Goal: Information Seeking & Learning: Learn about a topic

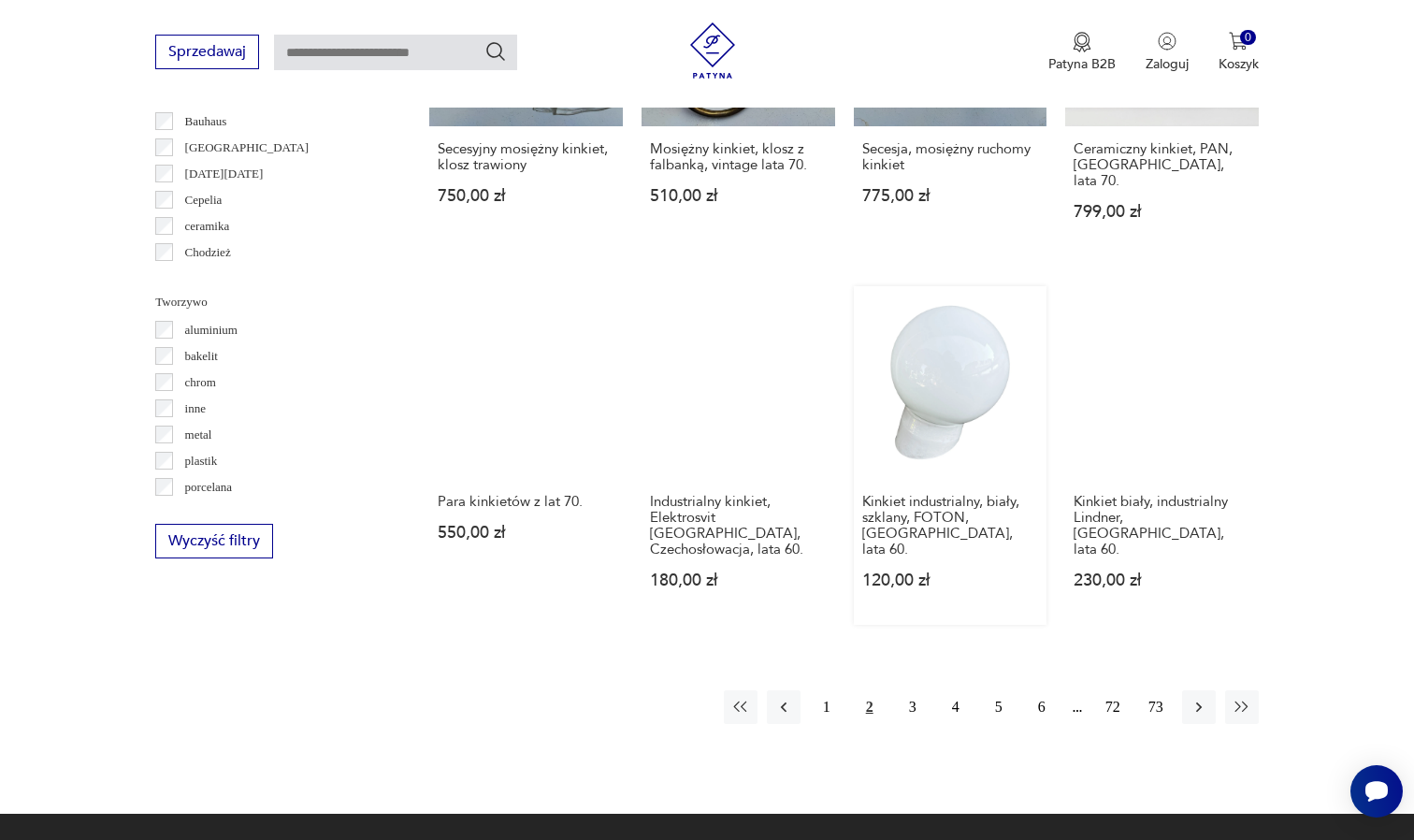
scroll to position [1576, 0]
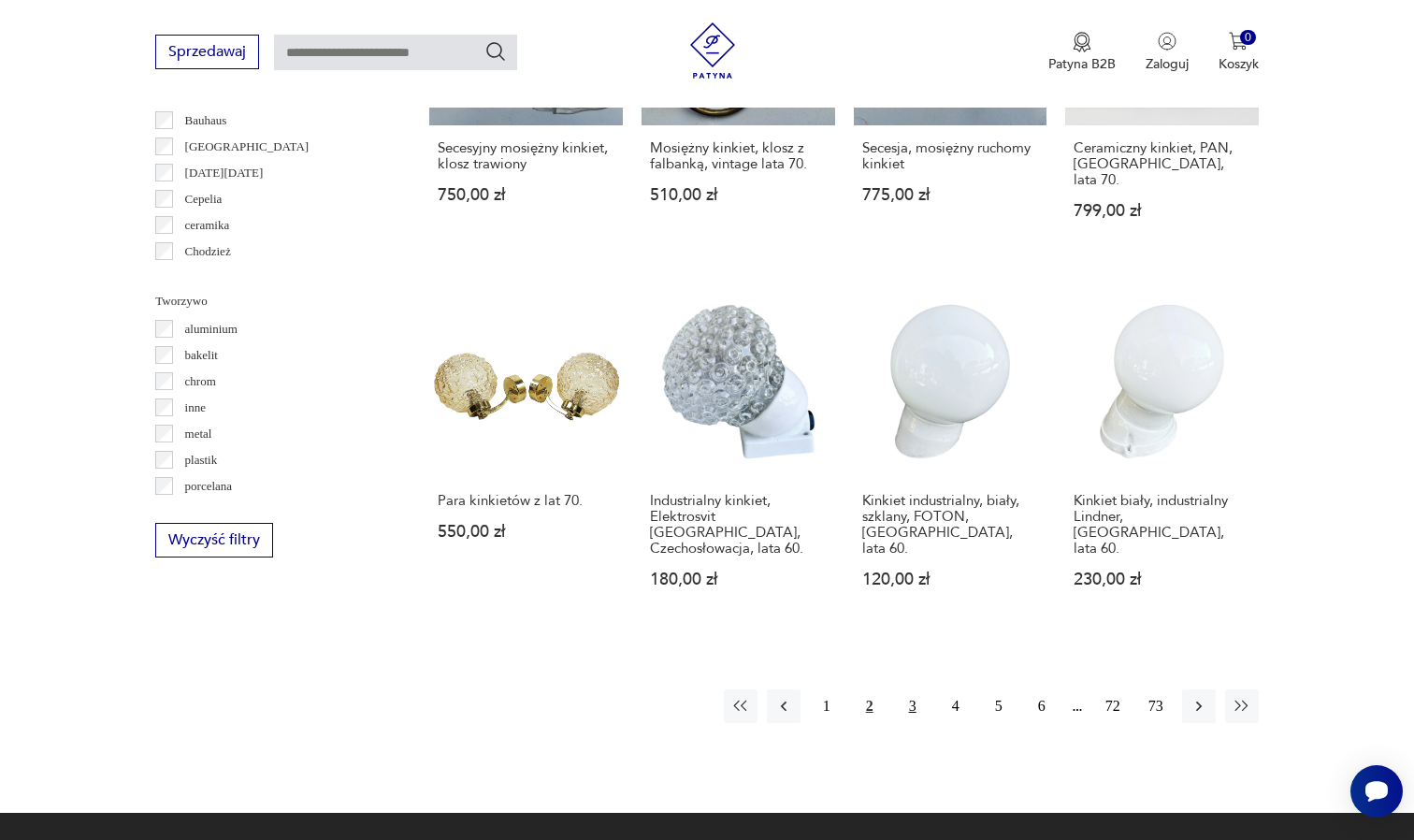
click at [906, 707] on button "3" at bounding box center [912, 705] width 33 height 33
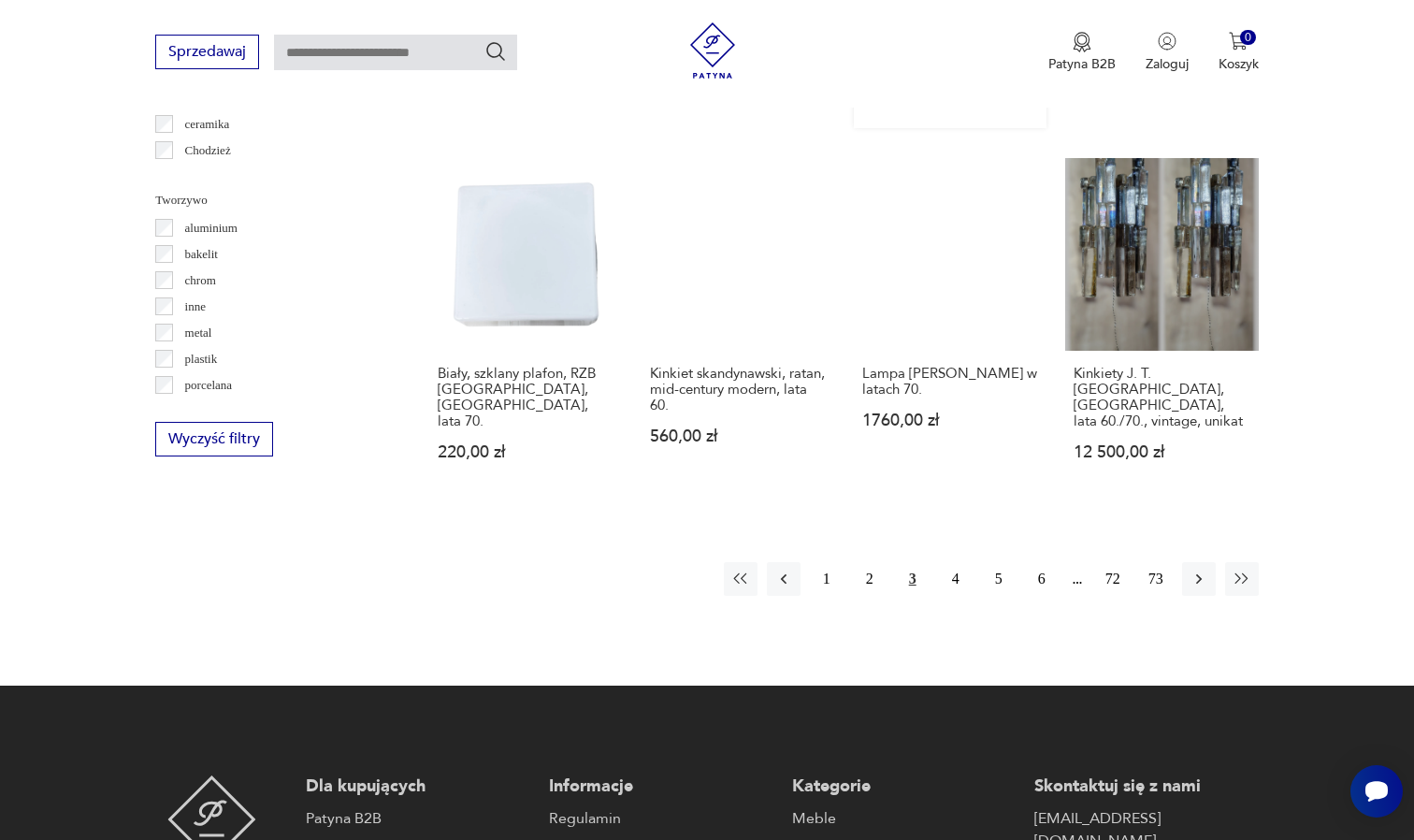
scroll to position [1692, 0]
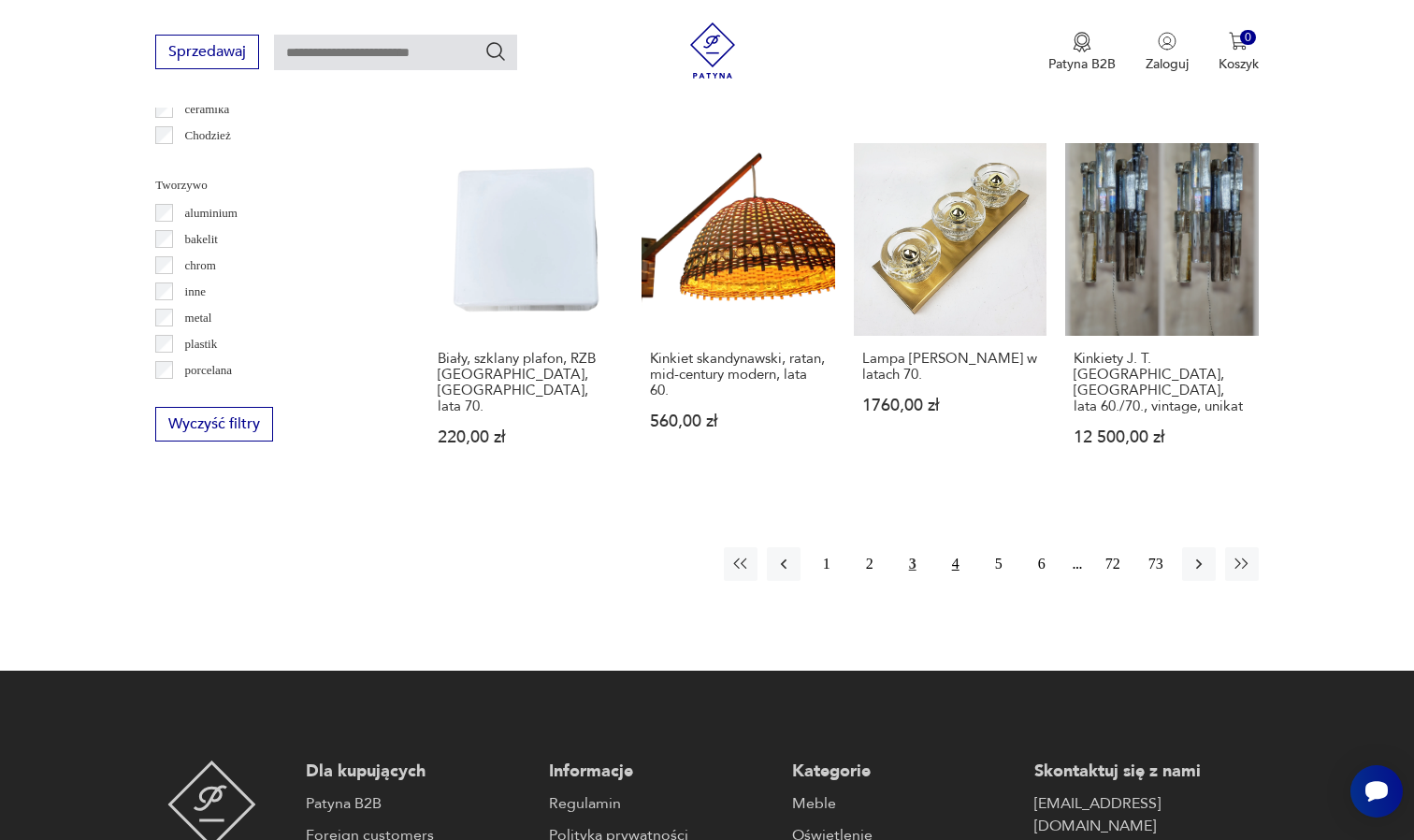
click at [952, 573] on button "4" at bounding box center [955, 563] width 33 height 33
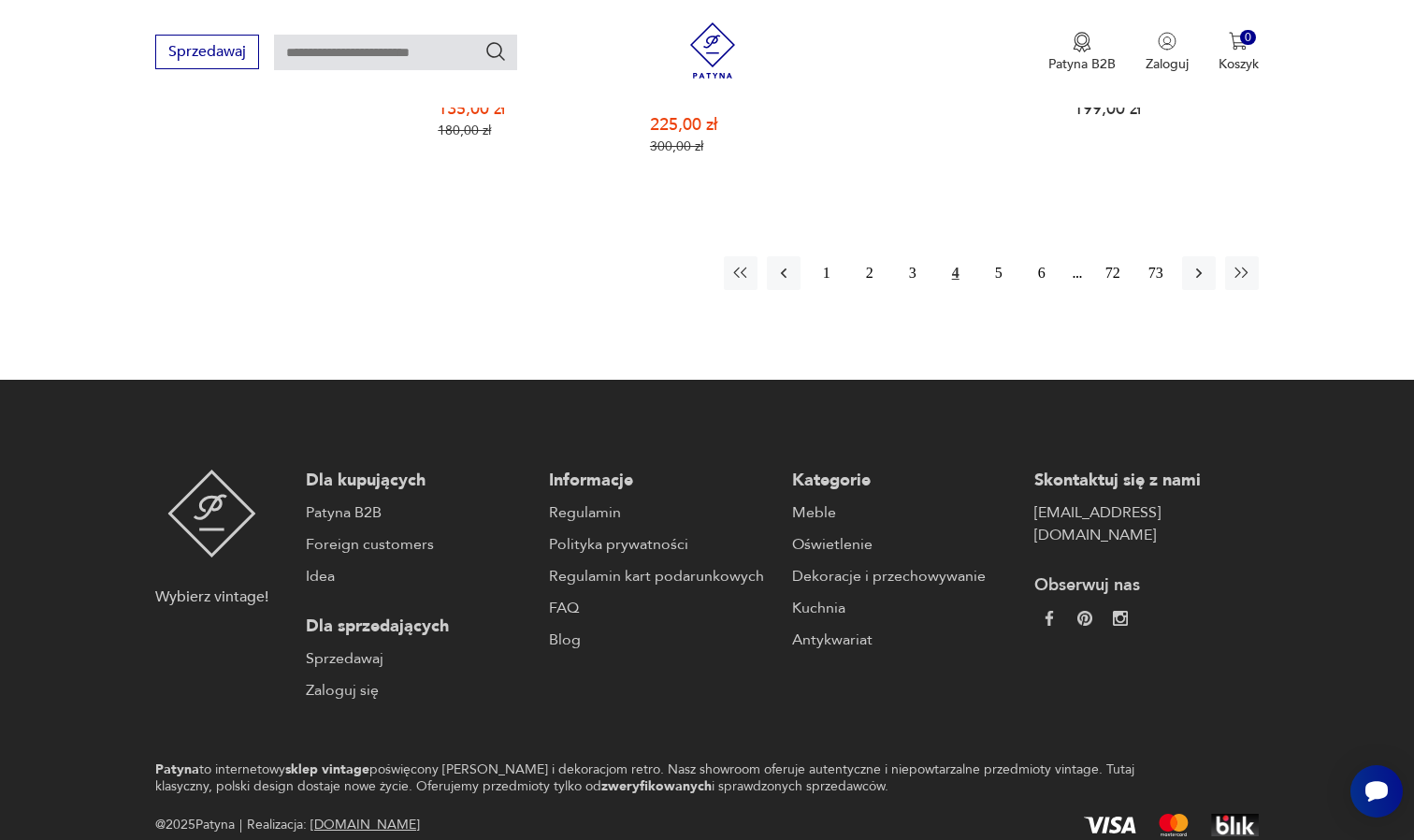
scroll to position [2141, 0]
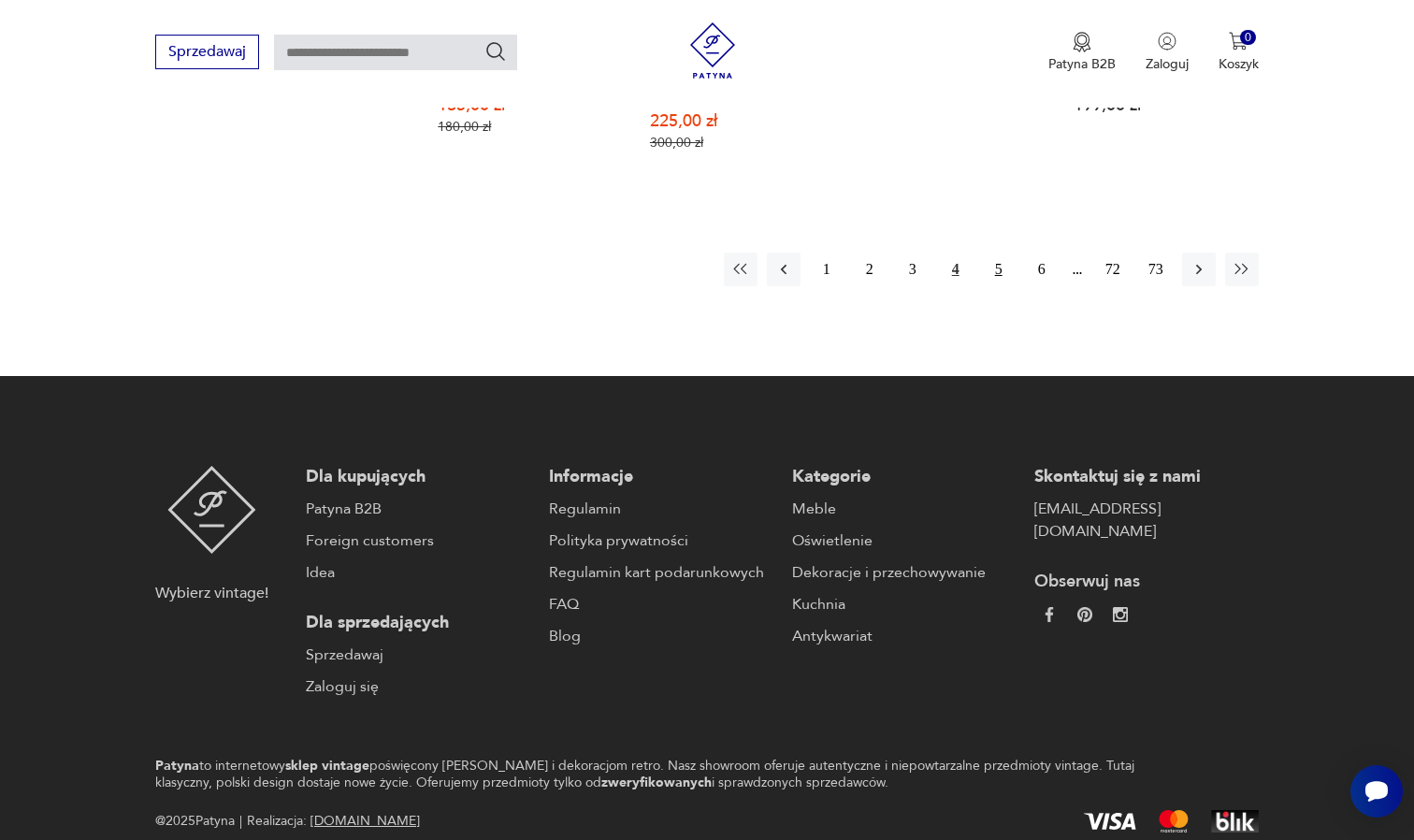
click at [999, 253] on button "5" at bounding box center [999, 269] width 33 height 33
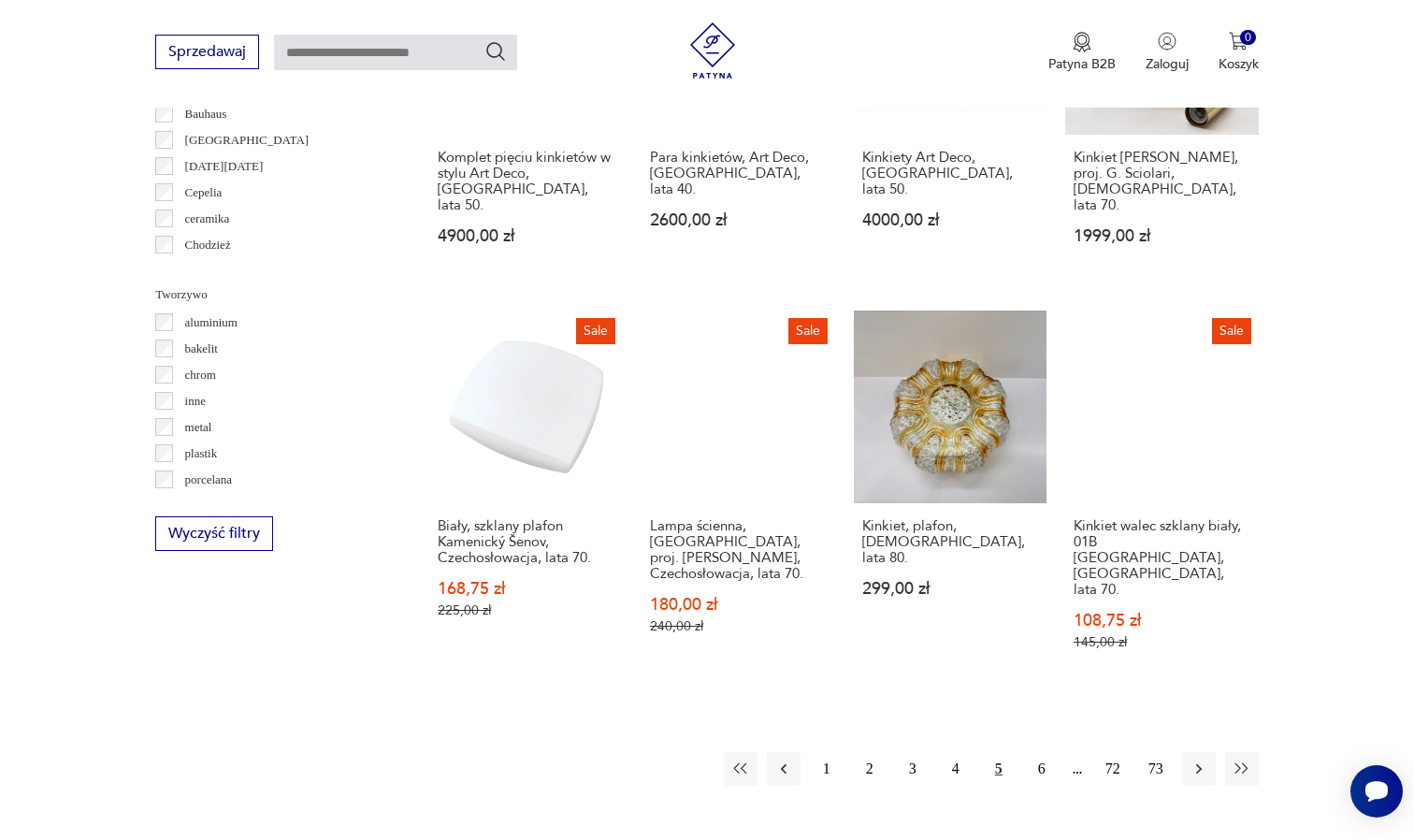
scroll to position [1592, 0]
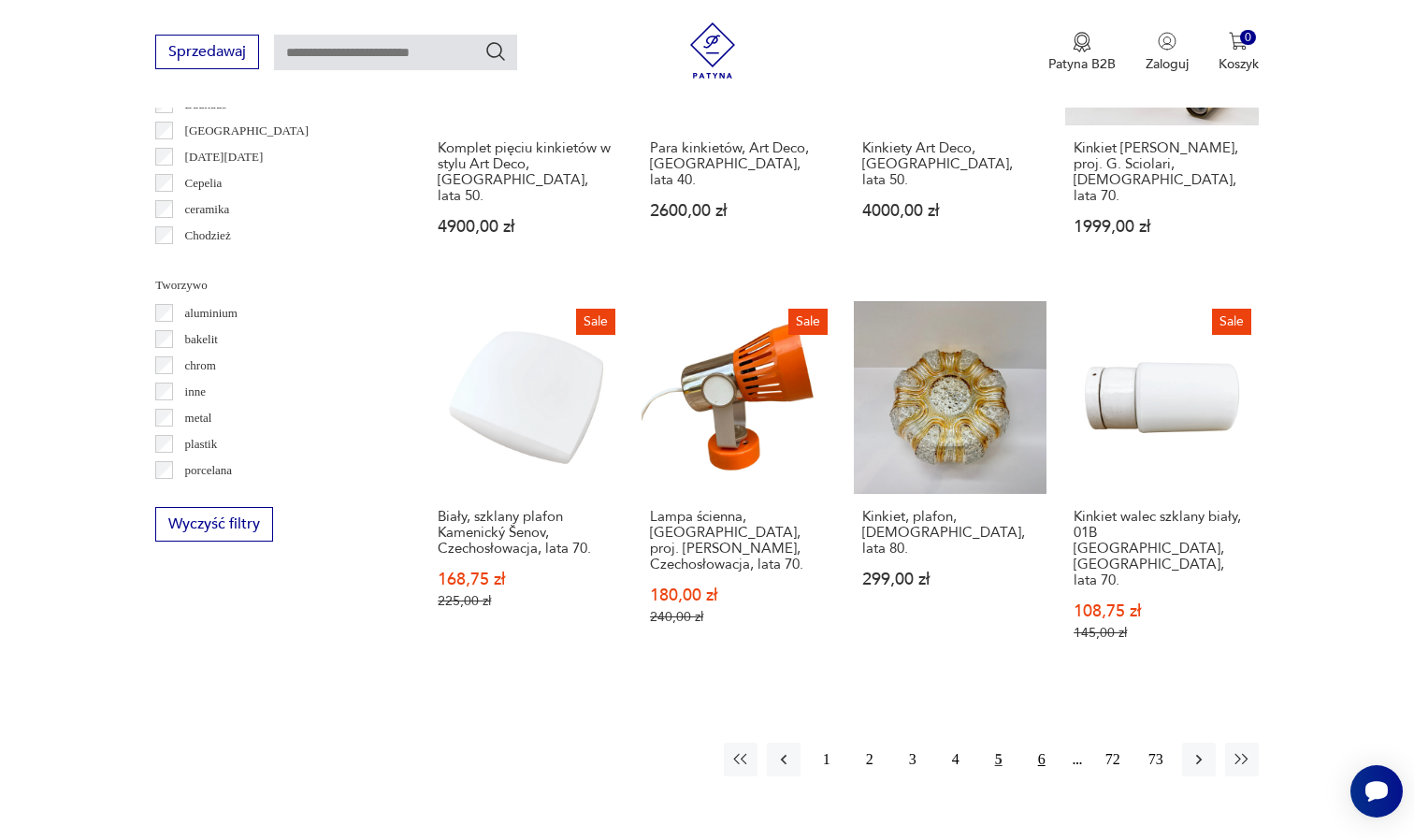
click at [1039, 743] on button "6" at bounding box center [1041, 759] width 33 height 33
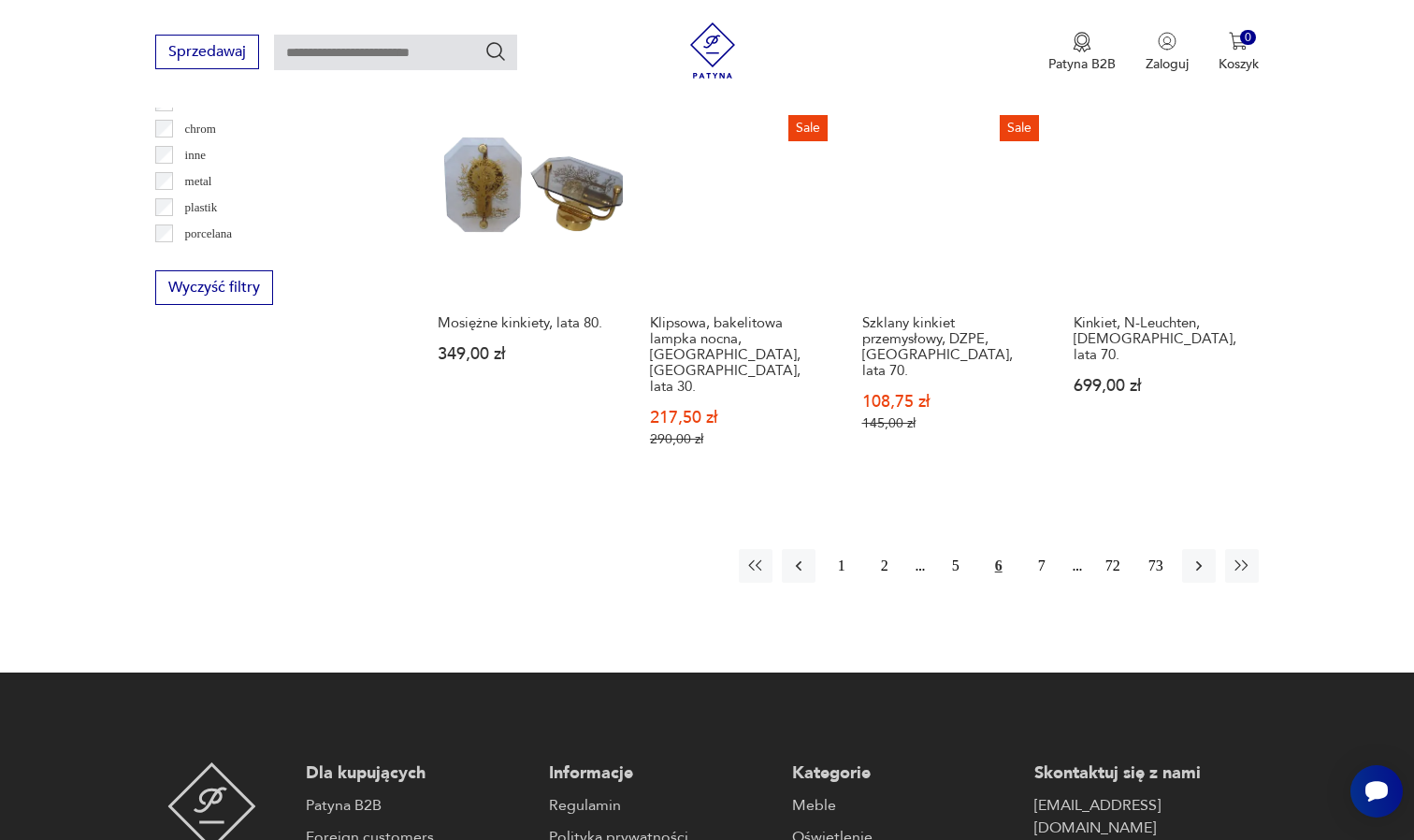
scroll to position [1829, 0]
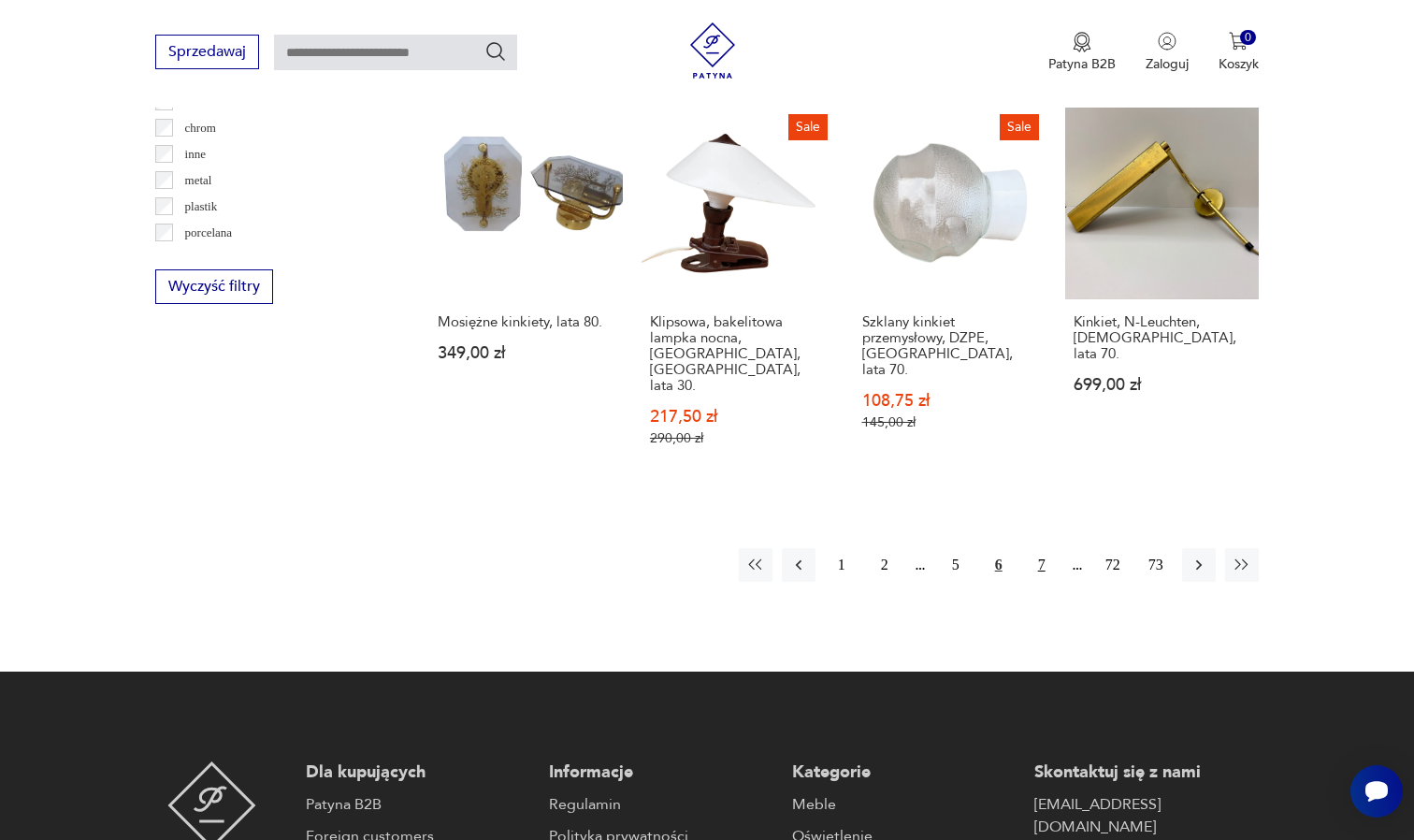
click at [1042, 548] on button "7" at bounding box center [1041, 564] width 33 height 33
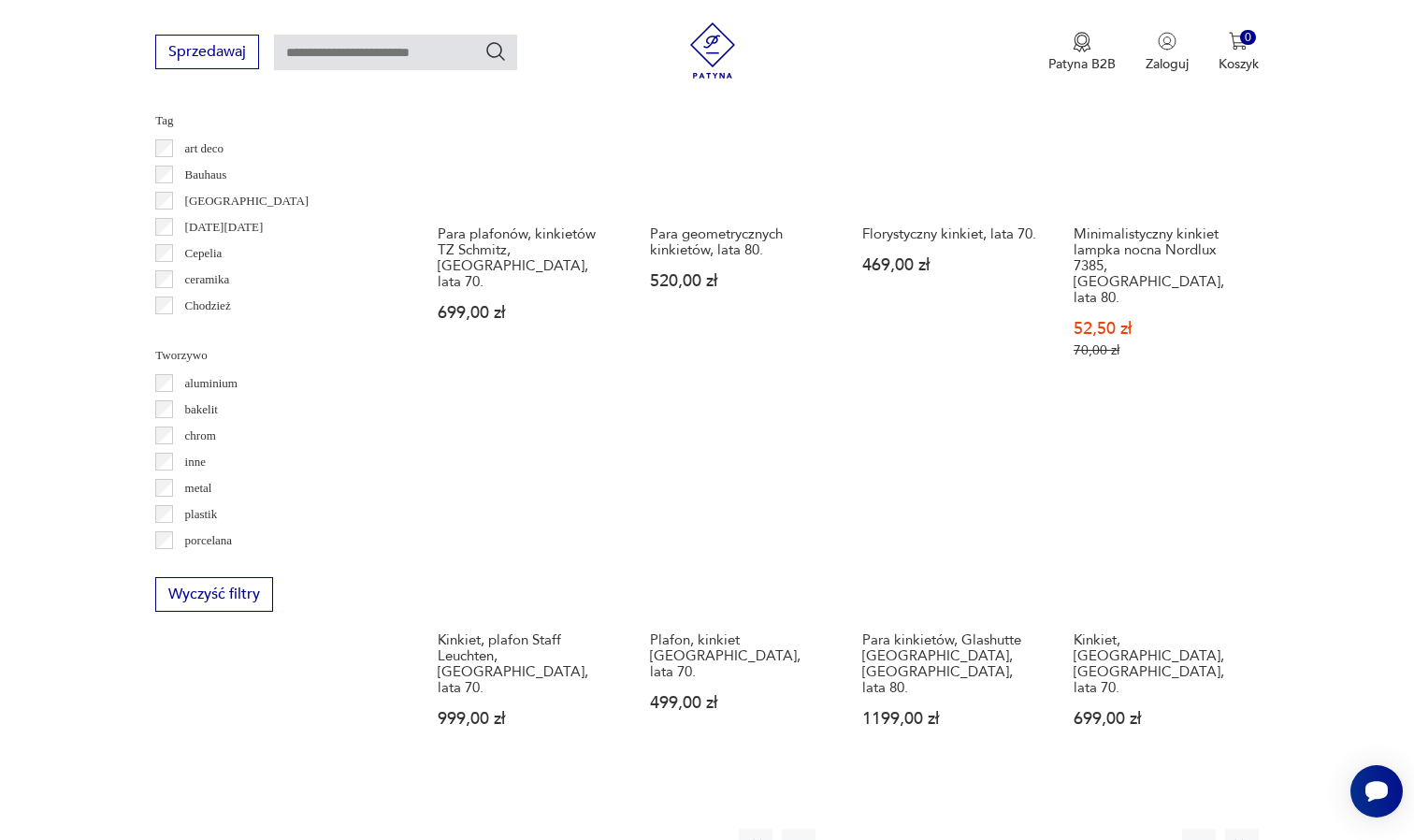
scroll to position [1527, 0]
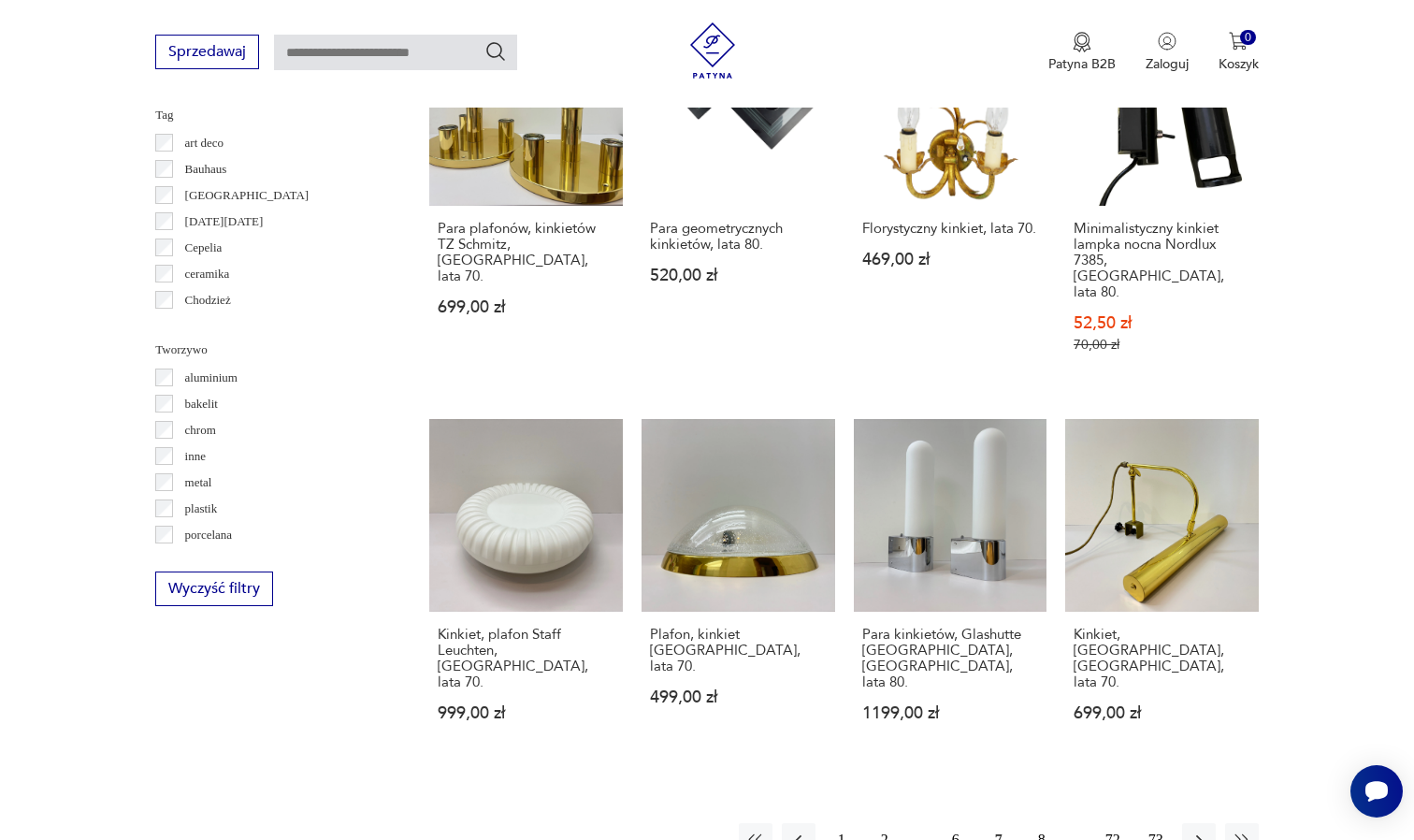
click at [1039, 823] on button "8" at bounding box center [1041, 839] width 33 height 33
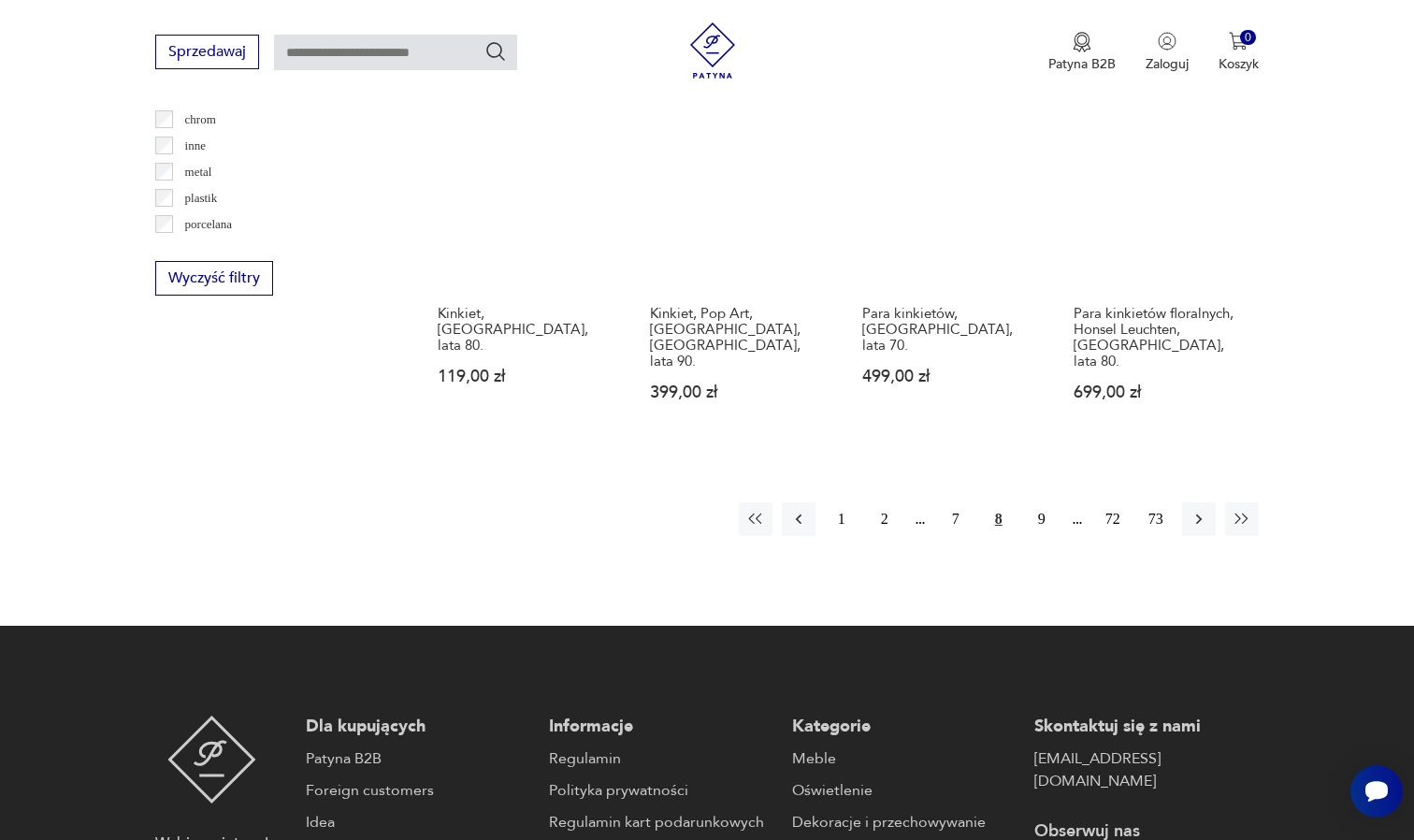
scroll to position [1841, 0]
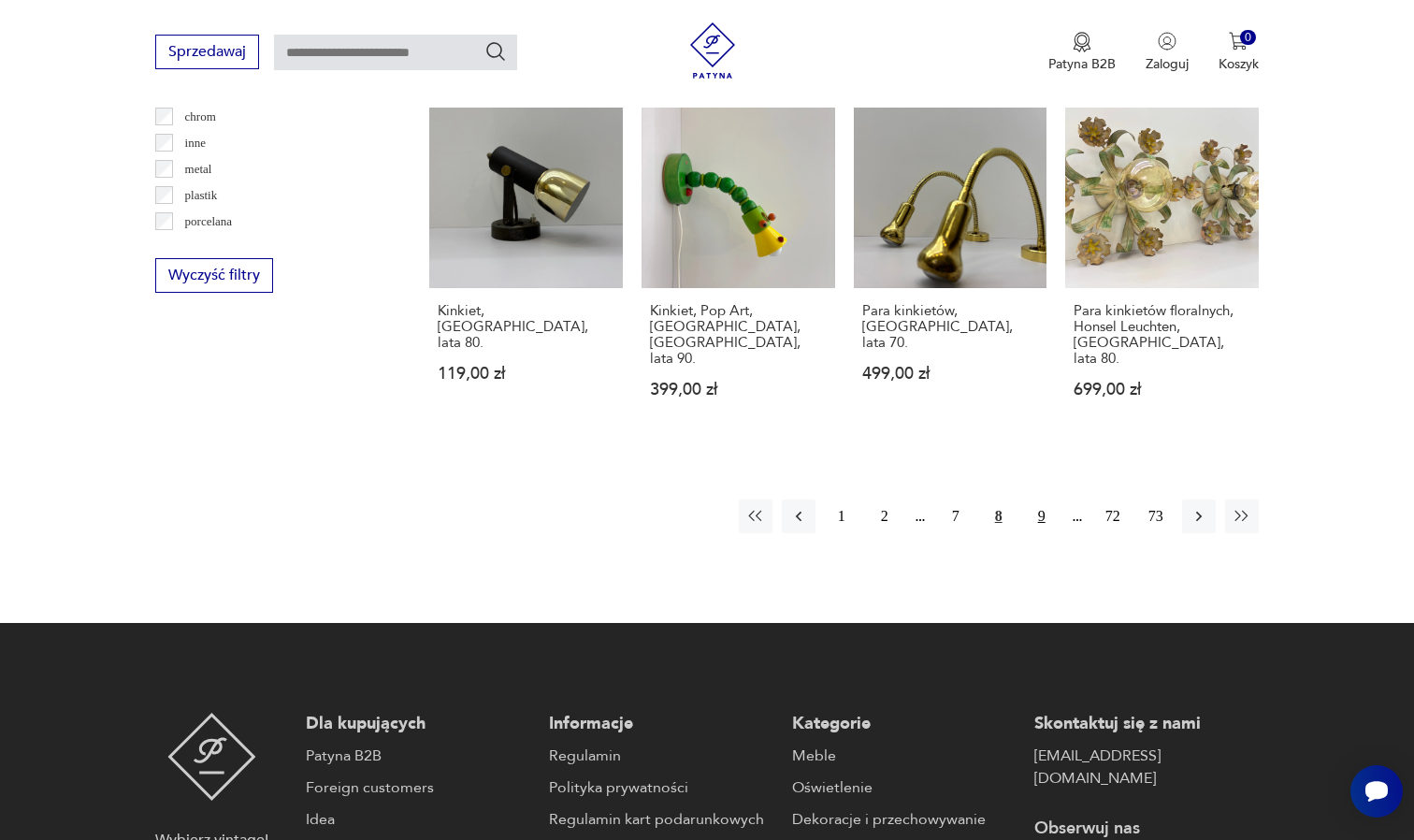
click at [1045, 500] on button "9" at bounding box center [1041, 516] width 33 height 33
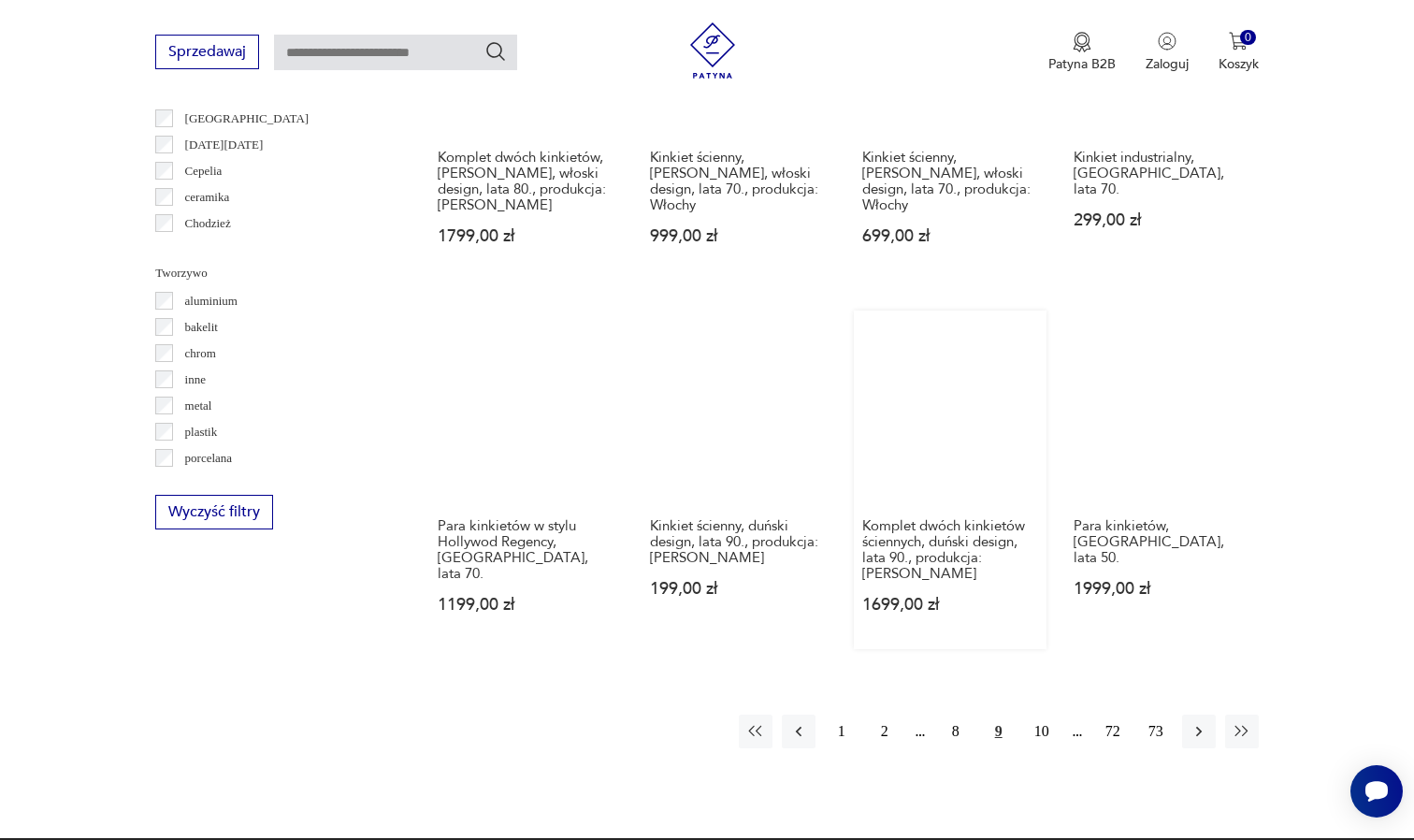
scroll to position [1643, 0]
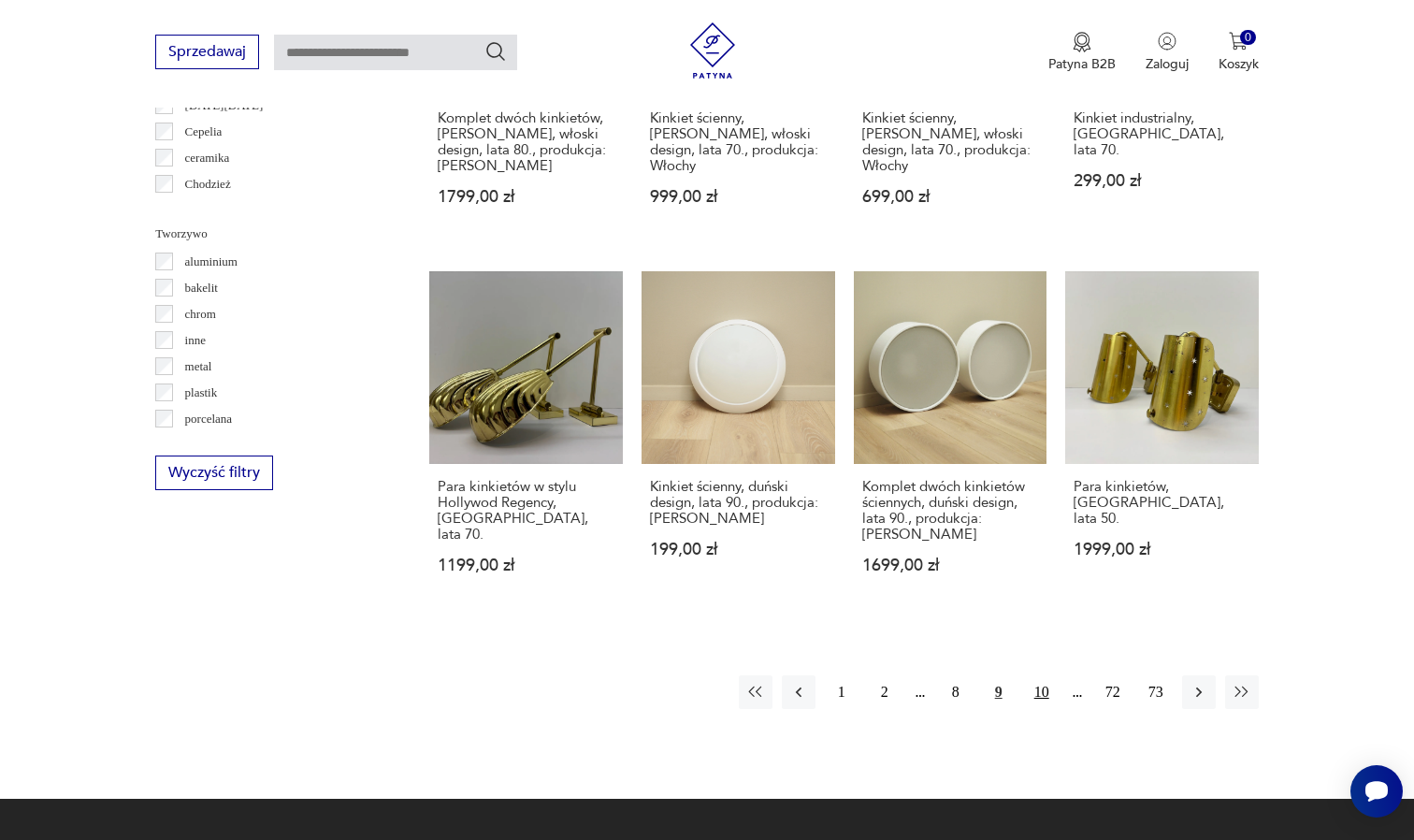
click at [1035, 676] on button "10" at bounding box center [1041, 692] width 33 height 33
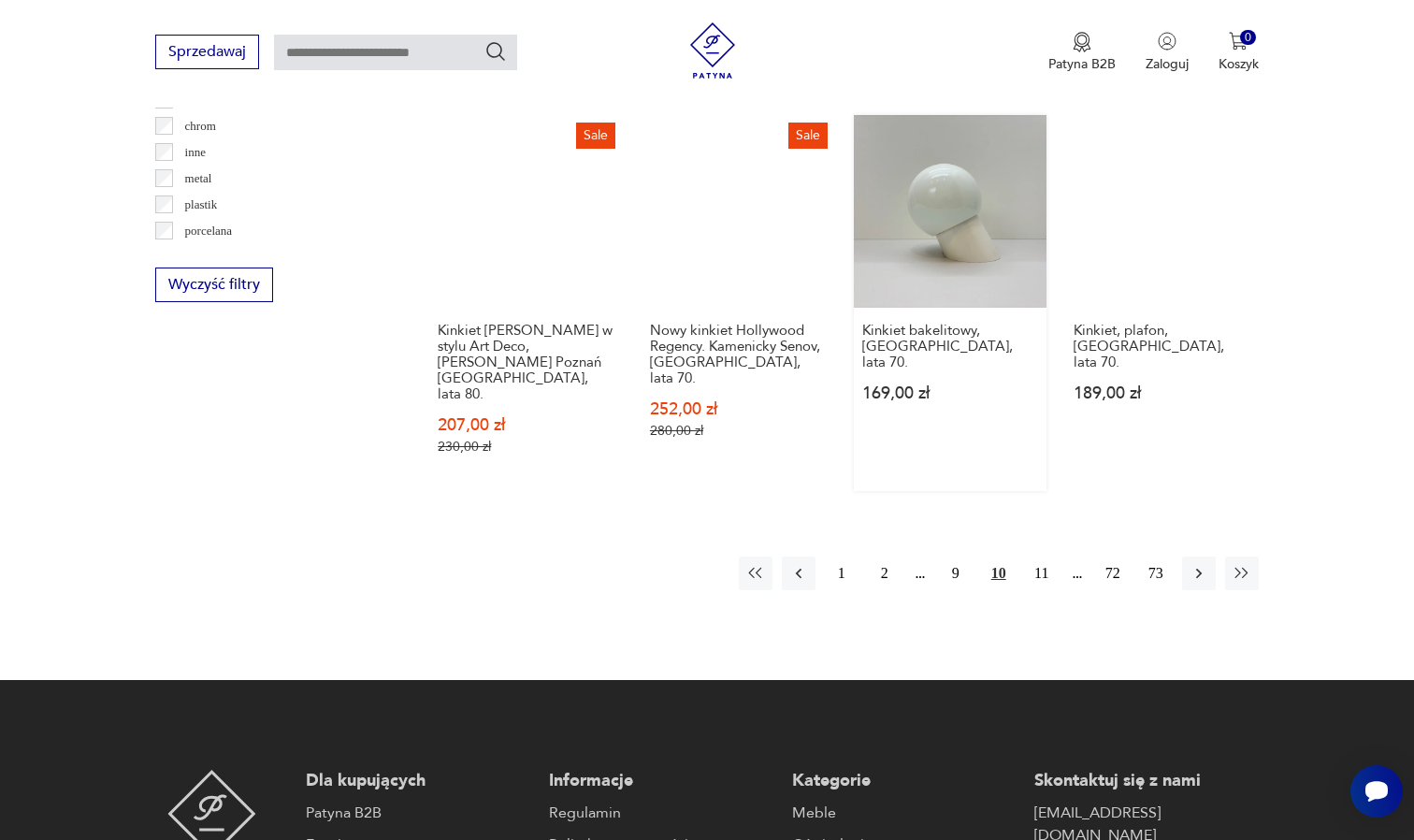
scroll to position [1860, 0]
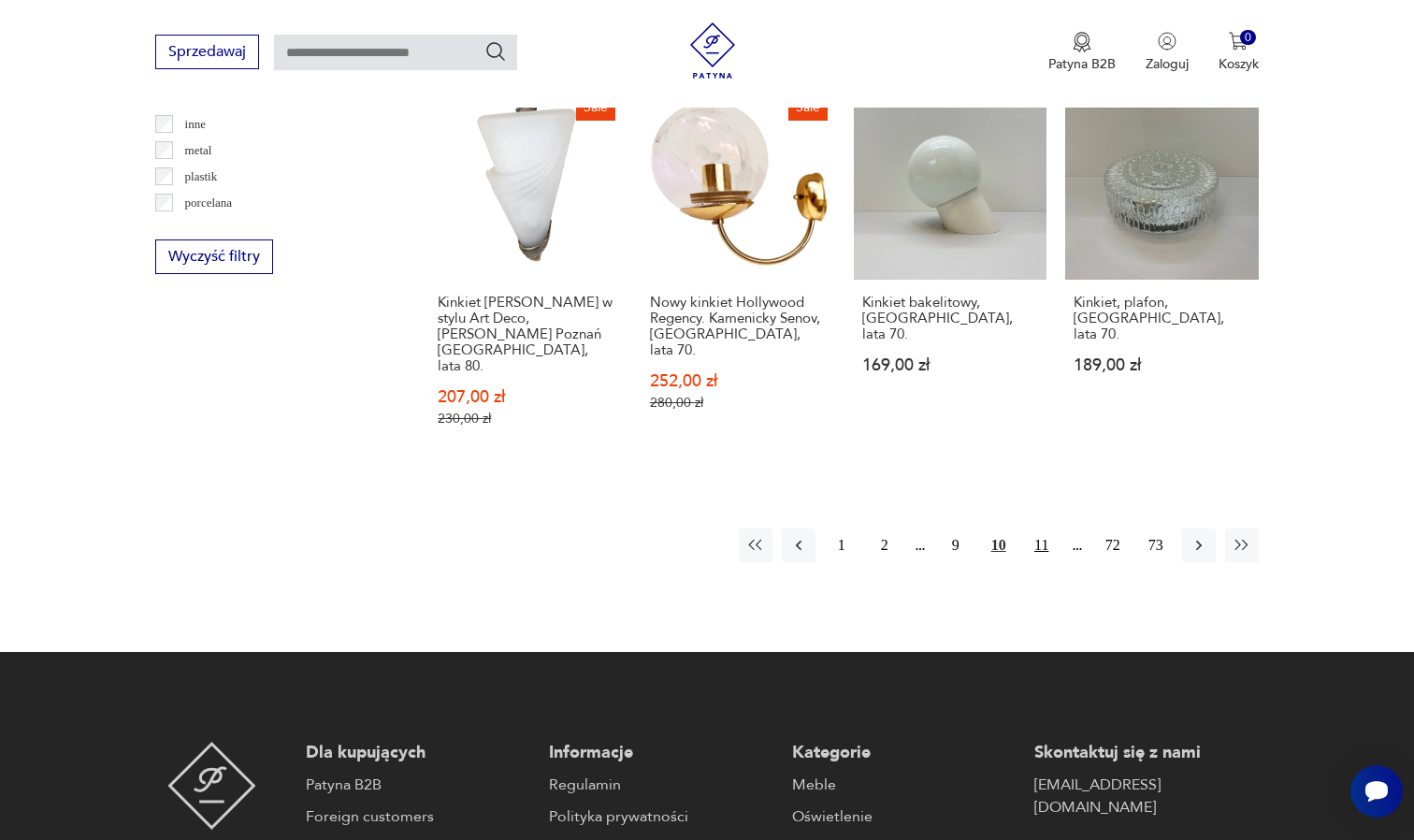
click at [1047, 528] on button "11" at bounding box center [1041, 544] width 33 height 33
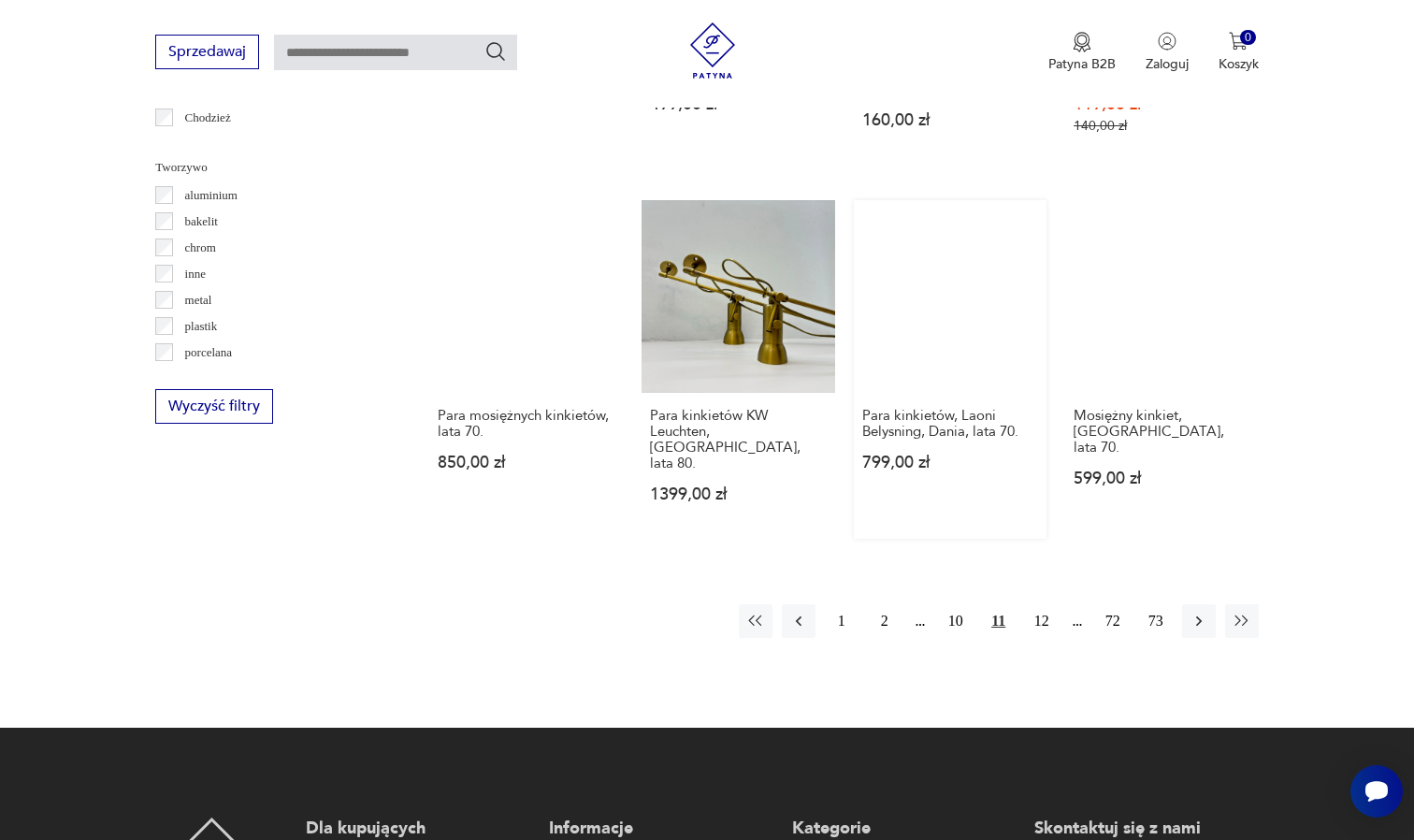
scroll to position [1712, 0]
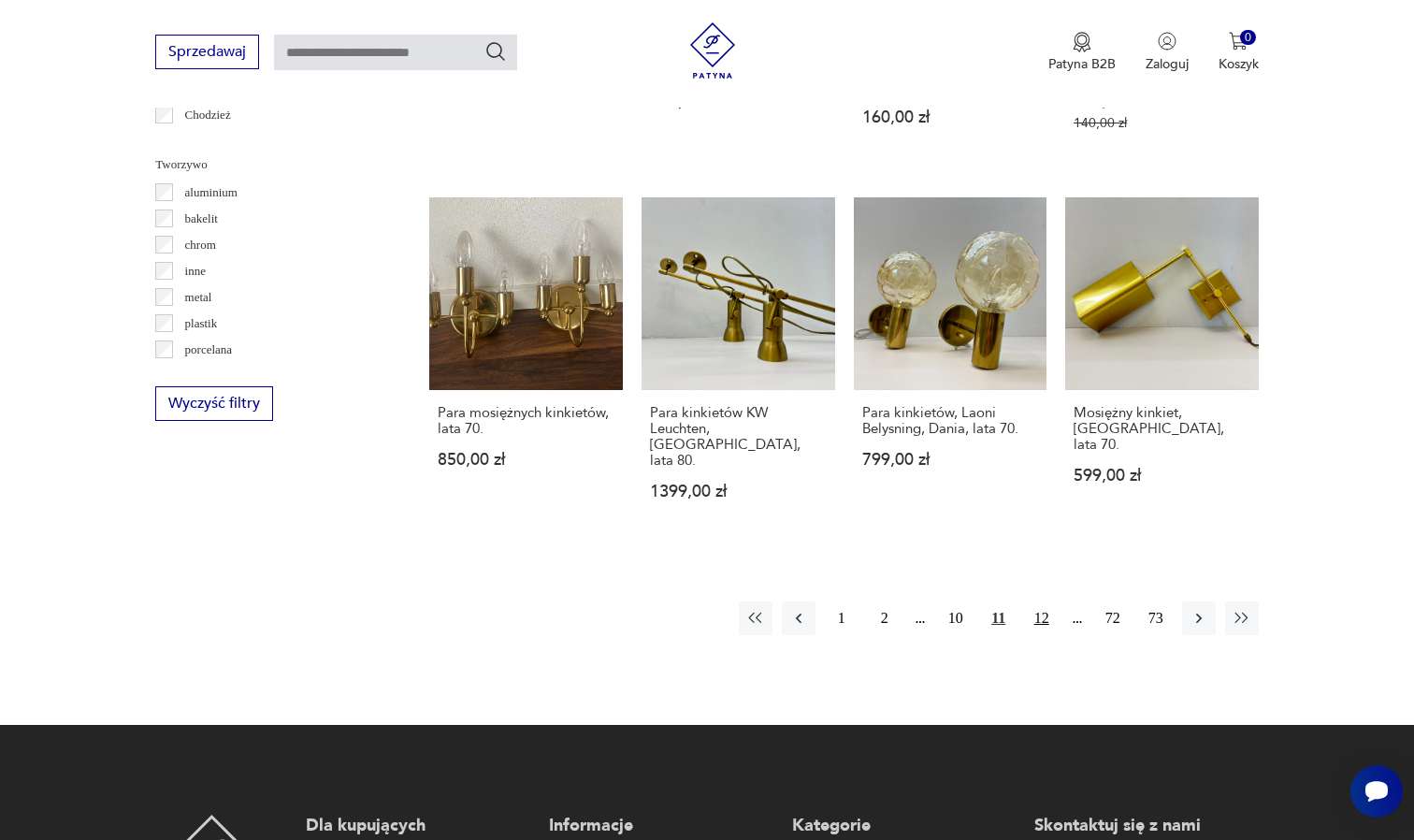
click at [1041, 617] on button "12" at bounding box center [1041, 618] width 33 height 33
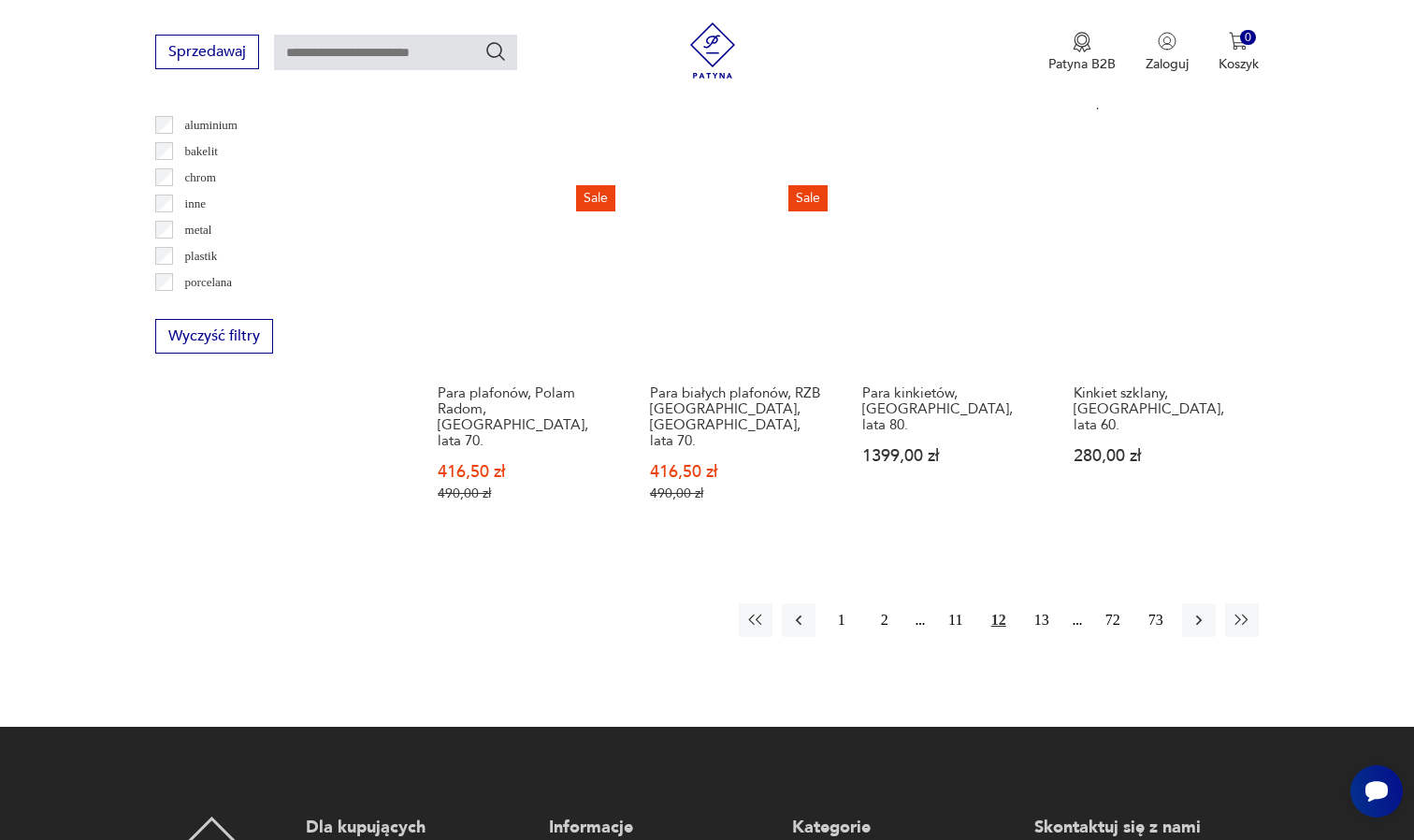
scroll to position [1785, 0]
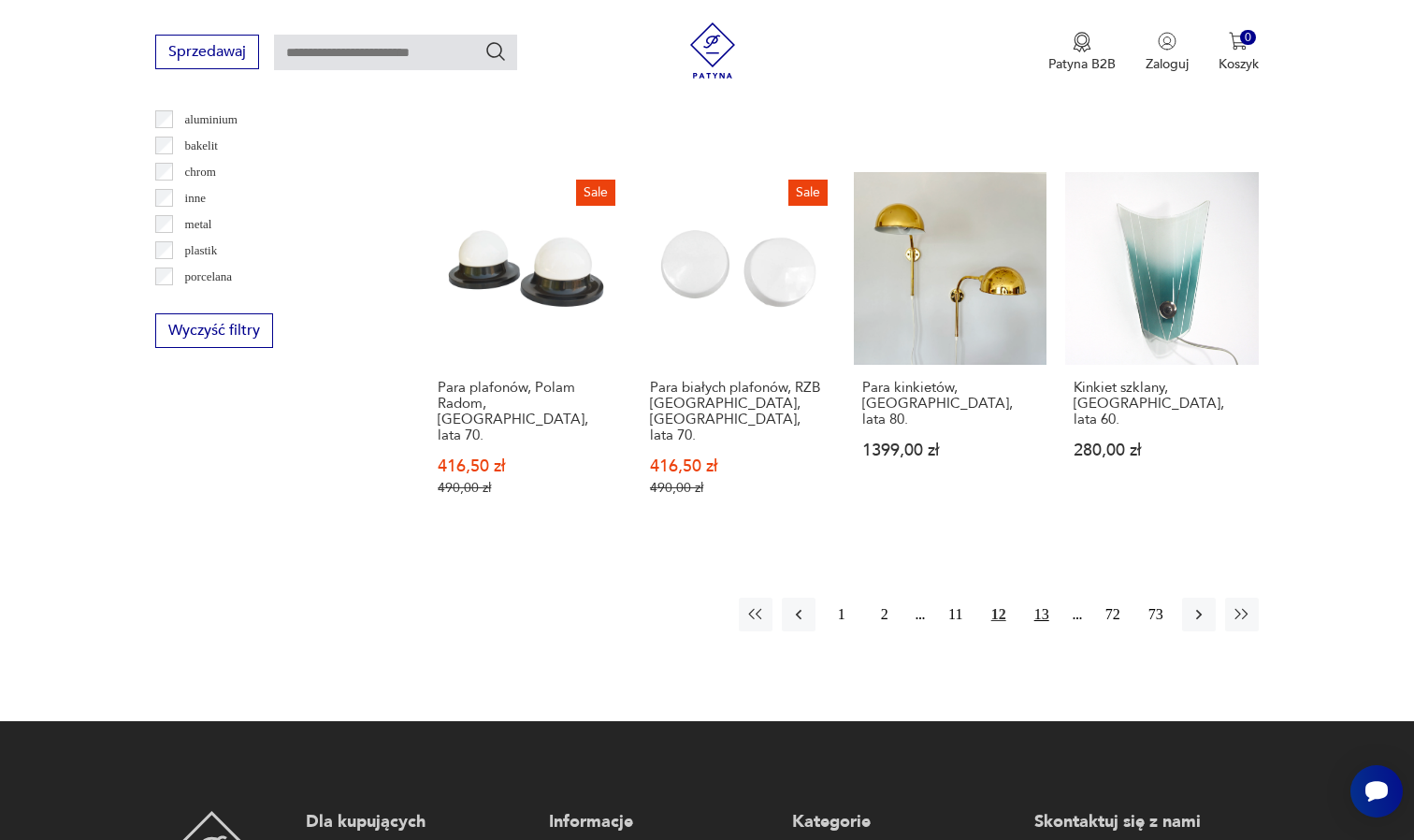
click at [1046, 598] on button "13" at bounding box center [1041, 614] width 33 height 33
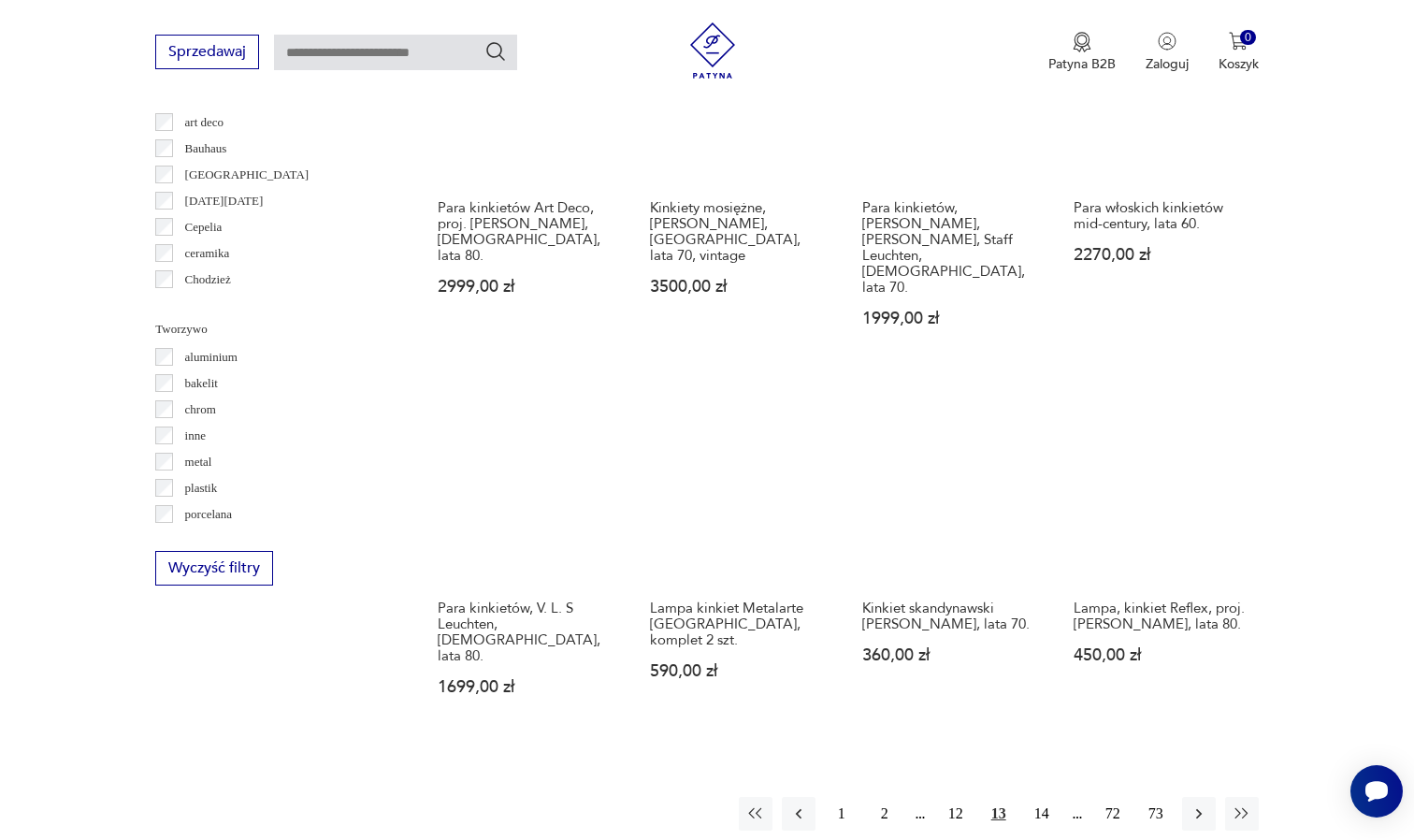
scroll to position [1552, 0]
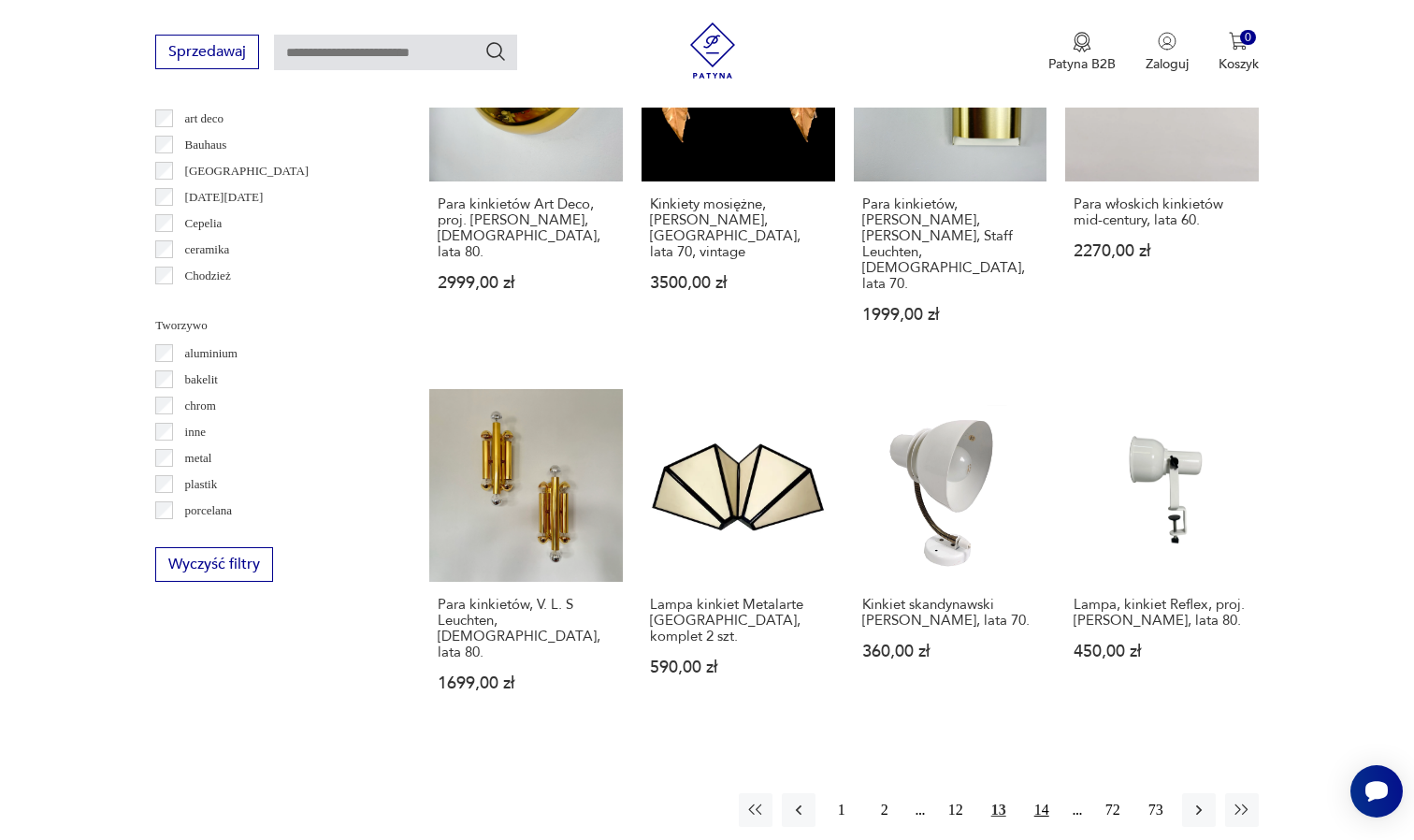
click at [1040, 793] on button "14" at bounding box center [1041, 810] width 33 height 33
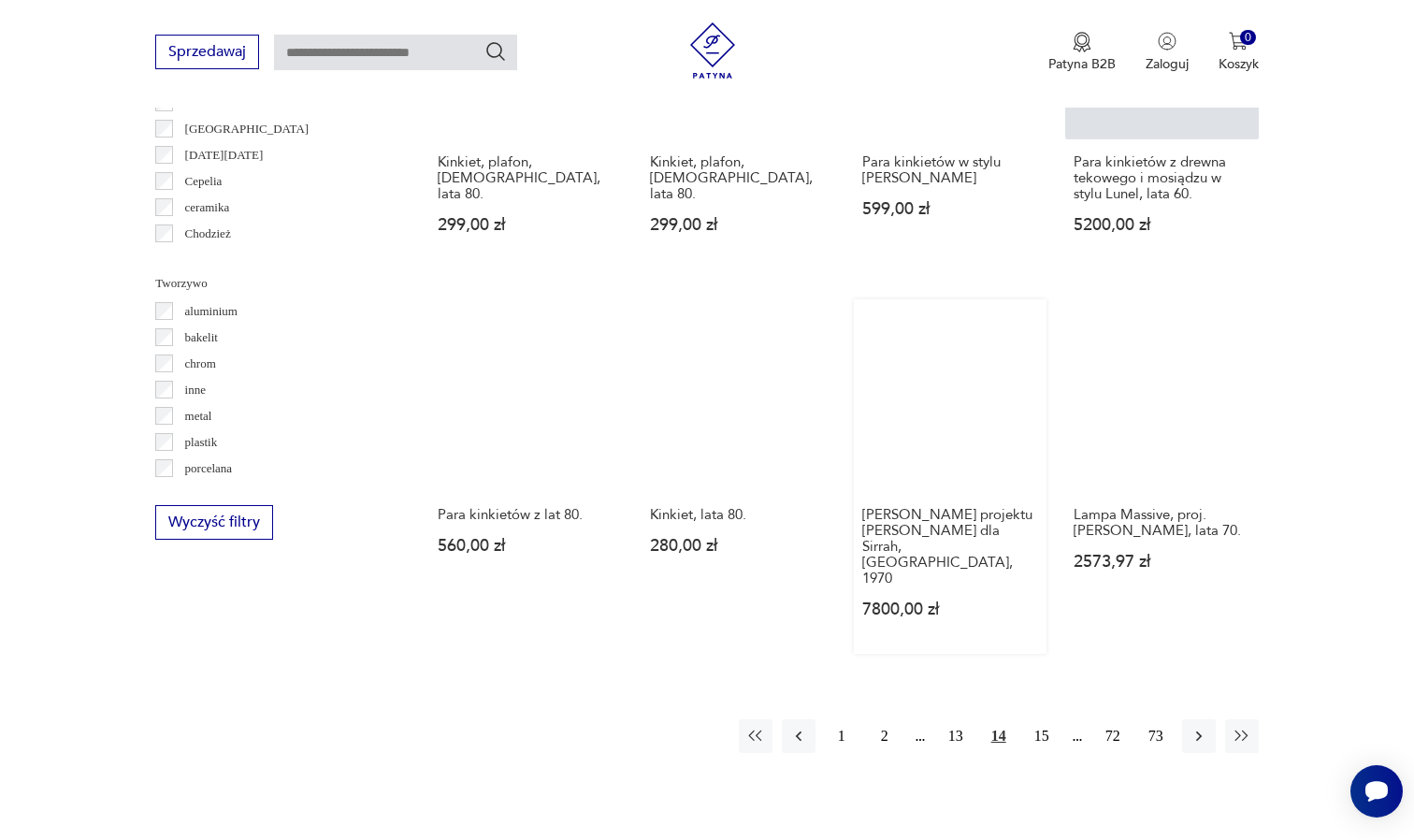
scroll to position [1605, 0]
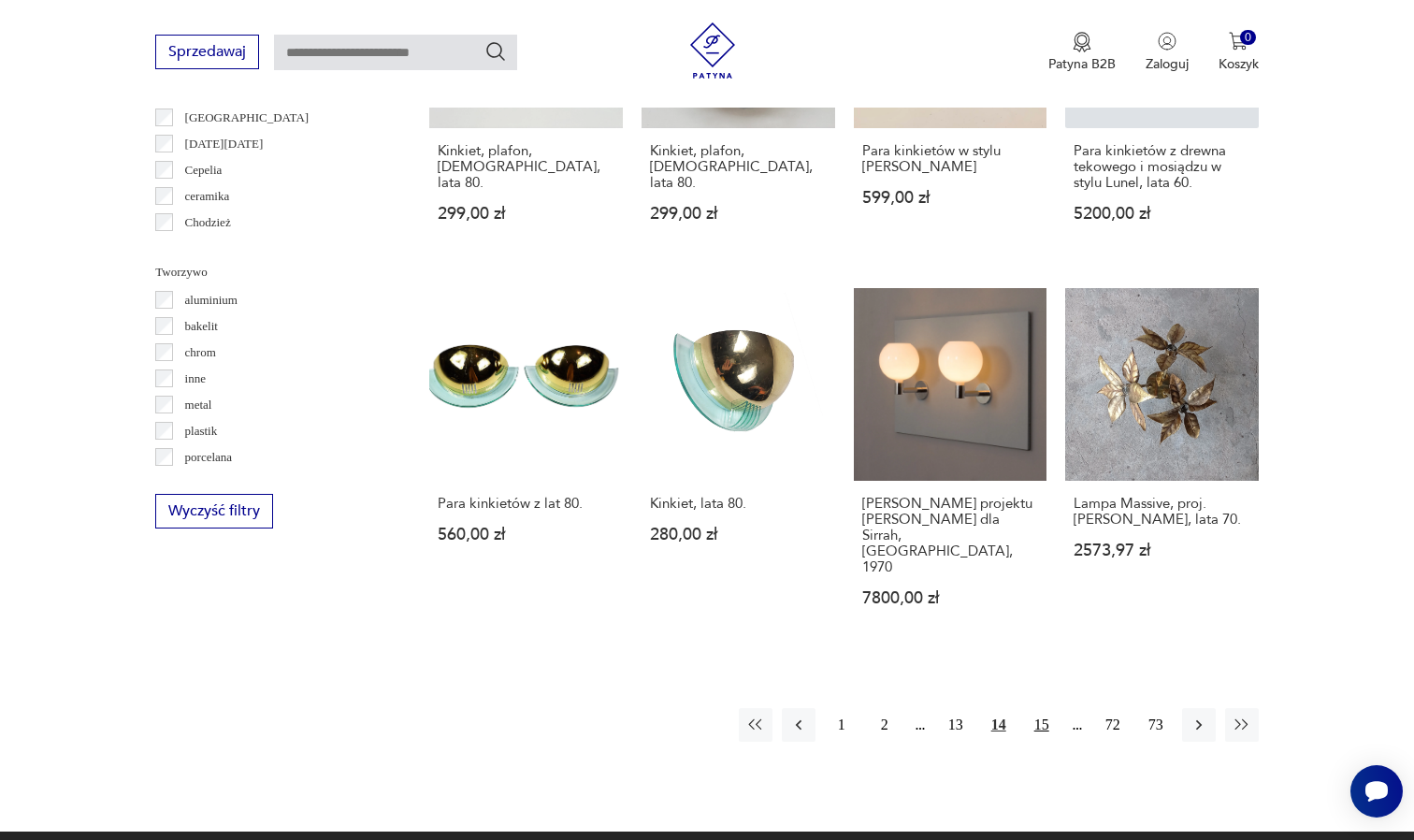
click at [1037, 708] on button "15" at bounding box center [1041, 724] width 33 height 33
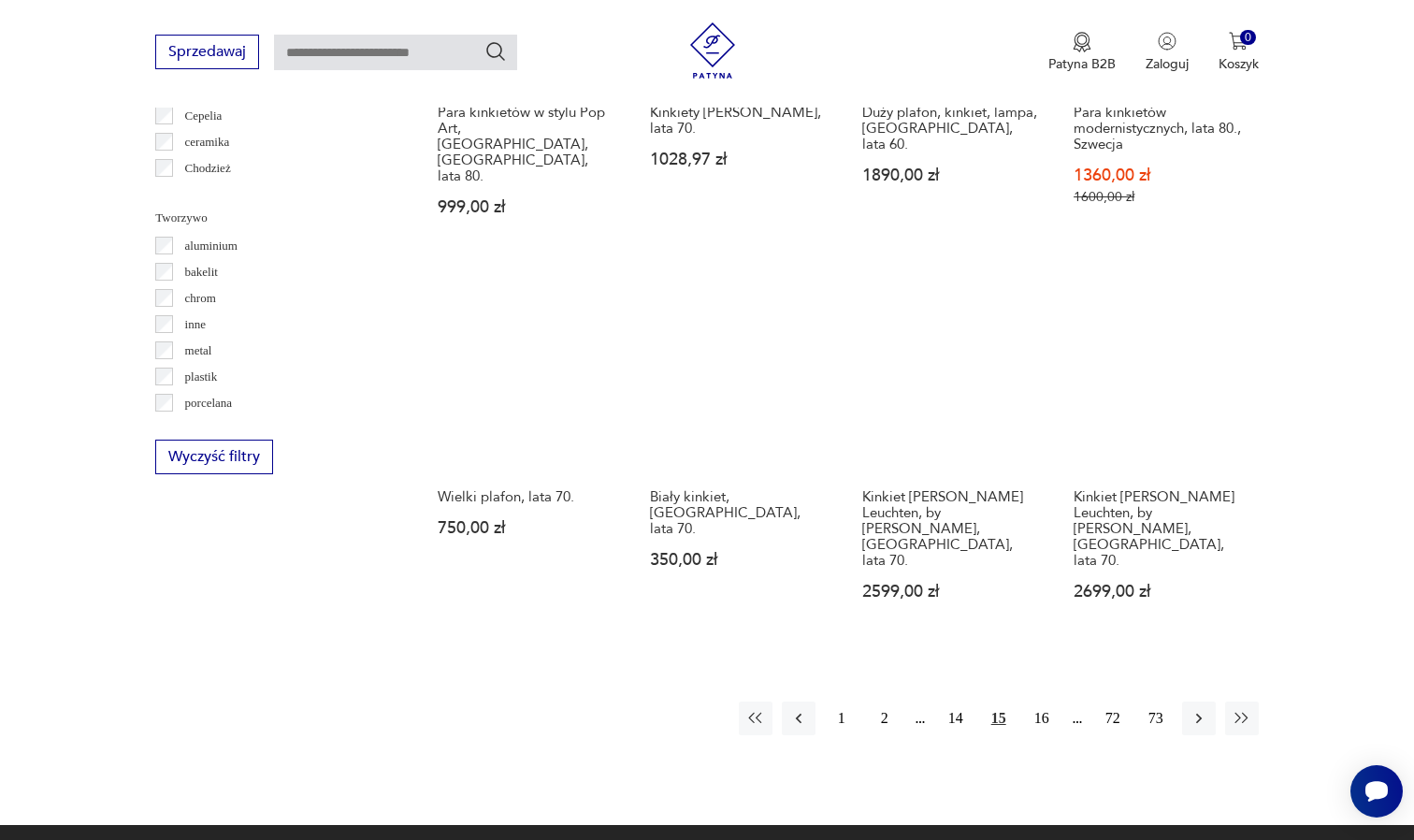
scroll to position [1696, 0]
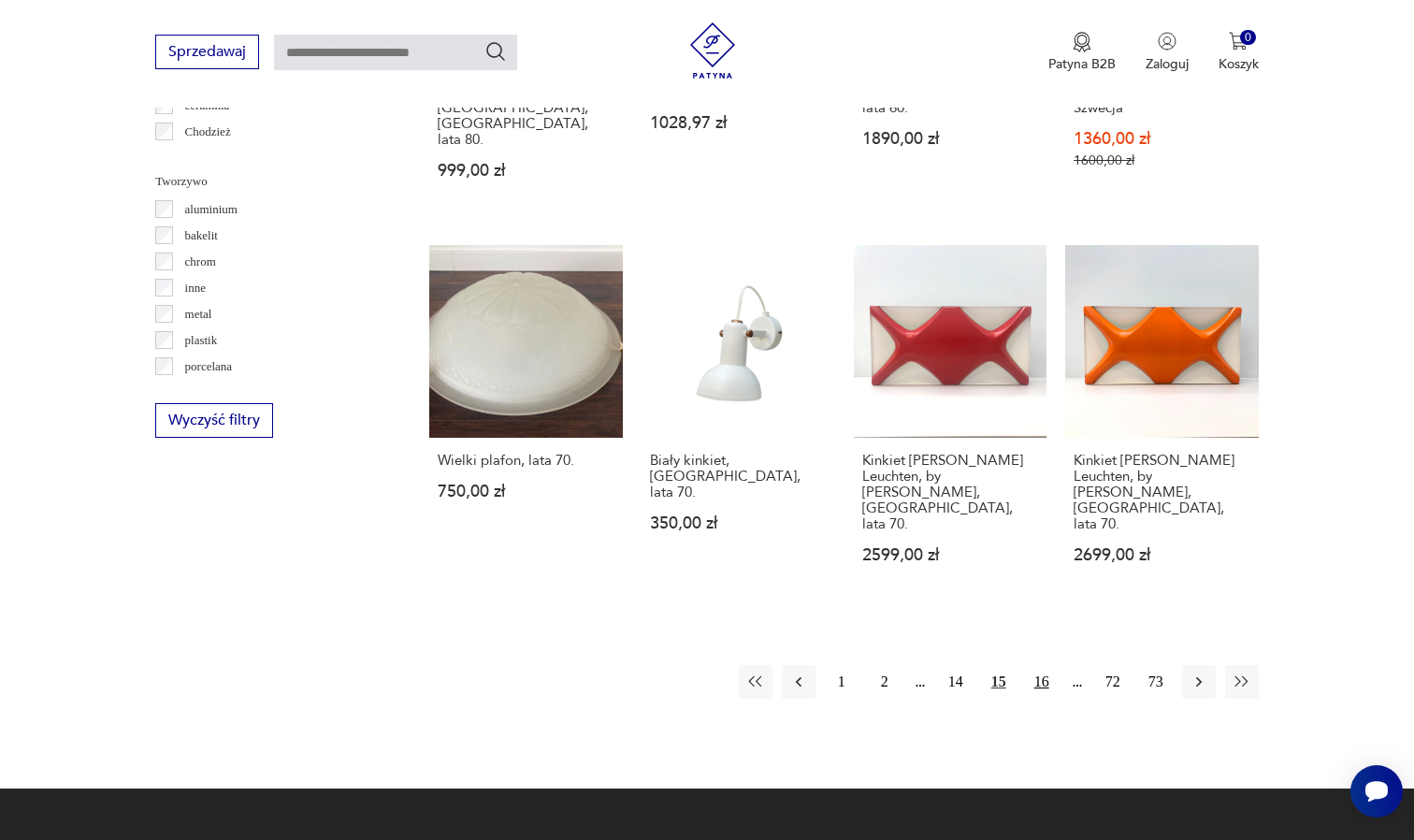
click at [1041, 665] on button "16" at bounding box center [1041, 681] width 33 height 33
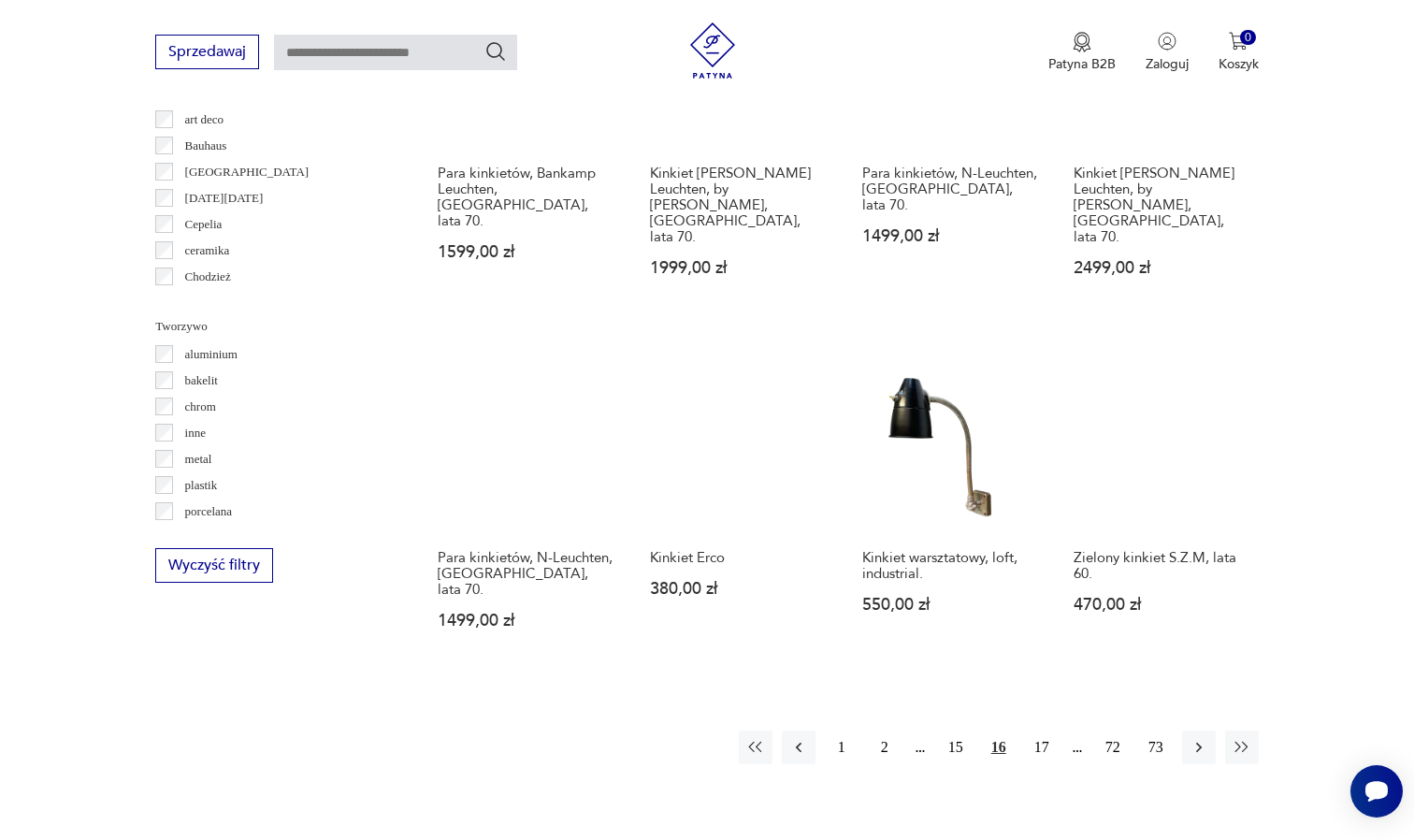
scroll to position [1556, 0]
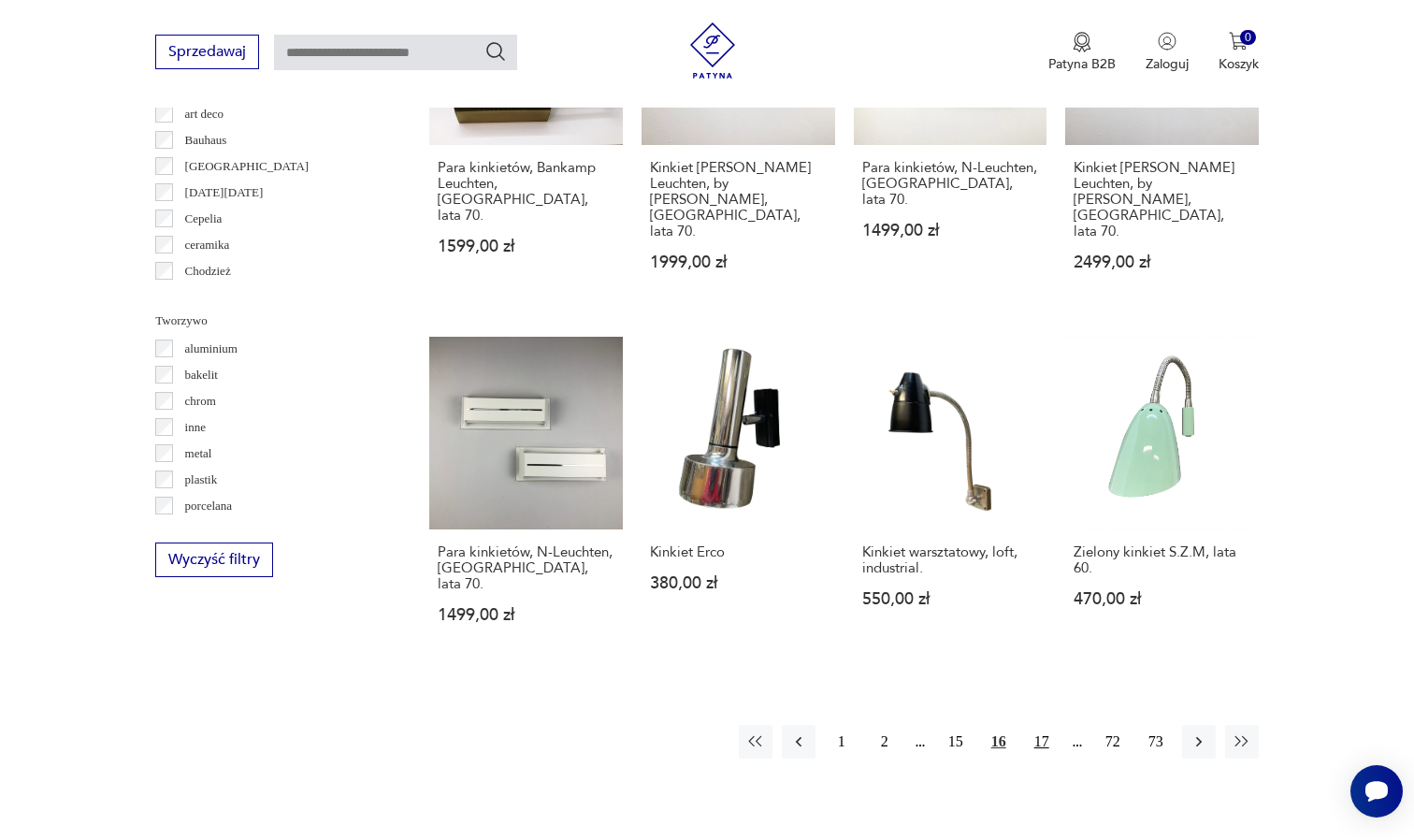
click at [1044, 725] on button "17" at bounding box center [1041, 741] width 33 height 33
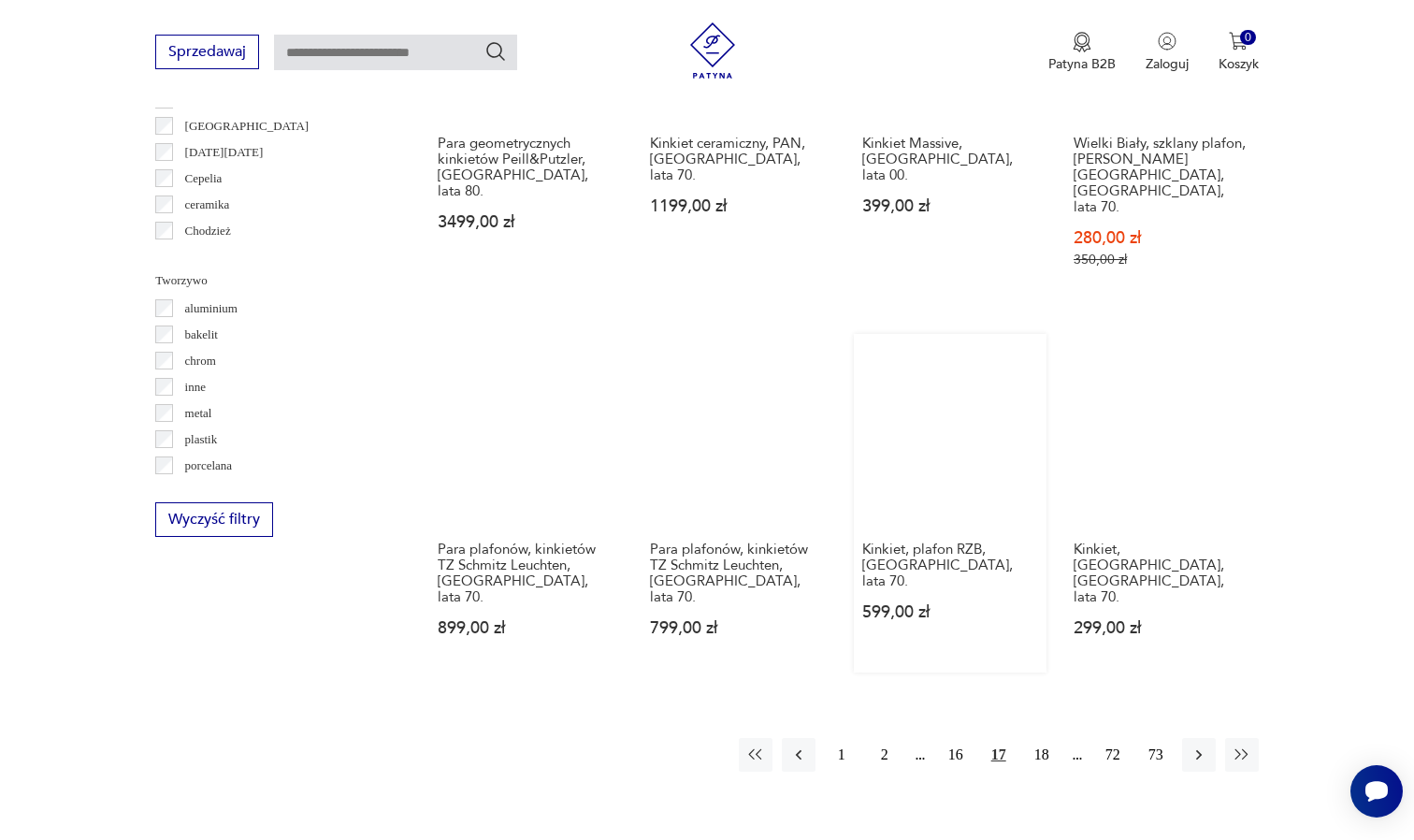
scroll to position [1625, 0]
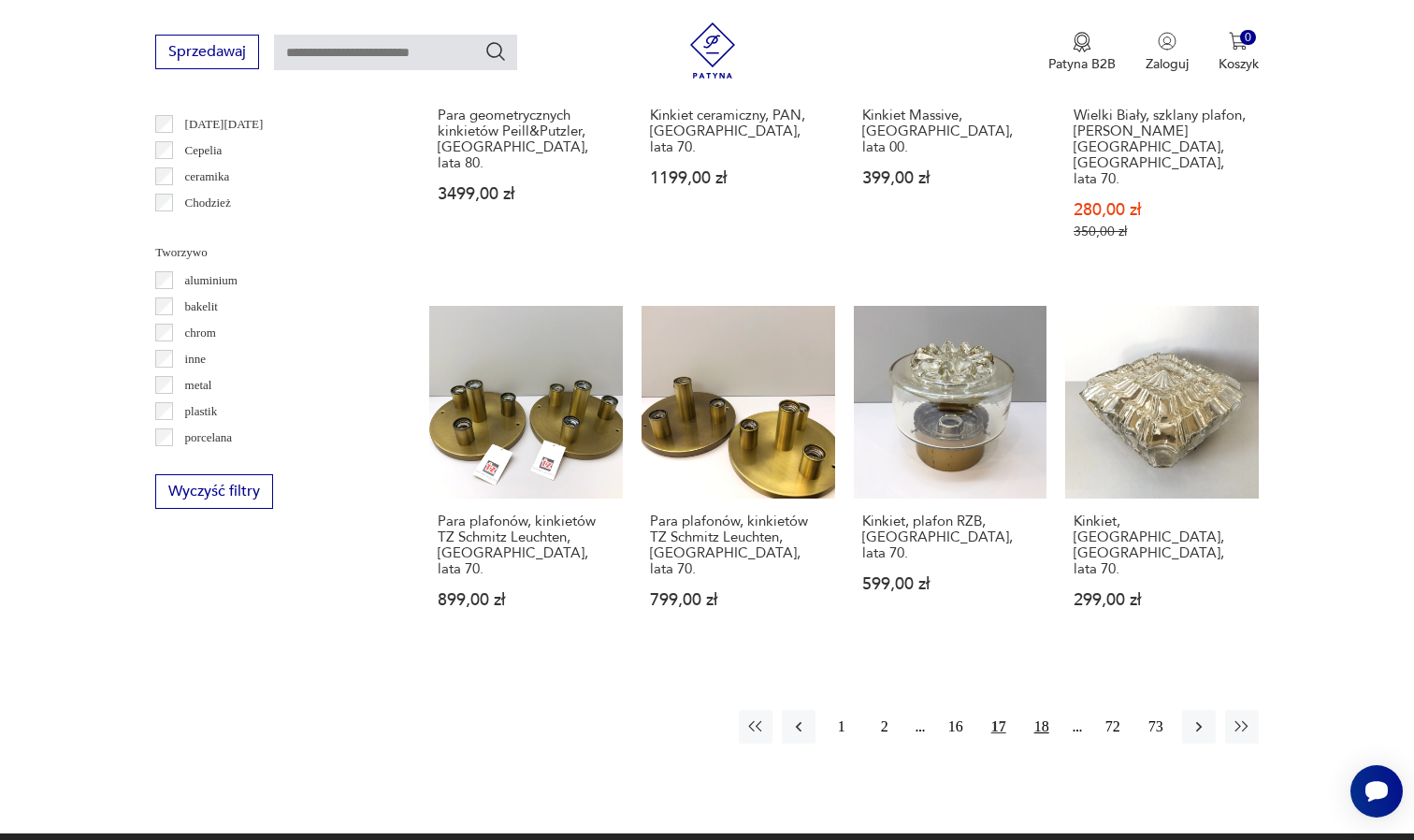
click at [1039, 710] on button "18" at bounding box center [1041, 726] width 33 height 33
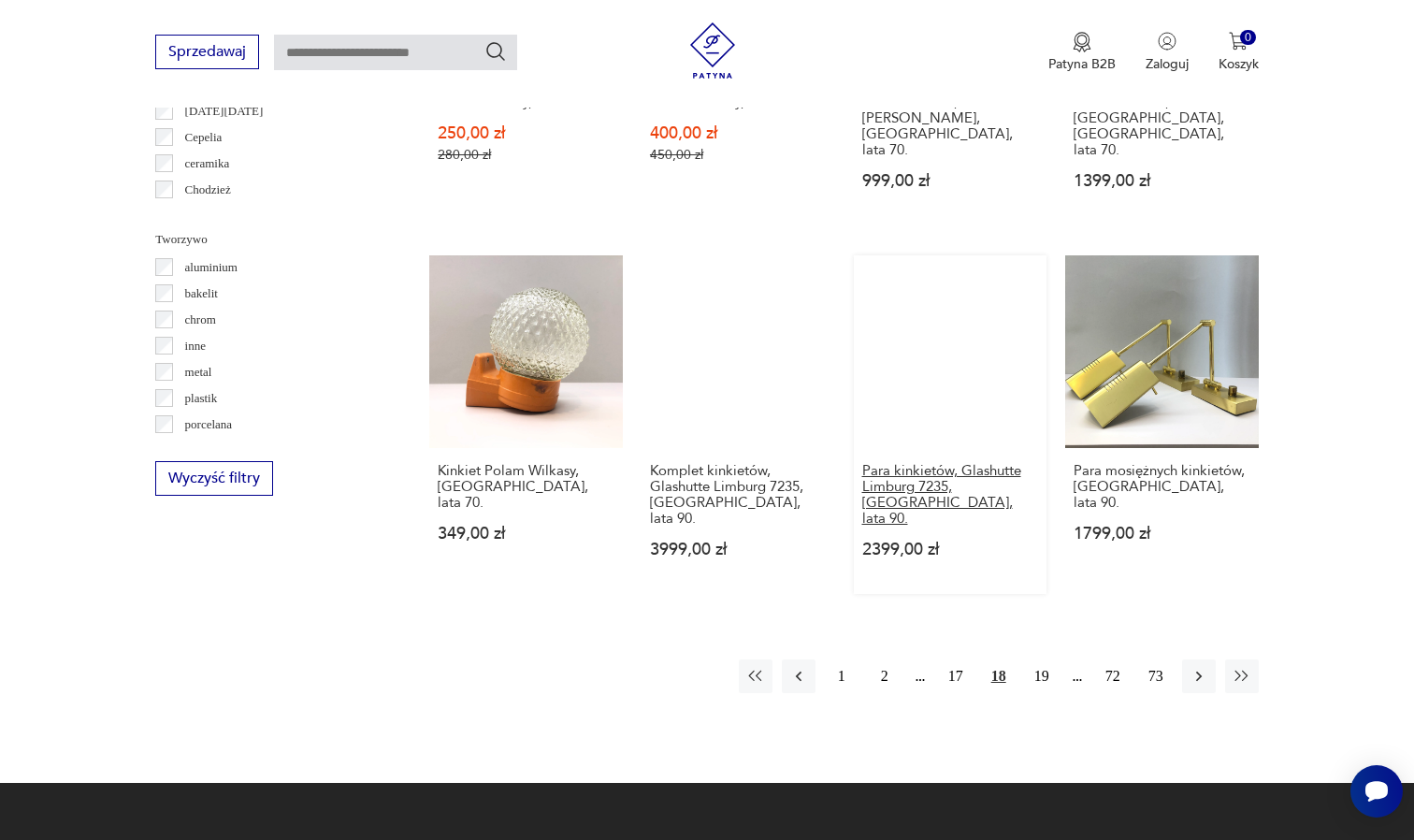
scroll to position [1684, 0]
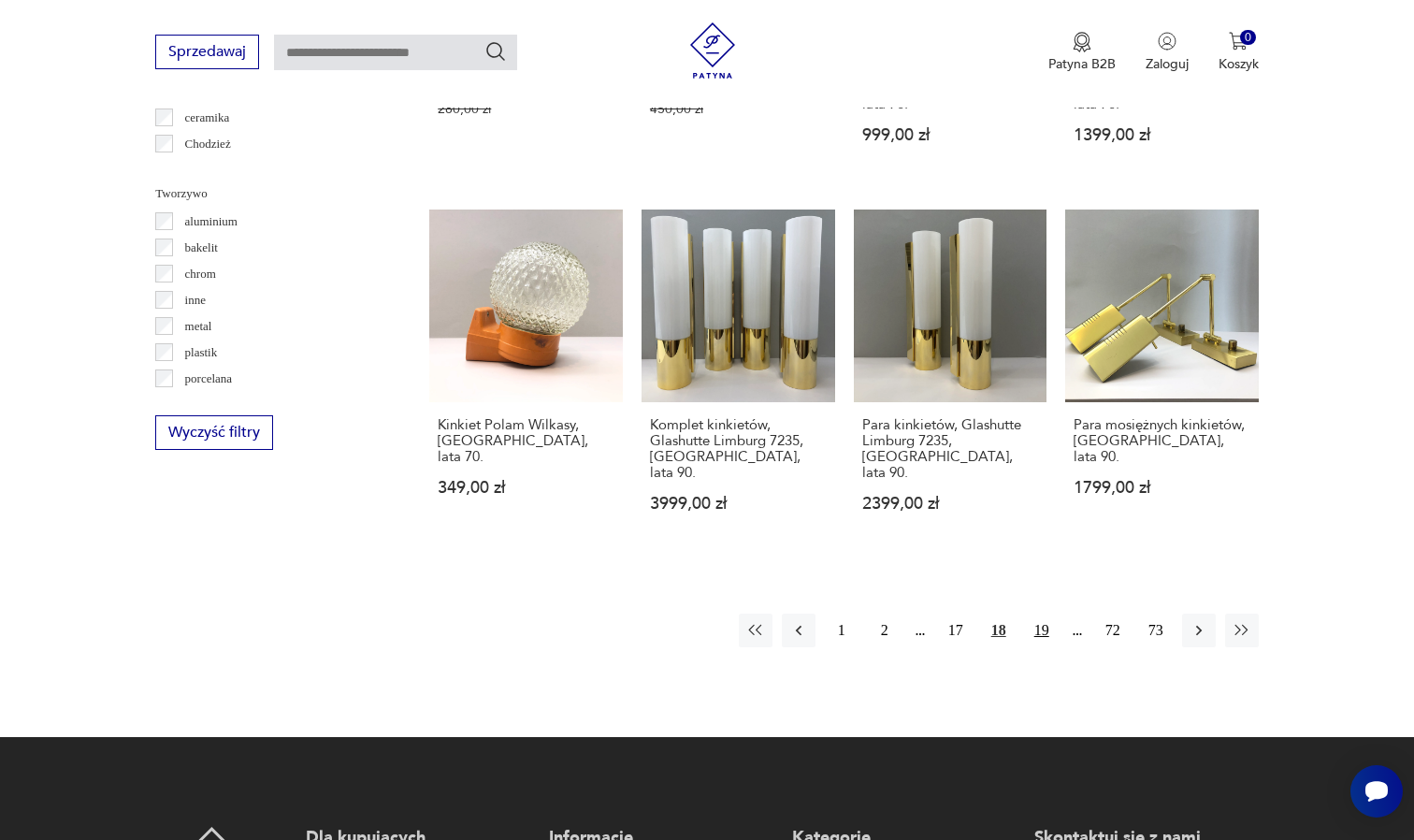
click at [1044, 614] on button "19" at bounding box center [1041, 630] width 33 height 33
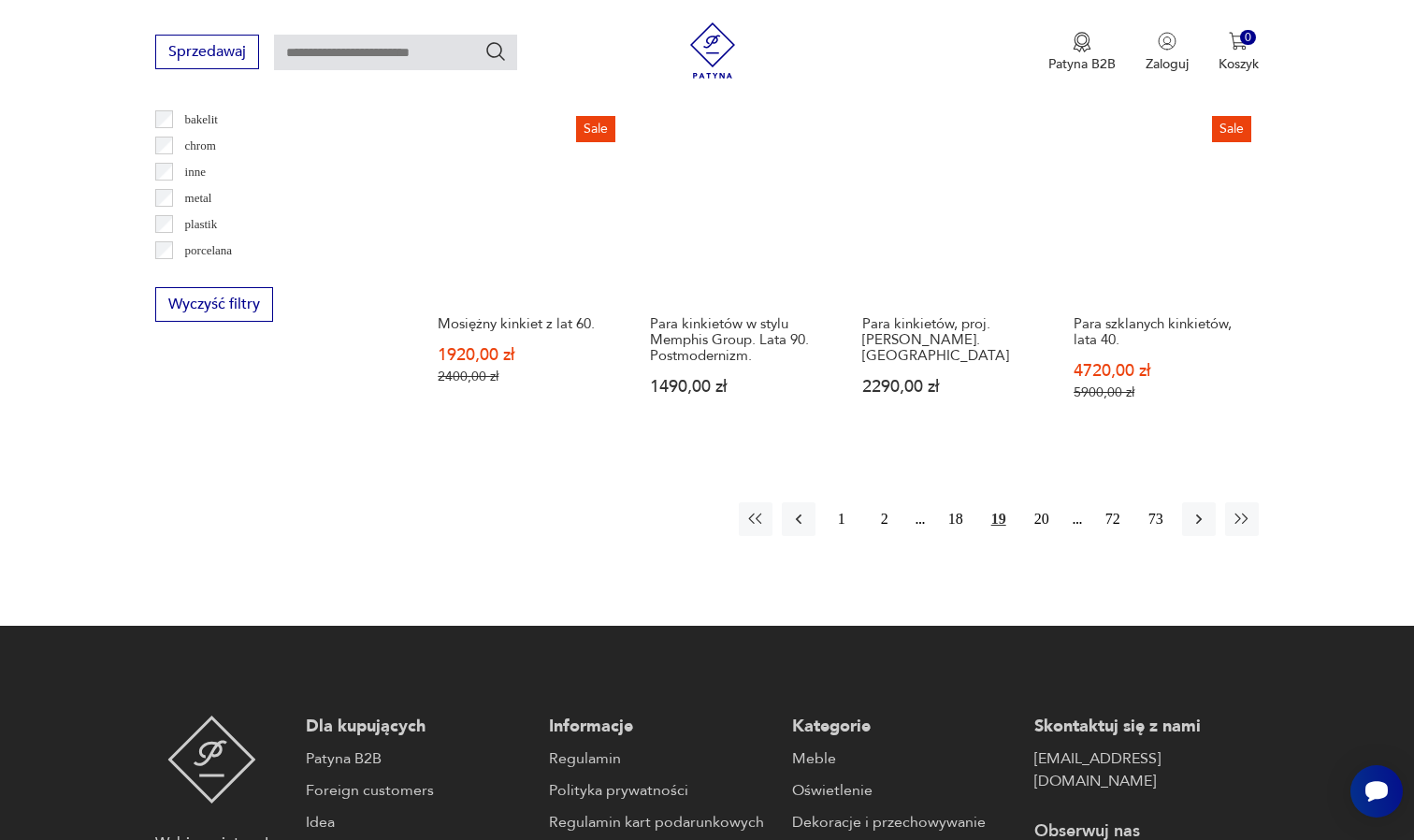
scroll to position [1861, 0]
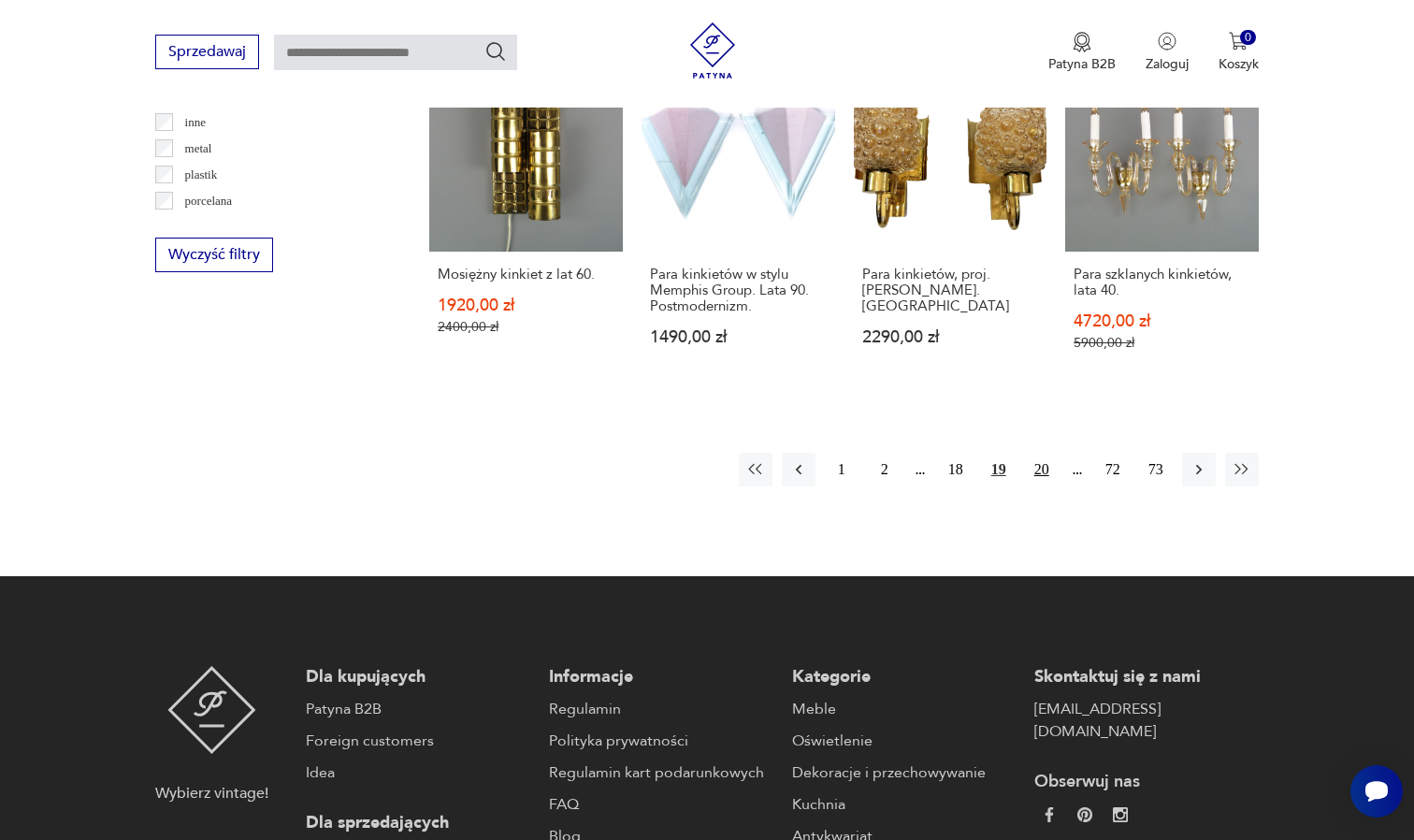
click at [1038, 452] on button "20" at bounding box center [1041, 468] width 33 height 33
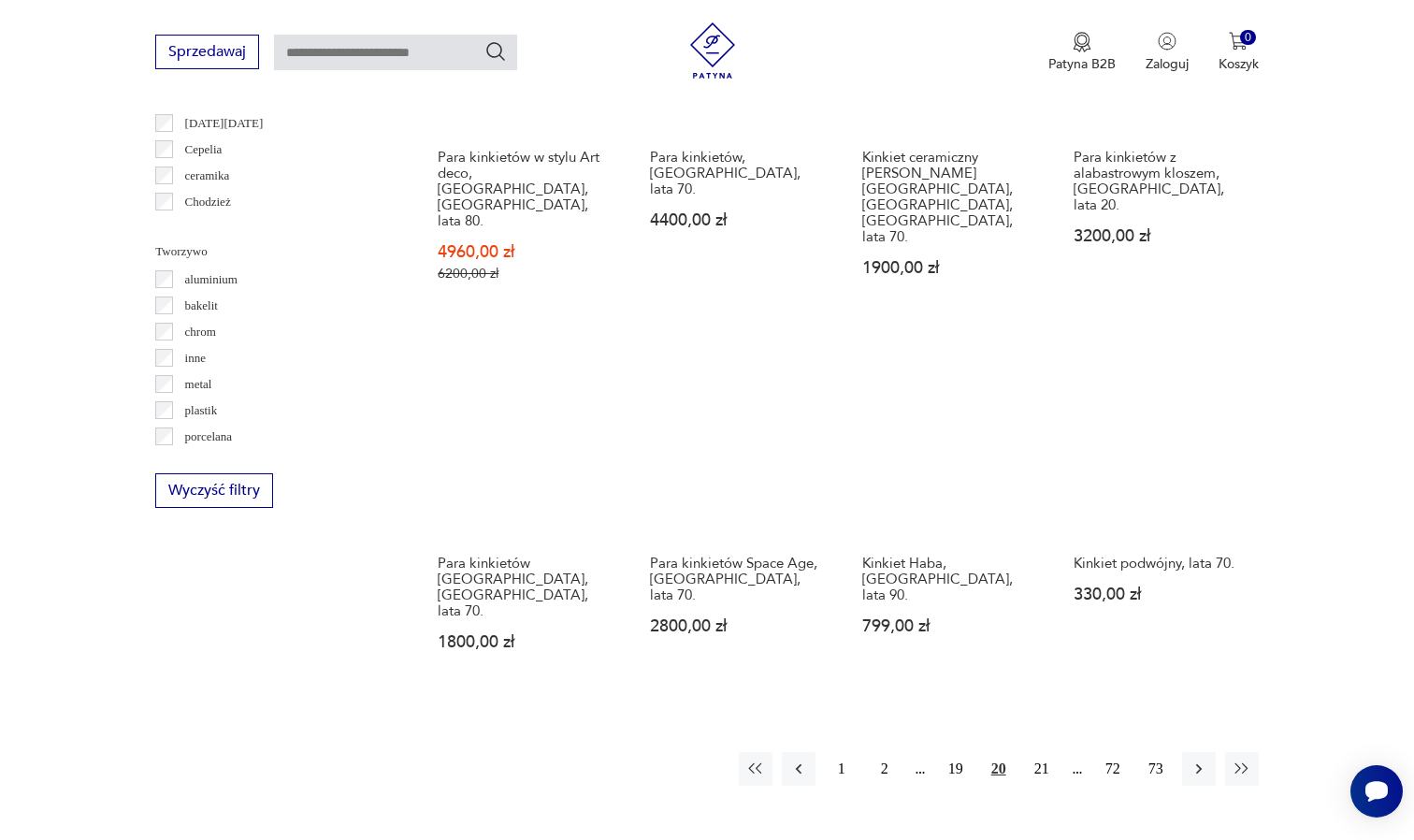
scroll to position [1627, 0]
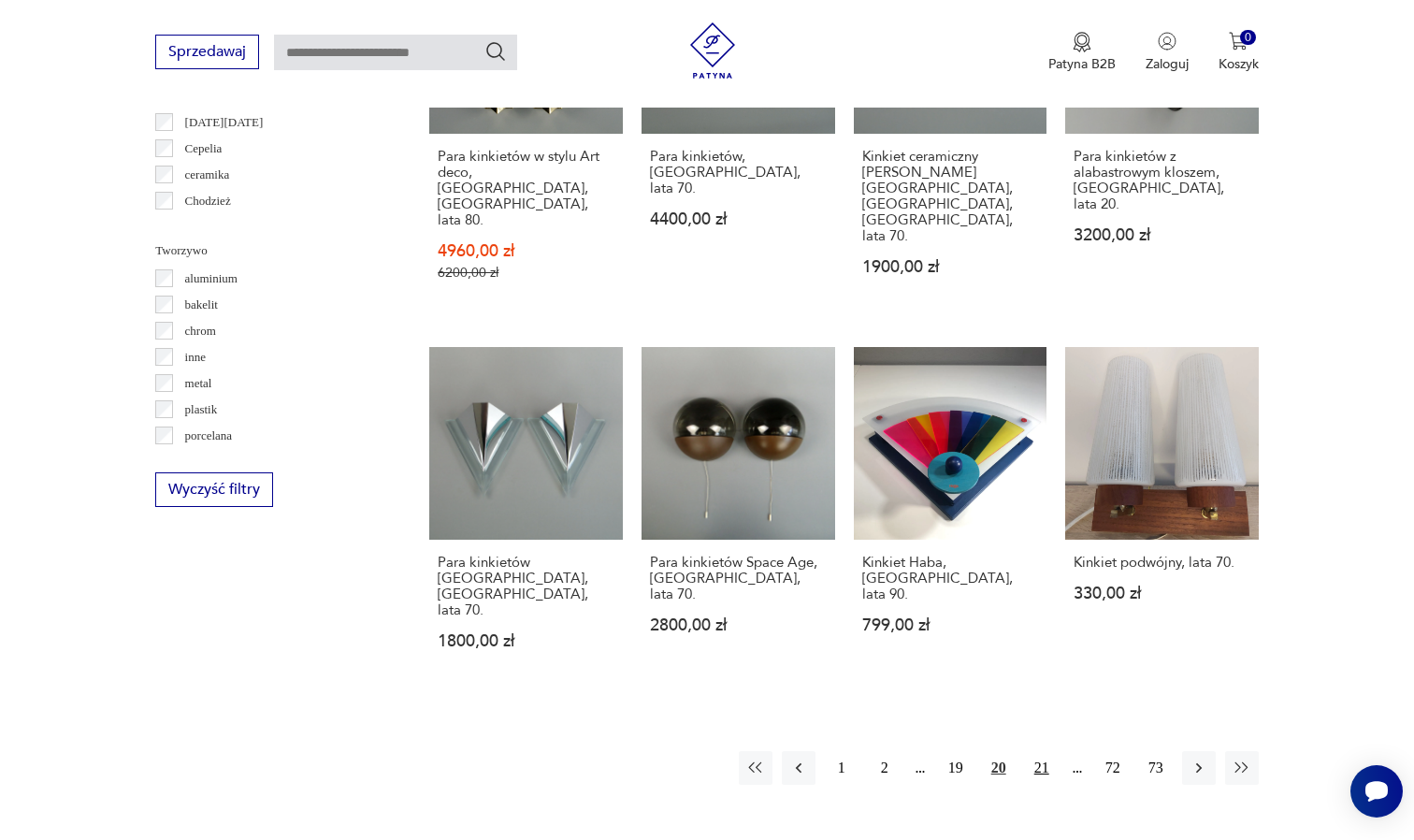
click at [1039, 751] on button "21" at bounding box center [1041, 767] width 33 height 33
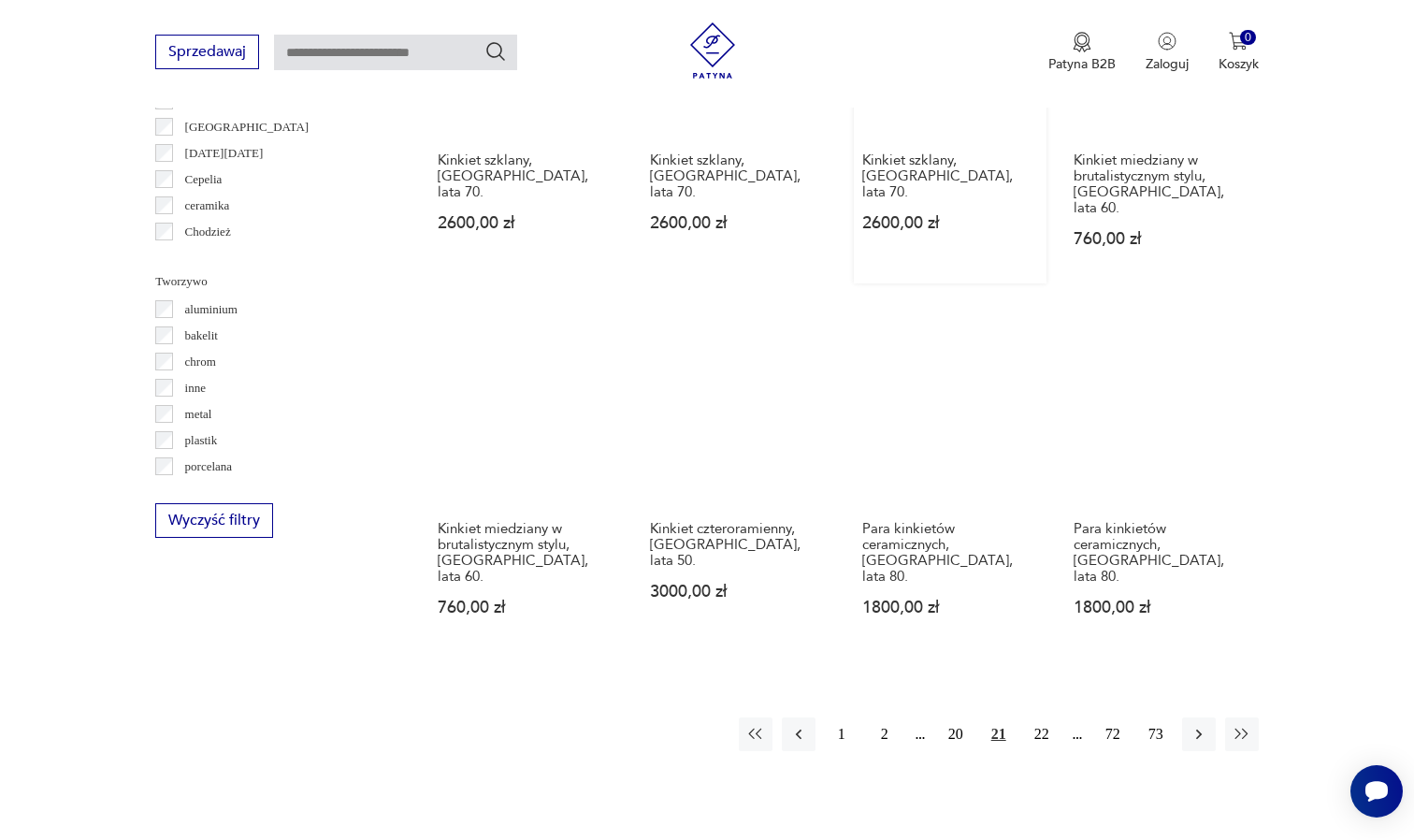
scroll to position [1597, 0]
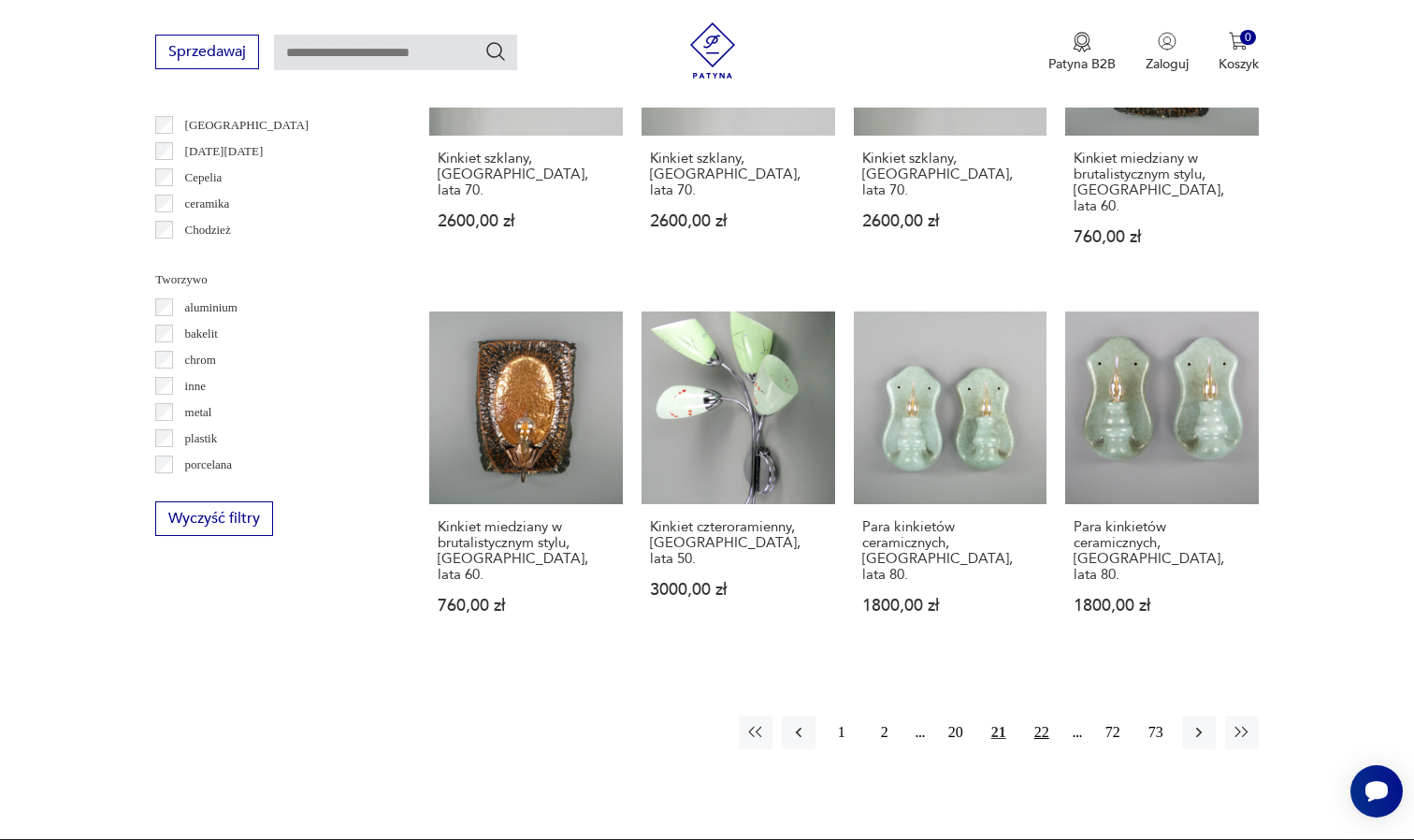
click at [1047, 716] on button "22" at bounding box center [1041, 732] width 33 height 33
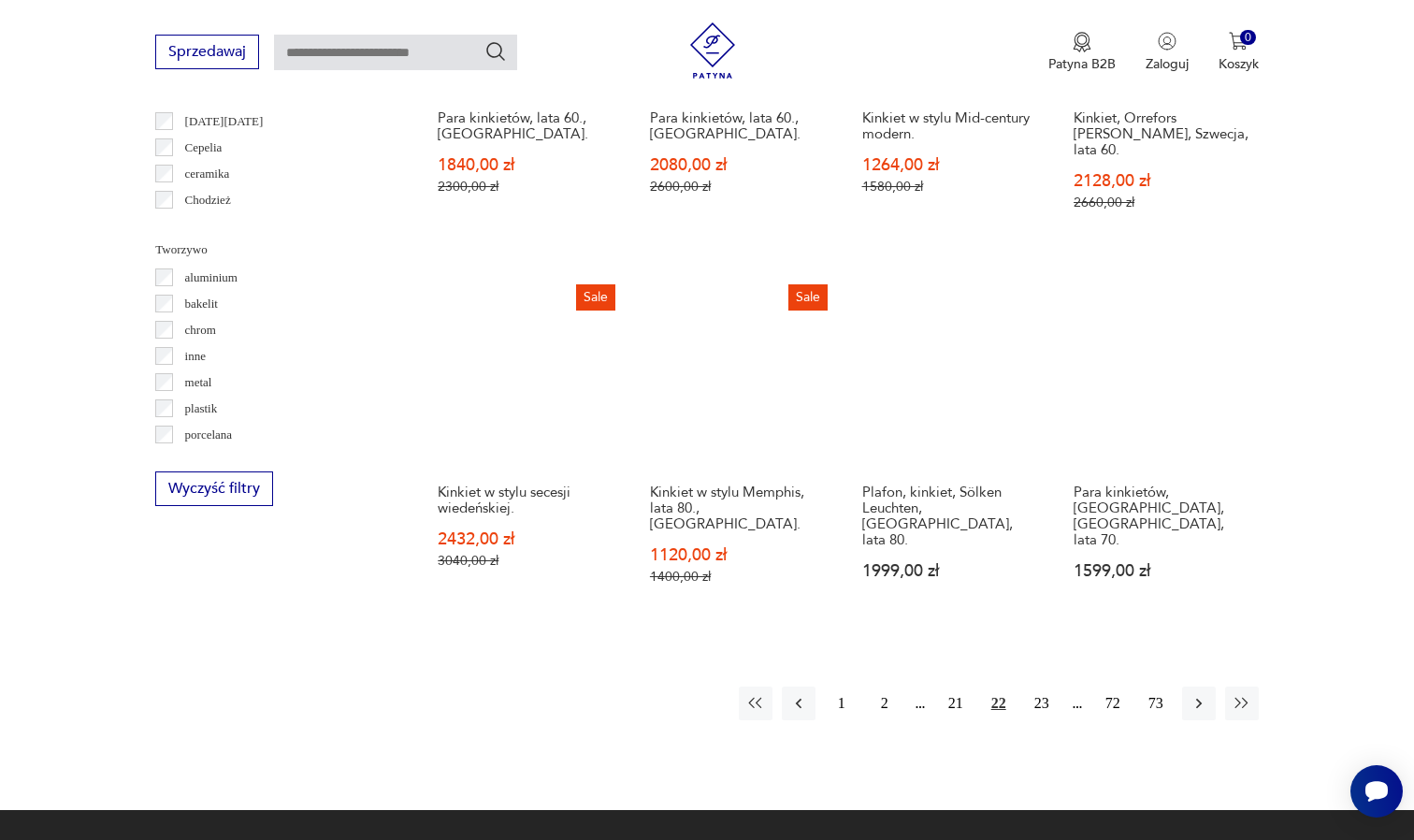
scroll to position [1644, 0]
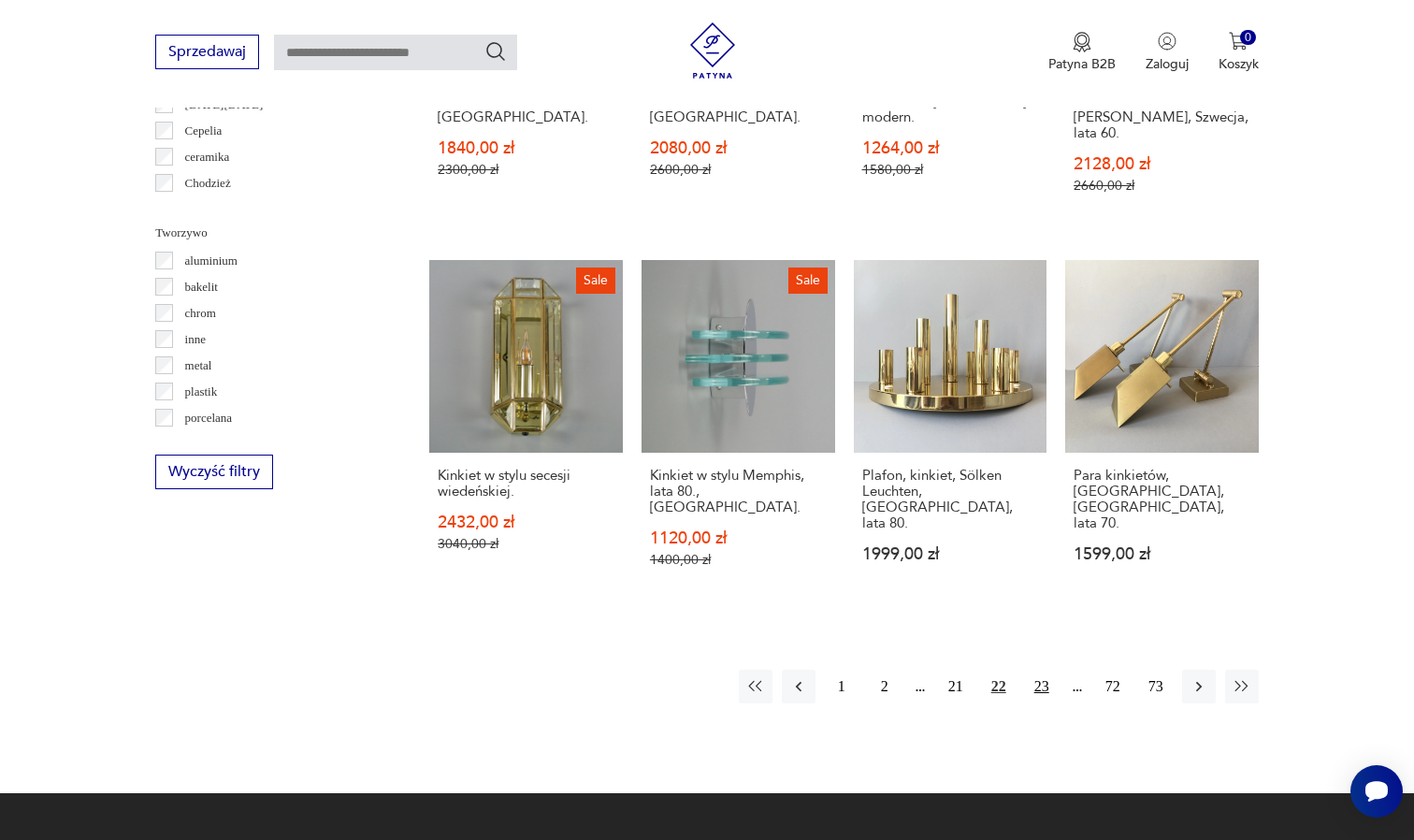
click at [1036, 670] on button "23" at bounding box center [1041, 686] width 33 height 33
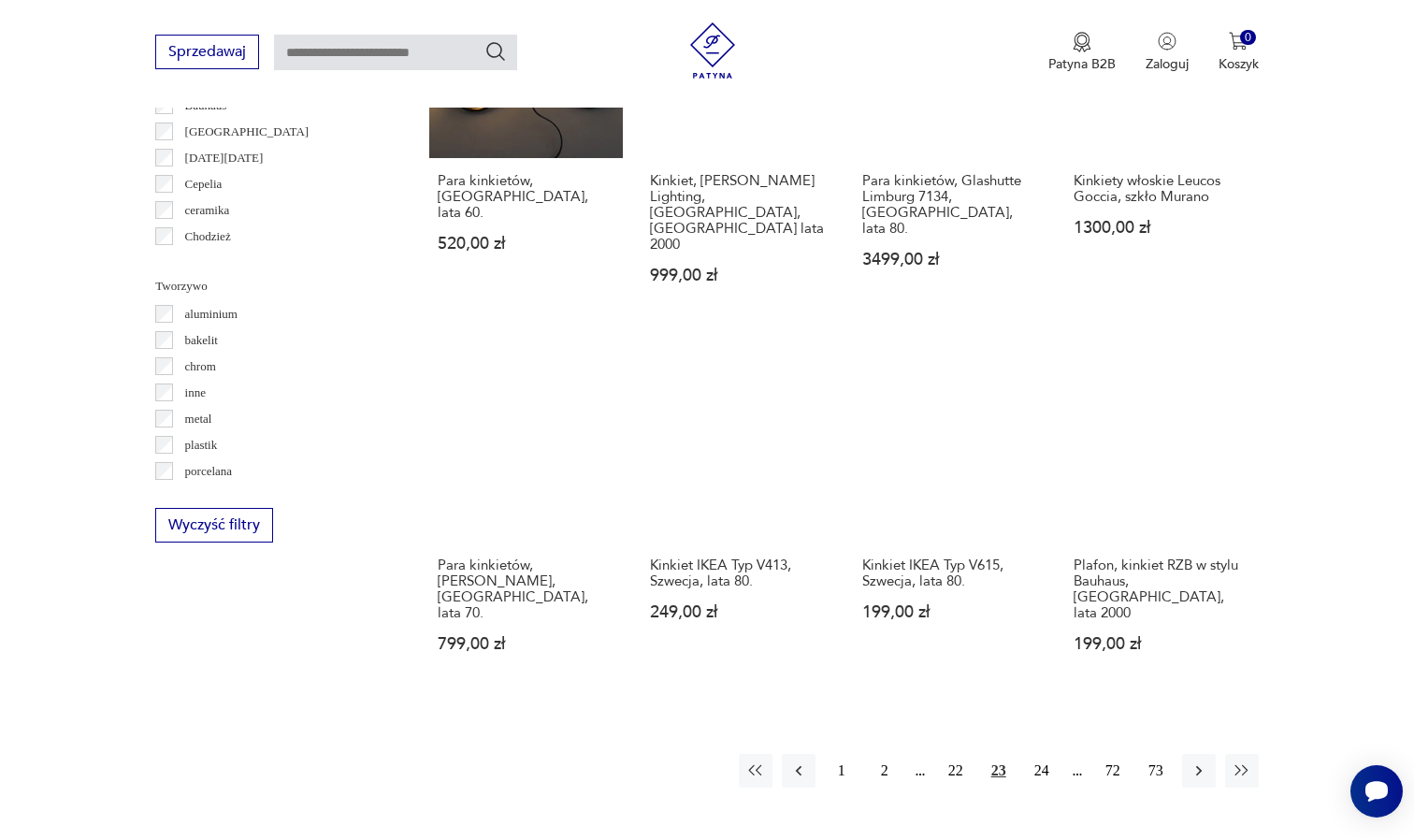
scroll to position [1596, 0]
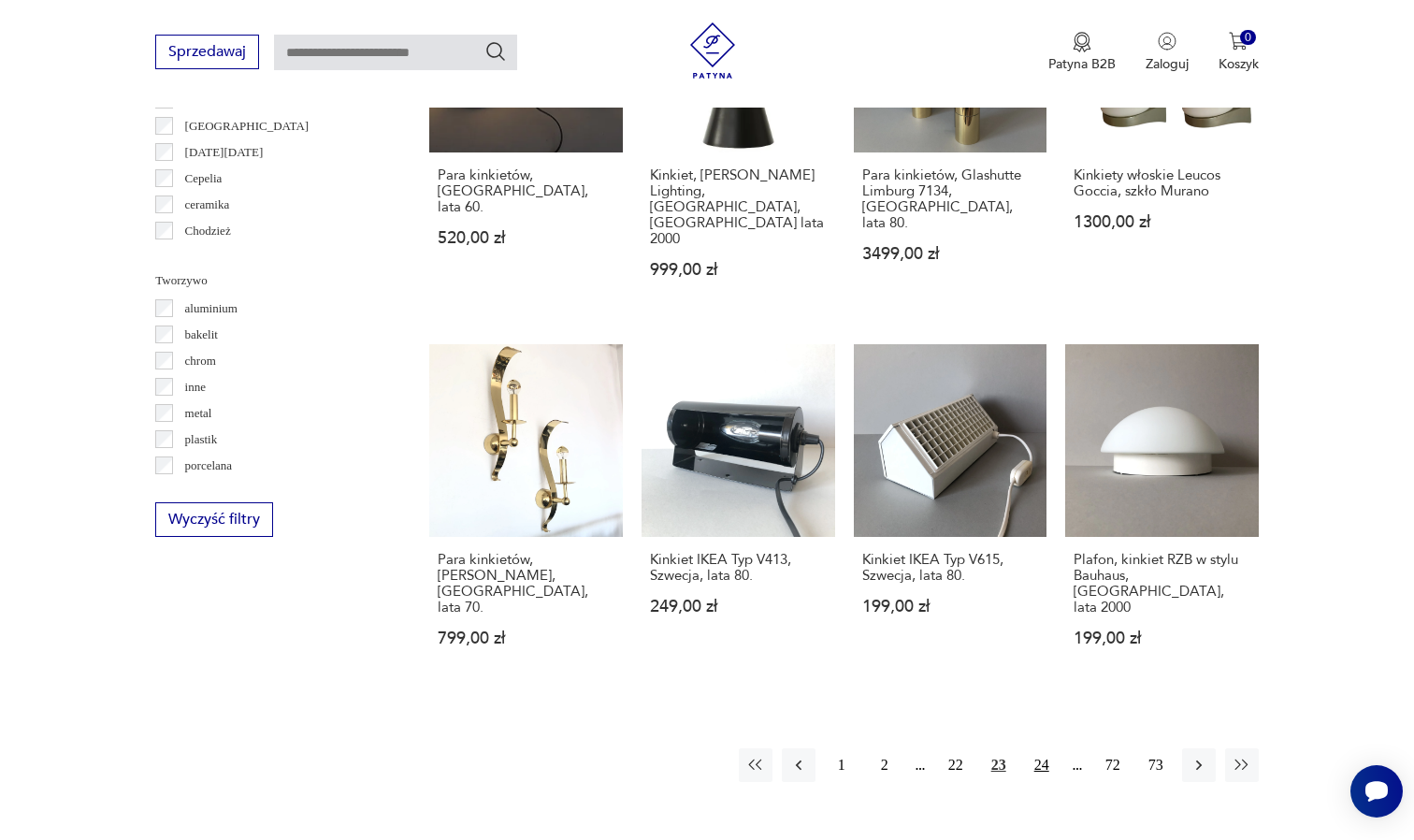
click at [1040, 748] on button "24" at bounding box center [1041, 764] width 33 height 33
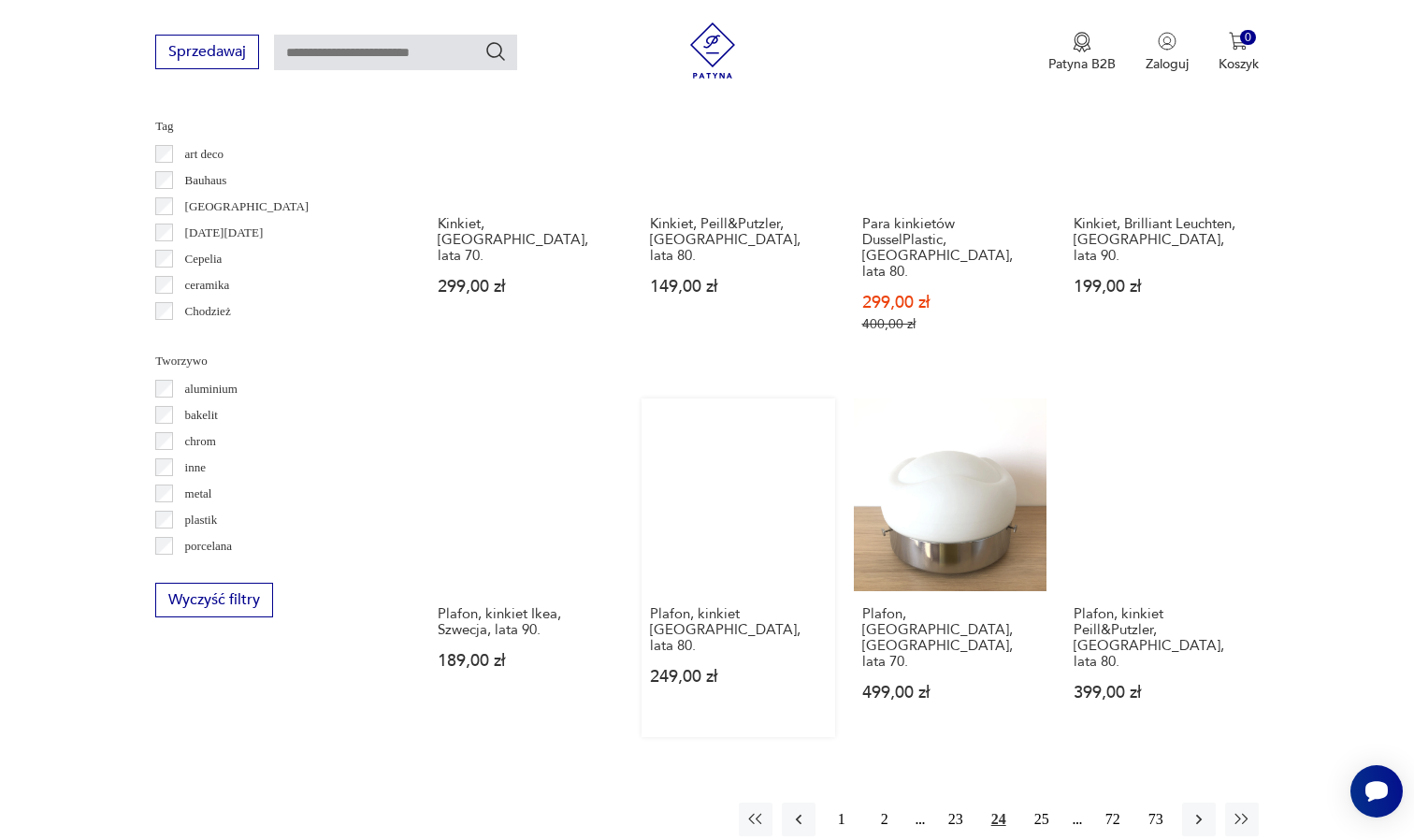
scroll to position [1521, 0]
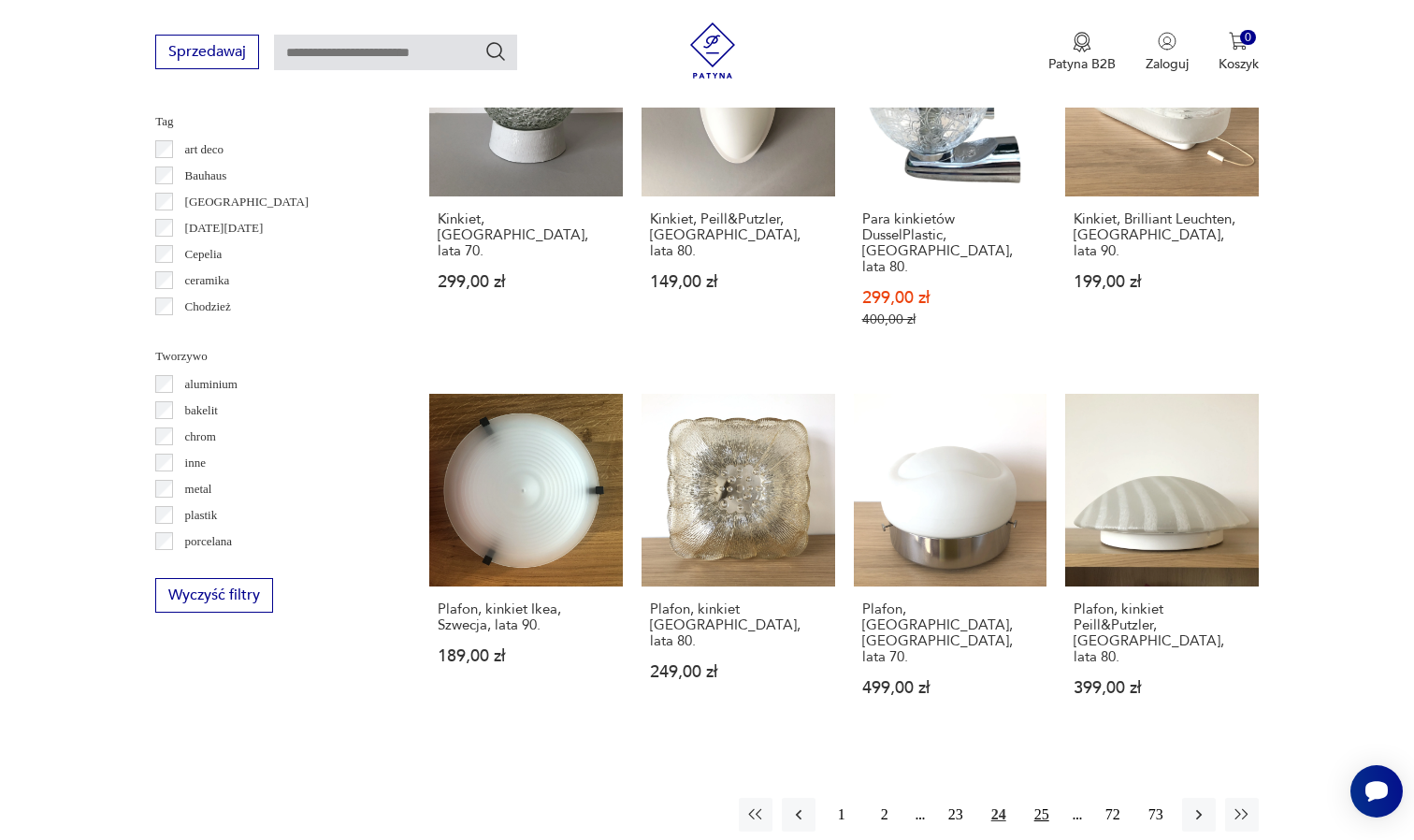
click at [1038, 798] on button "25" at bounding box center [1041, 814] width 33 height 33
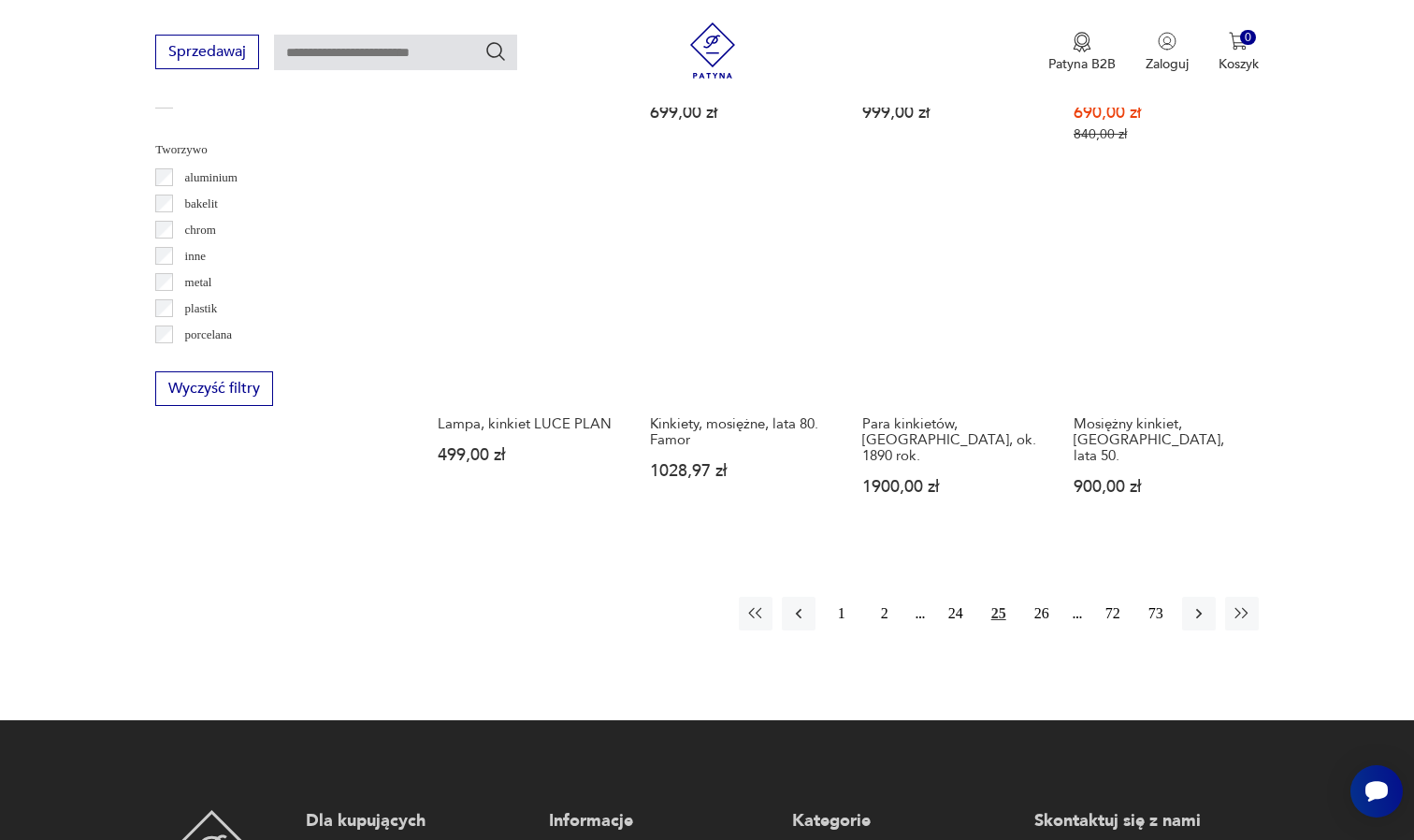
scroll to position [1784, 0]
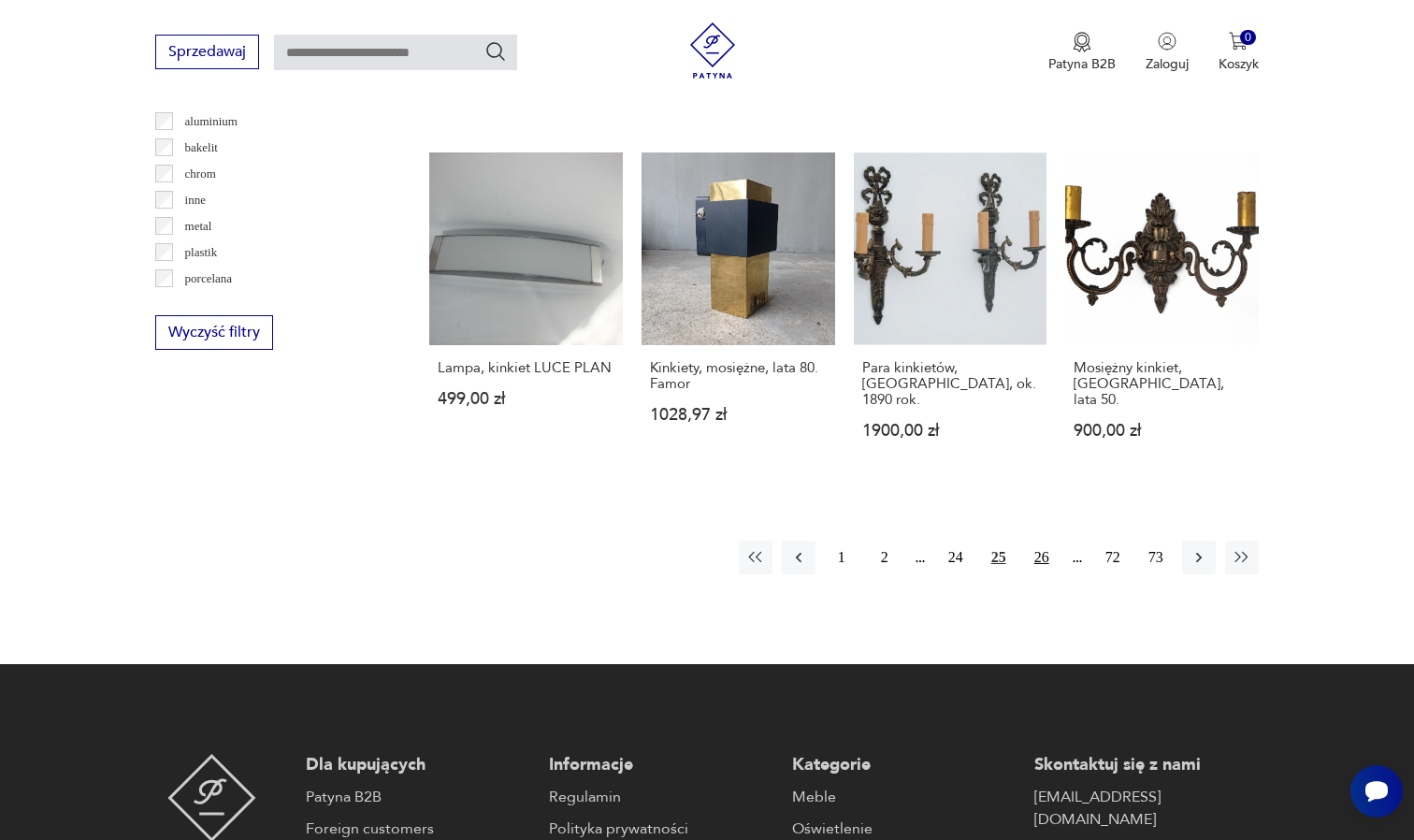
click at [1041, 541] on button "26" at bounding box center [1041, 557] width 33 height 33
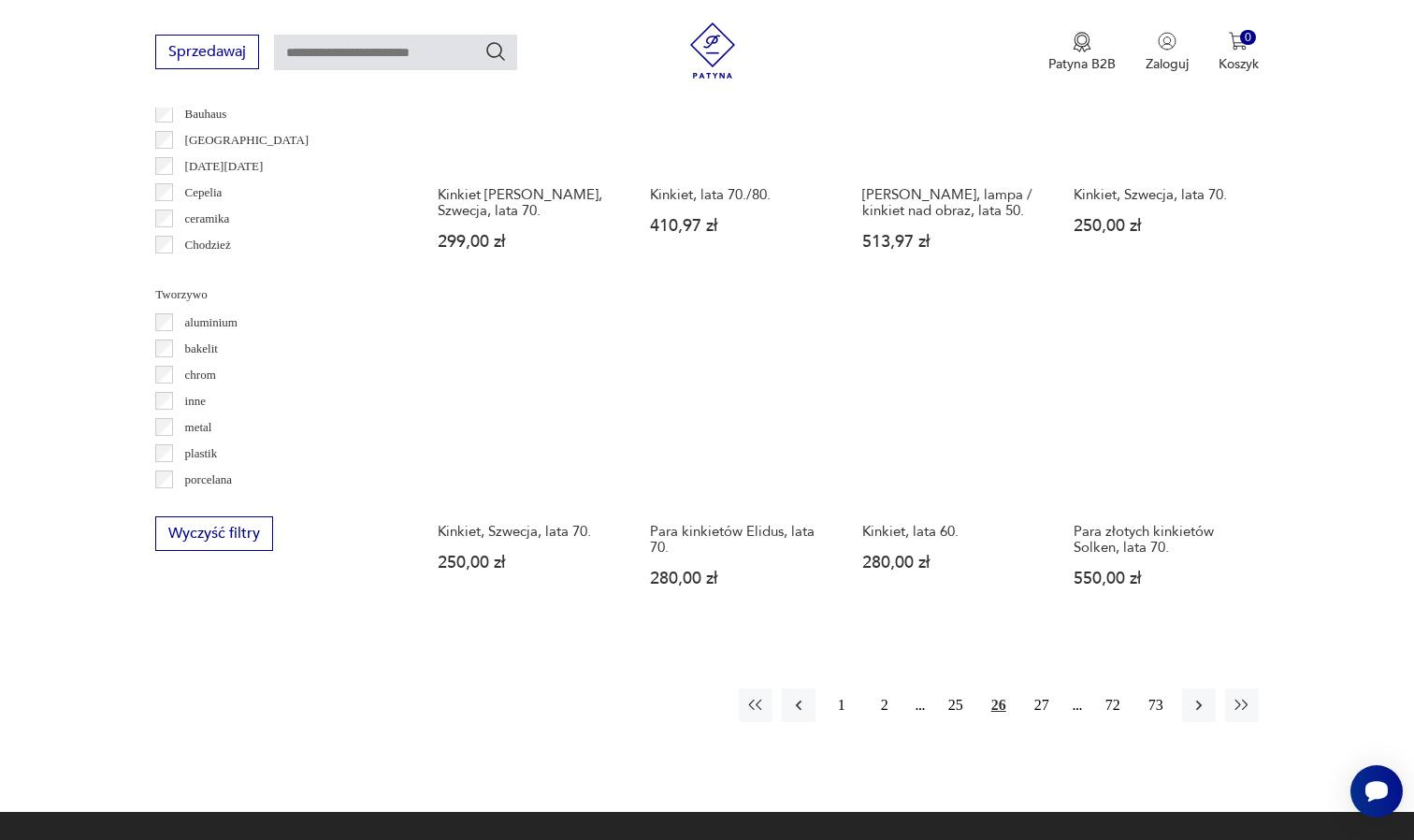
scroll to position [1584, 0]
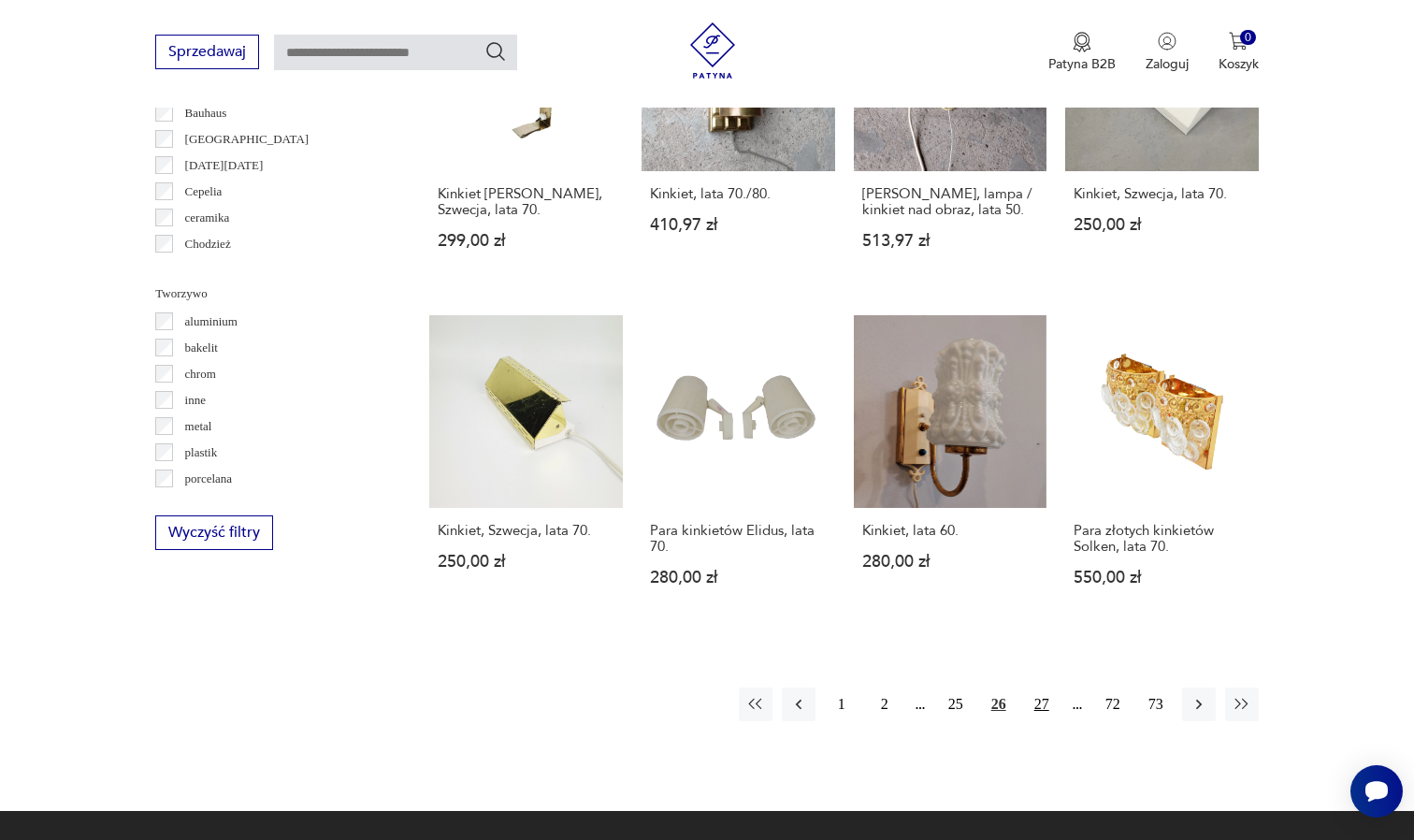
click at [1032, 700] on button "27" at bounding box center [1041, 703] width 33 height 33
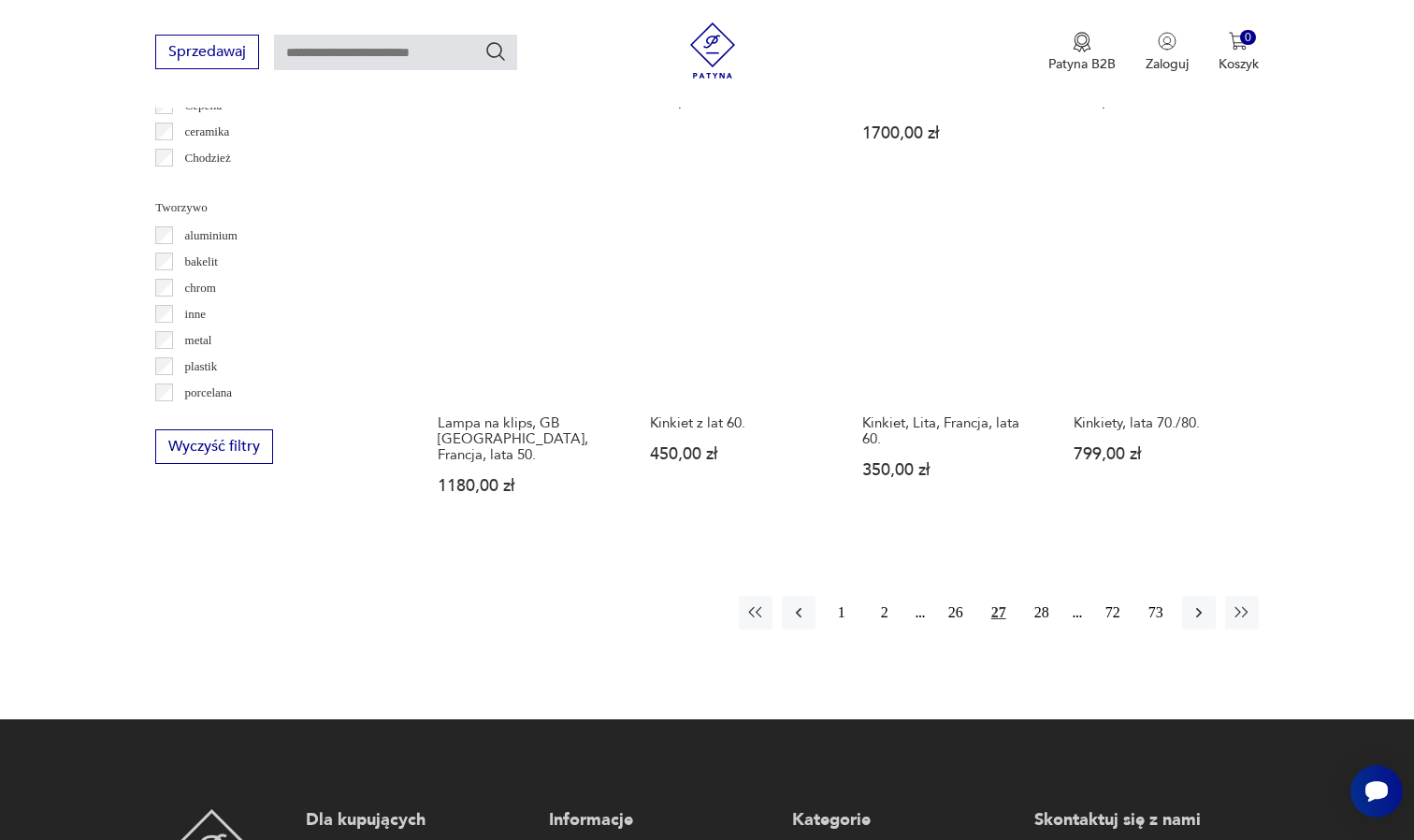
scroll to position [1672, 0]
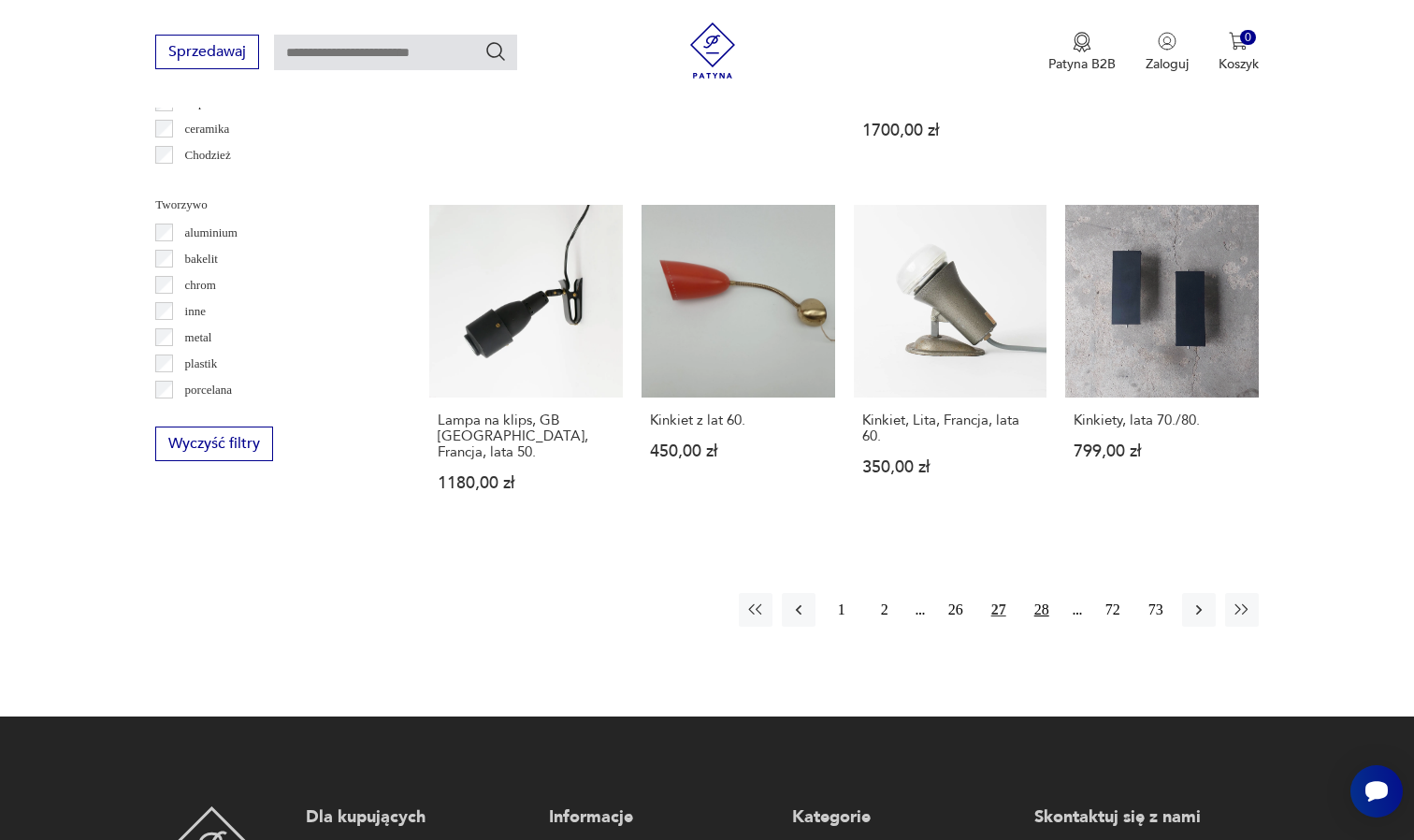
click at [1047, 593] on button "28" at bounding box center [1041, 609] width 33 height 33
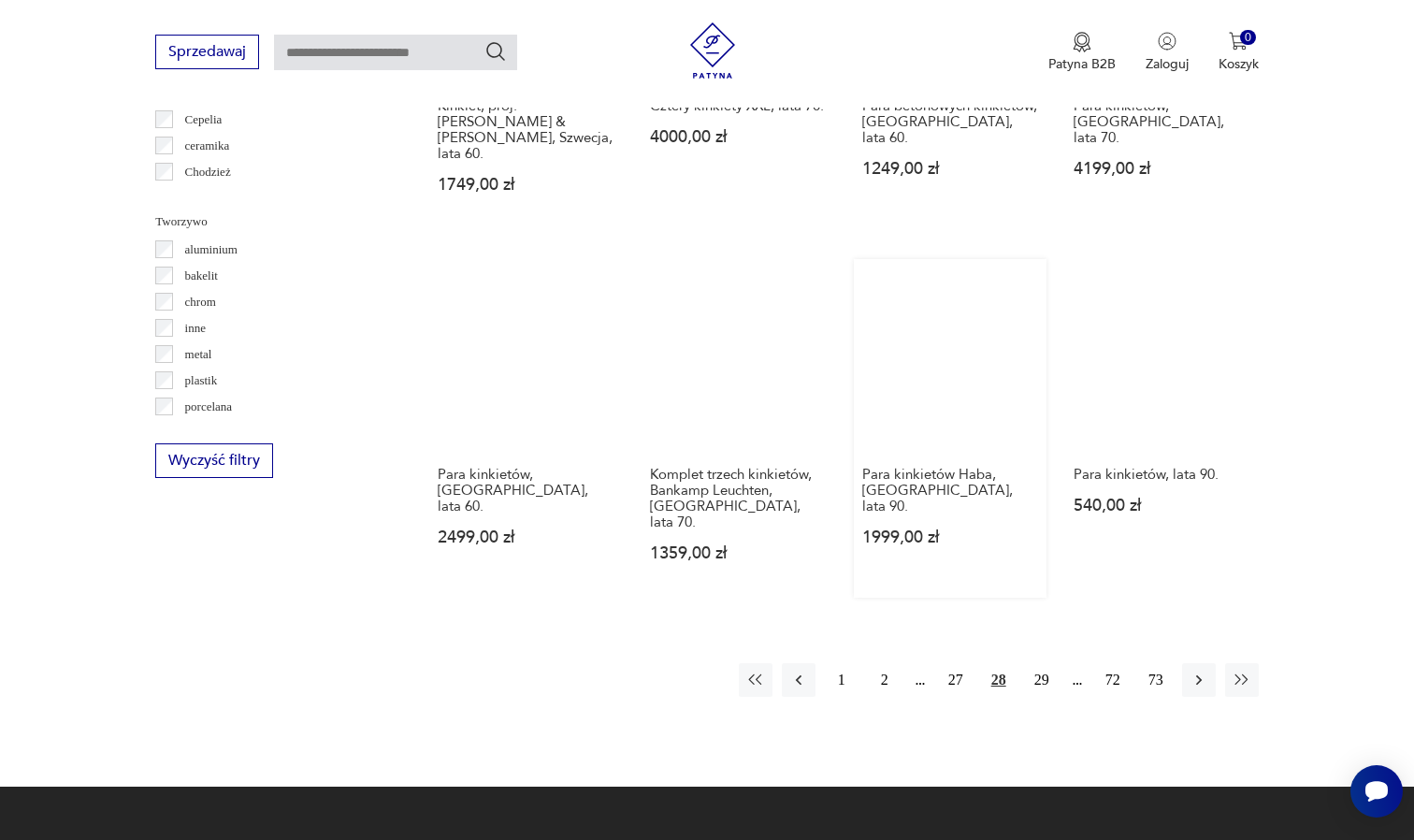
scroll to position [1659, 0]
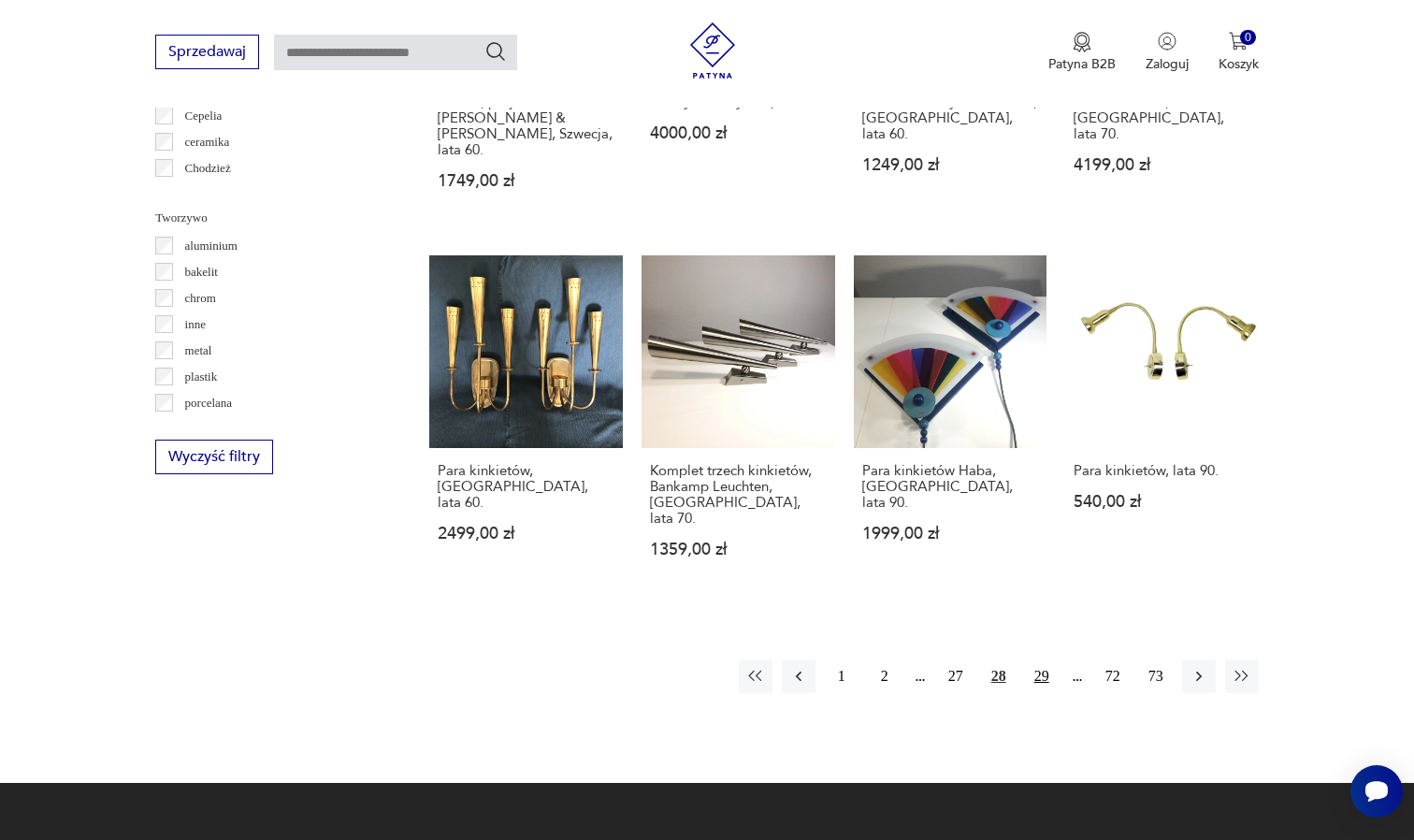
click at [1036, 659] on button "29" at bounding box center [1041, 676] width 33 height 33
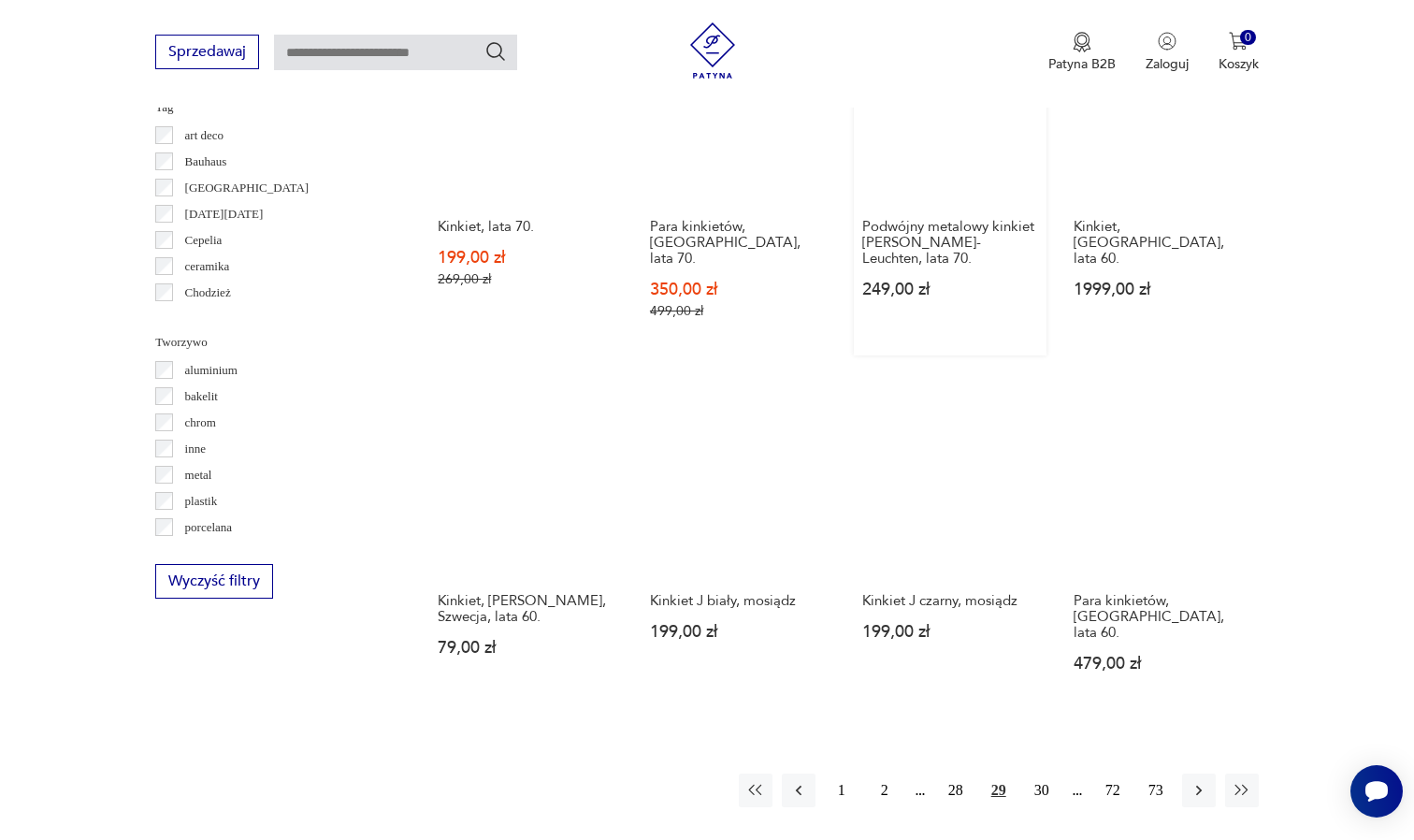
scroll to position [1547, 0]
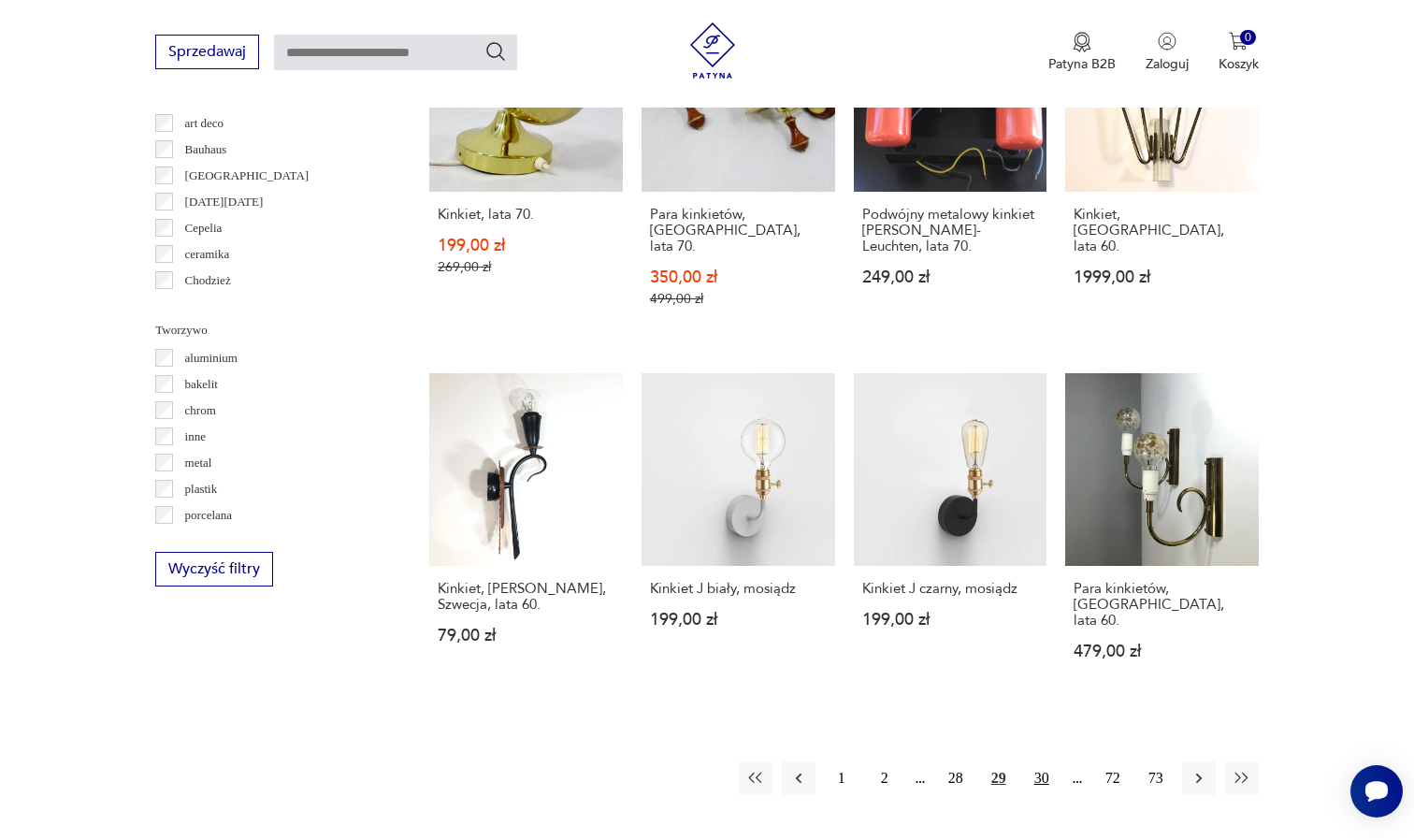
click at [1039, 761] on button "30" at bounding box center [1041, 777] width 33 height 33
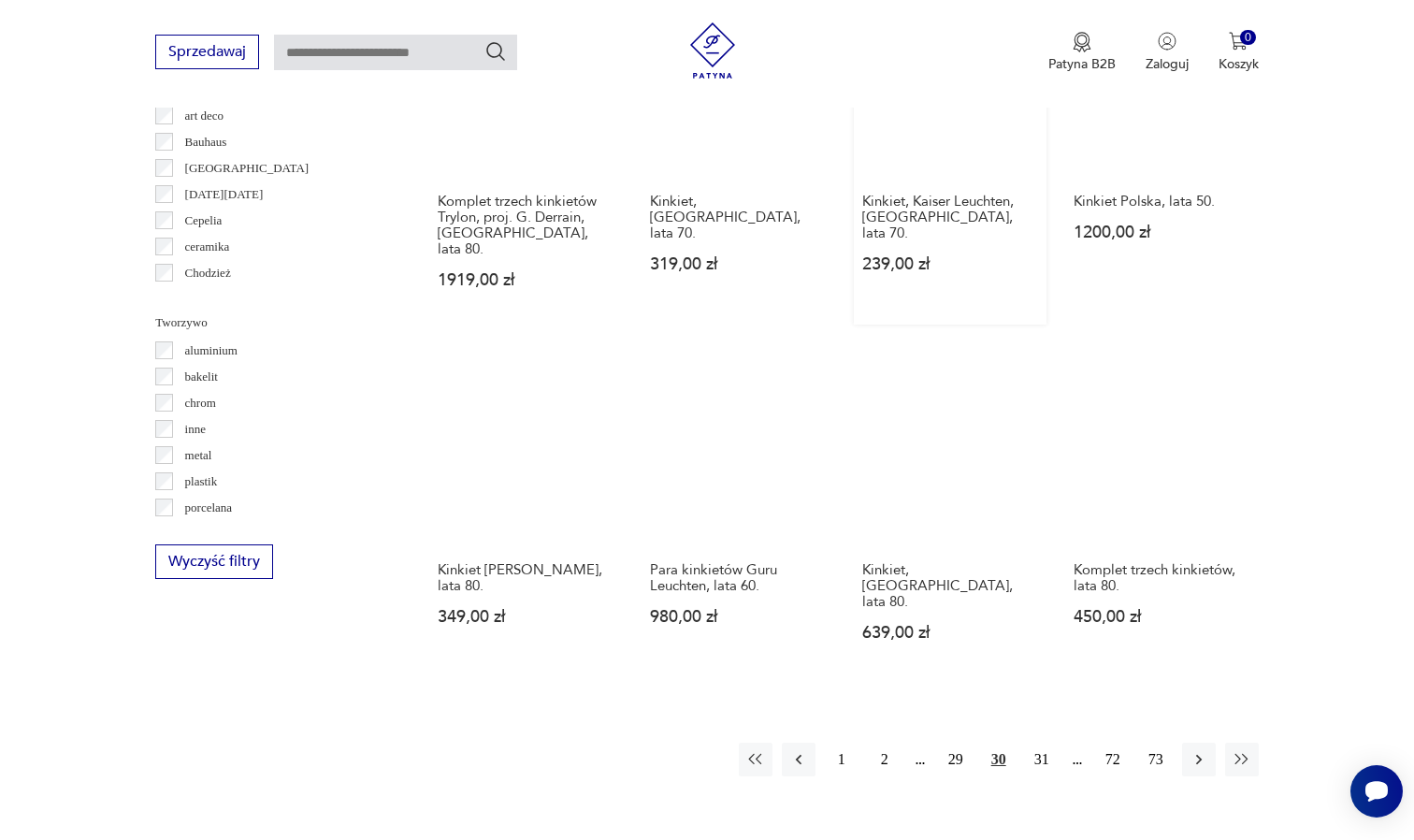
scroll to position [1556, 0]
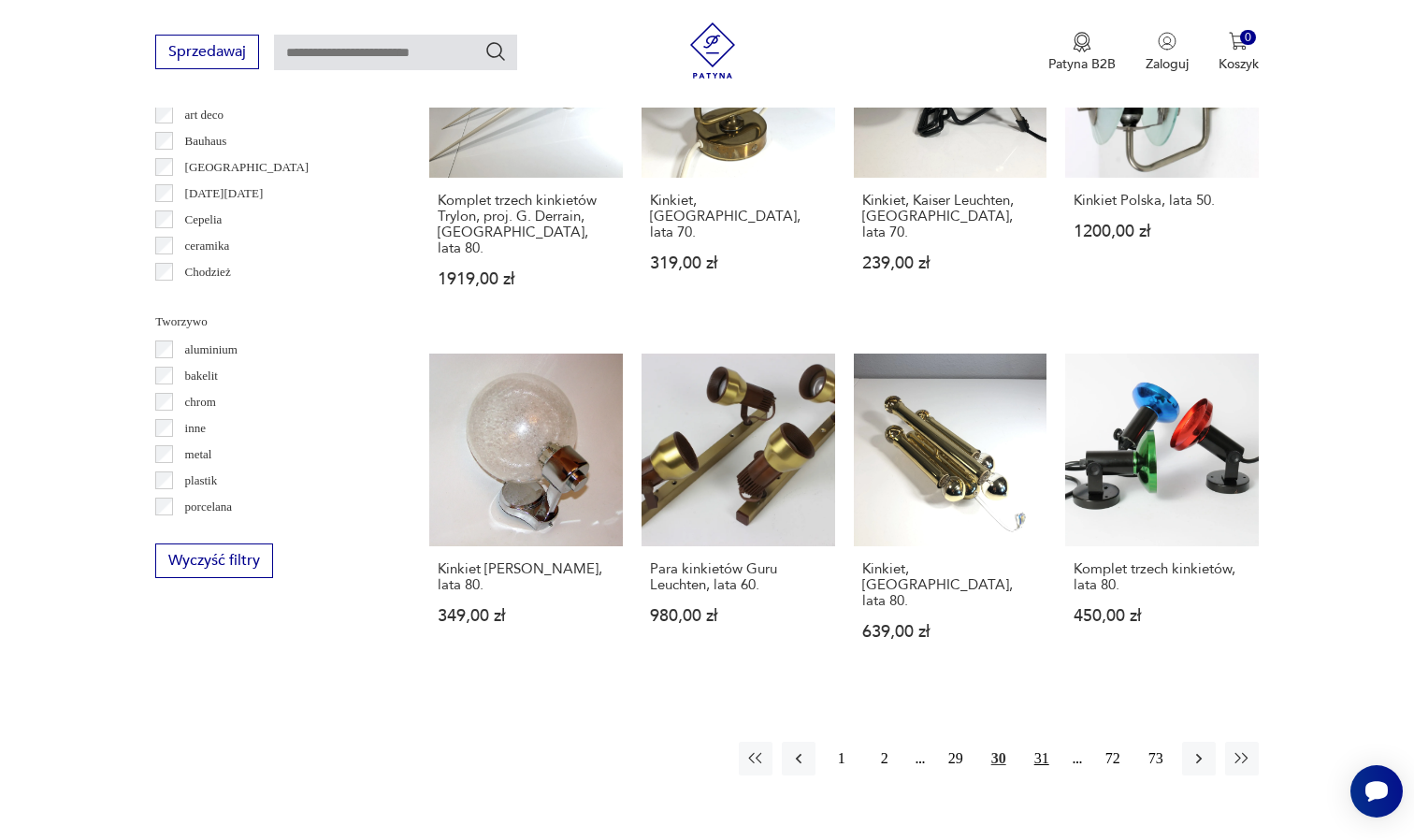
click at [1039, 742] on button "31" at bounding box center [1041, 758] width 33 height 33
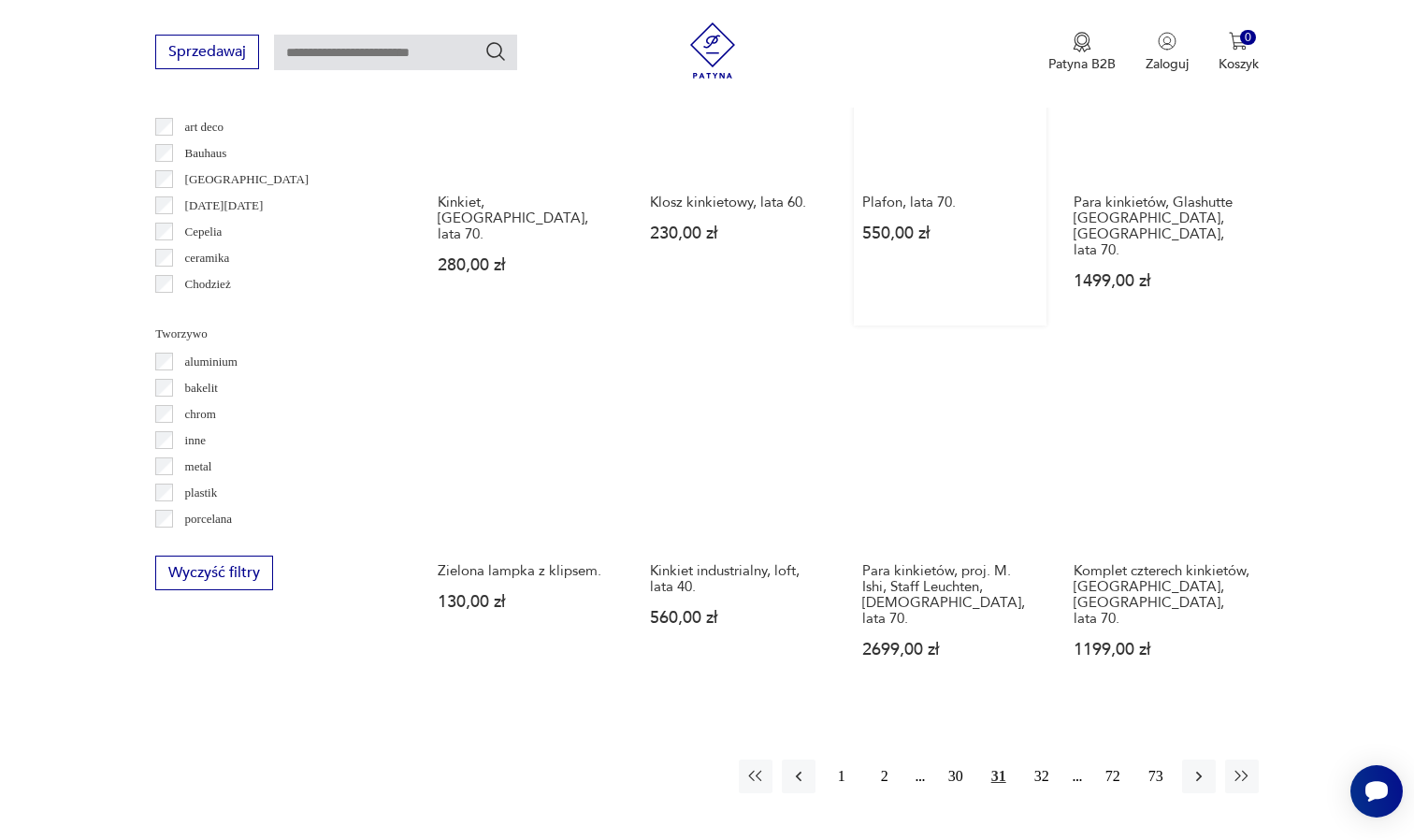
scroll to position [1544, 0]
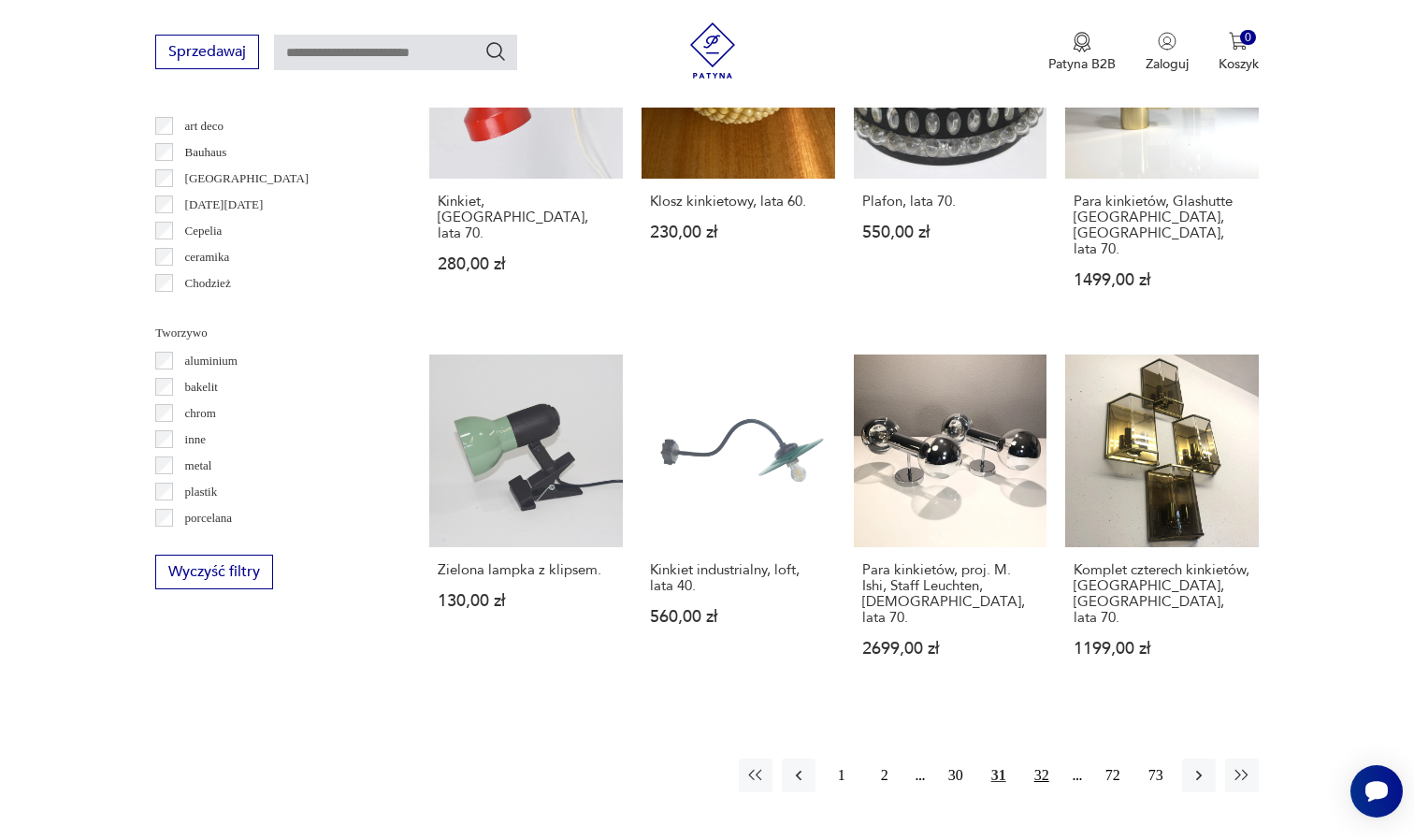
click at [1038, 758] on button "32" at bounding box center [1041, 774] width 33 height 33
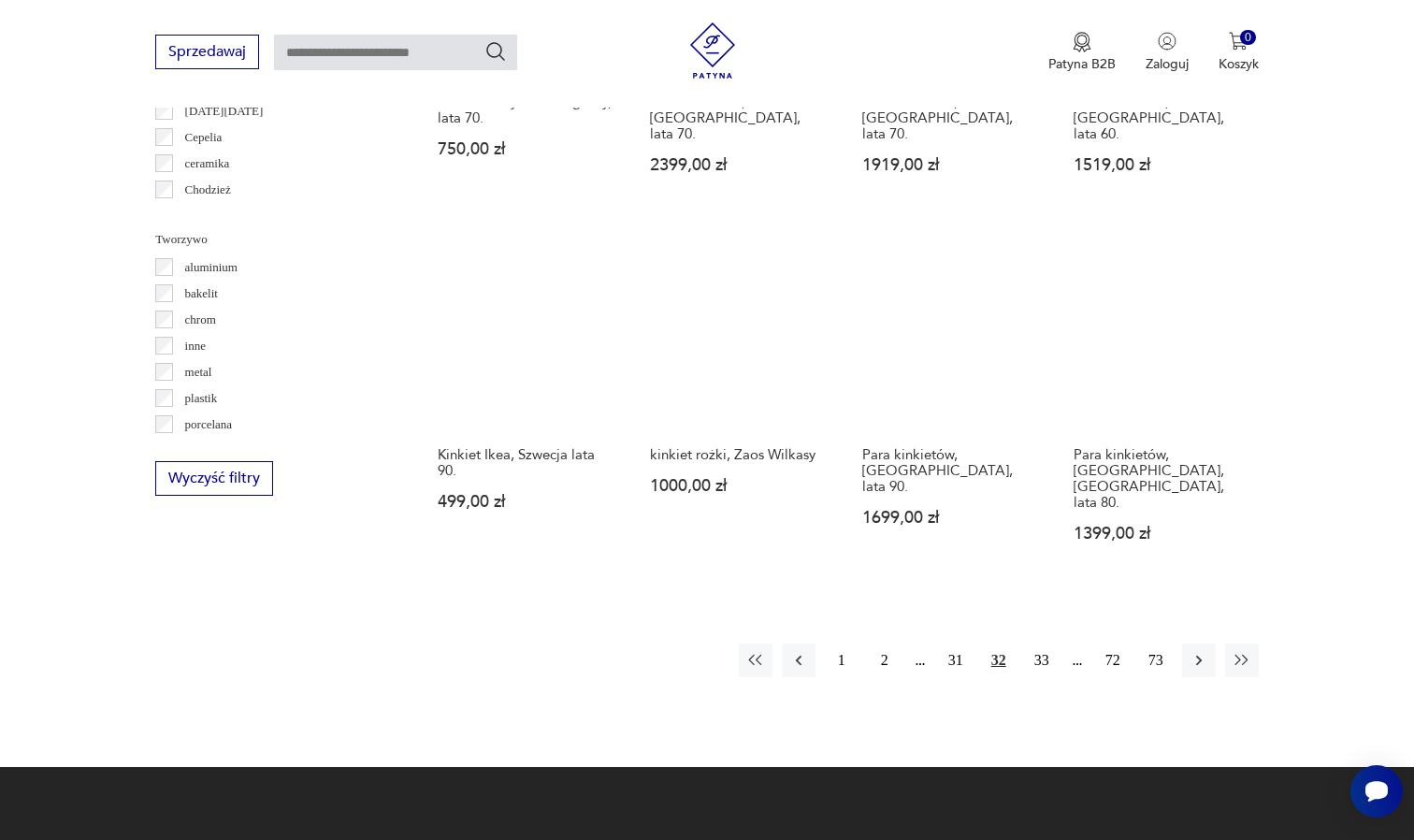
scroll to position [1642, 0]
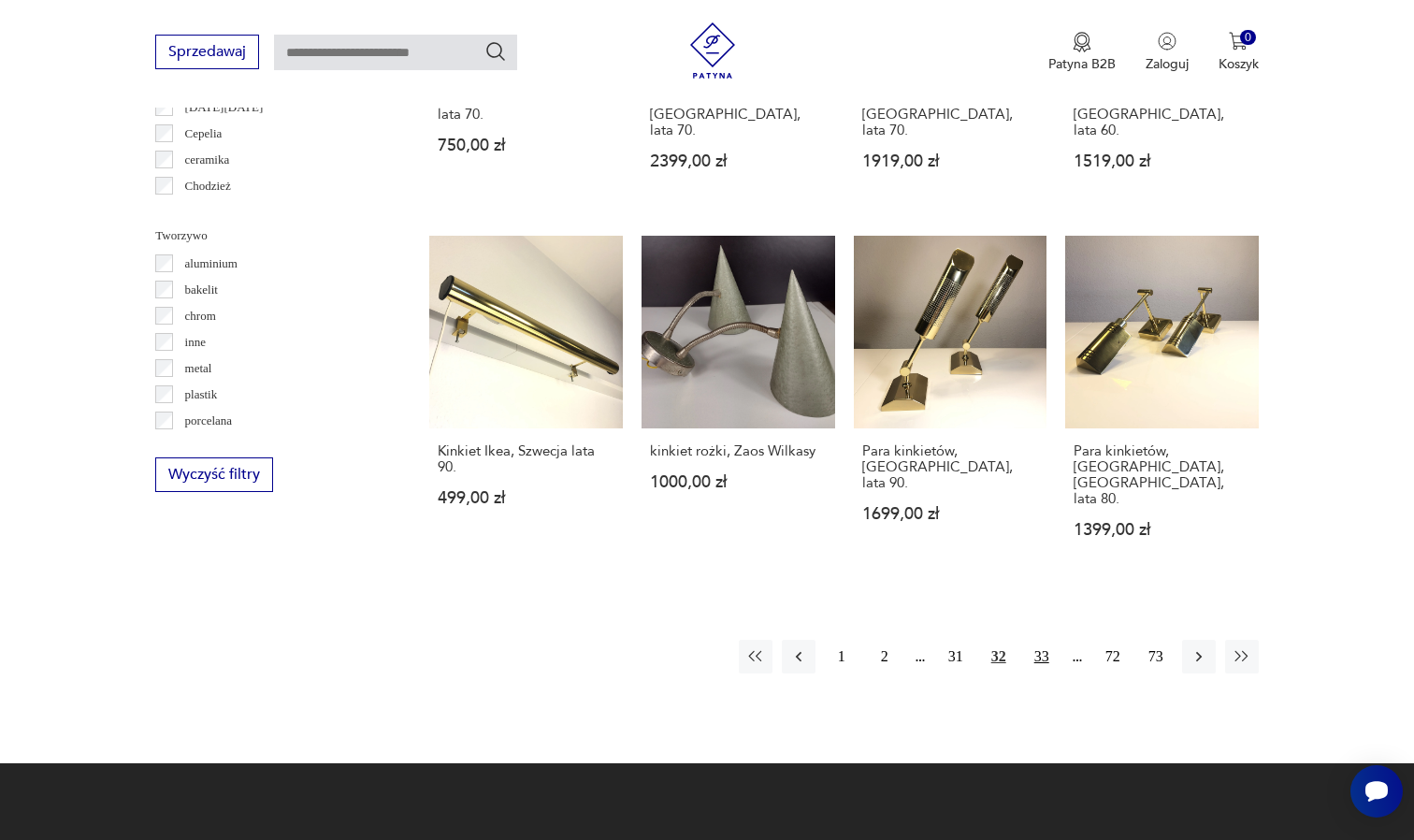
click at [1046, 640] on button "33" at bounding box center [1041, 656] width 33 height 33
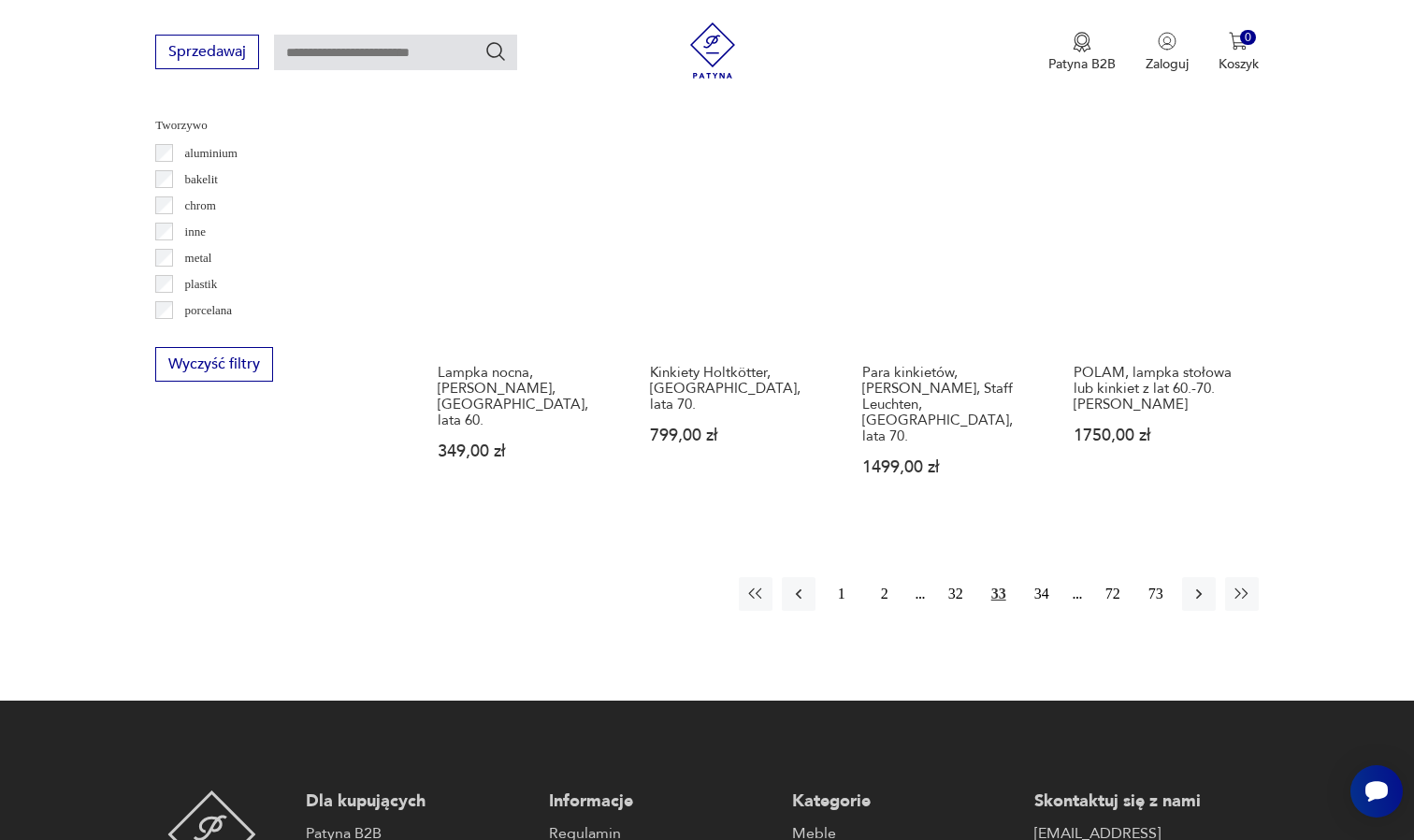
scroll to position [1753, 0]
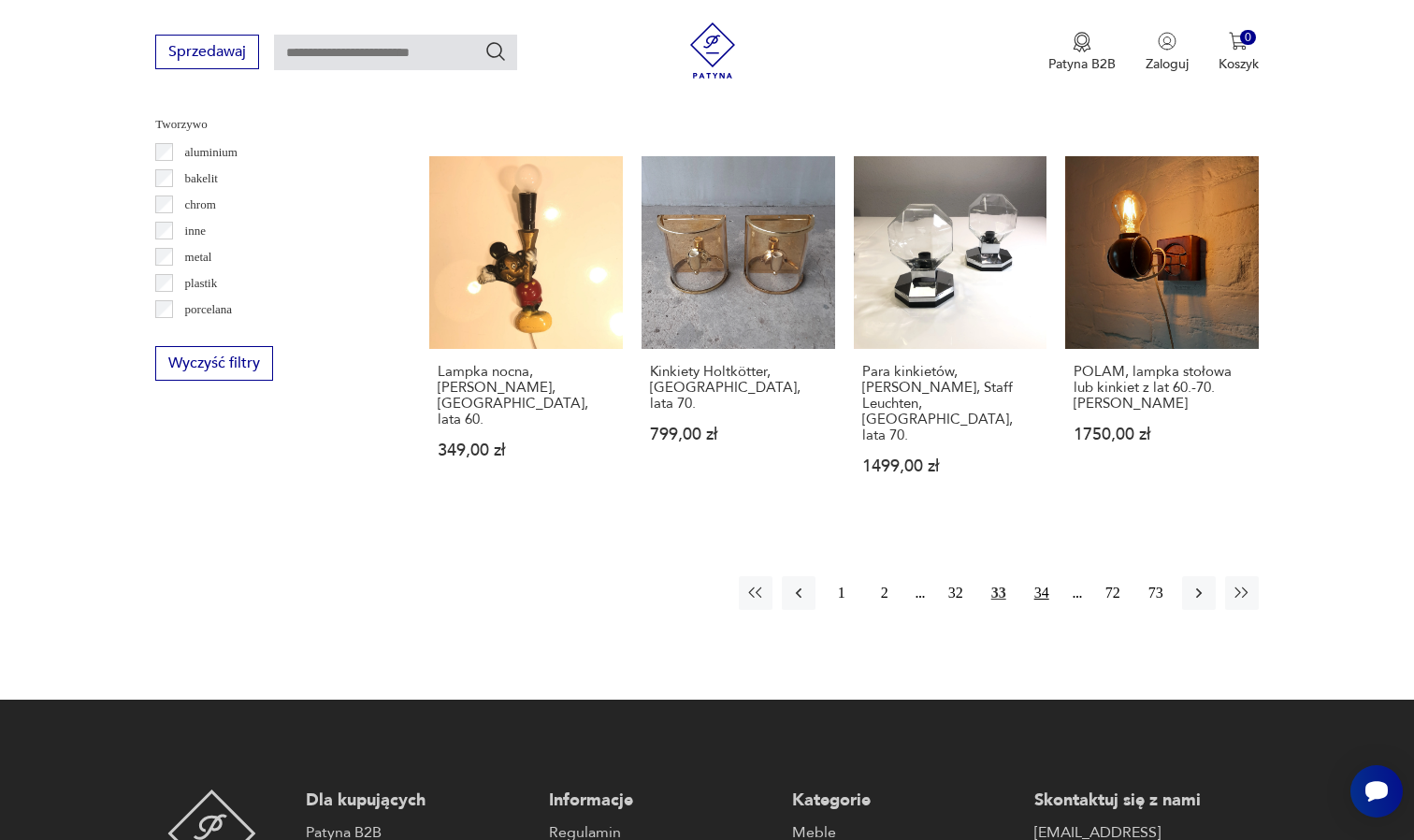
click at [1039, 576] on button "34" at bounding box center [1041, 592] width 33 height 33
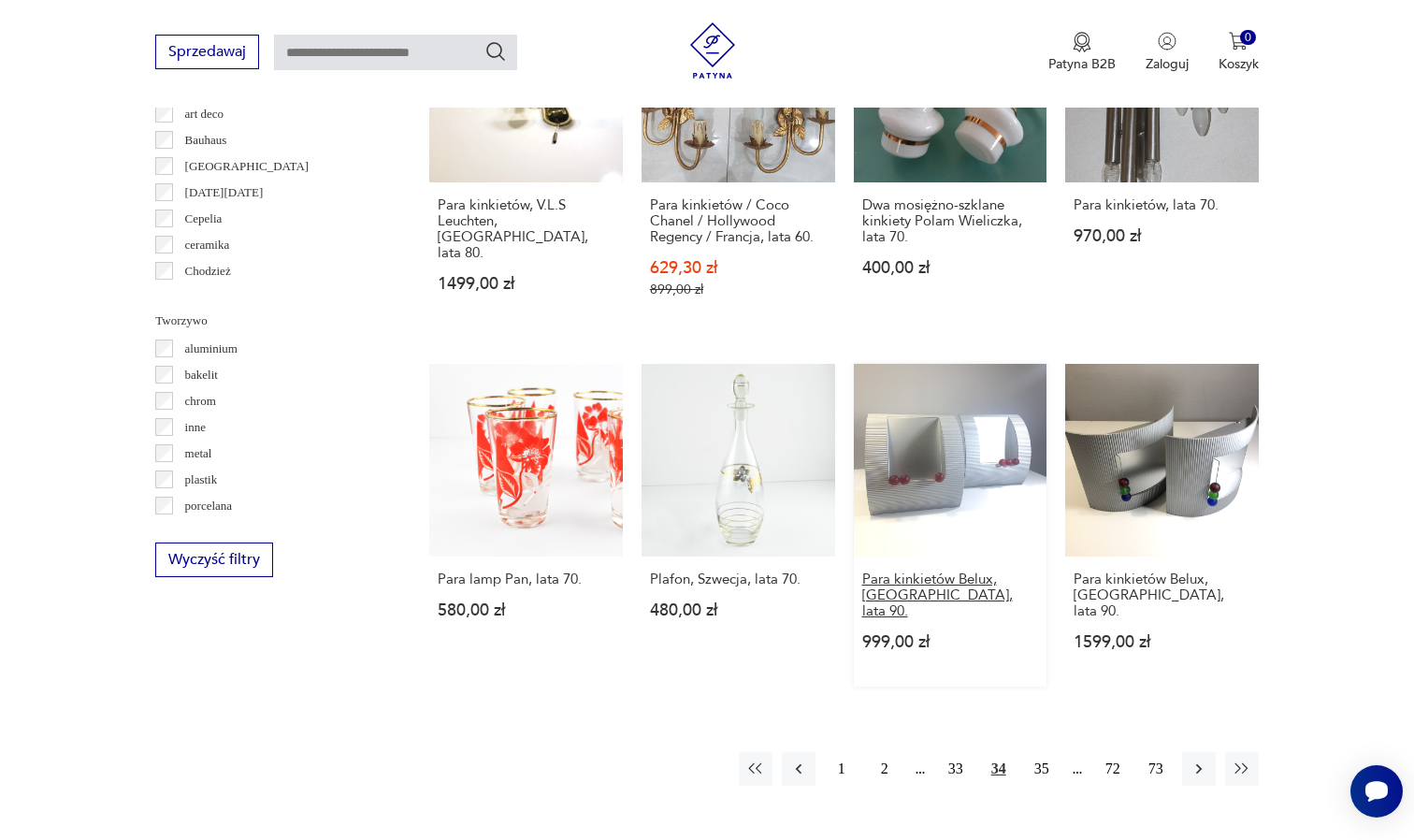
scroll to position [1573, 0]
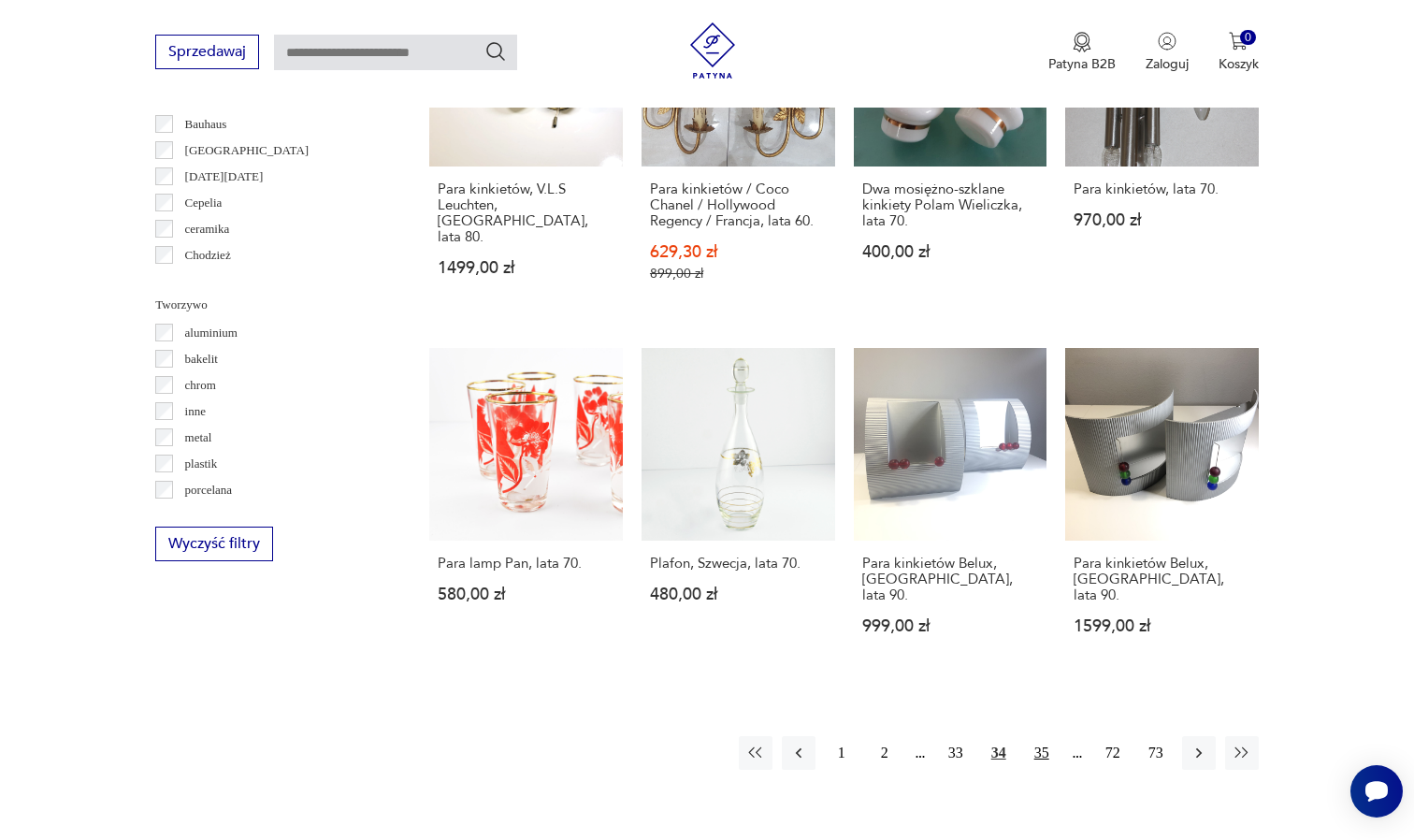
click at [1046, 736] on button "35" at bounding box center [1041, 753] width 33 height 33
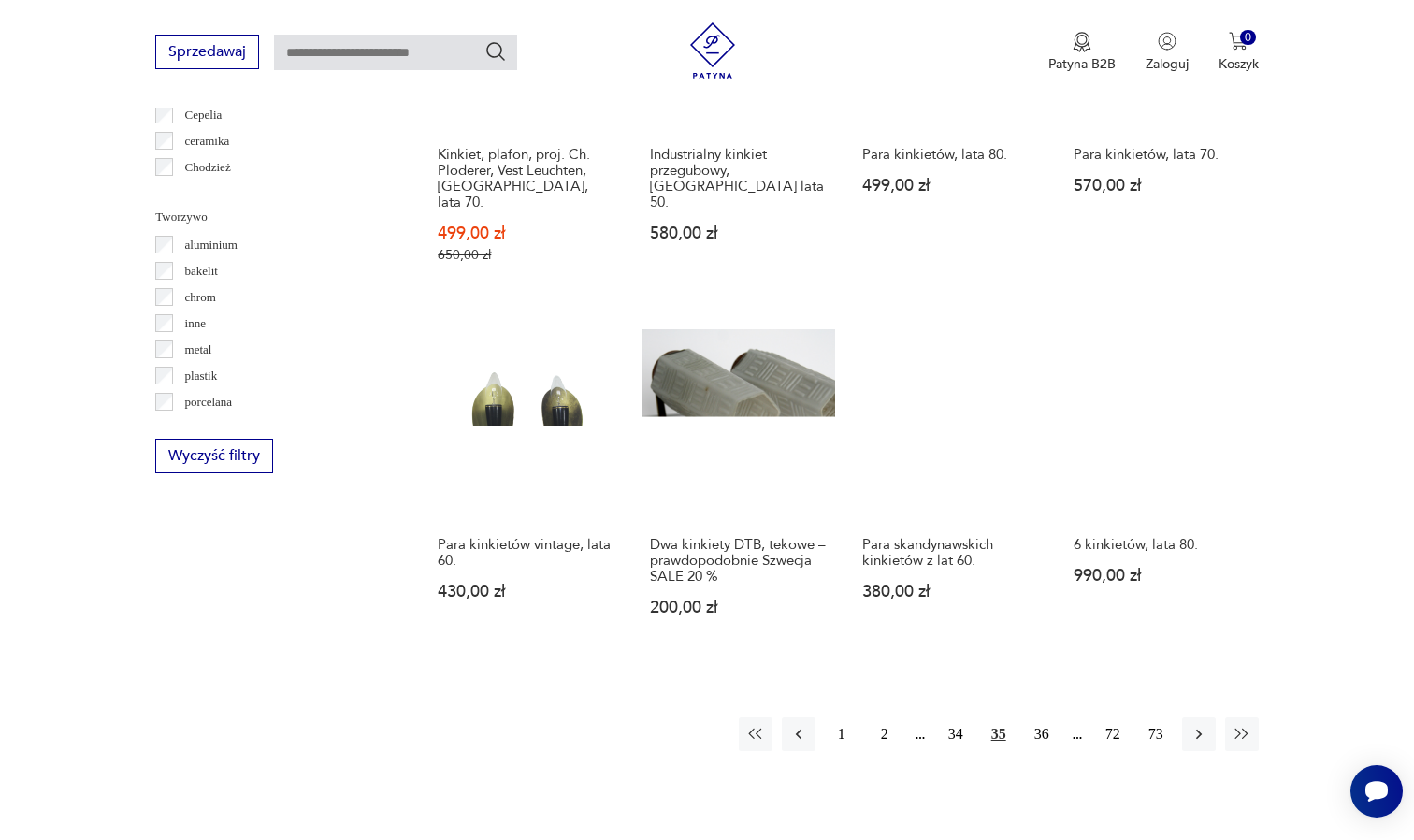
scroll to position [1667, 0]
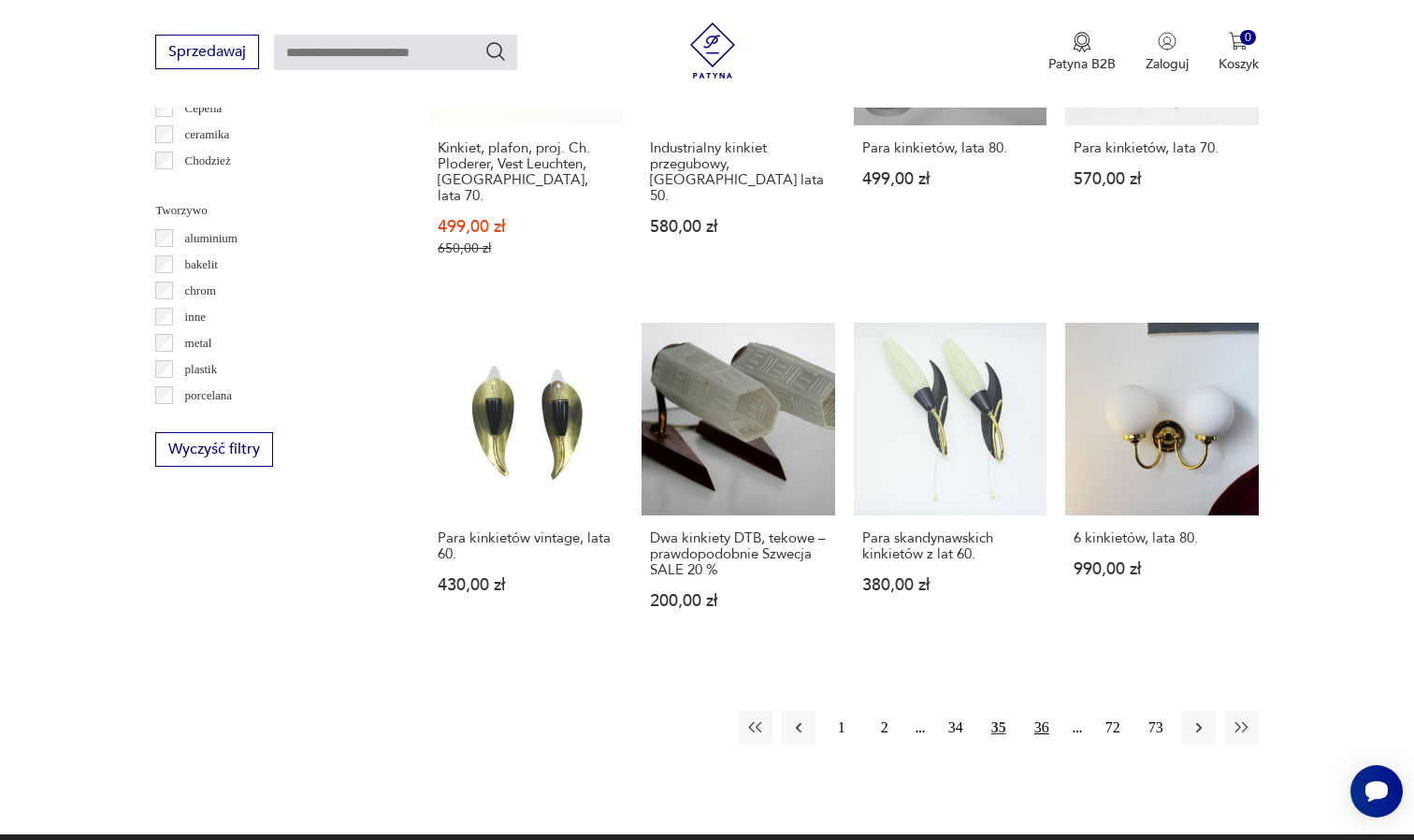
click at [1040, 711] on button "36" at bounding box center [1041, 727] width 33 height 33
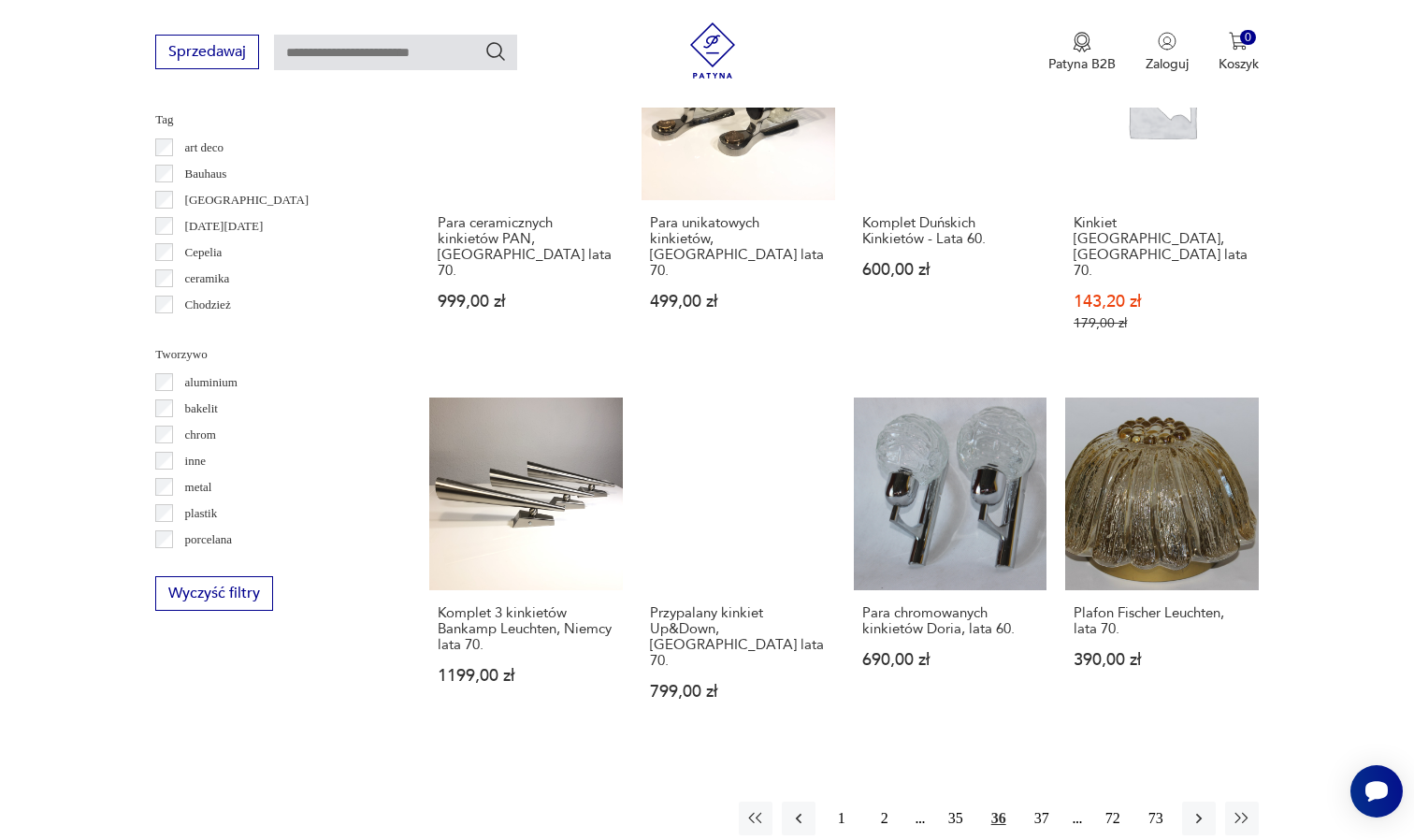
scroll to position [1524, 0]
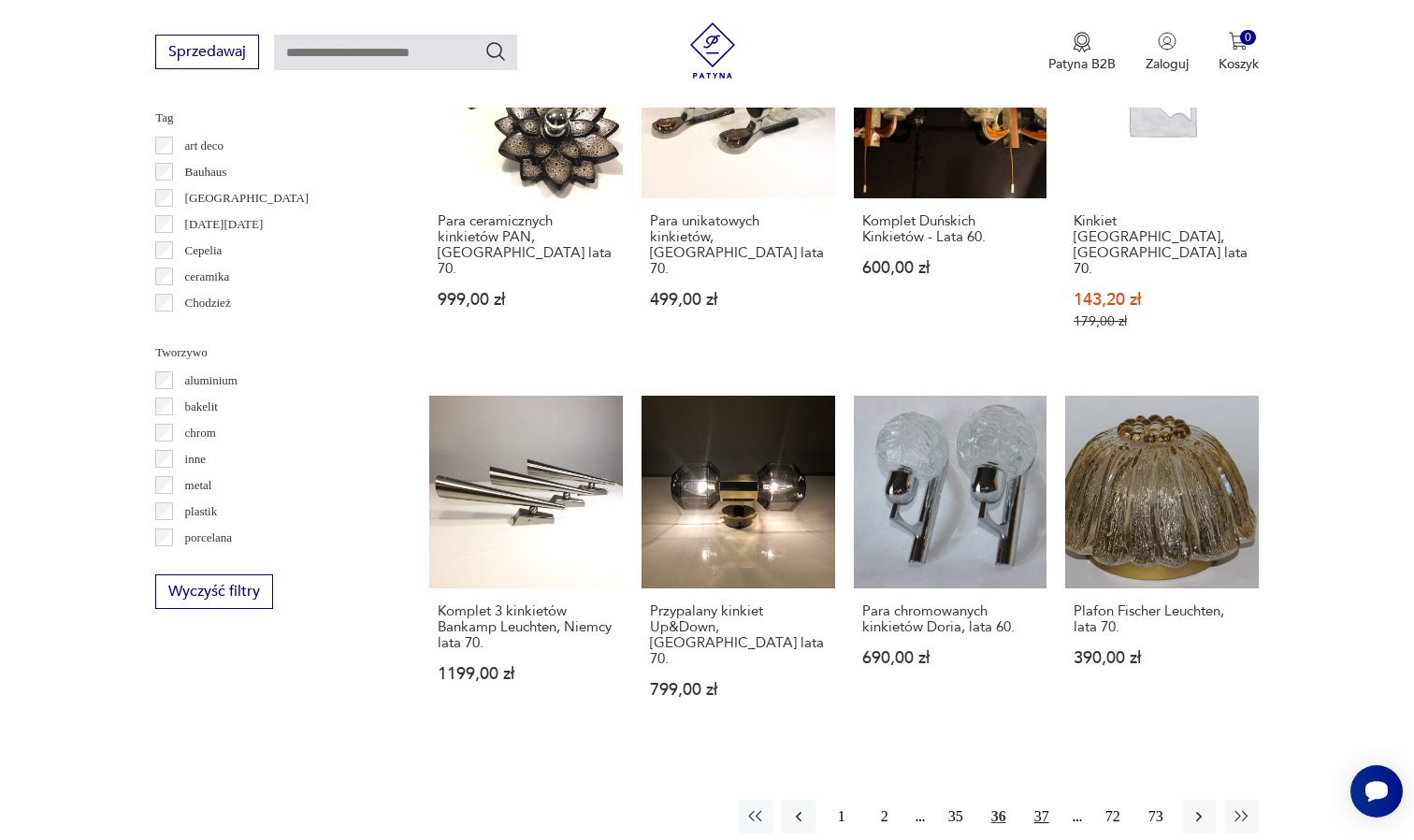
click at [1040, 800] on button "37" at bounding box center [1041, 816] width 33 height 33
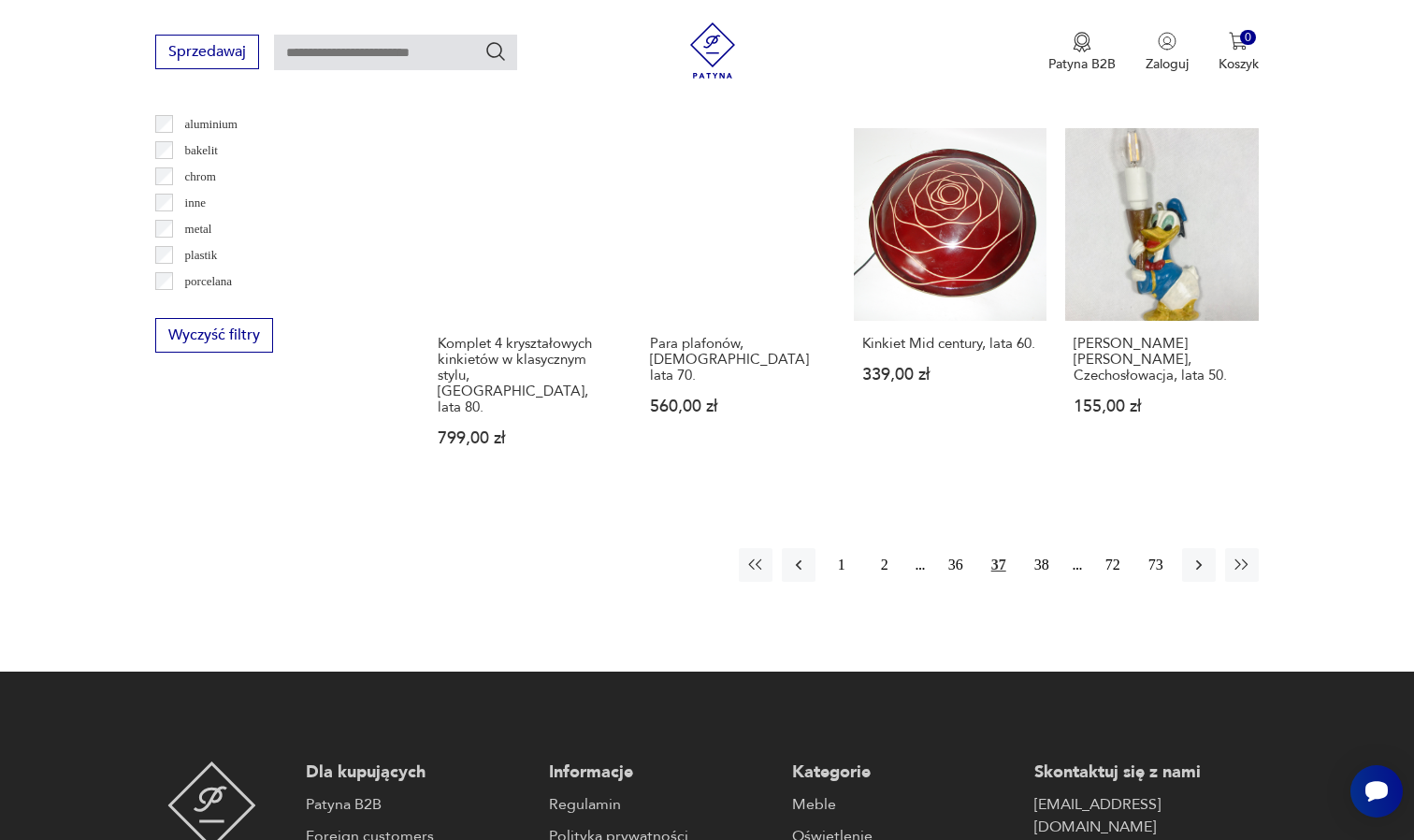
scroll to position [1834, 0]
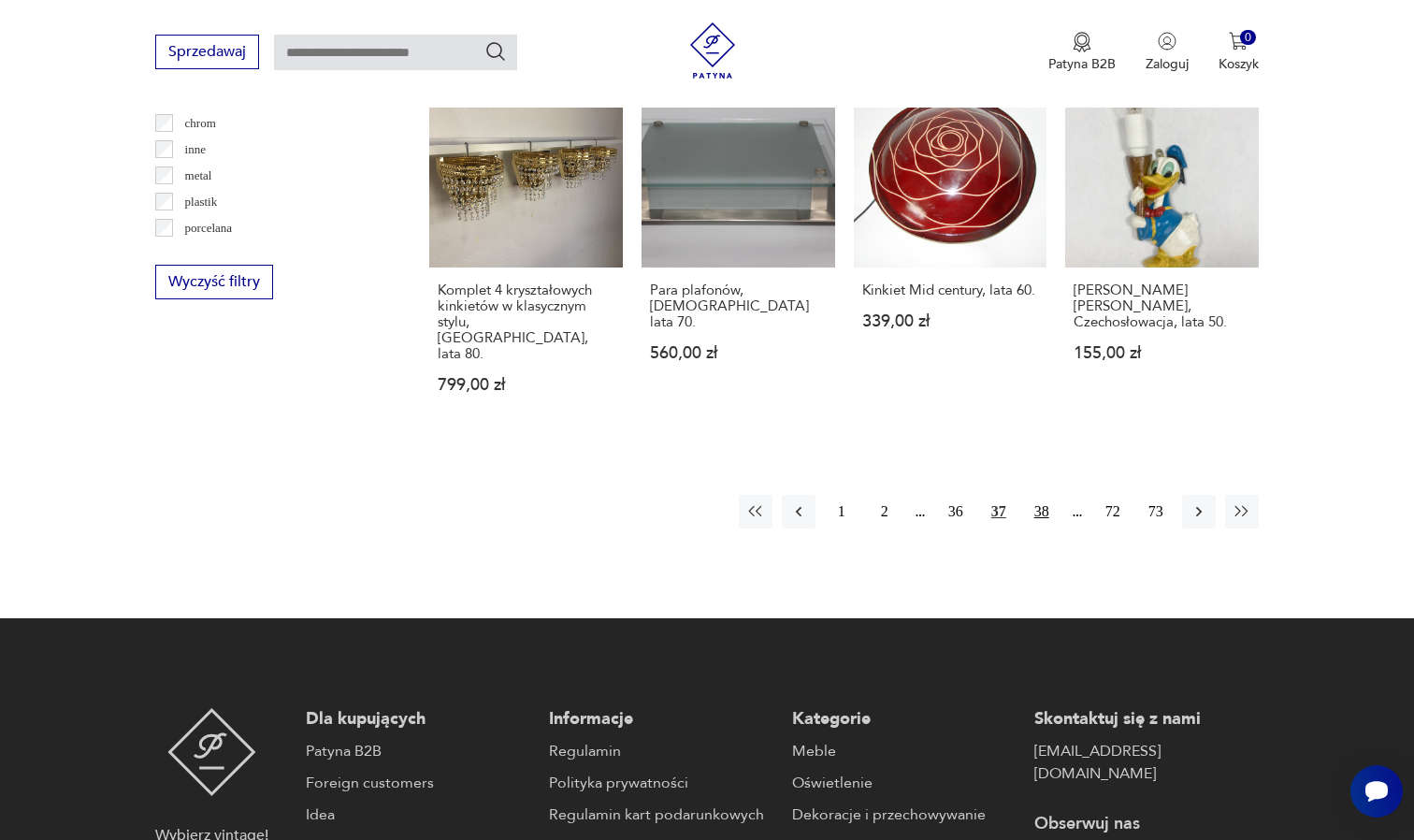
click at [1041, 495] on button "38" at bounding box center [1041, 511] width 33 height 33
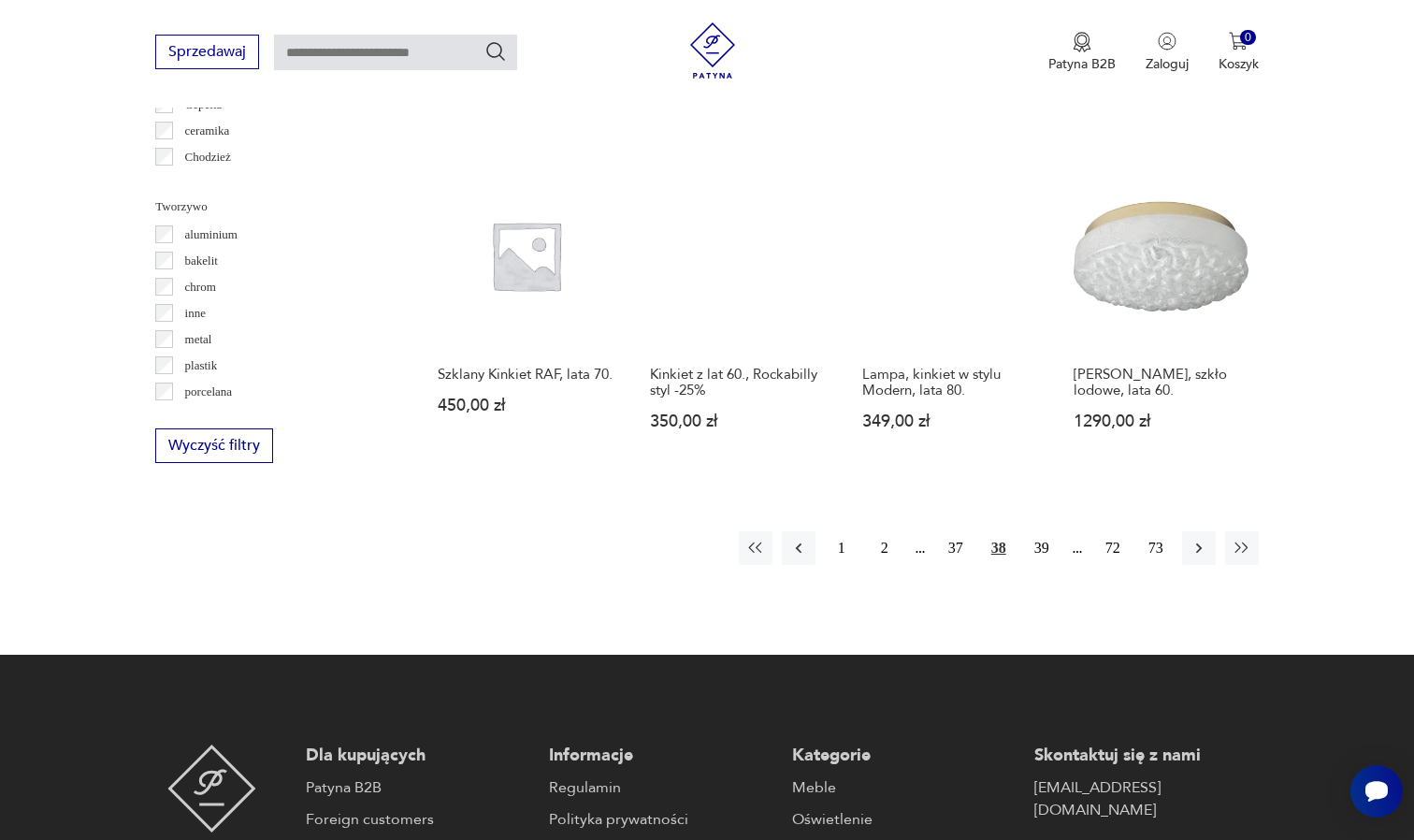
scroll to position [1673, 0]
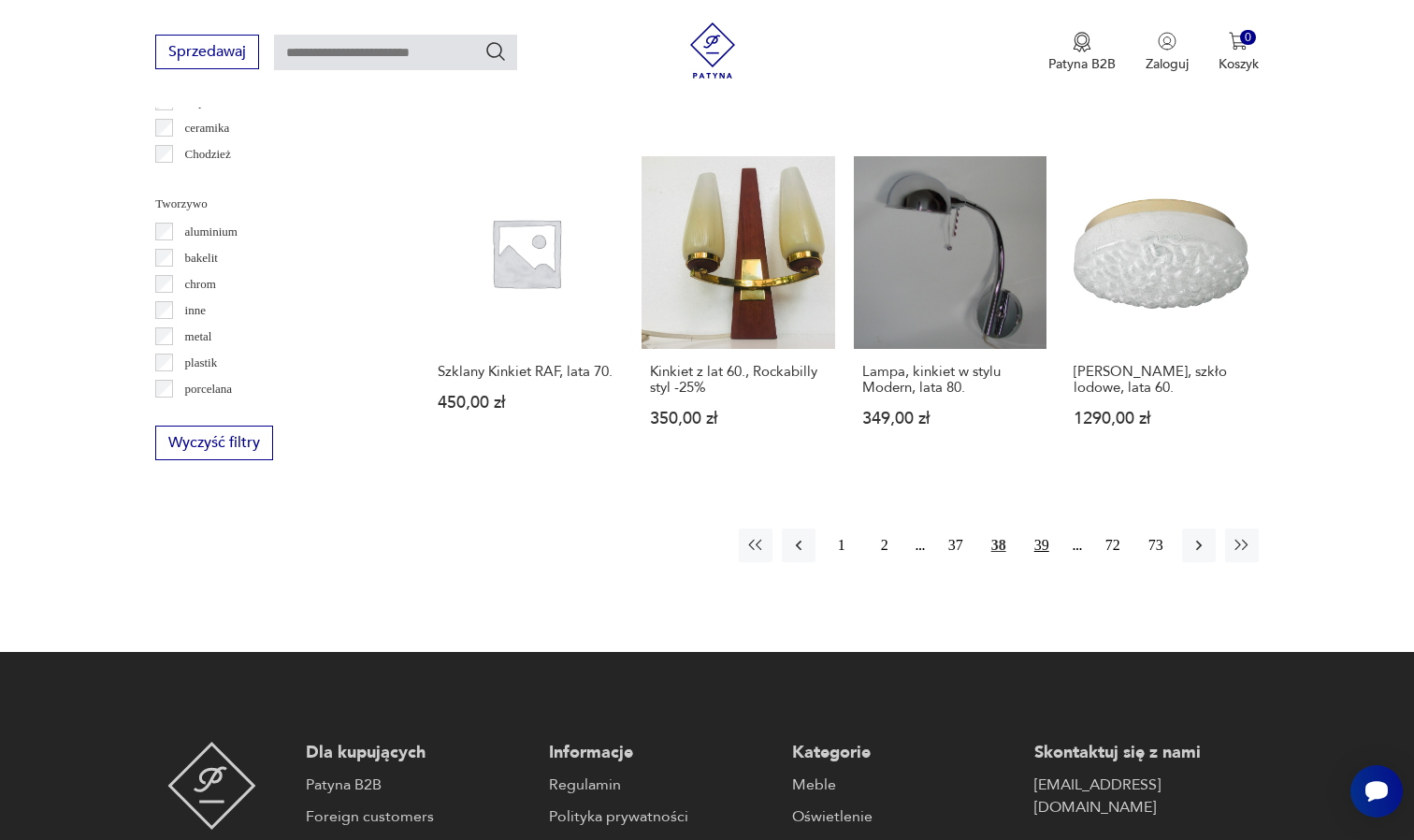
click at [1044, 556] on button "39" at bounding box center [1041, 544] width 33 height 33
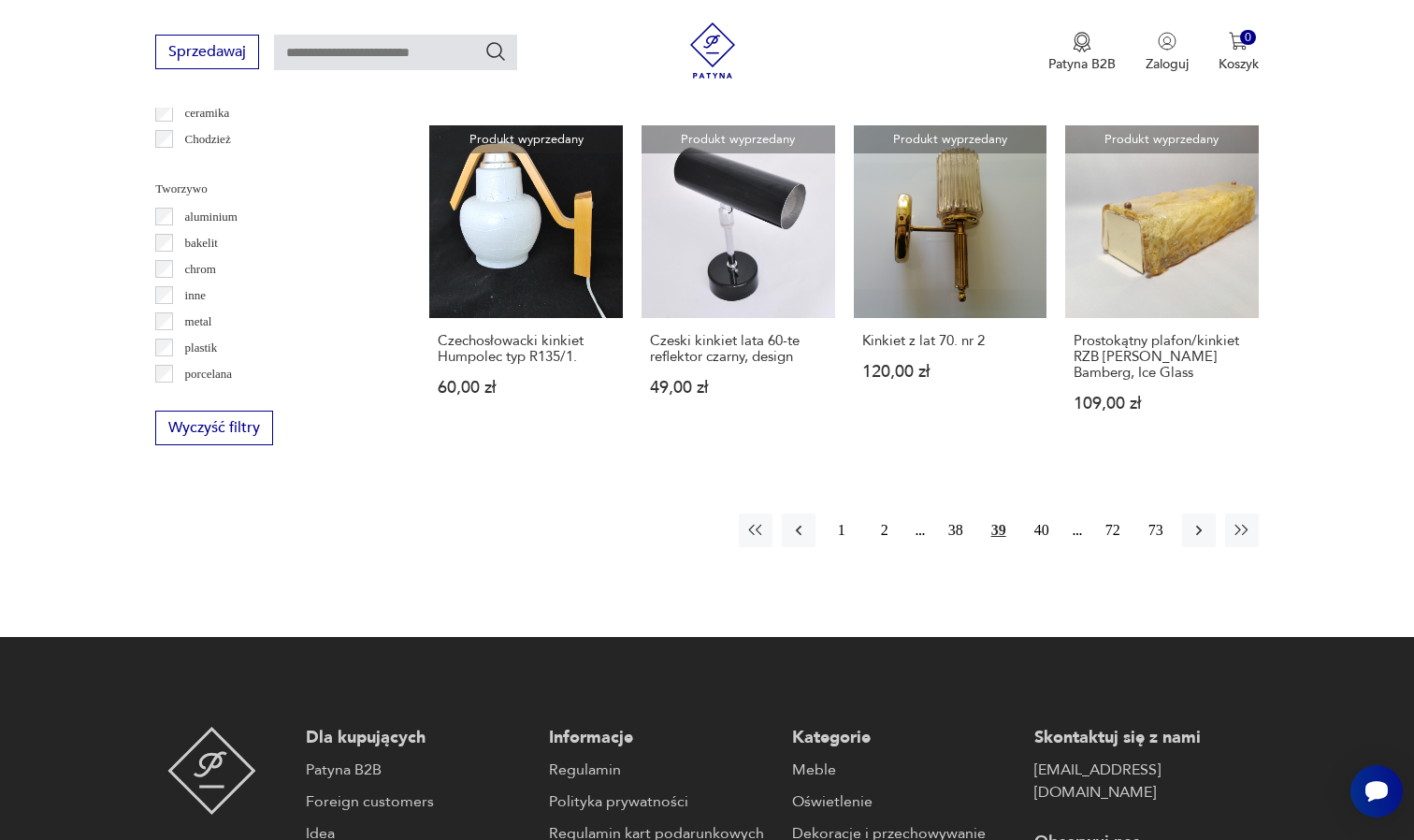
scroll to position [1691, 0]
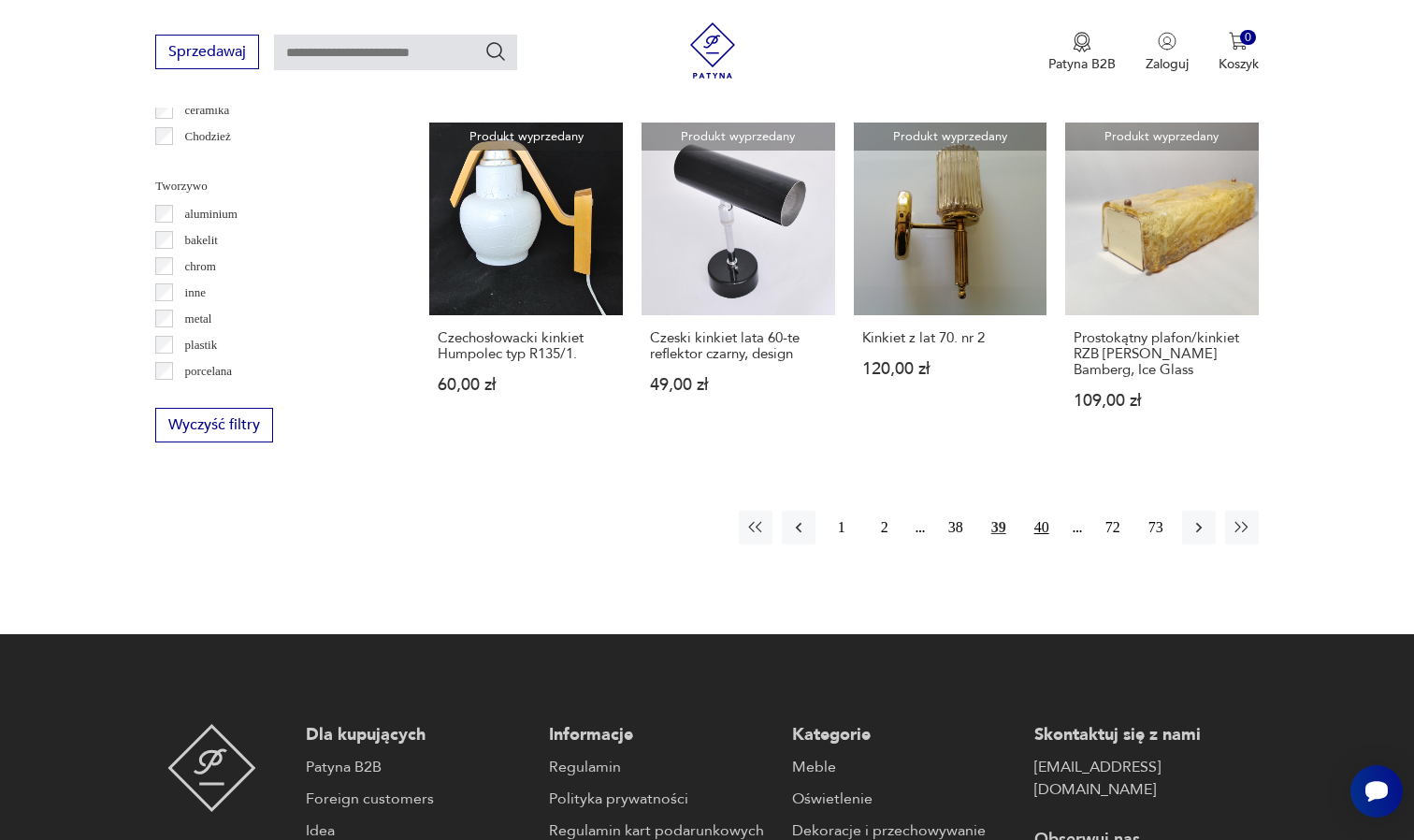
click at [1049, 532] on button "40" at bounding box center [1041, 526] width 33 height 33
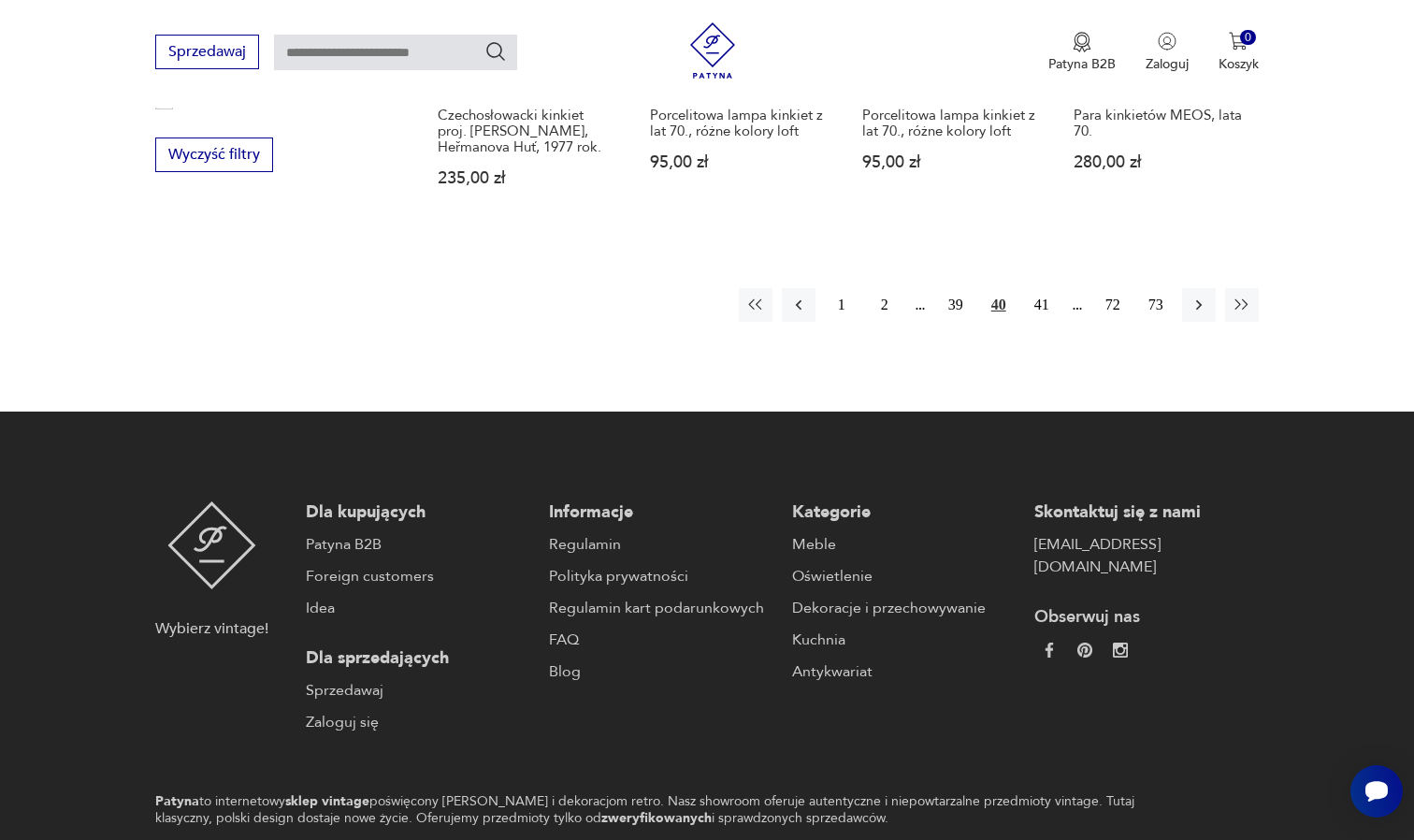
scroll to position [1968, 0]
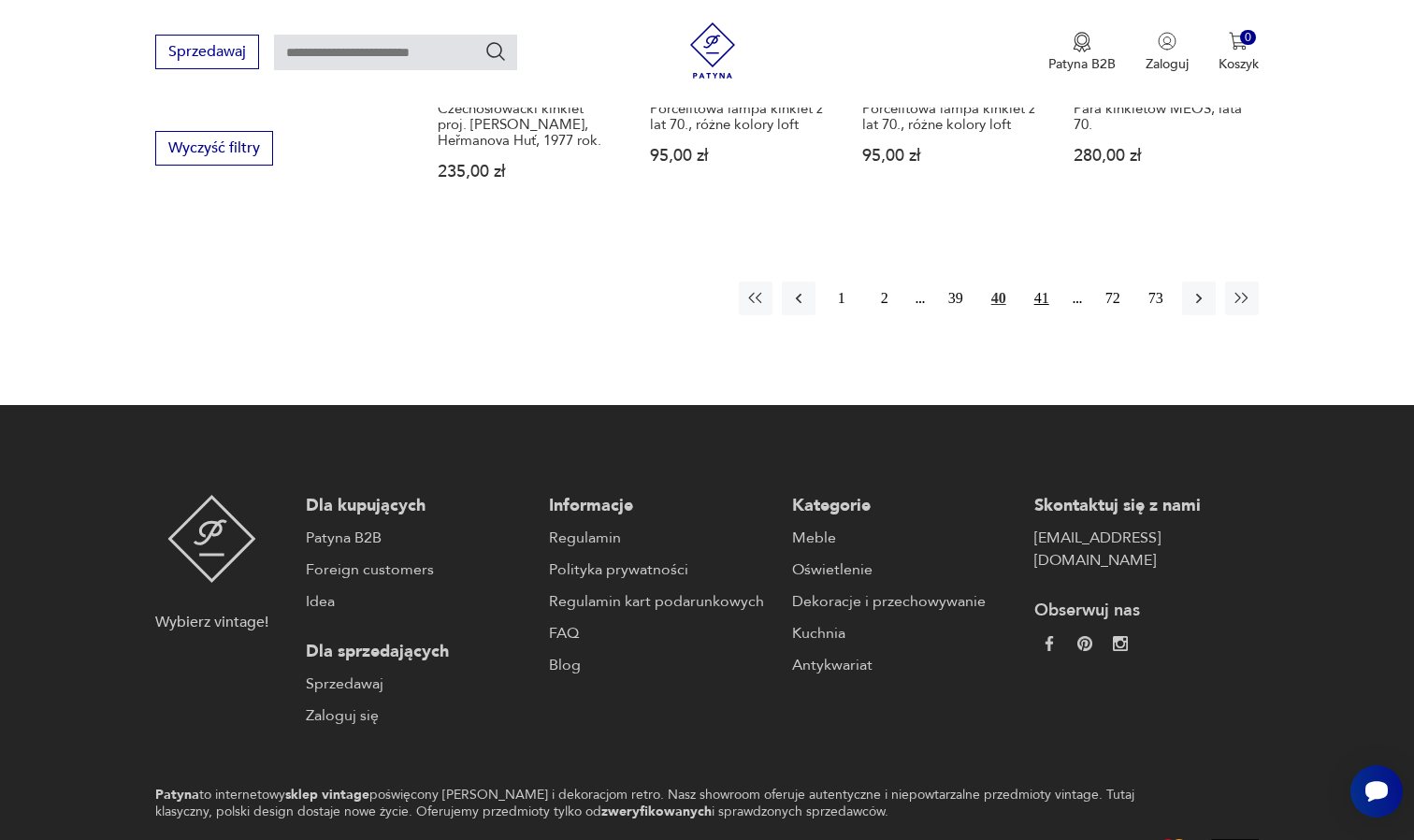
click at [1032, 315] on button "41" at bounding box center [1041, 297] width 33 height 33
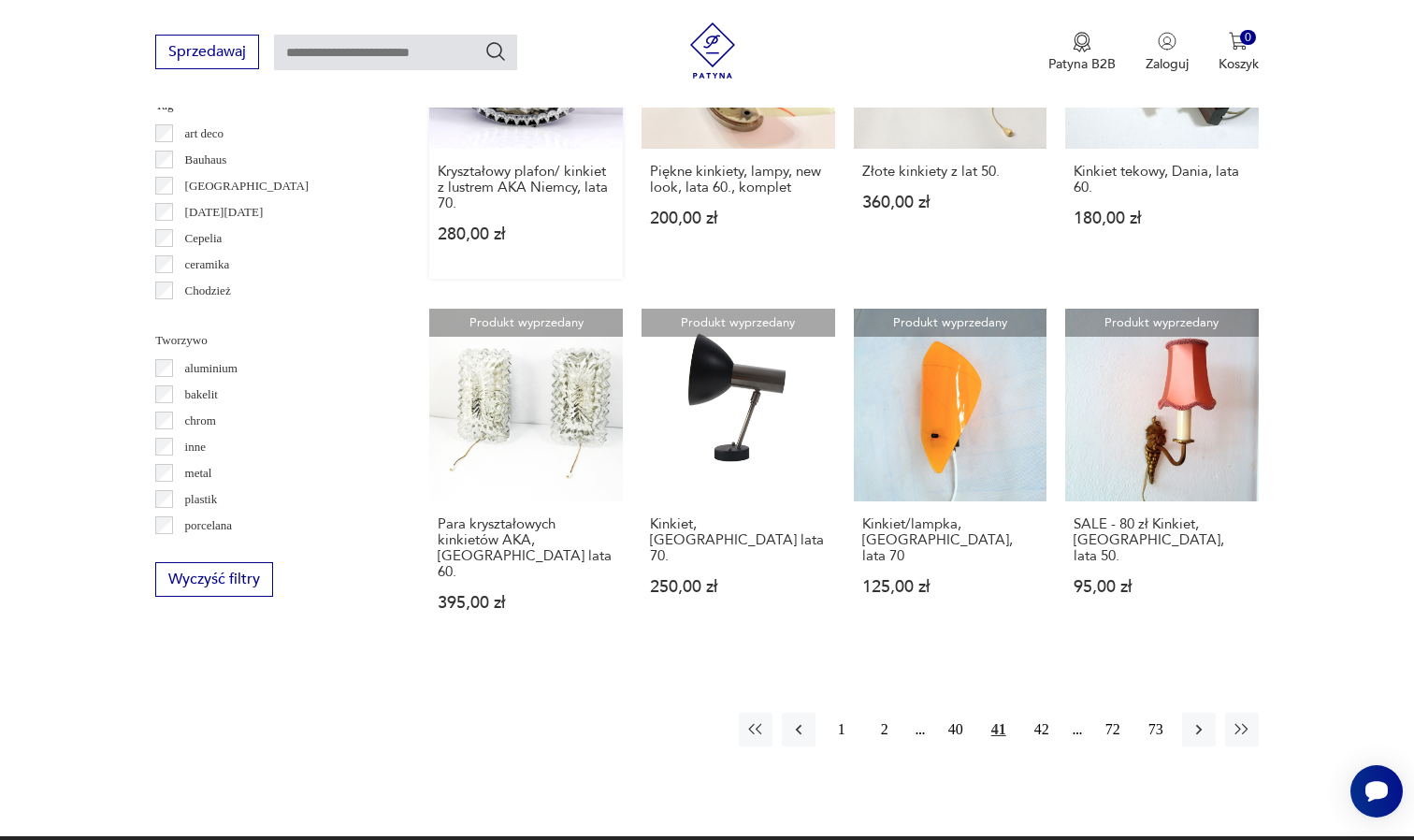
scroll to position [1559, 0]
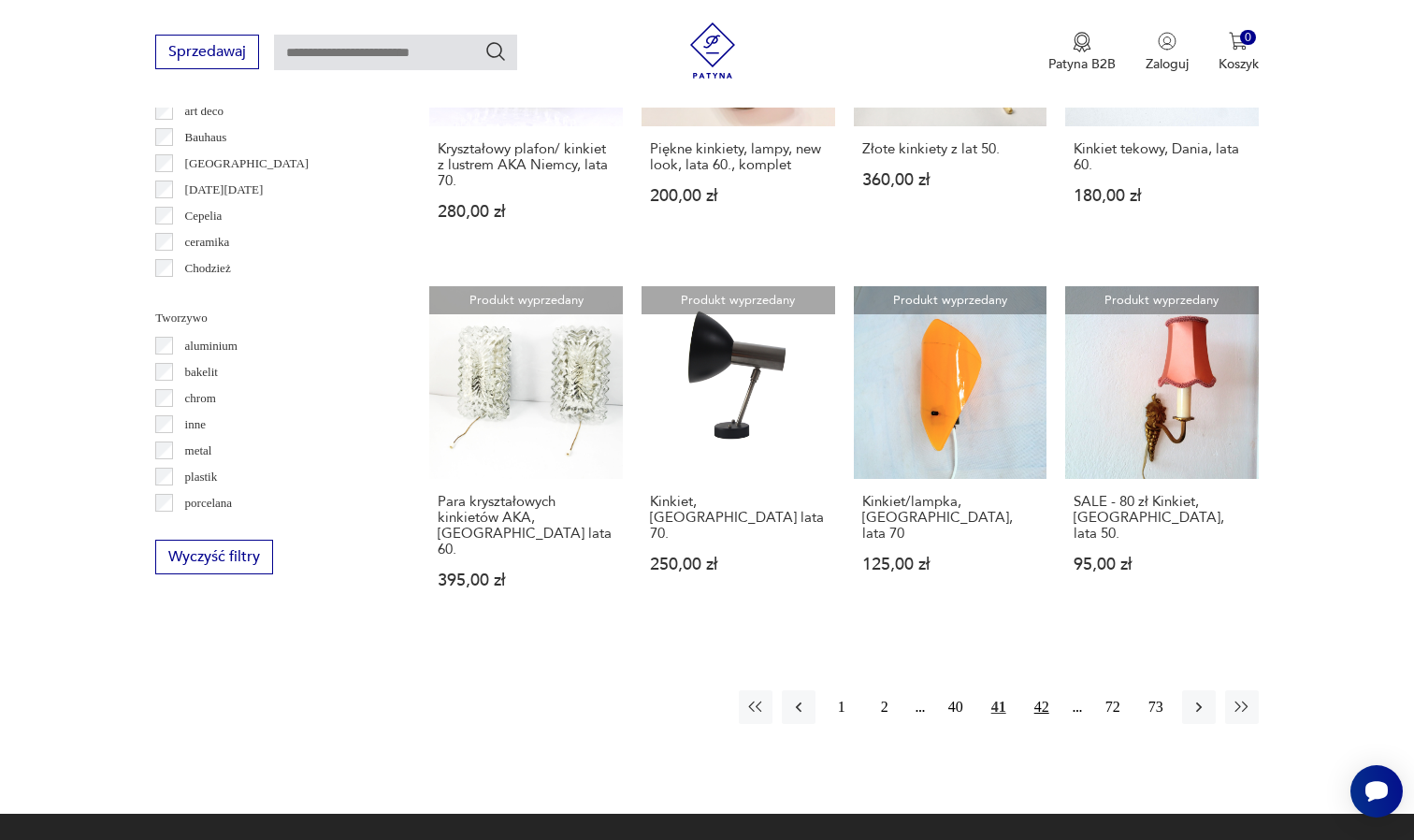
click at [1040, 697] on button "42" at bounding box center [1041, 706] width 33 height 33
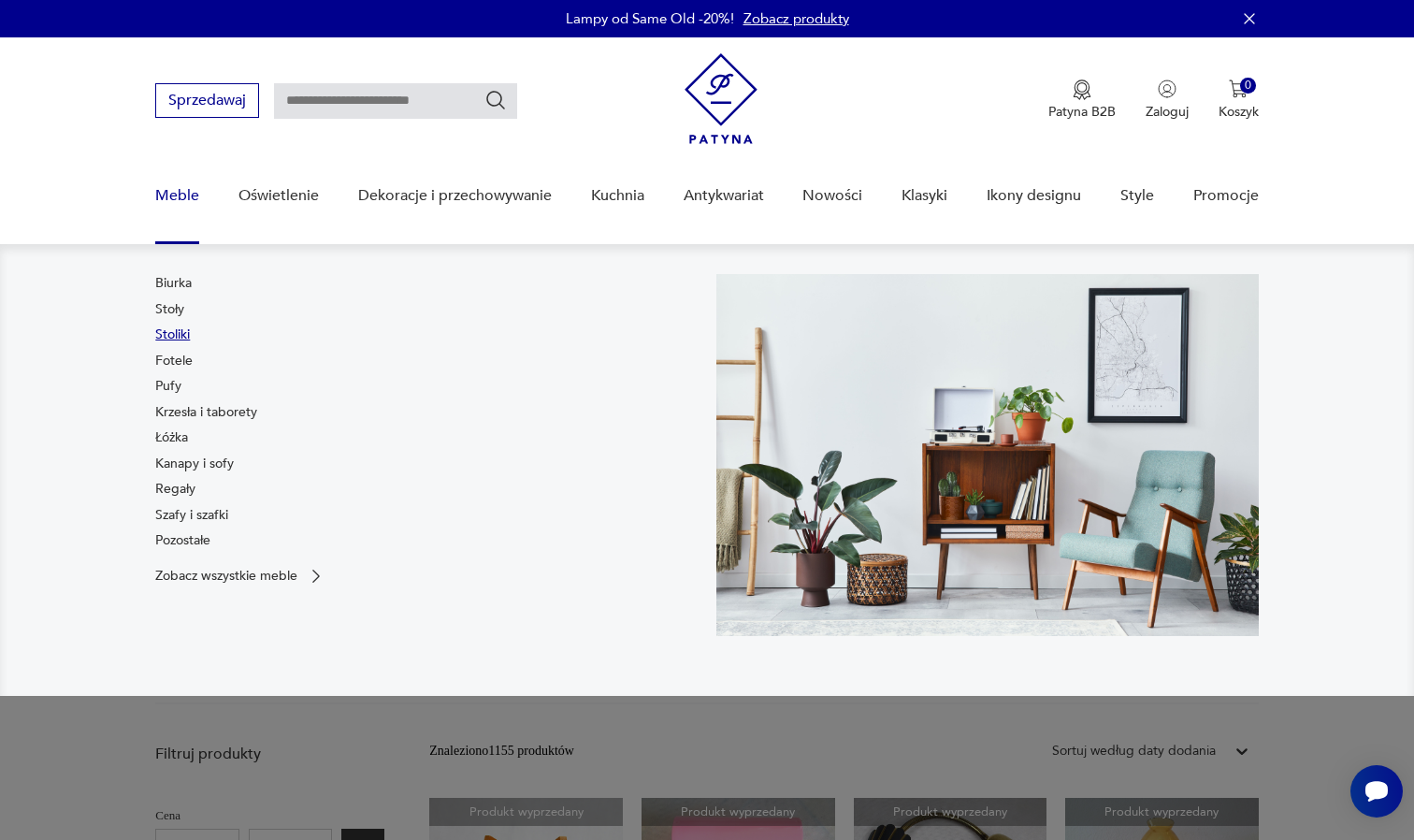
click at [175, 335] on link "Stoliki" at bounding box center [172, 335] width 34 height 19
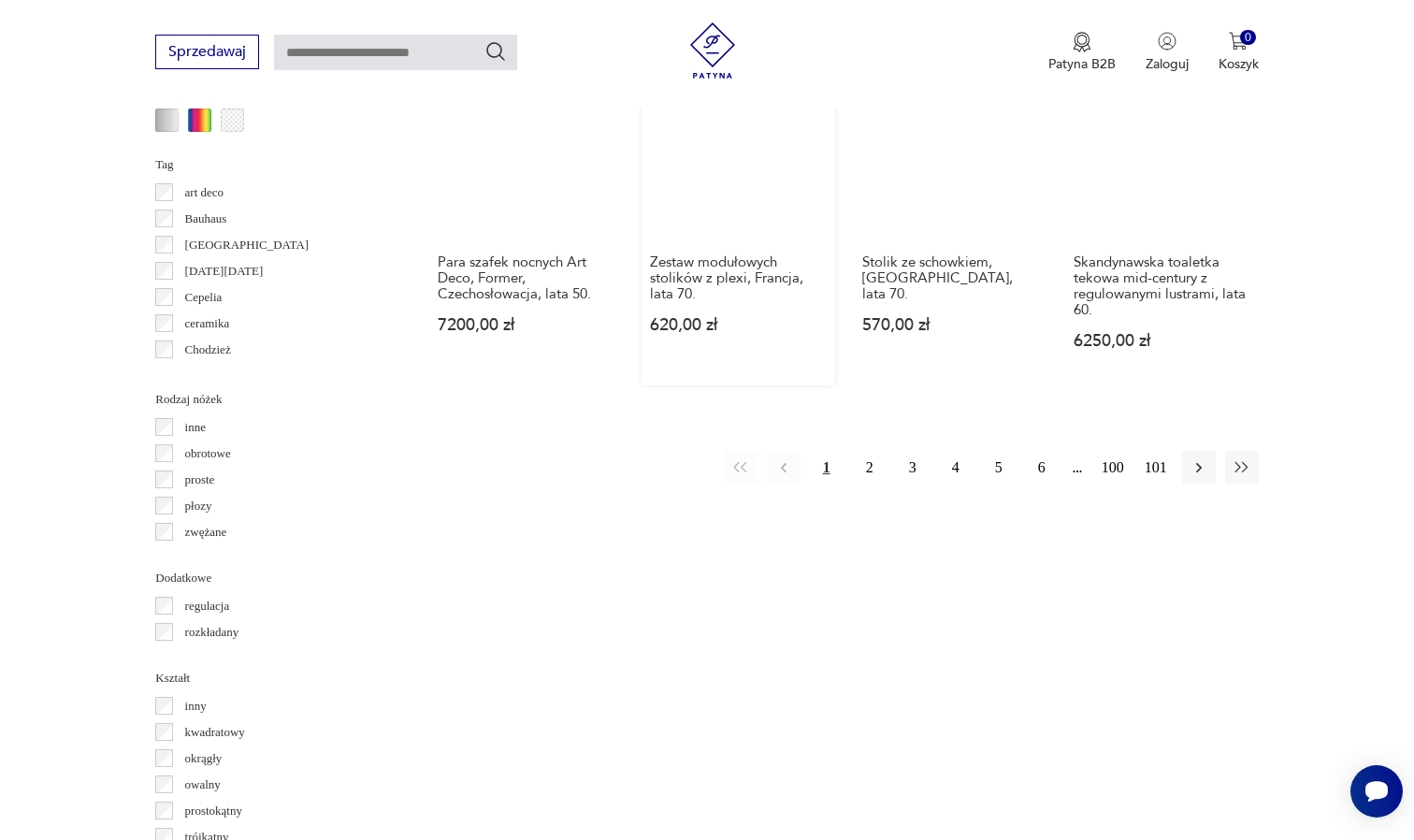
scroll to position [1887, 0]
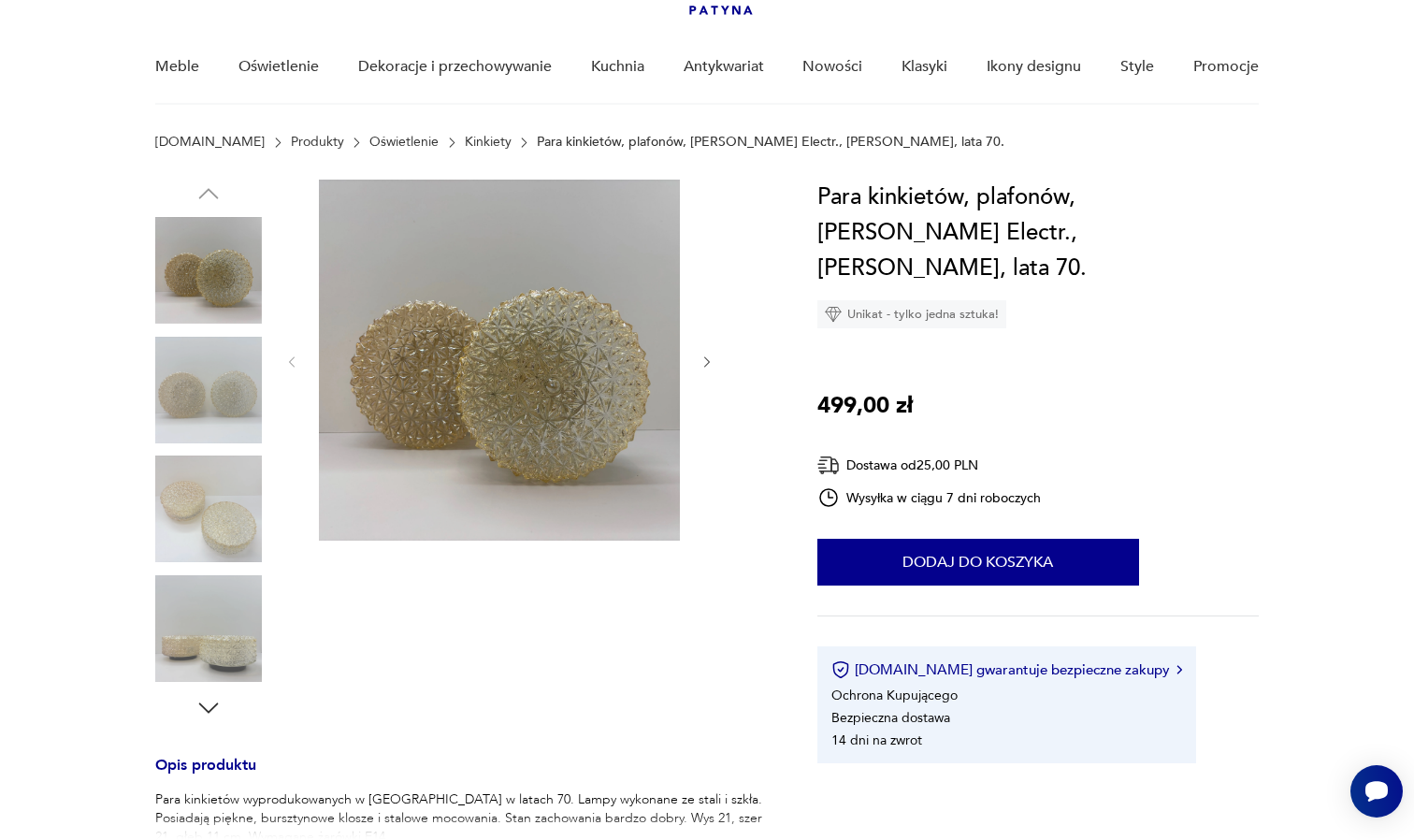
scroll to position [145, 0]
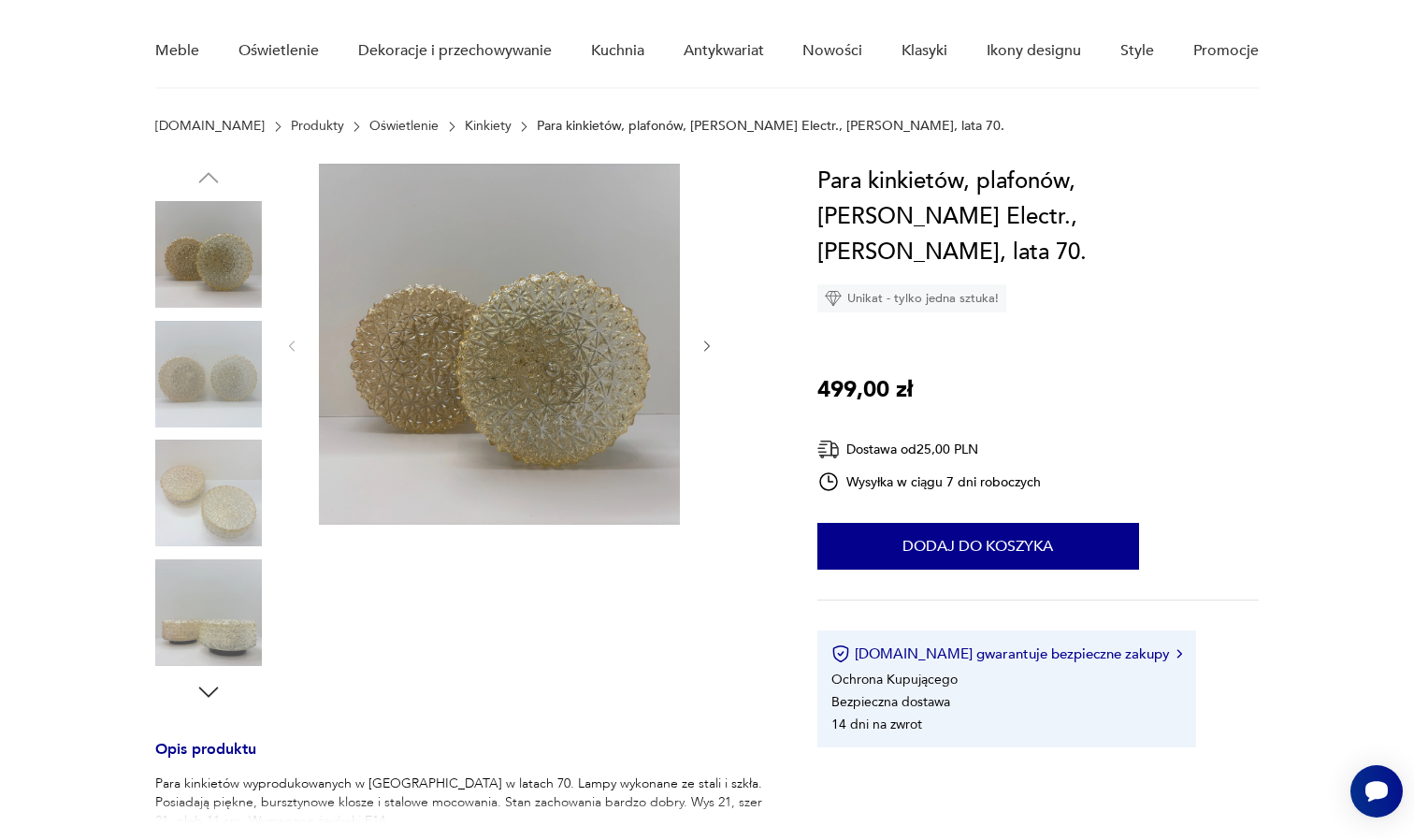
click at [222, 620] on img at bounding box center [208, 613] width 106 height 106
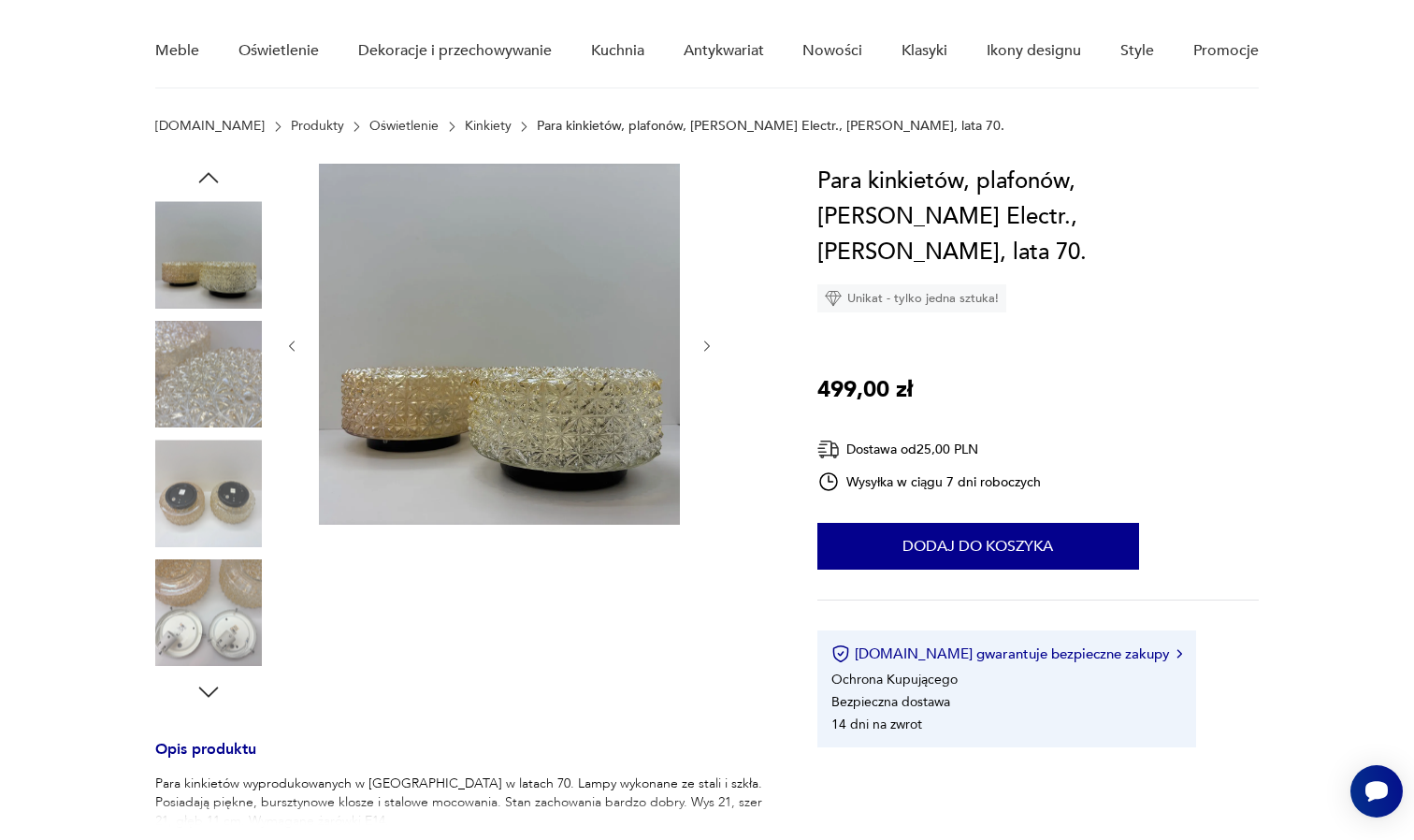
click at [185, 500] on img at bounding box center [208, 493] width 106 height 106
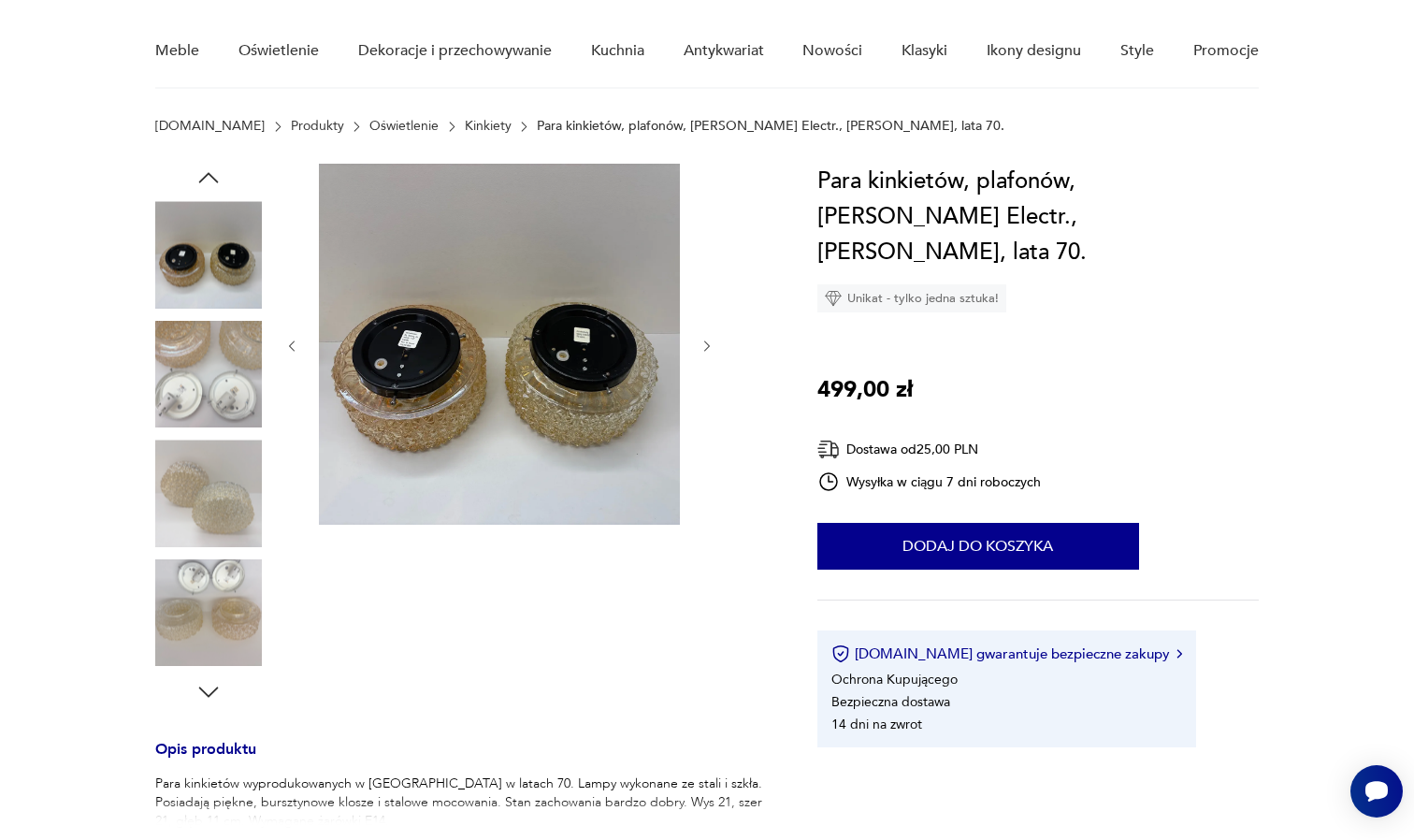
click at [209, 352] on img at bounding box center [208, 374] width 106 height 106
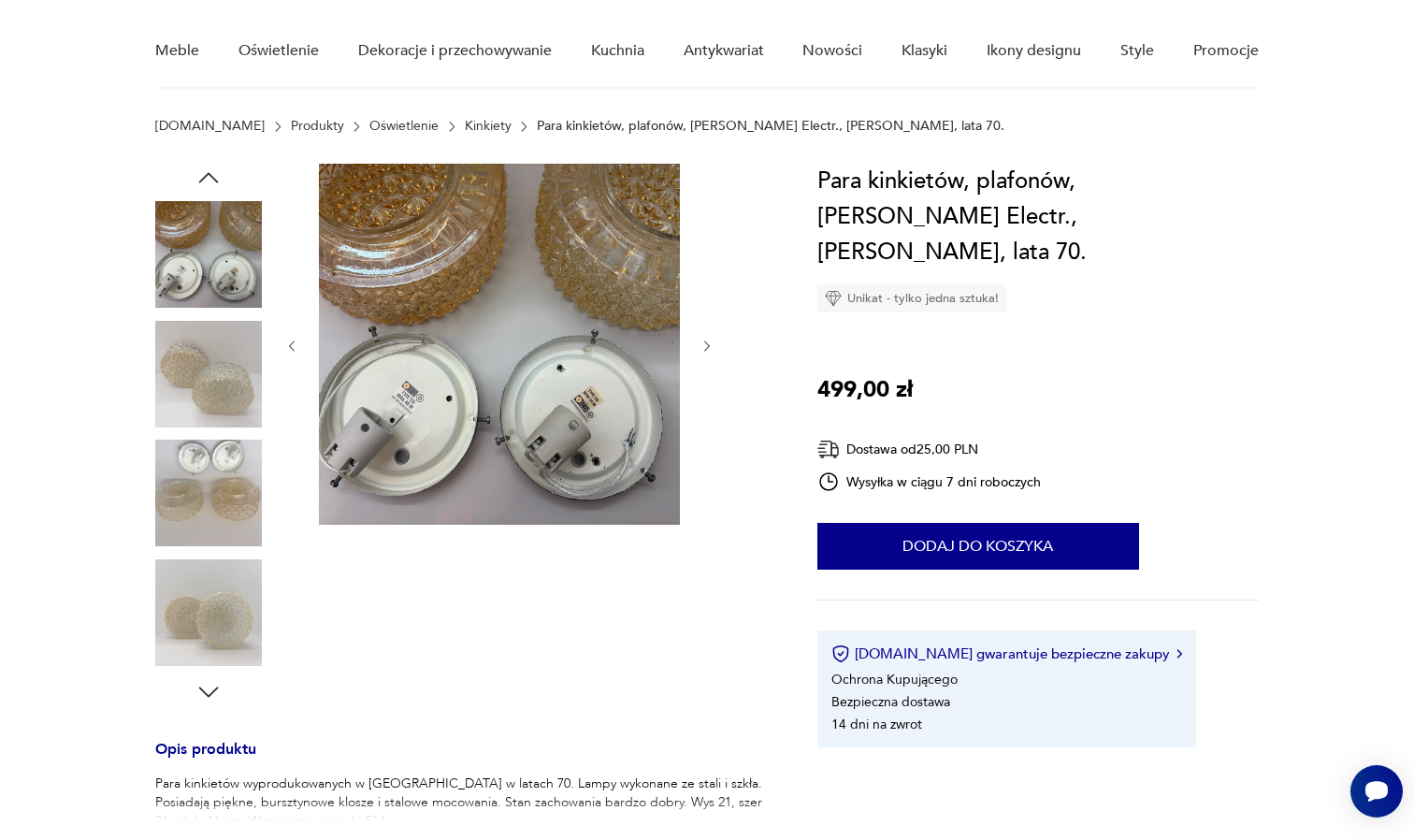
click at [215, 219] on img at bounding box center [208, 255] width 106 height 106
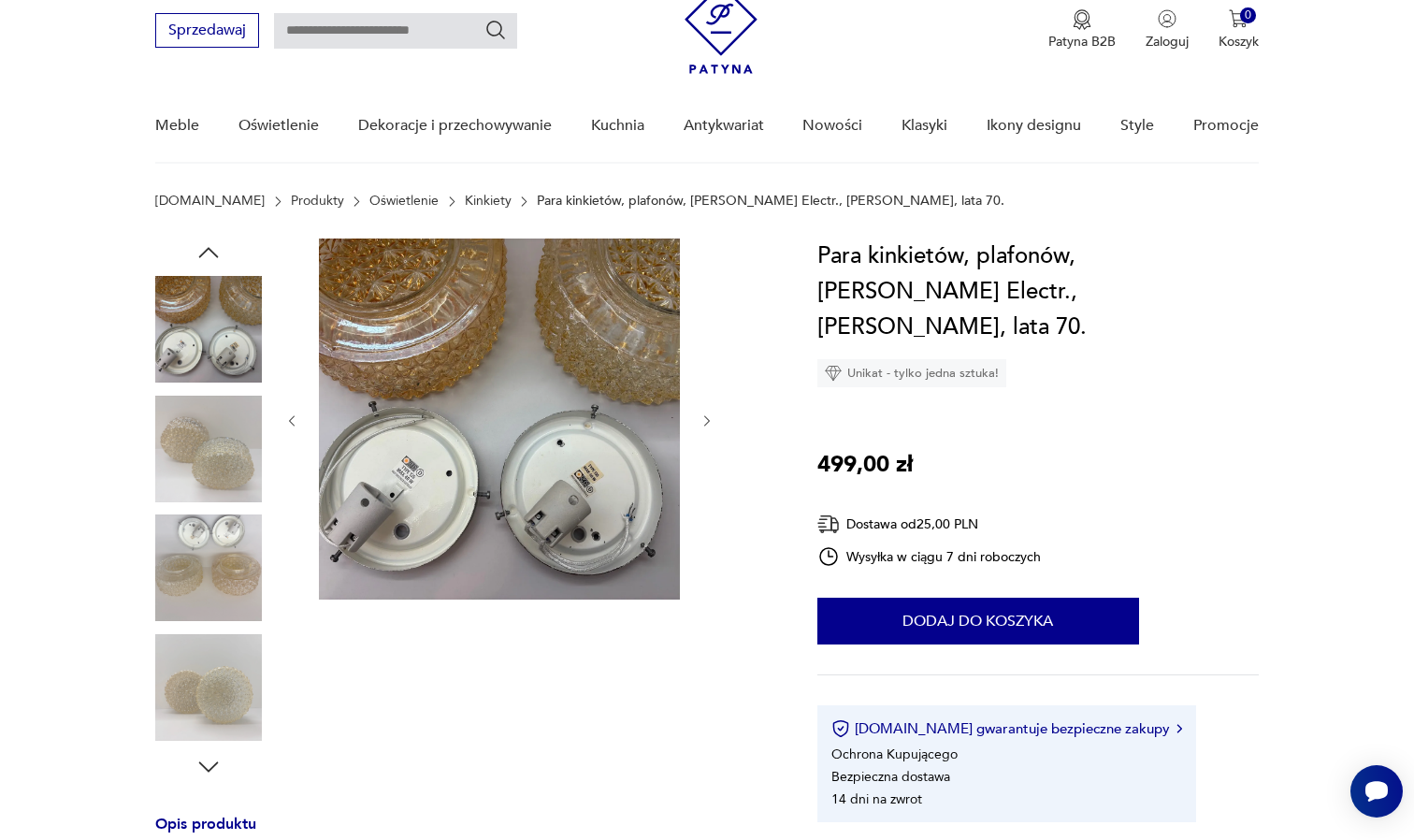
scroll to position [445, 0]
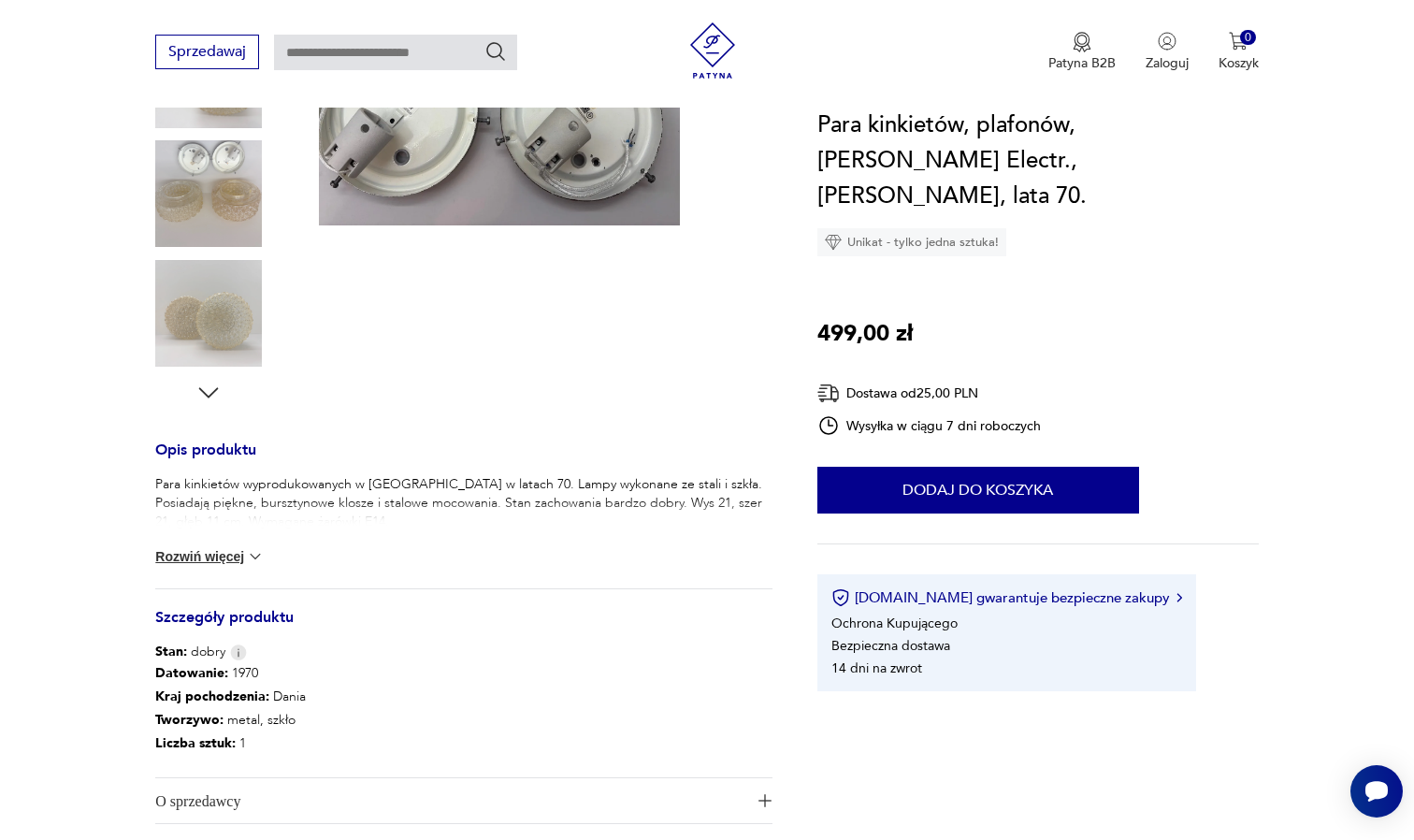
click at [231, 556] on button "Rozwiń więcej" at bounding box center [209, 557] width 108 height 19
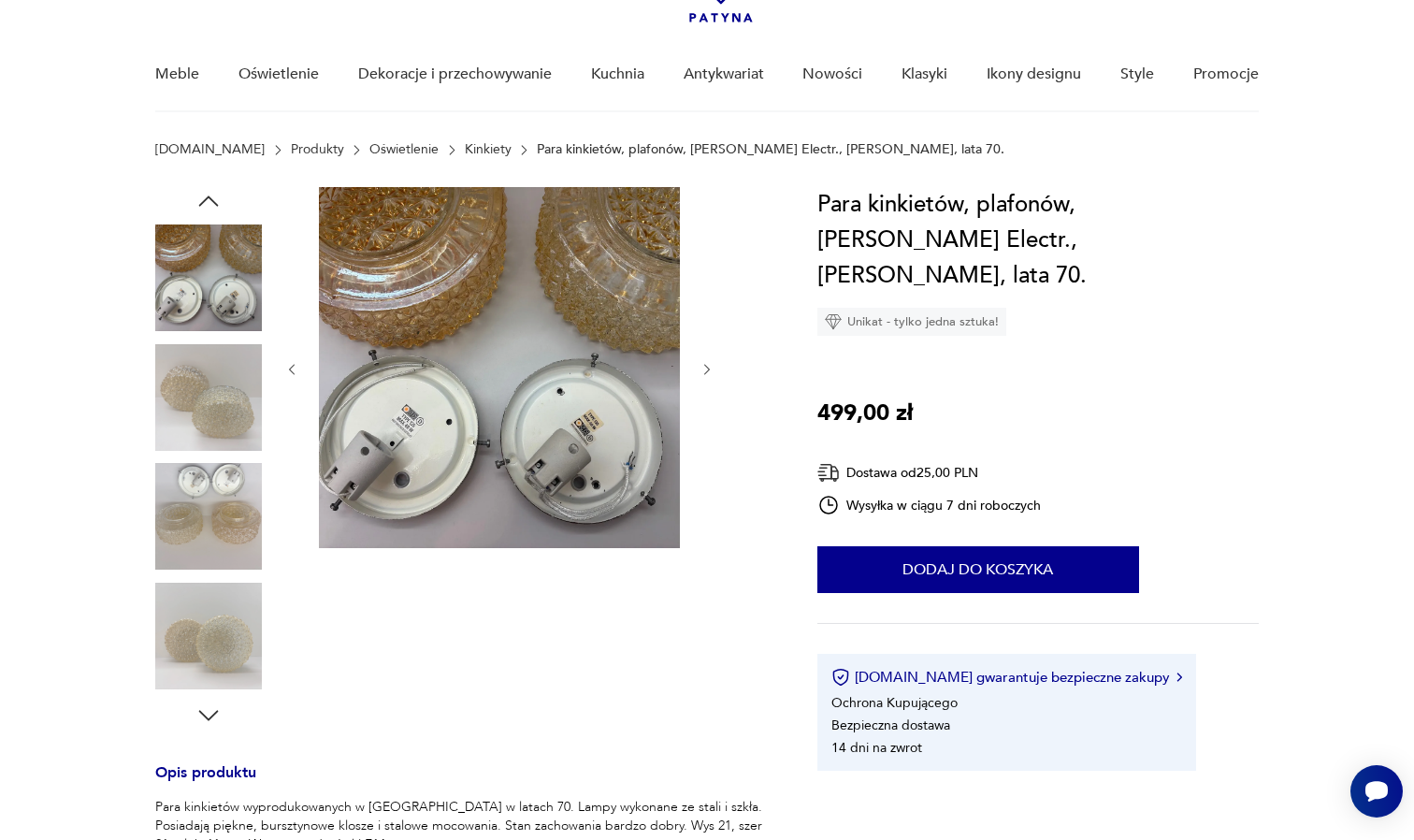
scroll to position [86, 0]
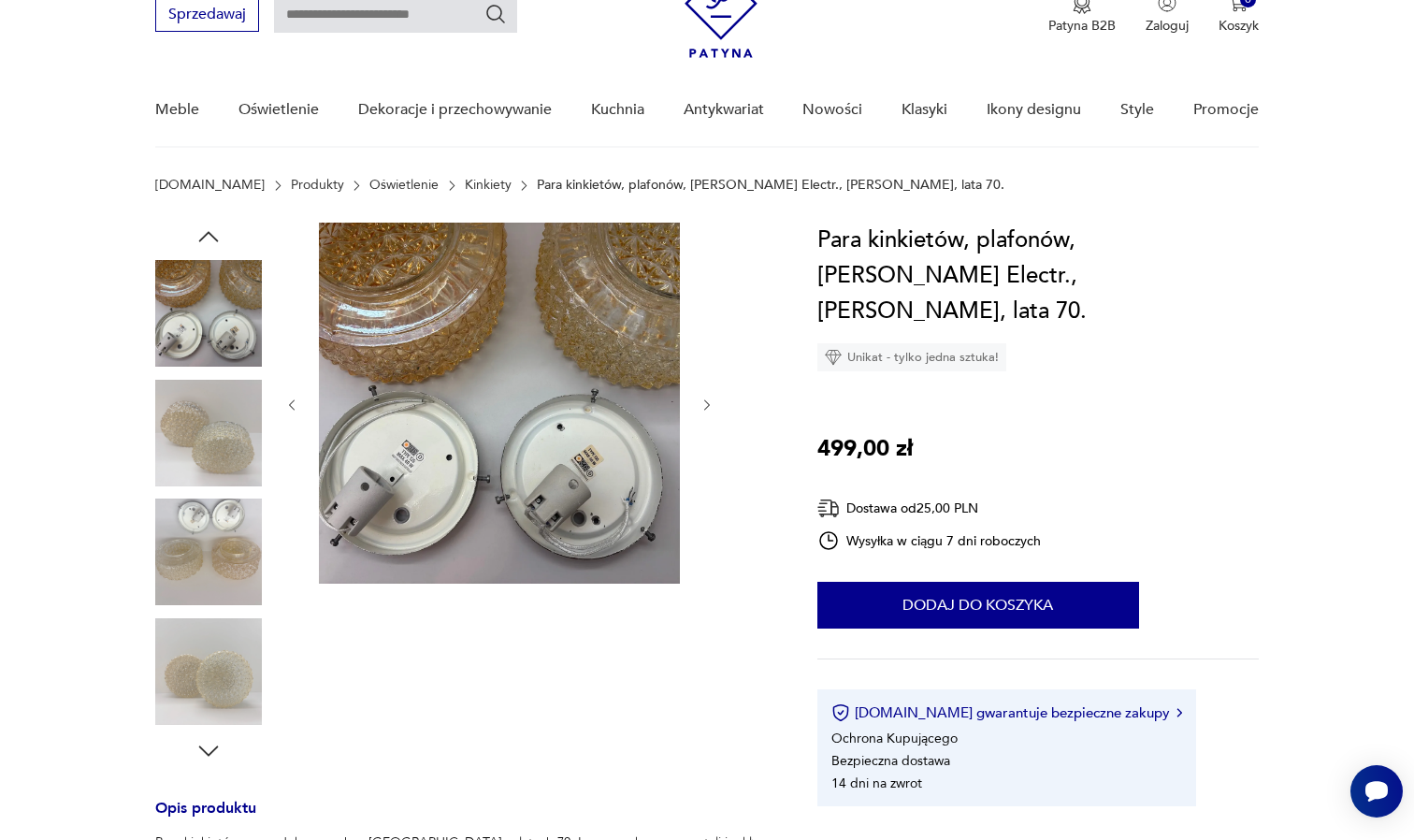
click at [223, 650] on img at bounding box center [208, 672] width 106 height 106
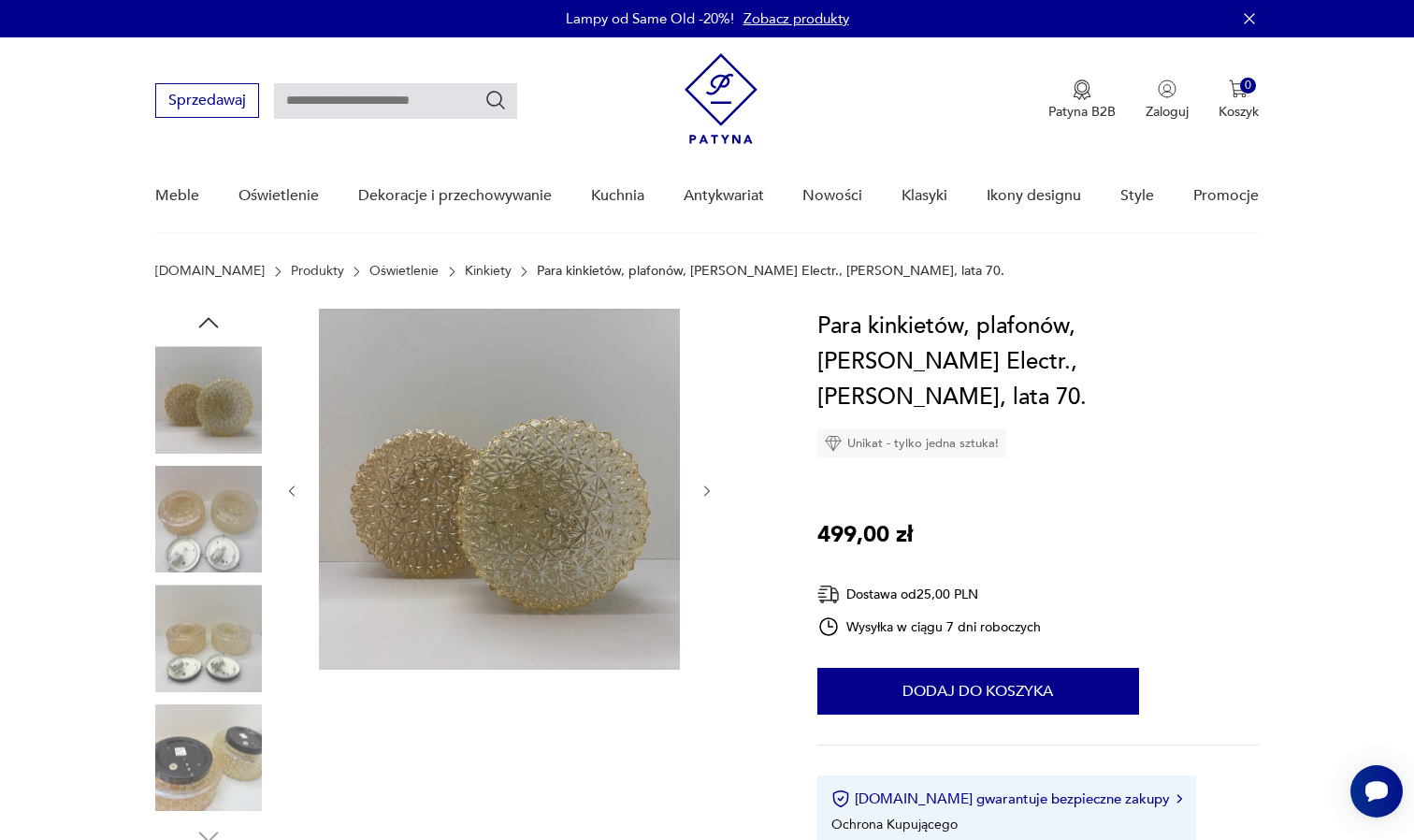
scroll to position [0, 0]
click at [211, 636] on img at bounding box center [208, 638] width 106 height 106
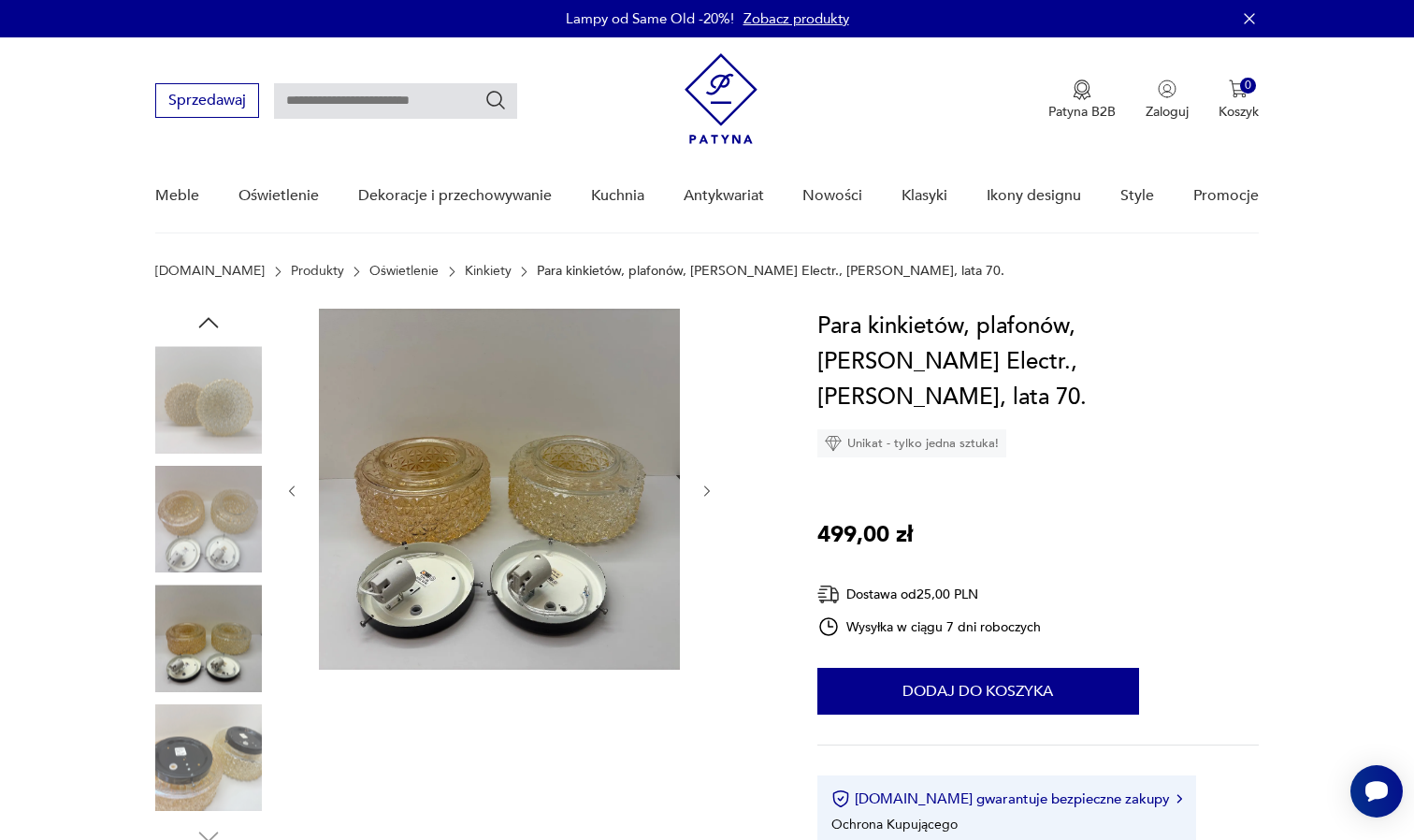
click at [212, 430] on img at bounding box center [208, 399] width 106 height 106
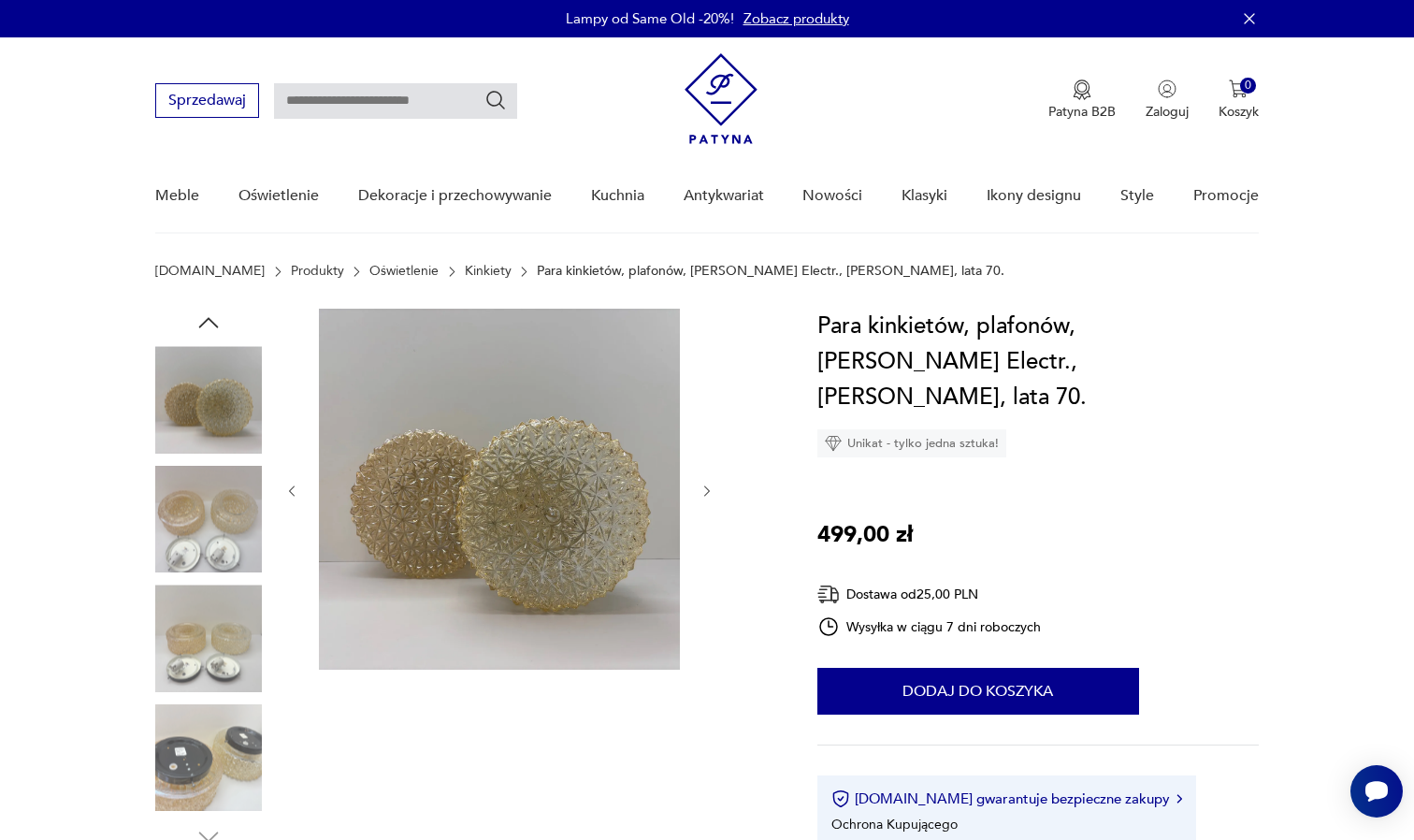
click at [212, 407] on img at bounding box center [208, 399] width 106 height 106
click at [206, 312] on icon "button" at bounding box center [209, 323] width 29 height 29
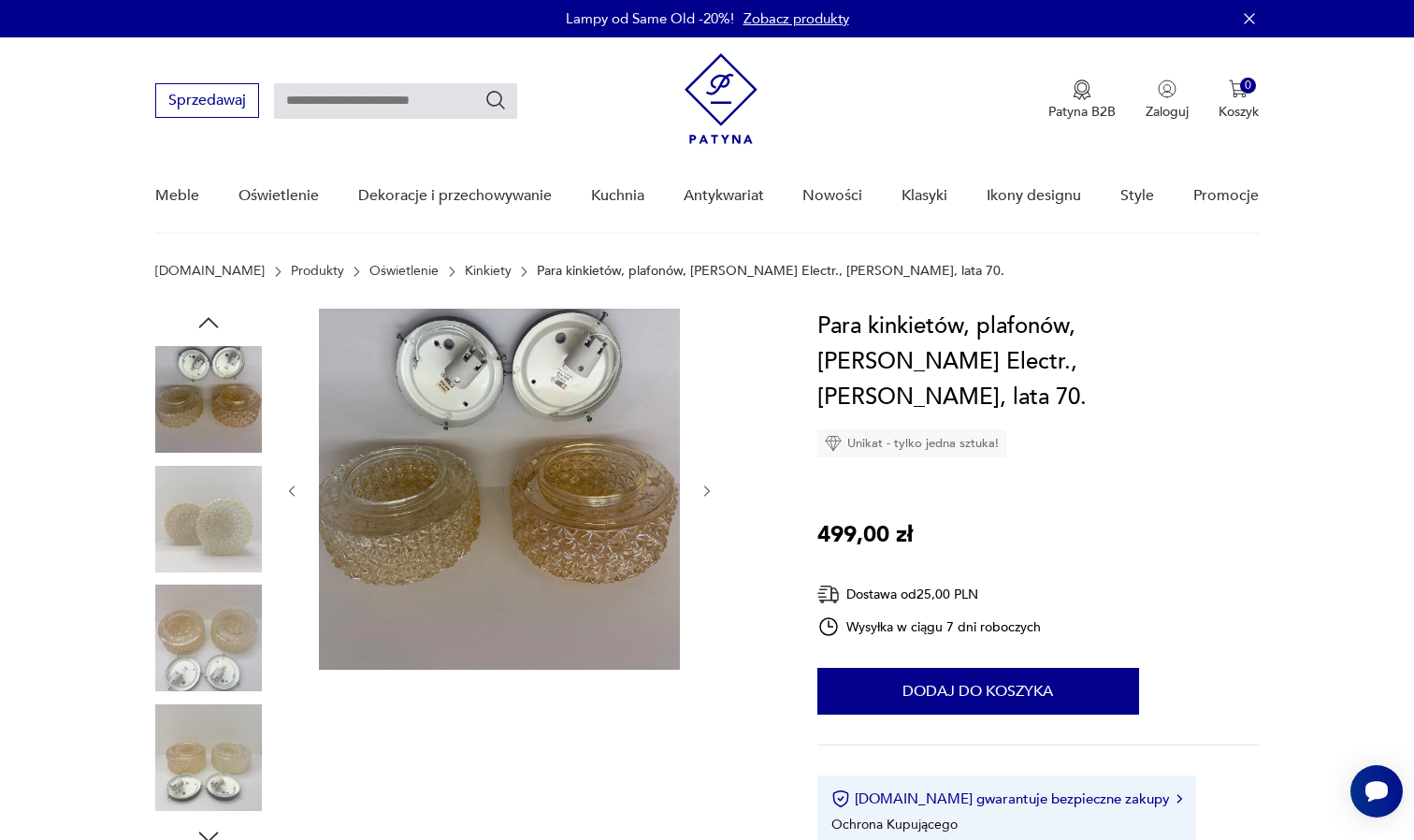
click at [208, 315] on icon "button" at bounding box center [209, 323] width 29 height 29
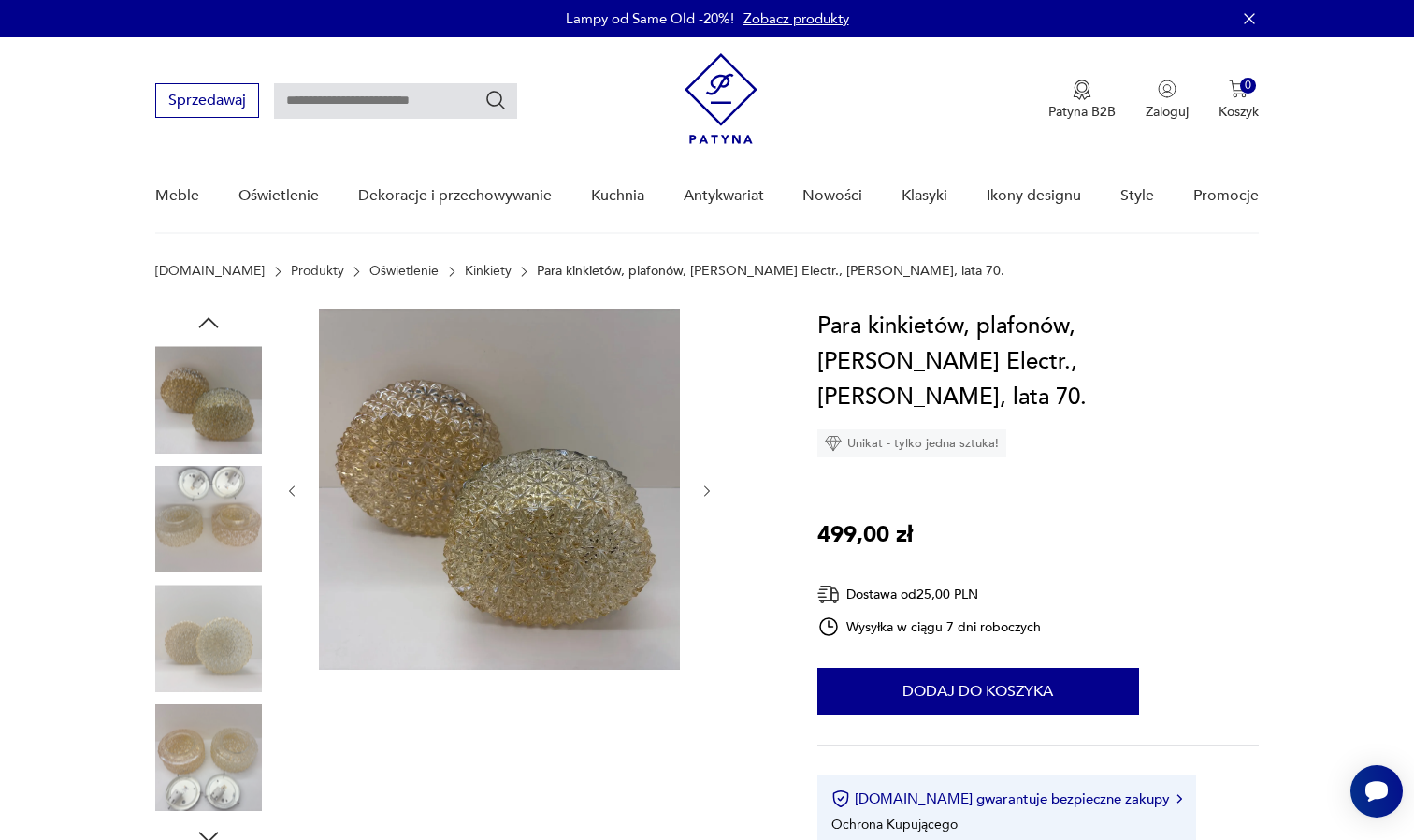
click at [206, 319] on icon "button" at bounding box center [209, 323] width 29 height 29
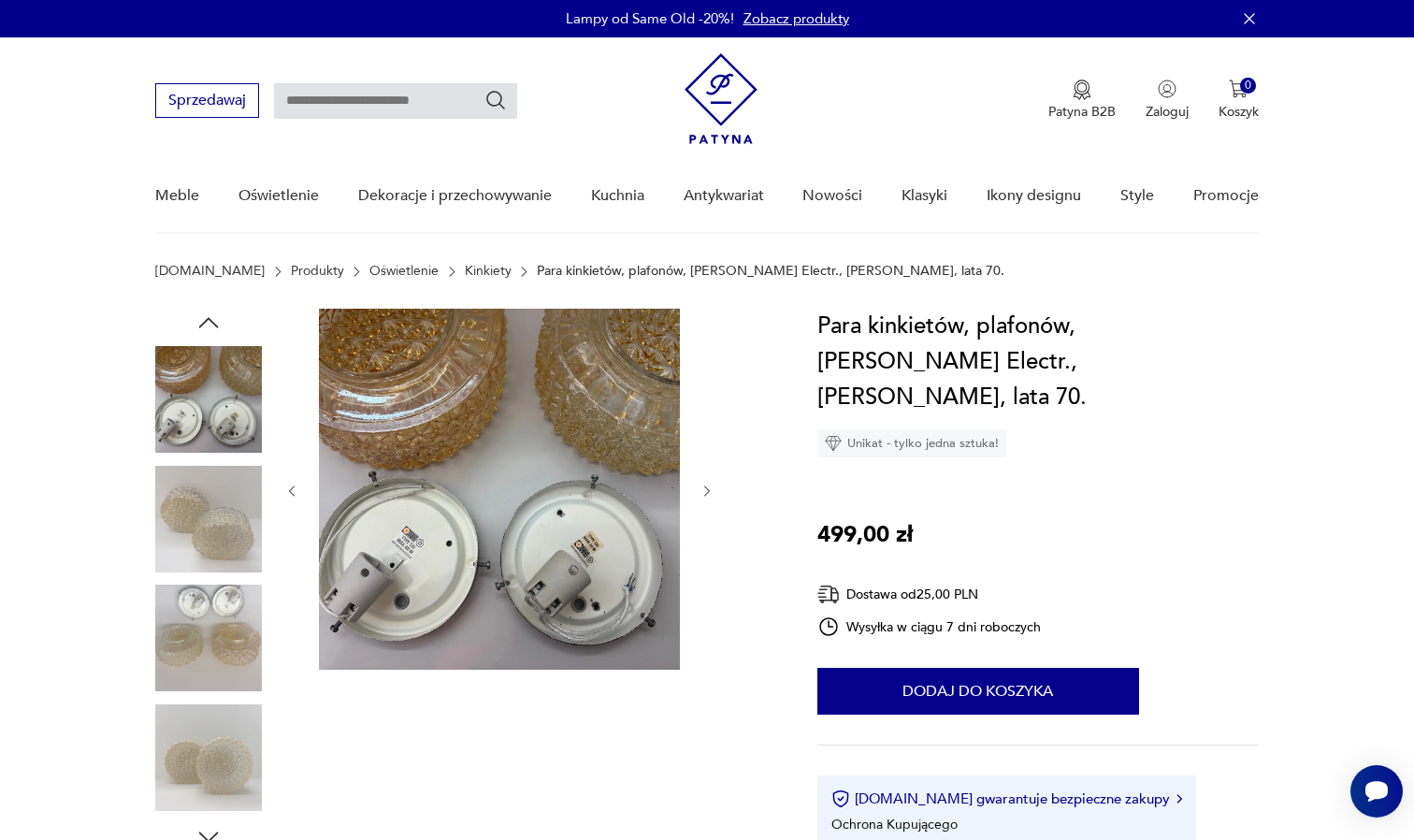
click at [206, 319] on icon "button" at bounding box center [209, 323] width 29 height 29
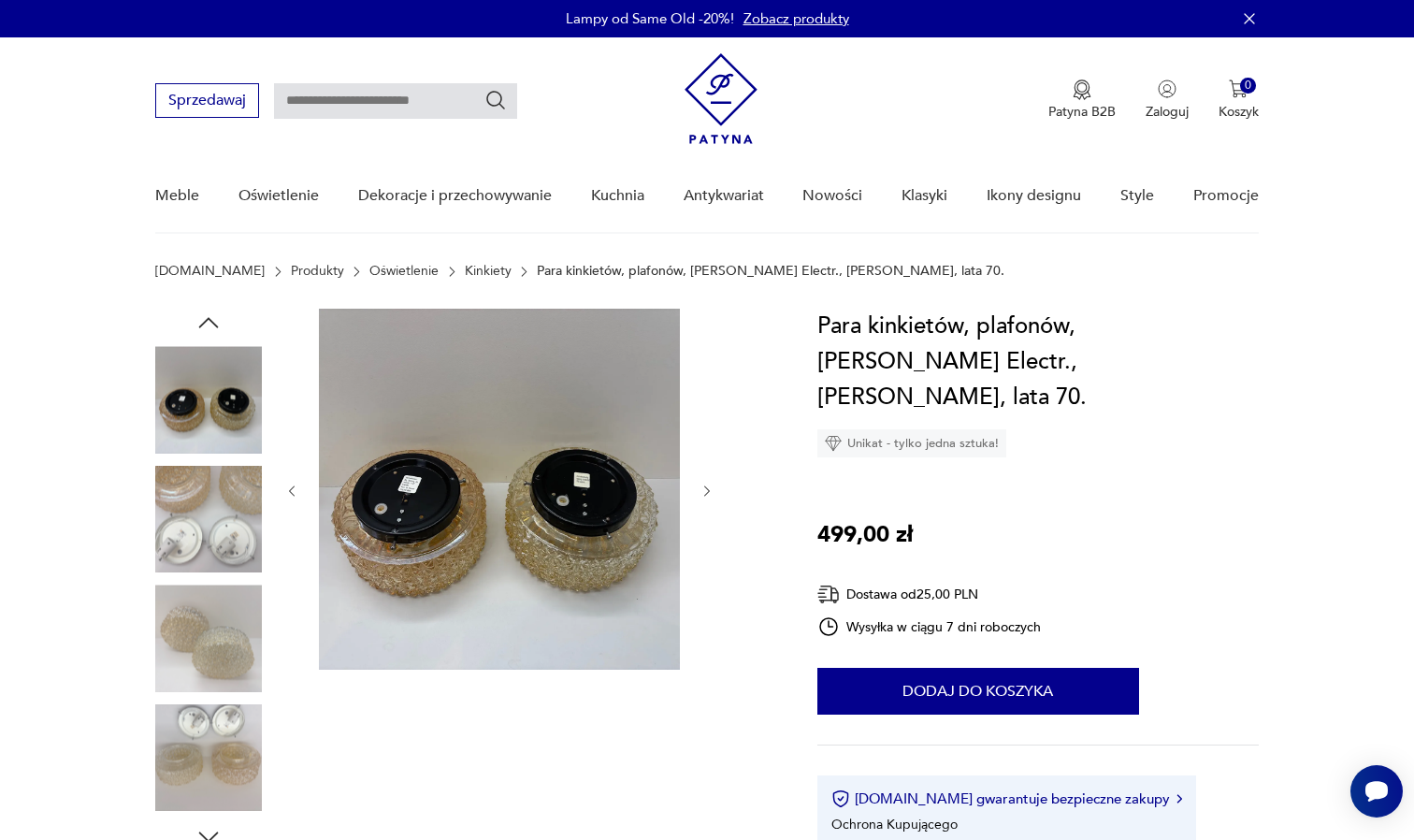
click at [206, 319] on icon "button" at bounding box center [209, 323] width 29 height 29
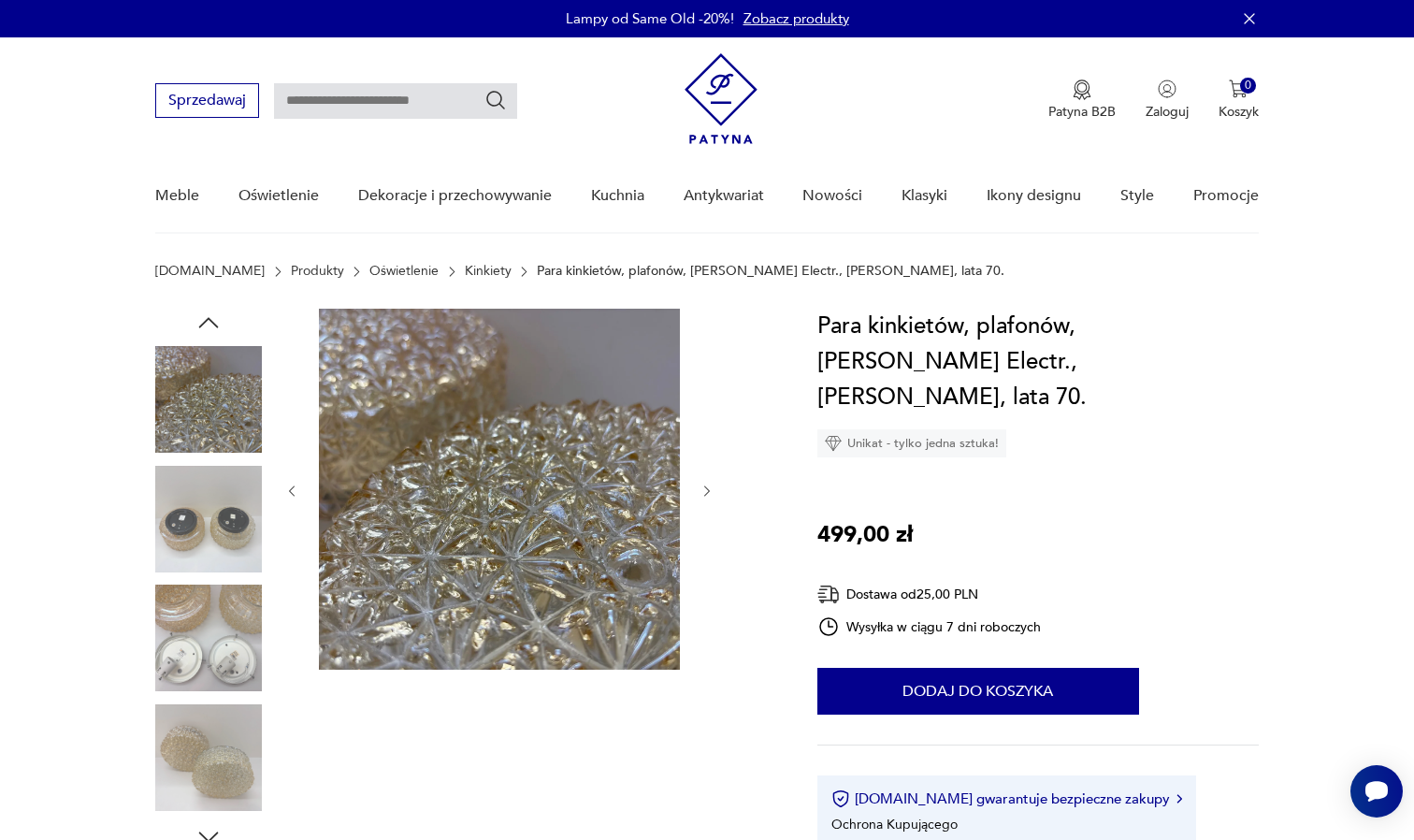
click at [206, 319] on icon "button" at bounding box center [209, 323] width 29 height 29
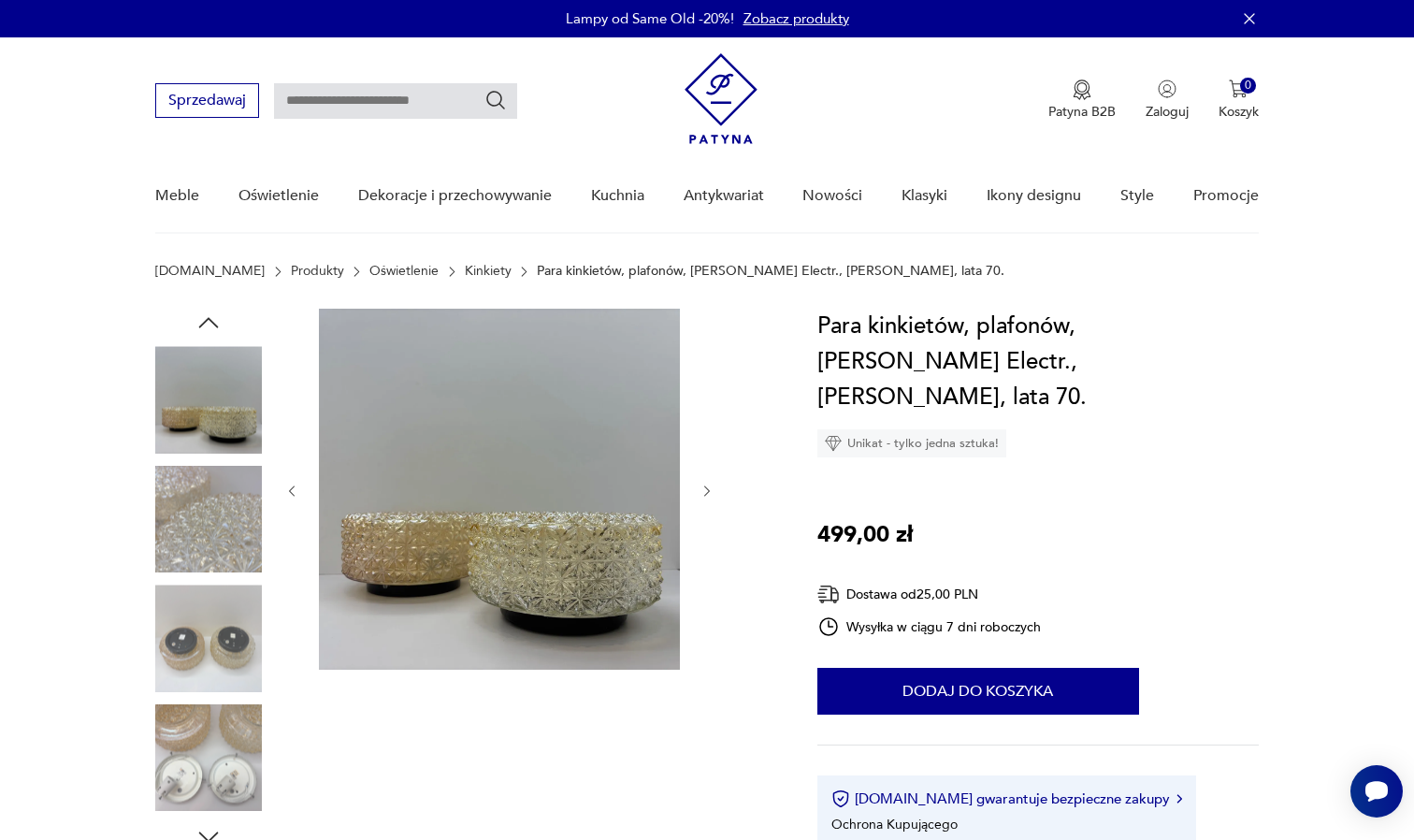
click at [193, 398] on img at bounding box center [208, 399] width 106 height 106
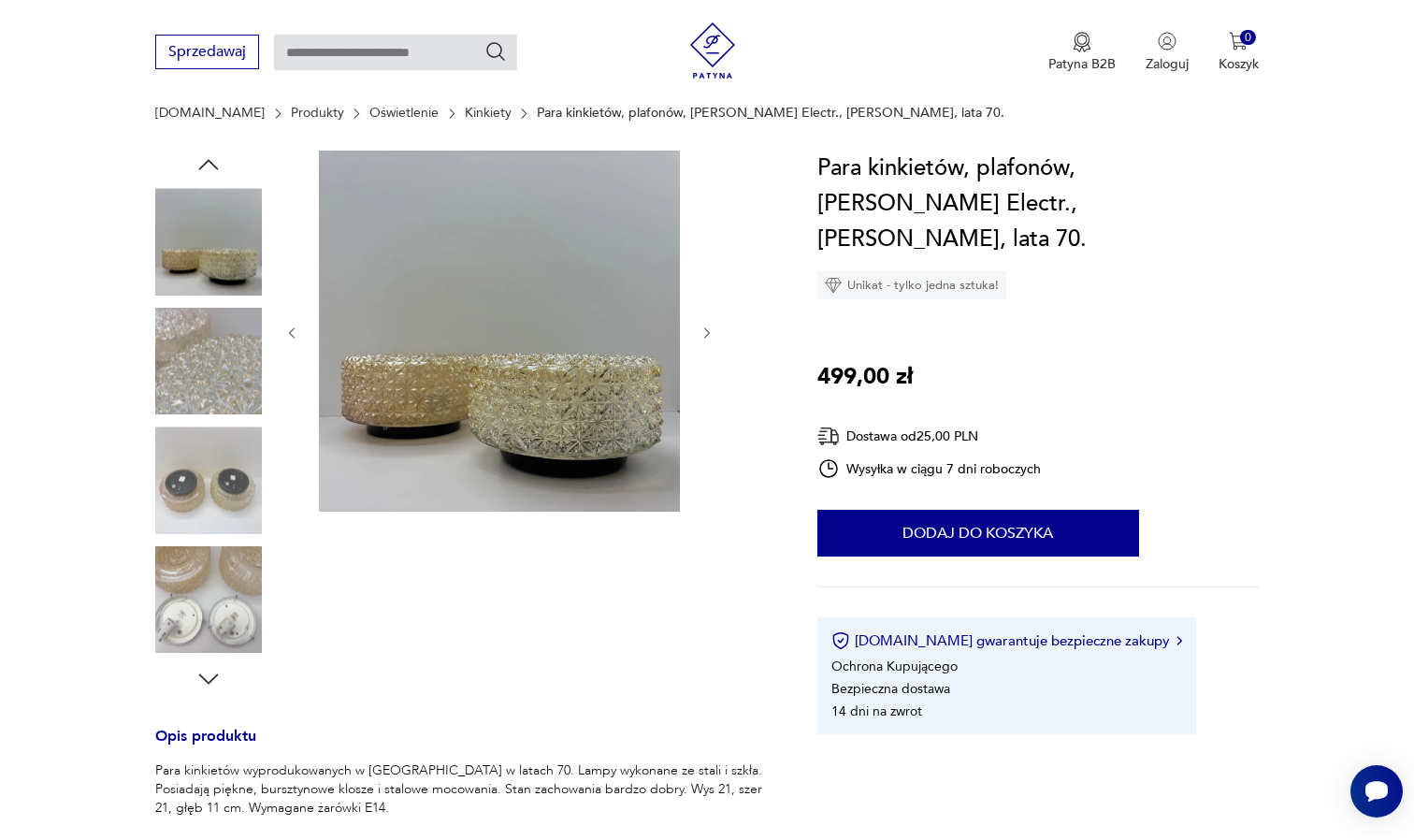
scroll to position [147, 0]
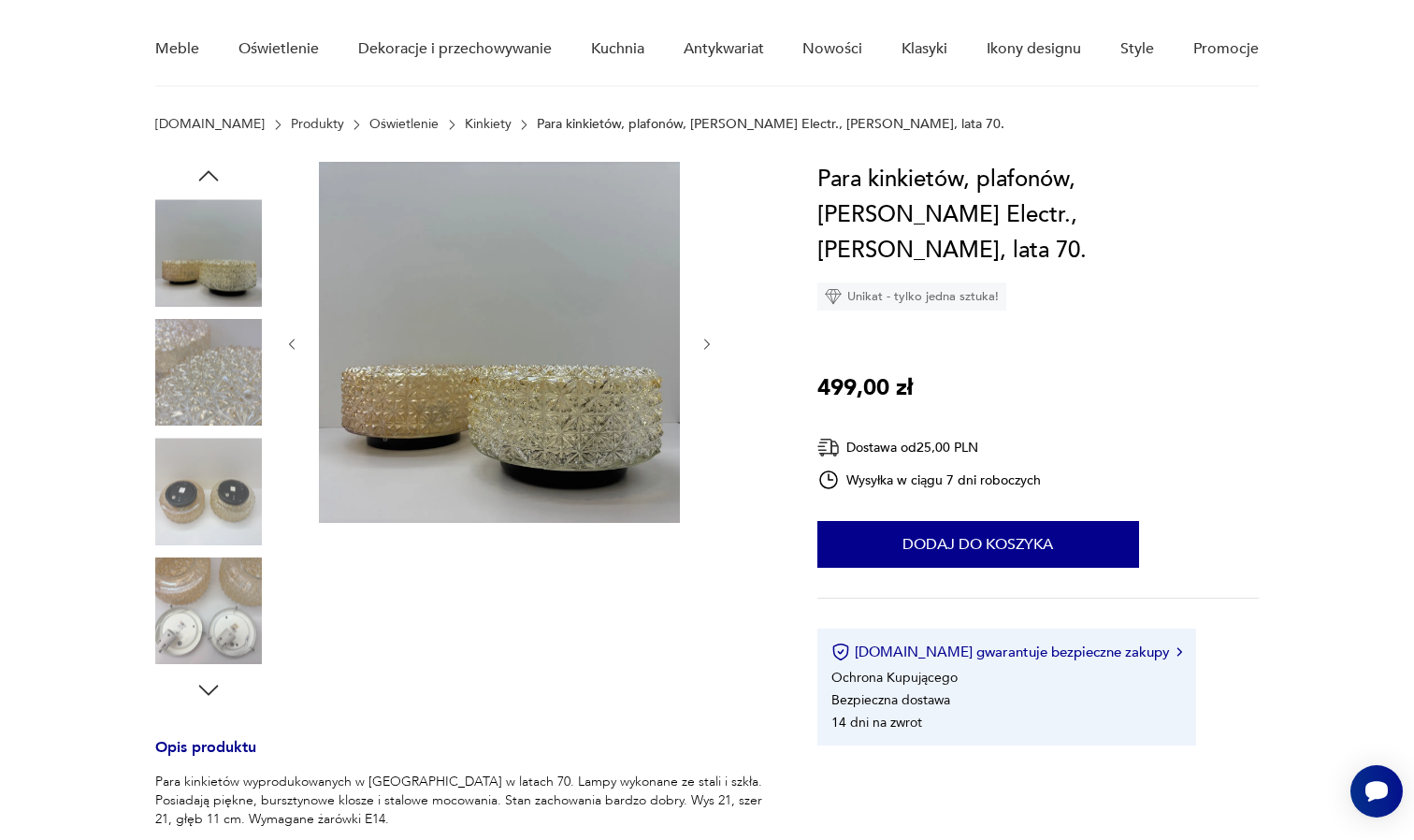
click at [208, 698] on icon "button" at bounding box center [209, 691] width 29 height 29
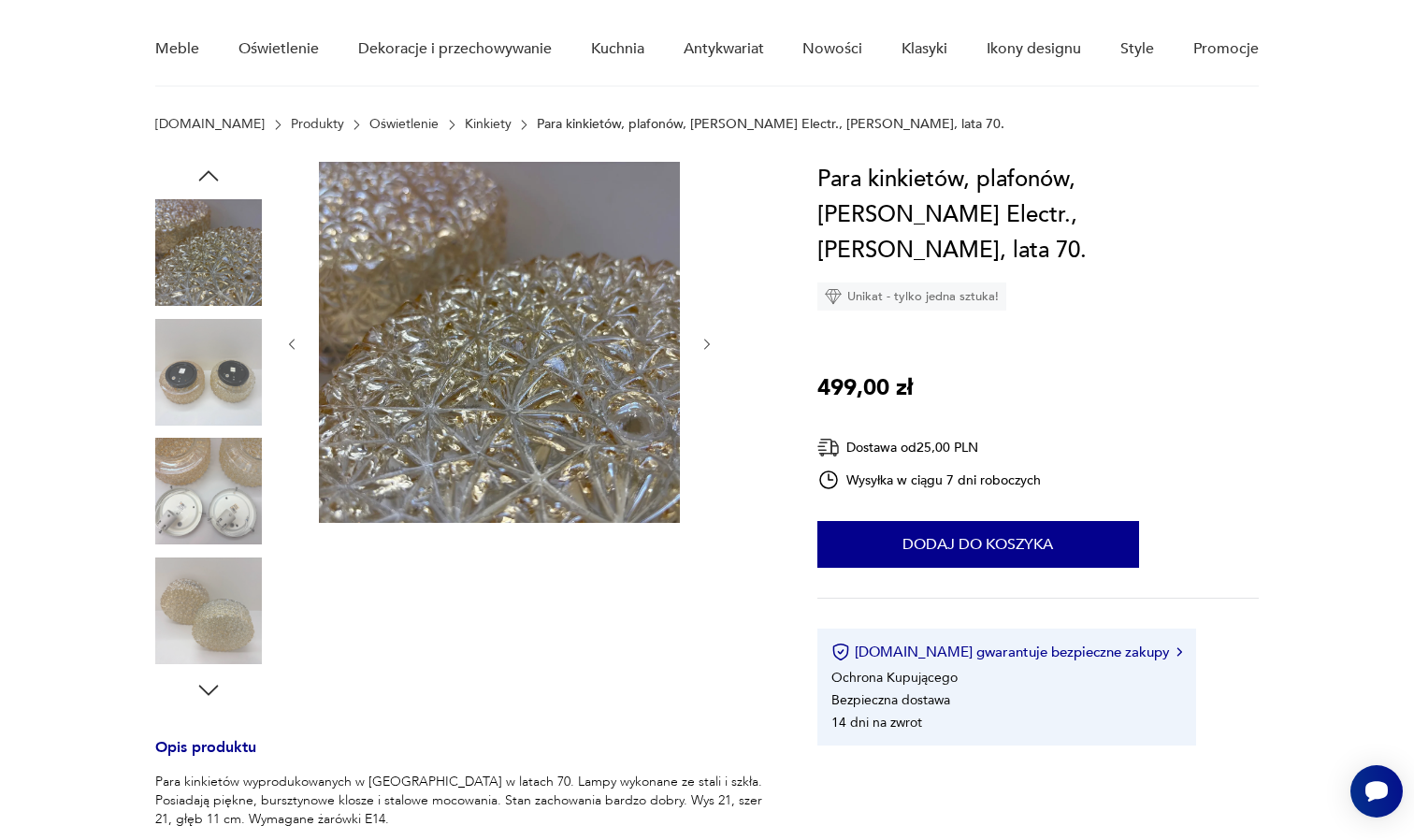
click at [208, 698] on icon "button" at bounding box center [209, 691] width 29 height 29
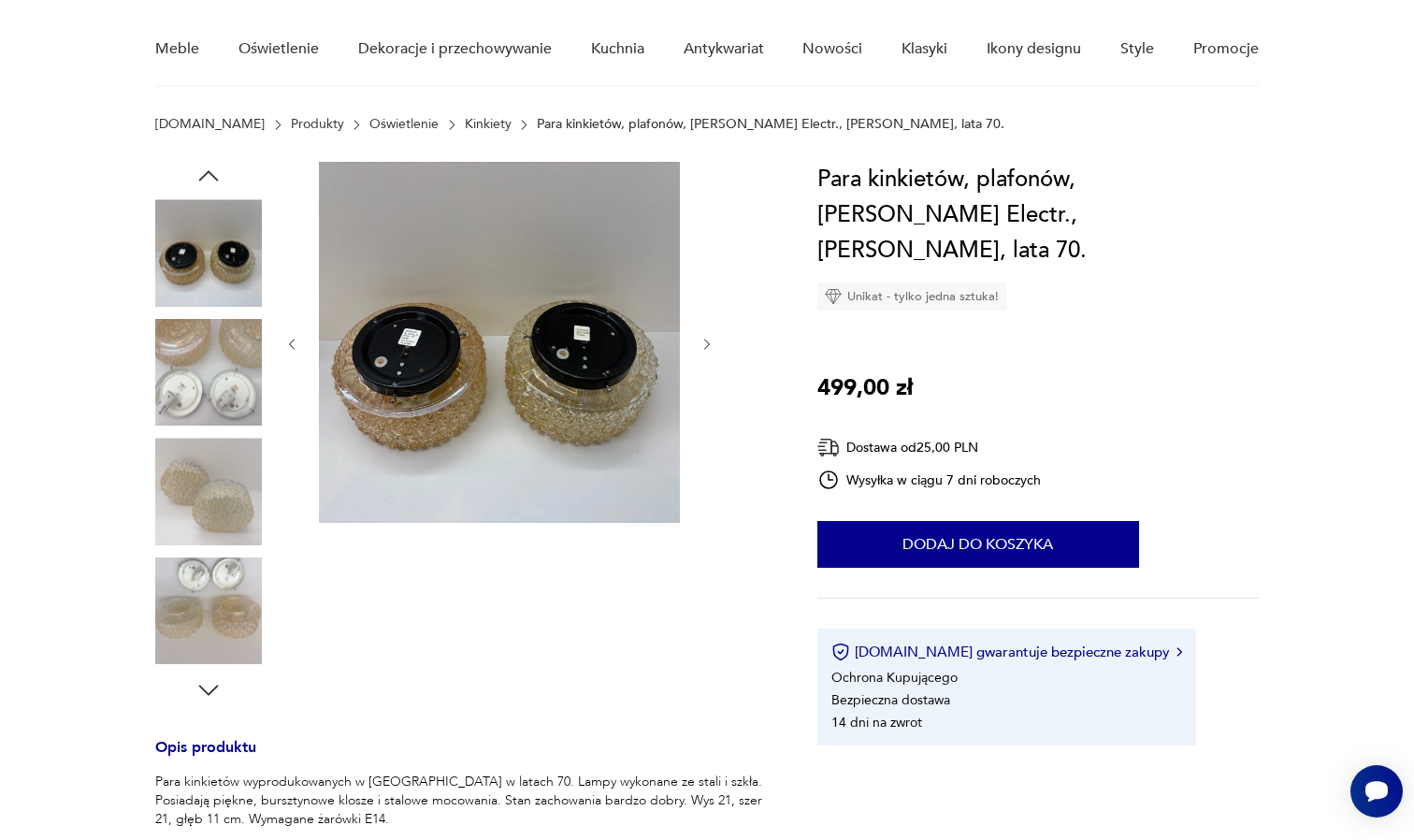
click at [211, 679] on icon "button" at bounding box center [209, 691] width 29 height 29
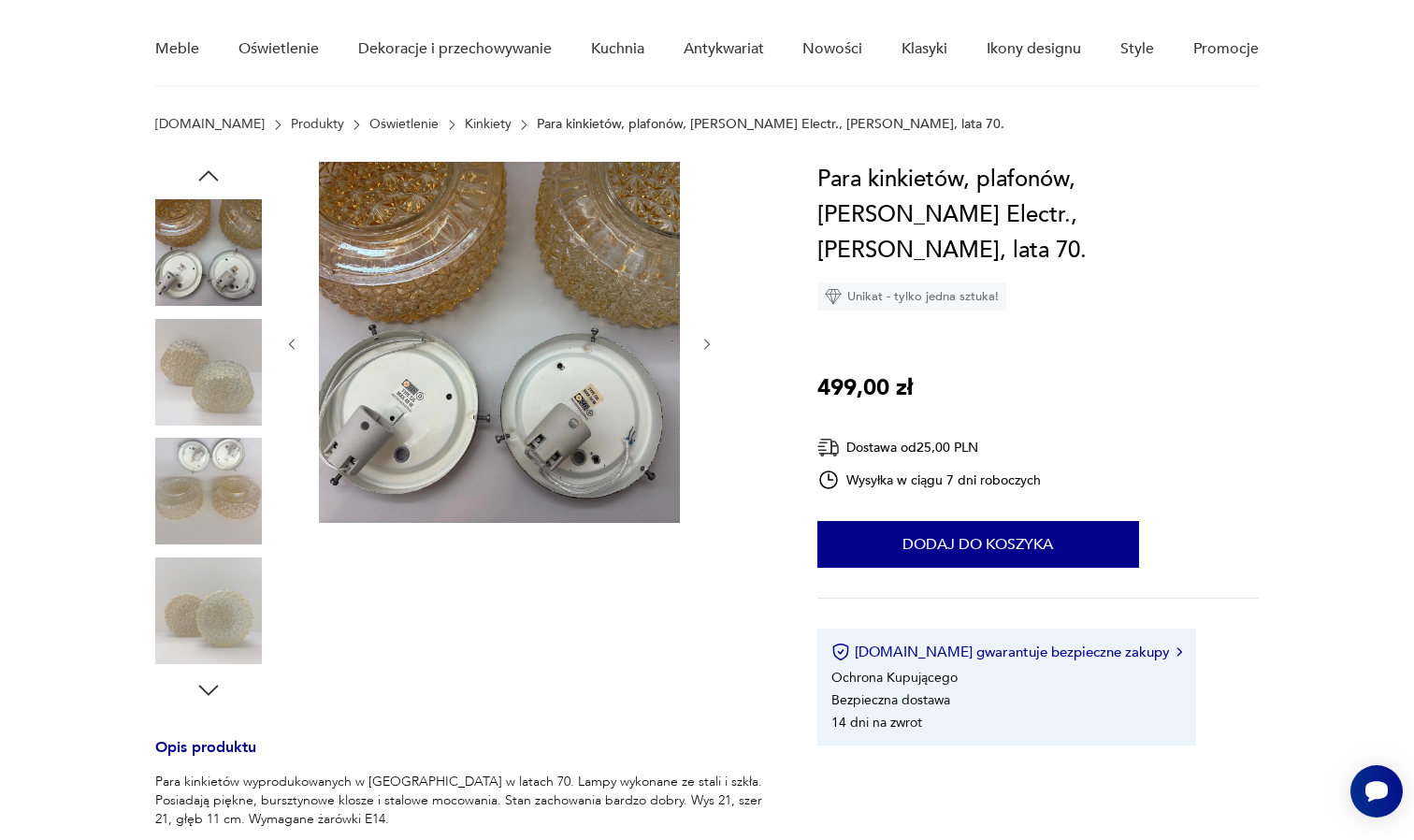
click at [209, 592] on img at bounding box center [208, 611] width 106 height 106
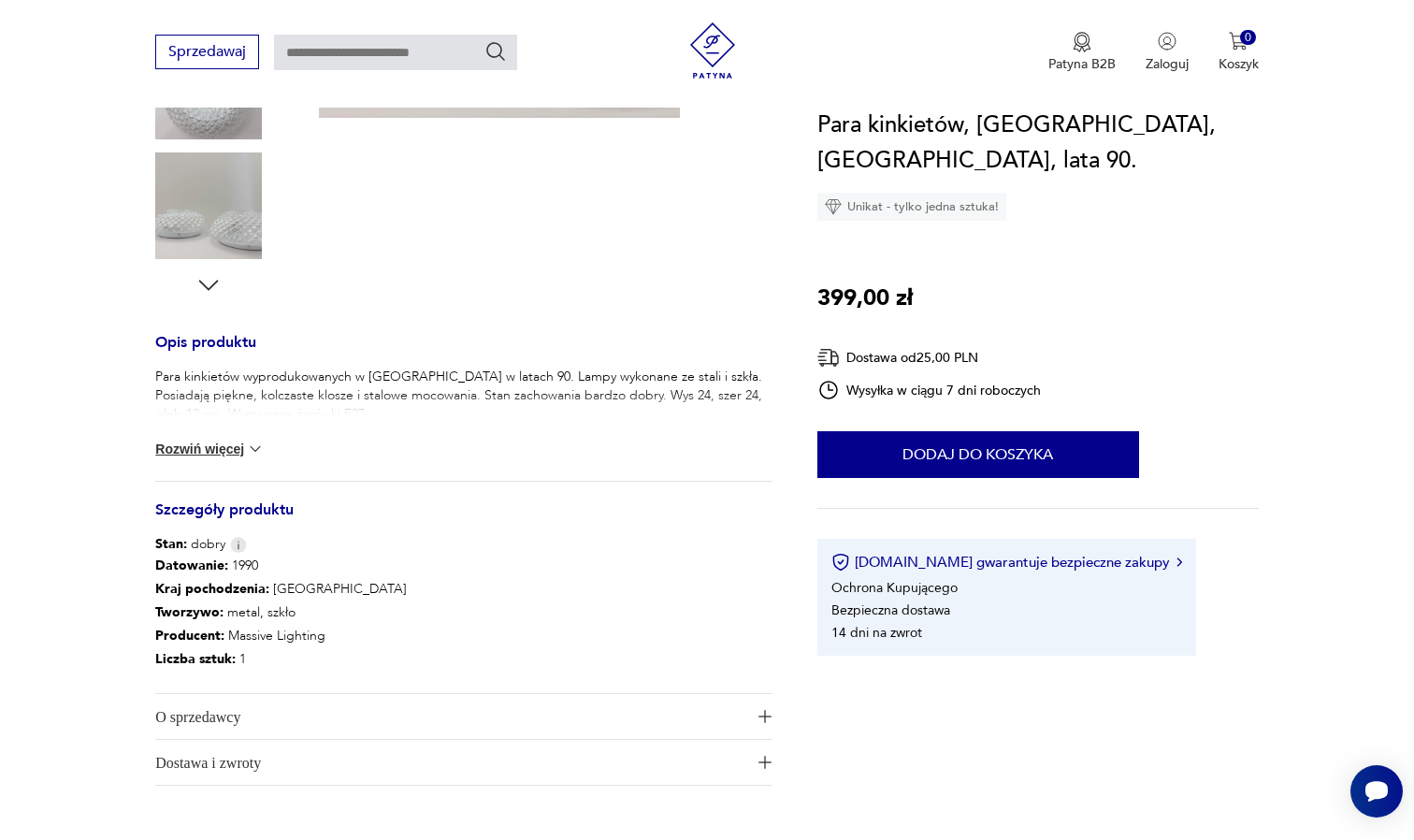
scroll to position [555, 0]
click at [244, 445] on button "Rozwiń więcej" at bounding box center [209, 447] width 108 height 19
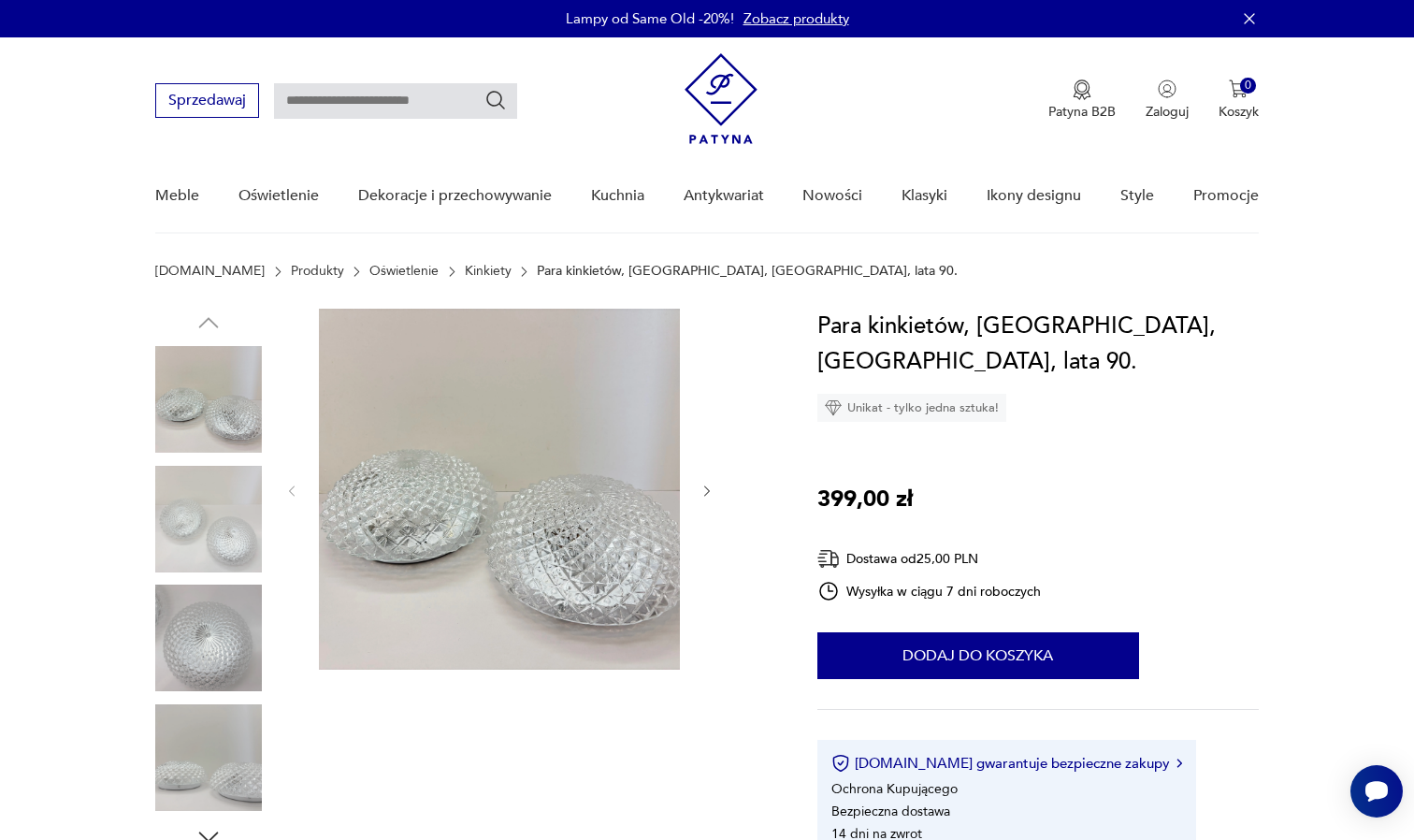
scroll to position [0, 0]
click at [221, 739] on img at bounding box center [208, 757] width 106 height 106
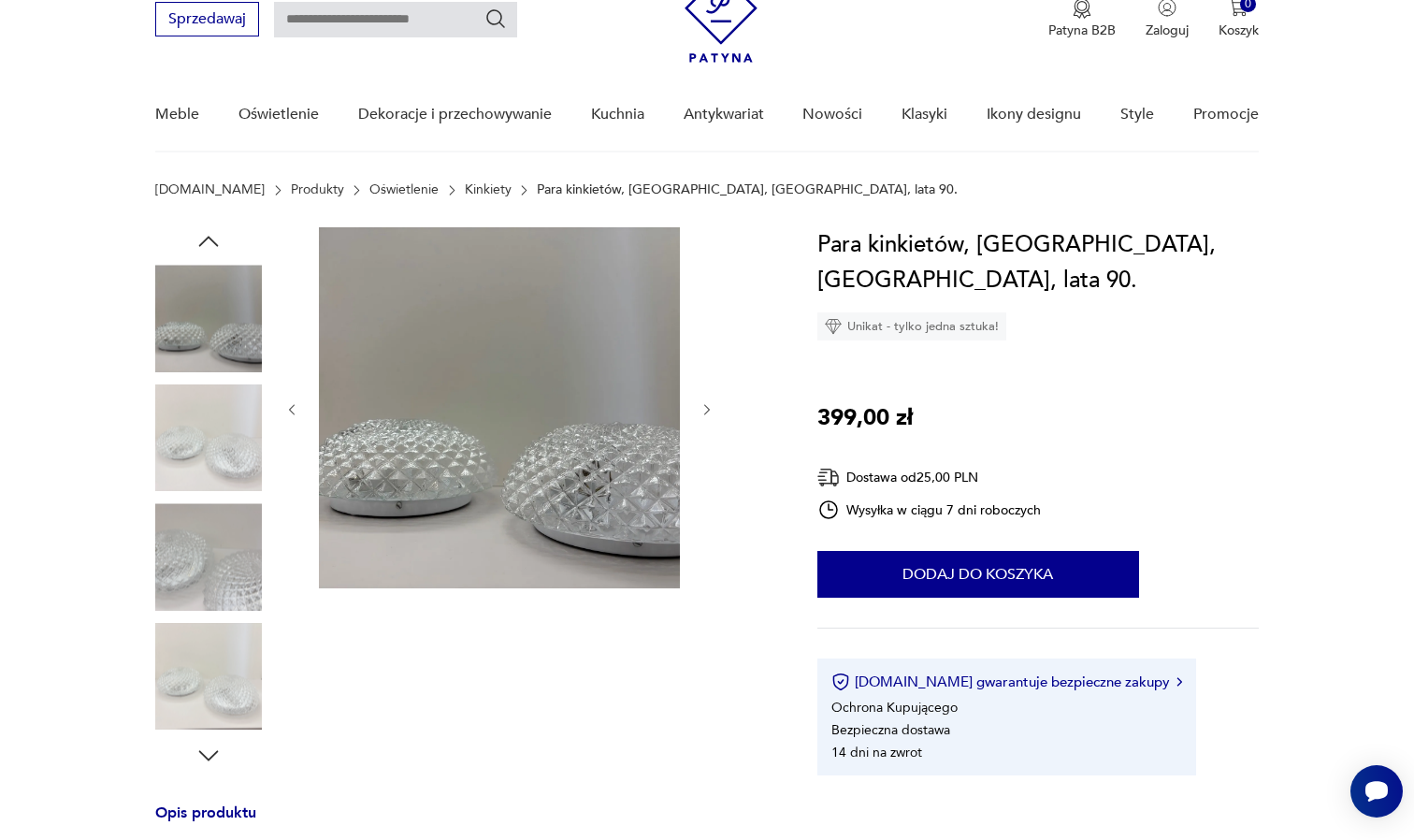
scroll to position [63, 0]
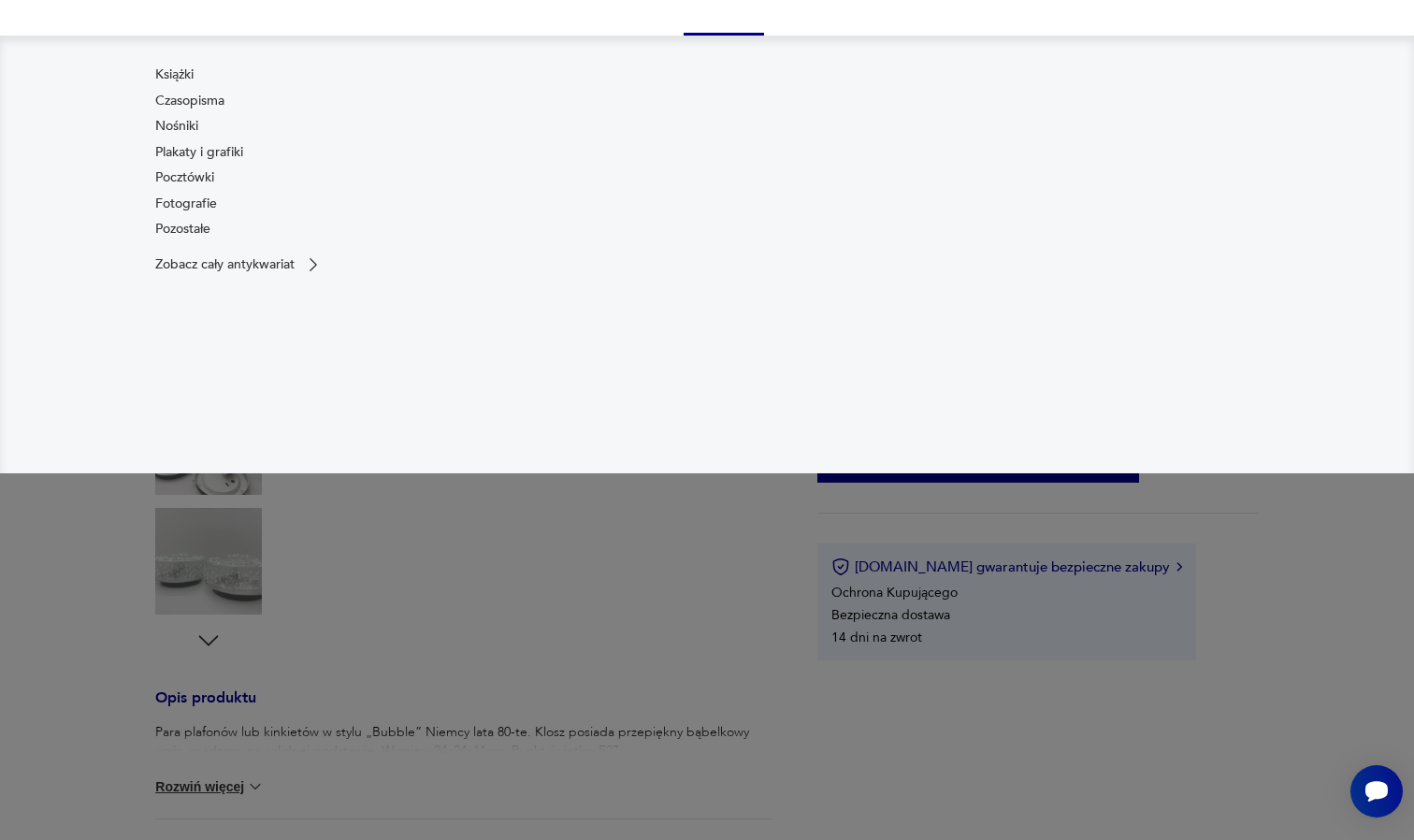
scroll to position [212, 0]
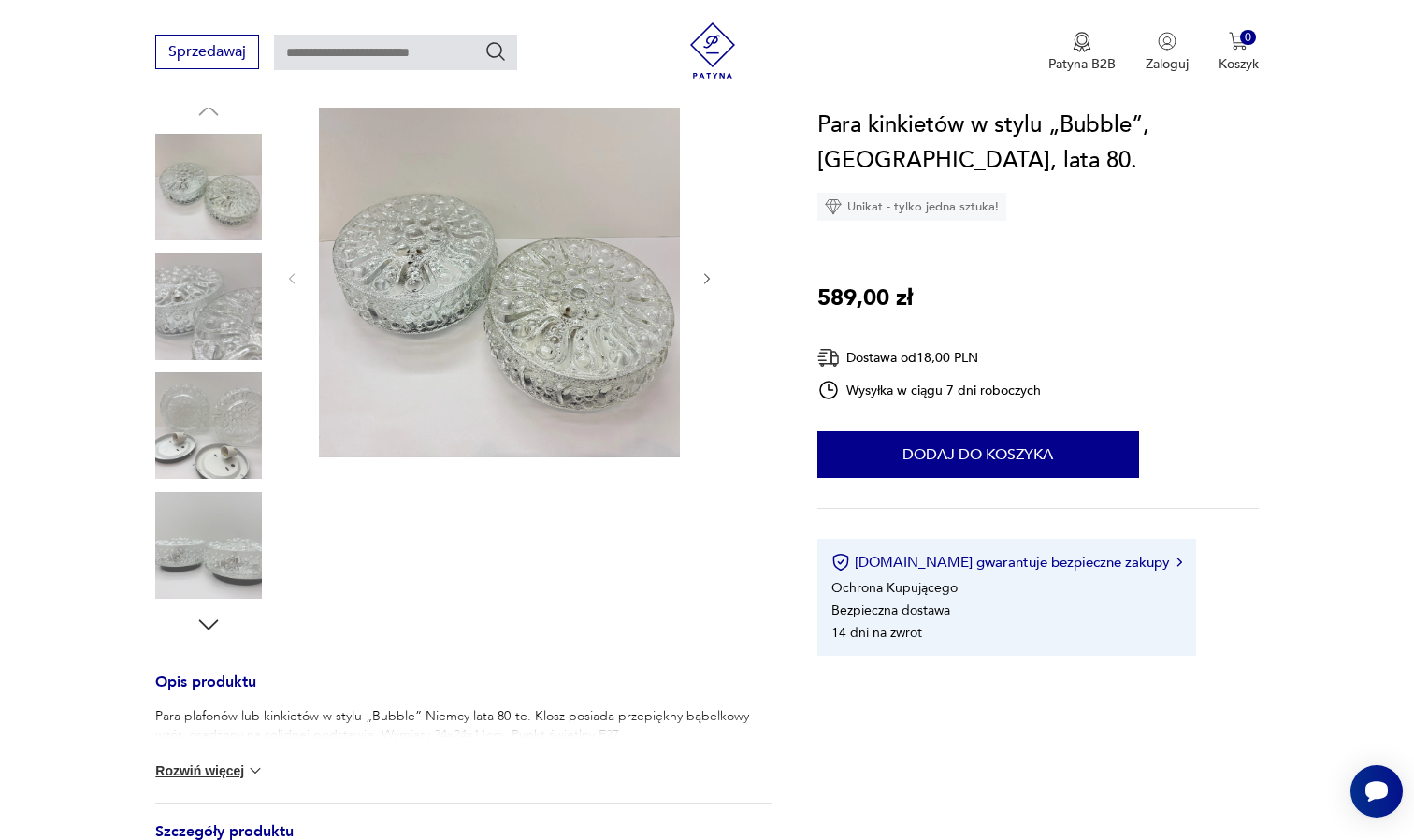
click at [220, 337] on img at bounding box center [208, 307] width 106 height 106
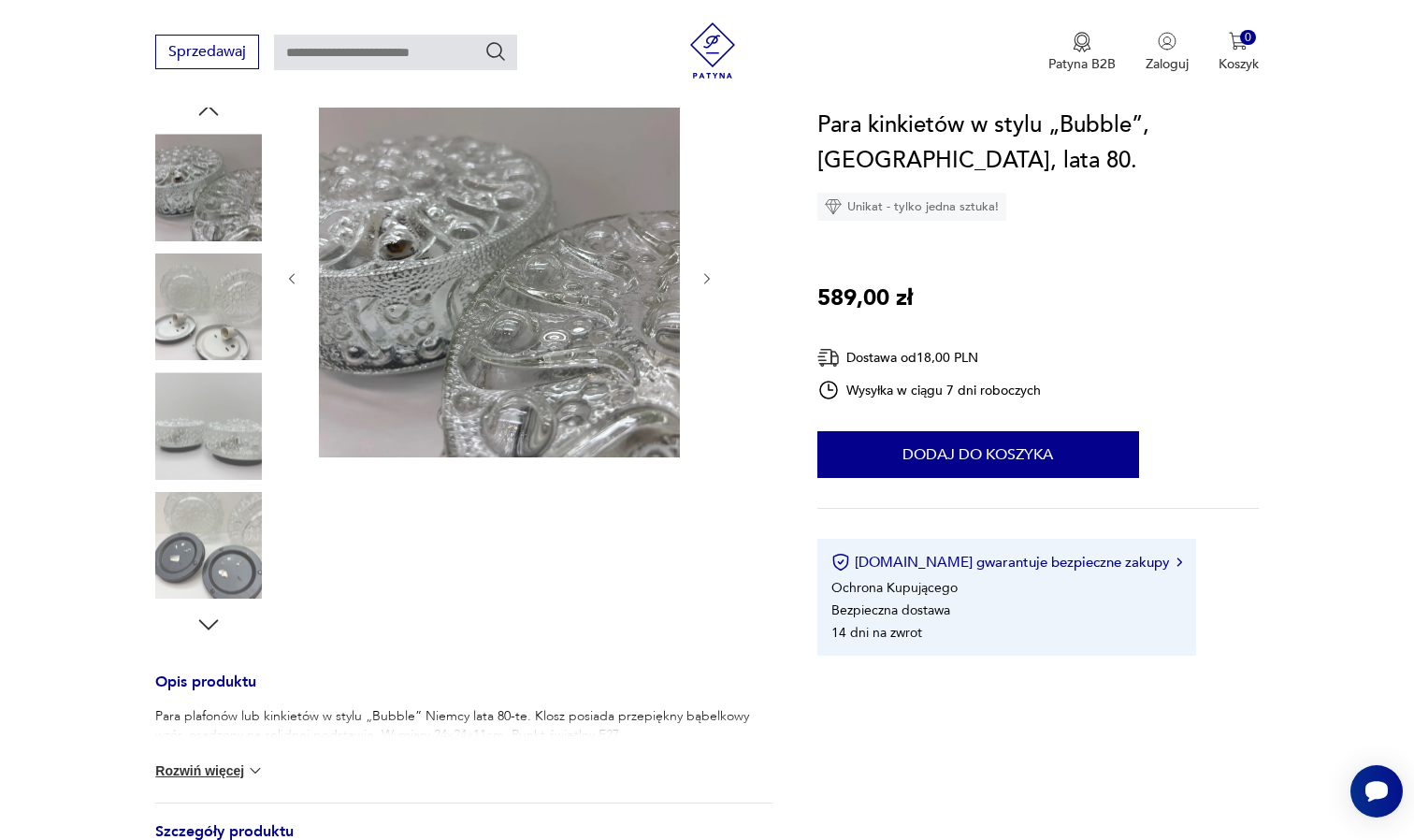
click at [207, 409] on img at bounding box center [208, 426] width 106 height 106
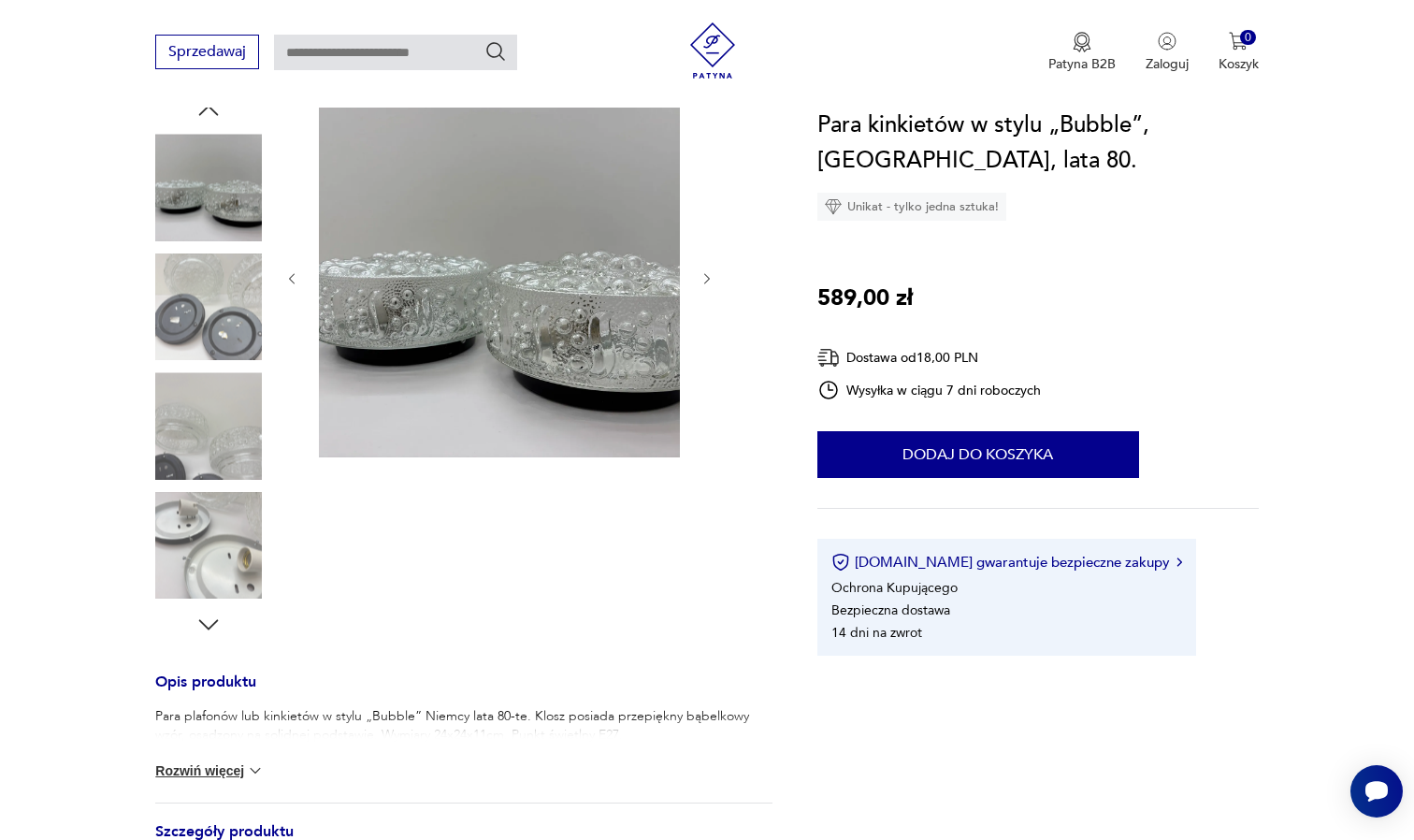
click at [206, 456] on img at bounding box center [208, 426] width 106 height 106
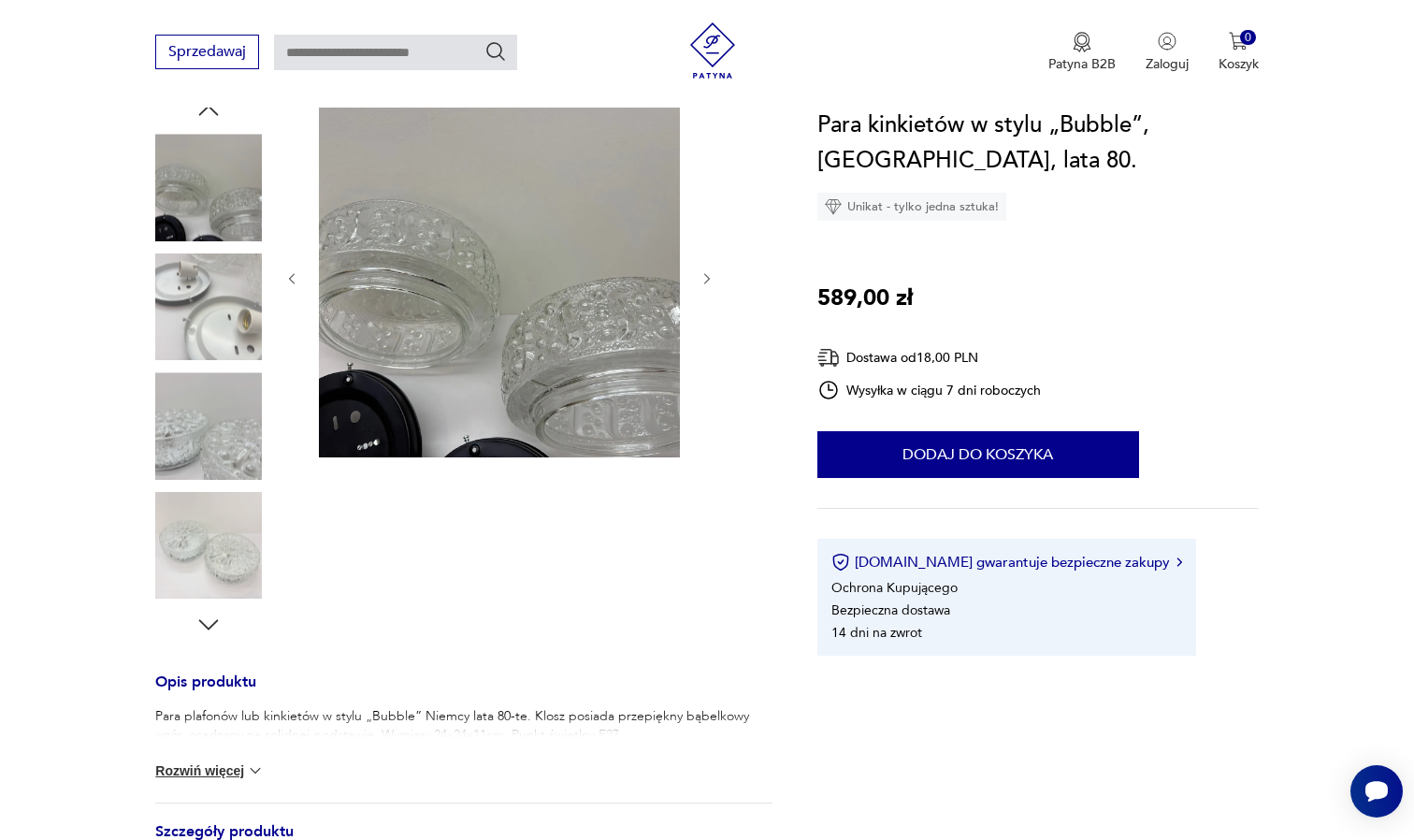
click at [213, 523] on img at bounding box center [208, 545] width 106 height 106
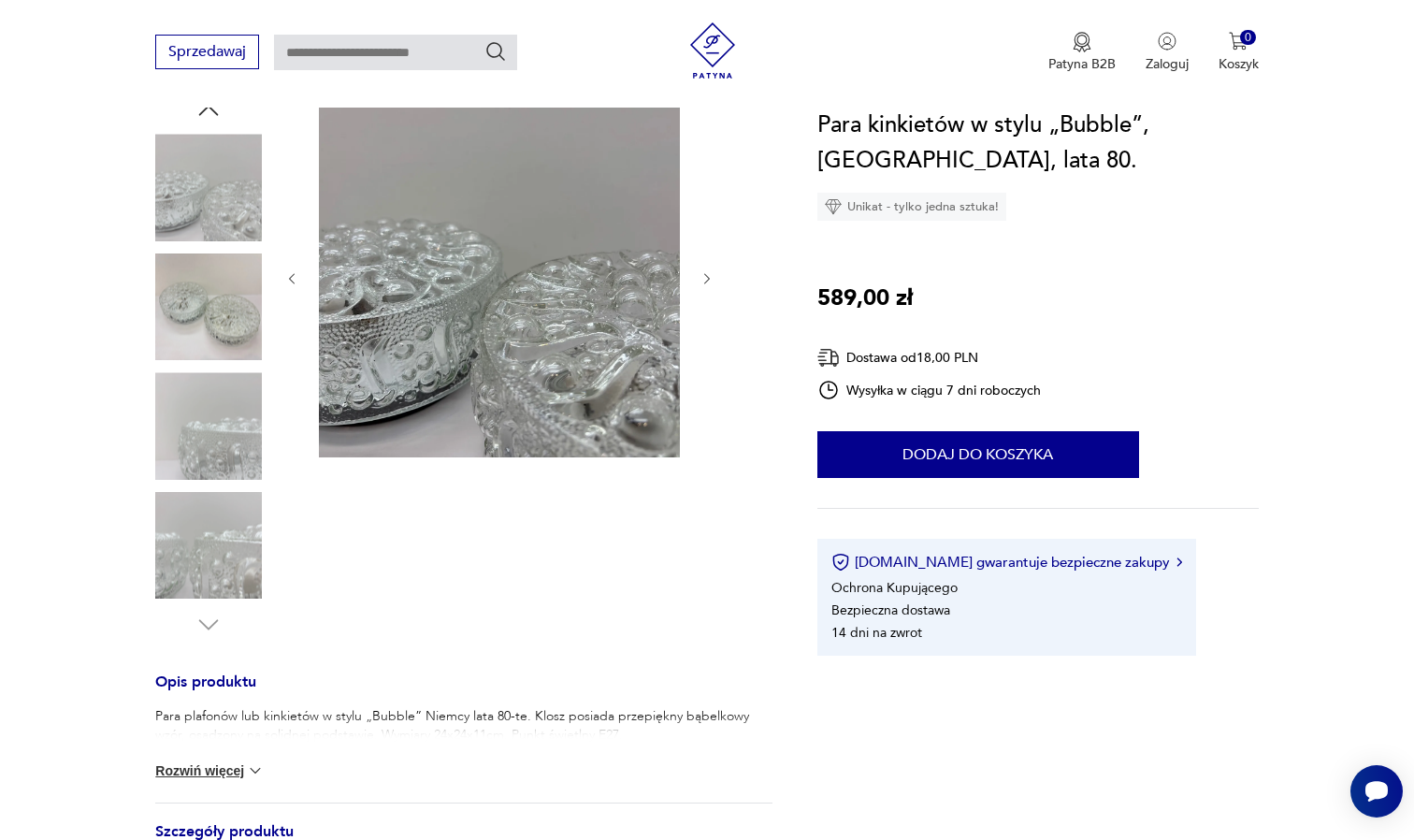
click at [209, 285] on img at bounding box center [208, 307] width 106 height 106
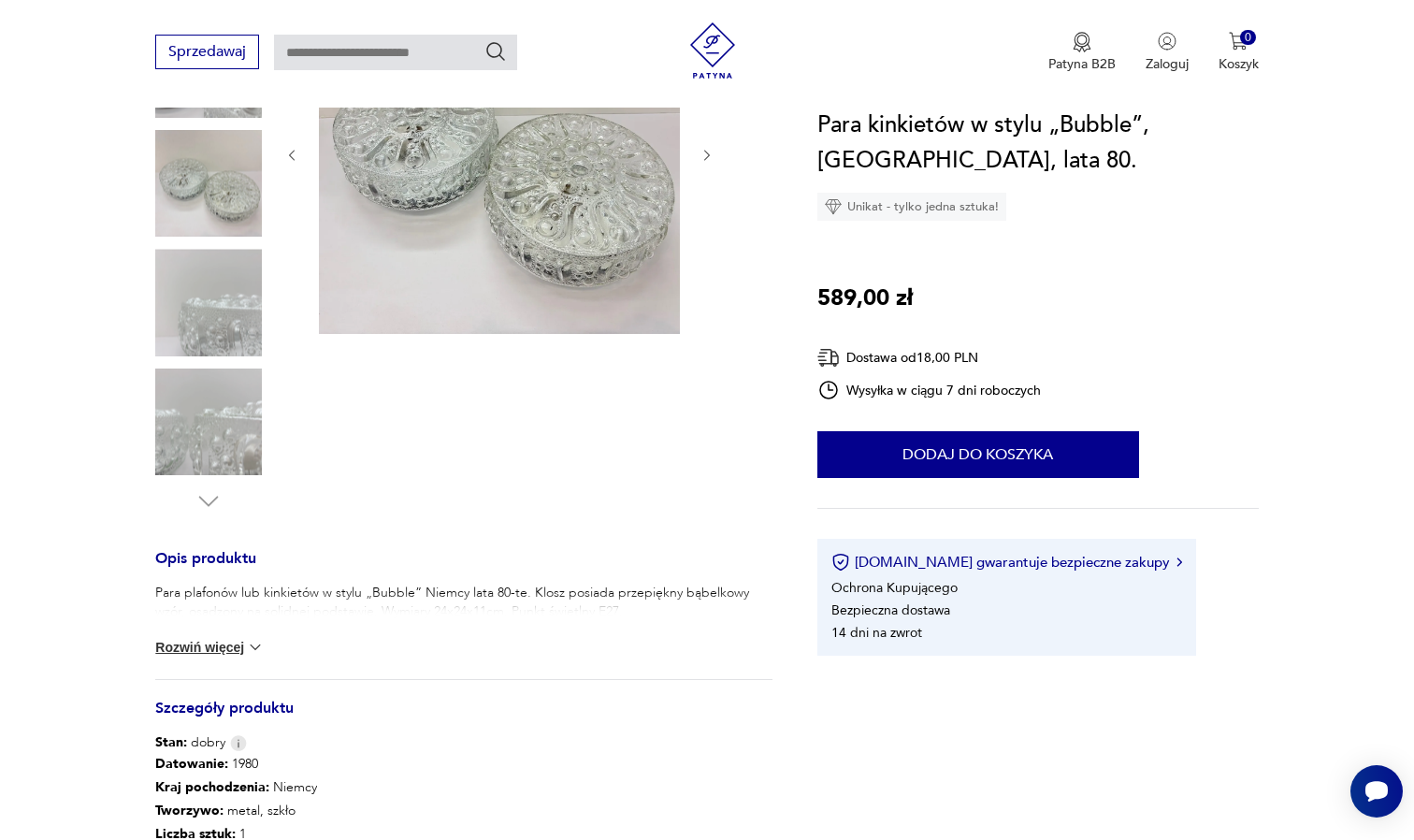
scroll to position [364, 0]
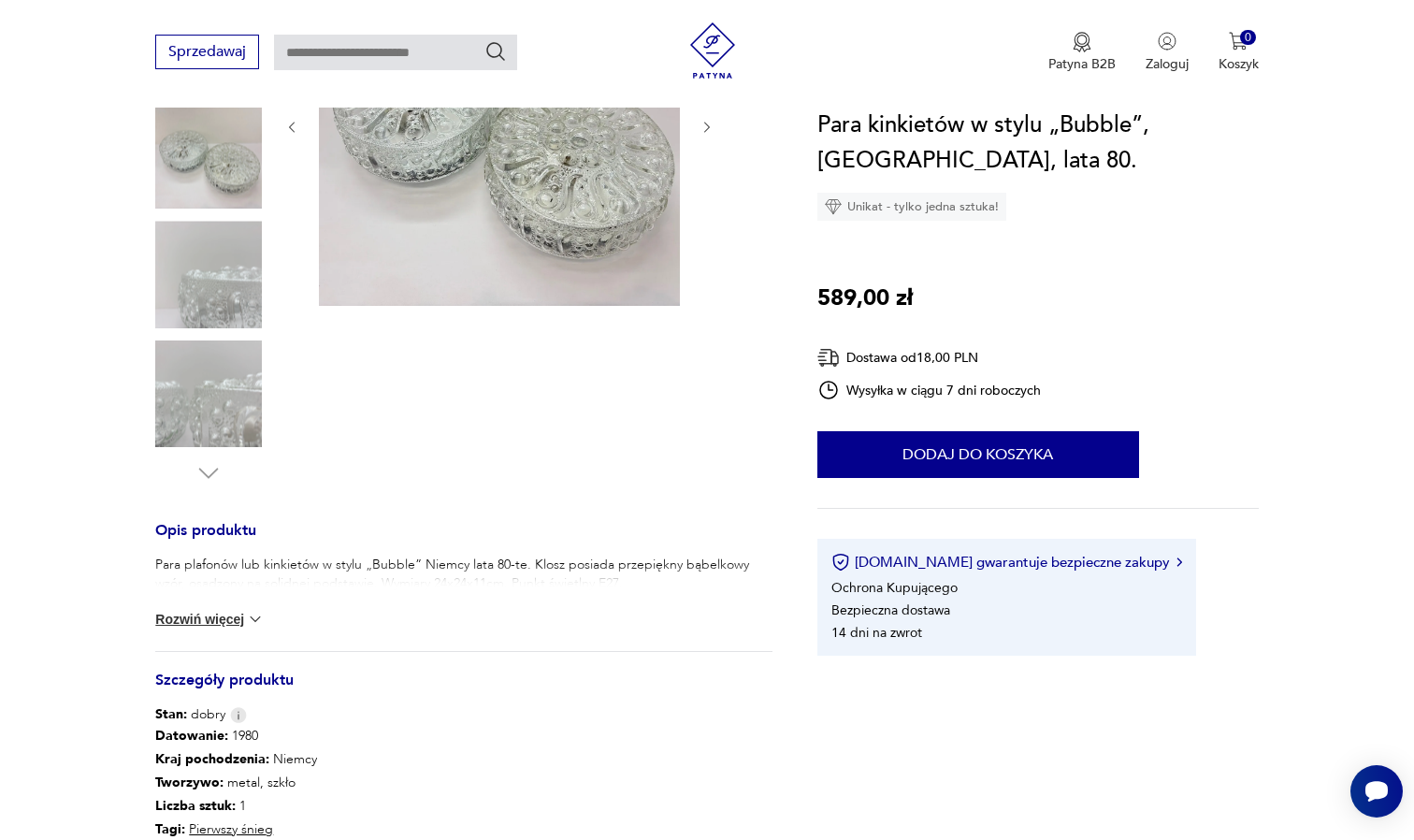
click at [207, 616] on button "Rozwiń więcej" at bounding box center [209, 620] width 108 height 19
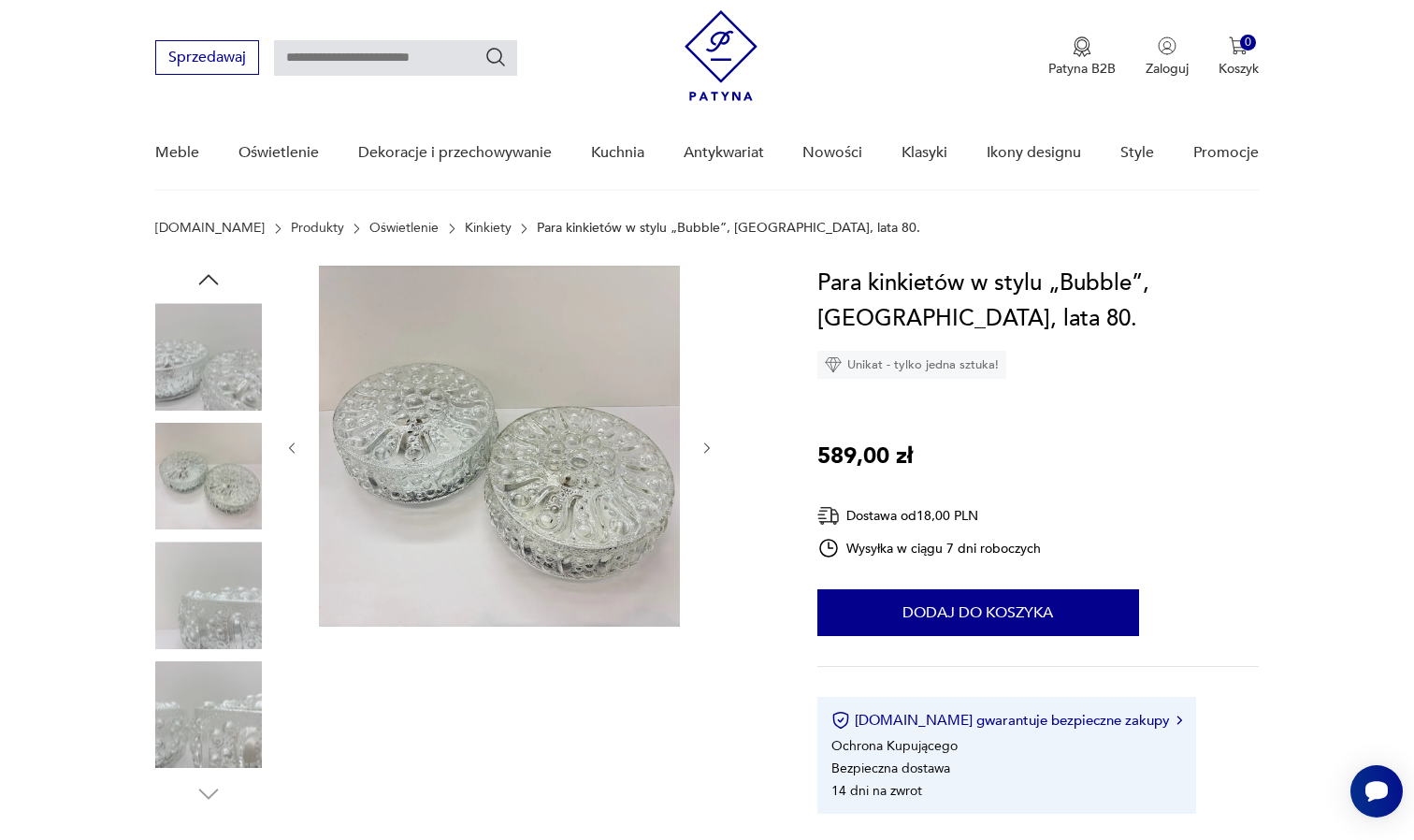
scroll to position [22, 0]
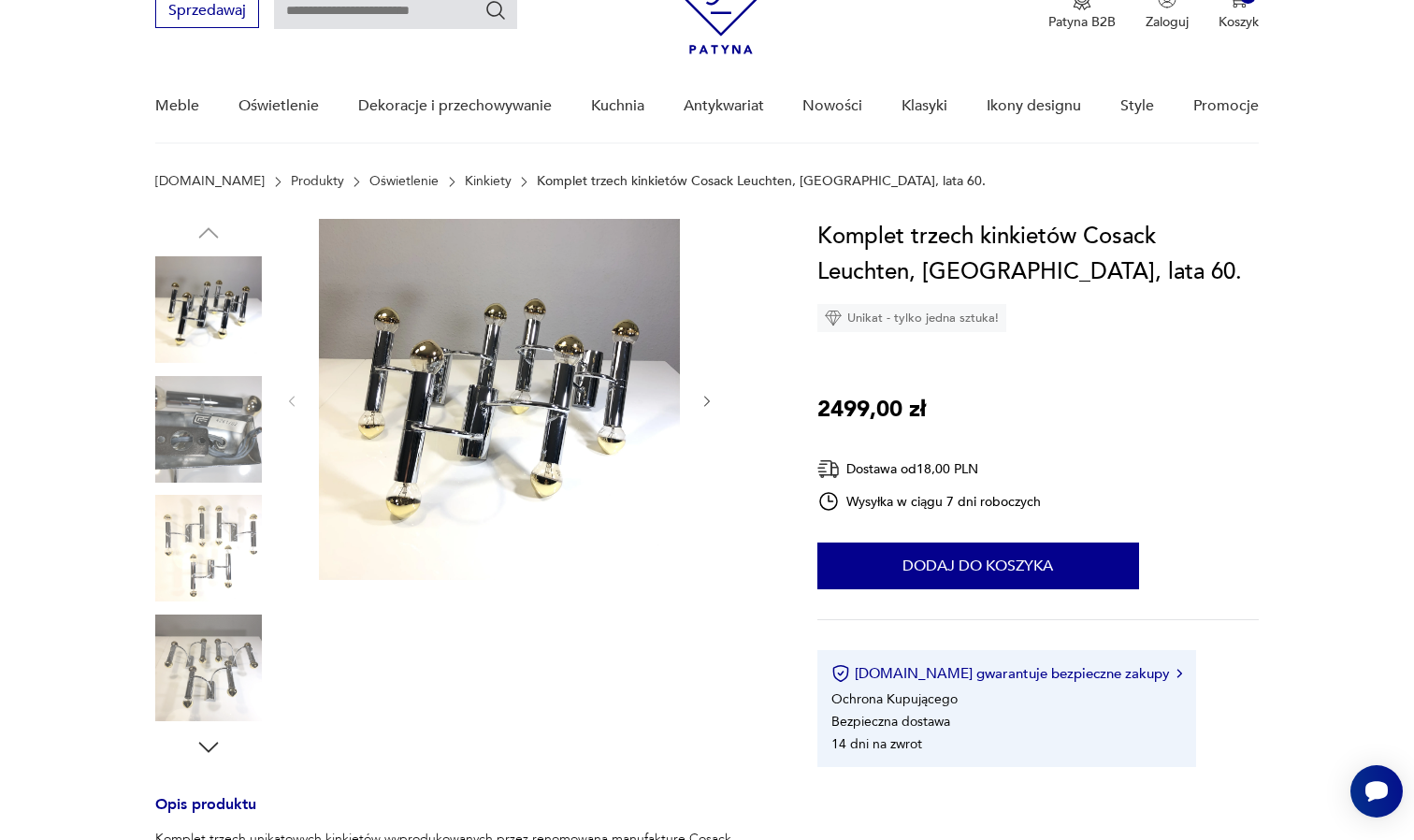
scroll to position [105, 0]
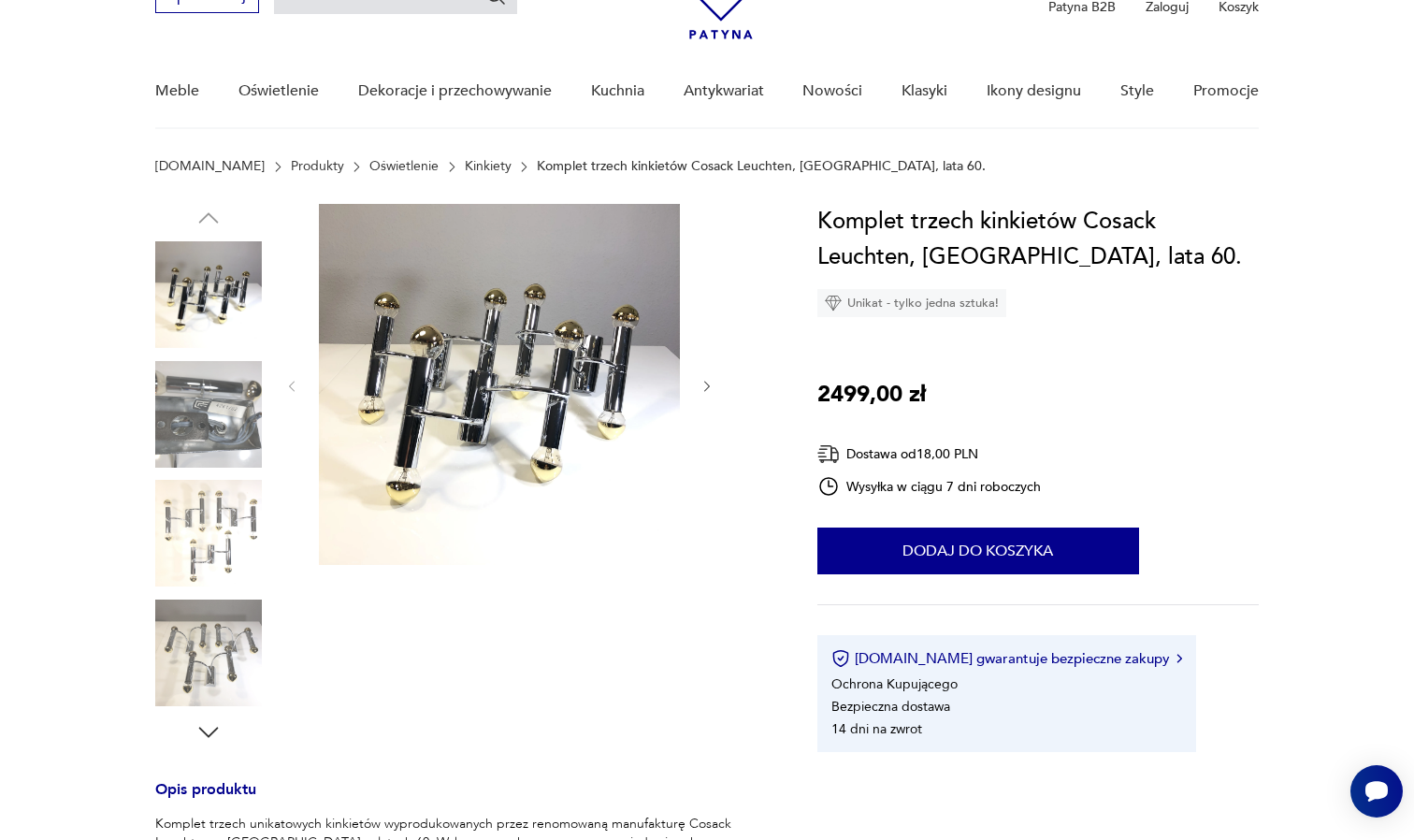
click at [216, 504] on img at bounding box center [208, 533] width 106 height 106
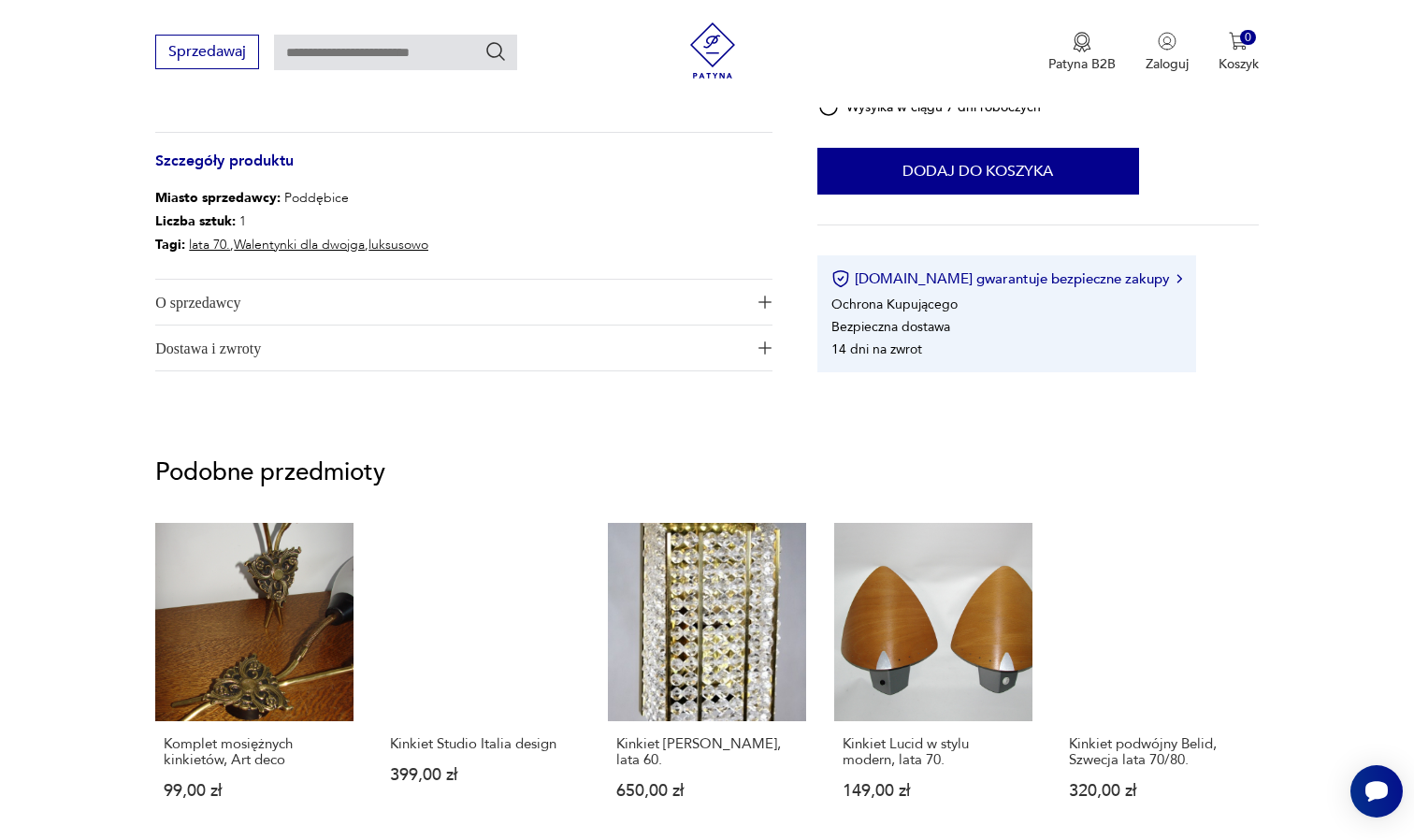
scroll to position [909, 0]
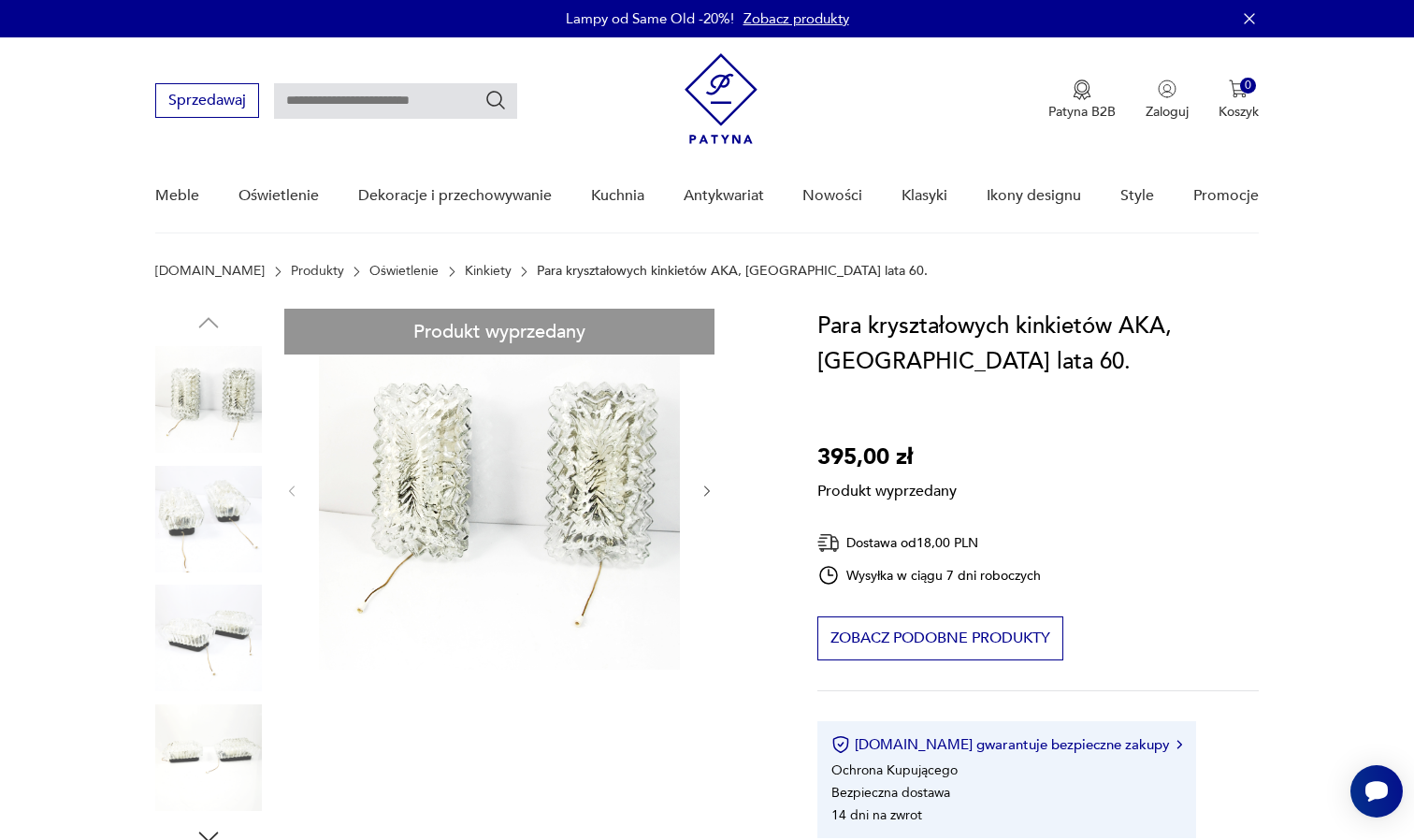
scroll to position [10, 0]
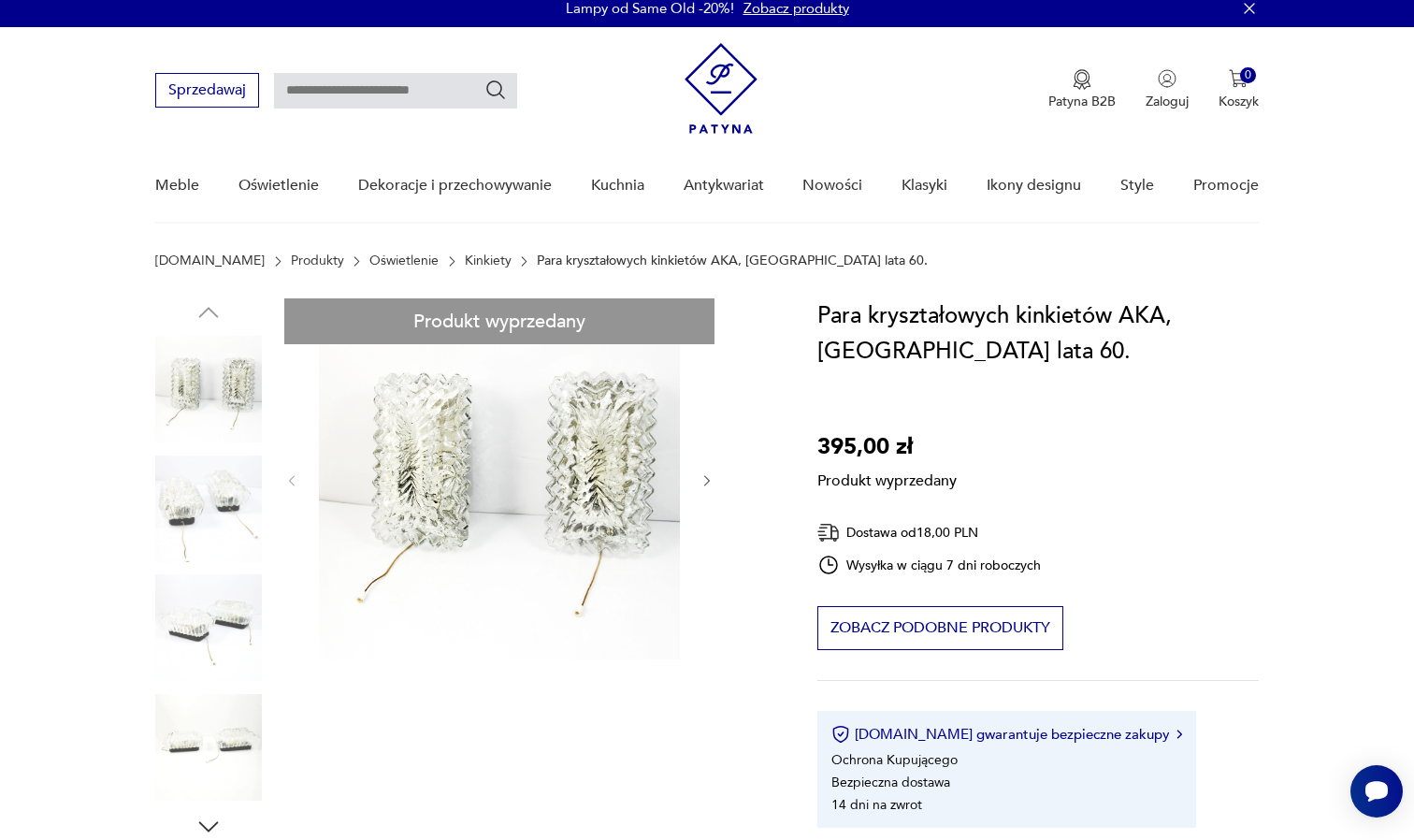
click at [220, 504] on div "Produkt wyprzedany Opis produktu Para kinkietów ze szkła ołowianego prasowanego…" at bounding box center [464, 783] width 618 height 970
click at [209, 526] on div "Produkt wyprzedany Opis produktu Para kinkietów ze szkła ołowianego prasowanego…" at bounding box center [464, 783] width 618 height 970
click at [209, 591] on div "Produkt wyprzedany Opis produktu Para kinkietów ze szkła ołowianego prasowanego…" at bounding box center [464, 783] width 618 height 970
click at [212, 624] on div "Produkt wyprzedany Opis produktu Para kinkietów ze szkła ołowianego prasowanego…" at bounding box center [464, 783] width 618 height 970
click at [220, 714] on div "Produkt wyprzedany Opis produktu Para kinkietów ze szkła ołowianego prasowanego…" at bounding box center [464, 783] width 618 height 970
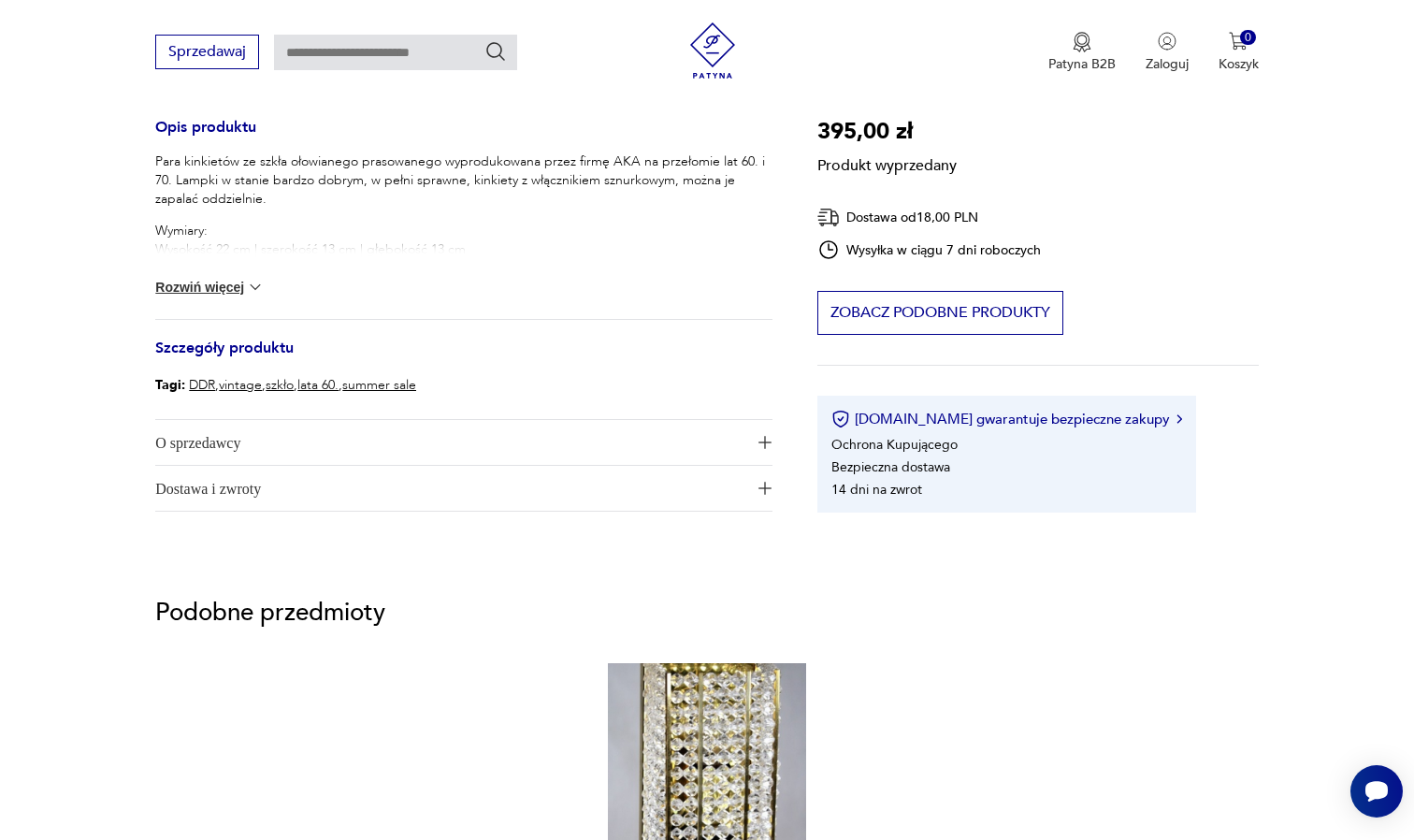
scroll to position [811, 0]
